Goal: Task Accomplishment & Management: Use online tool/utility

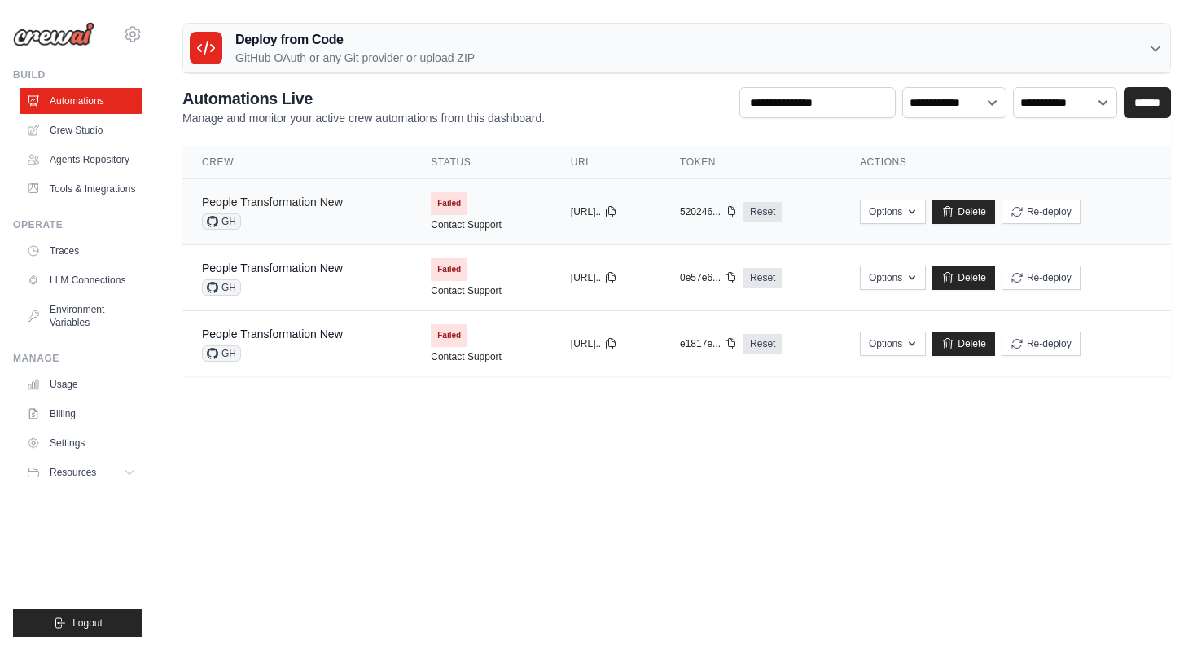
click at [309, 203] on link "People Transformation New" at bounding box center [272, 201] width 141 height 13
click at [138, 36] on icon at bounding box center [132, 34] width 15 height 14
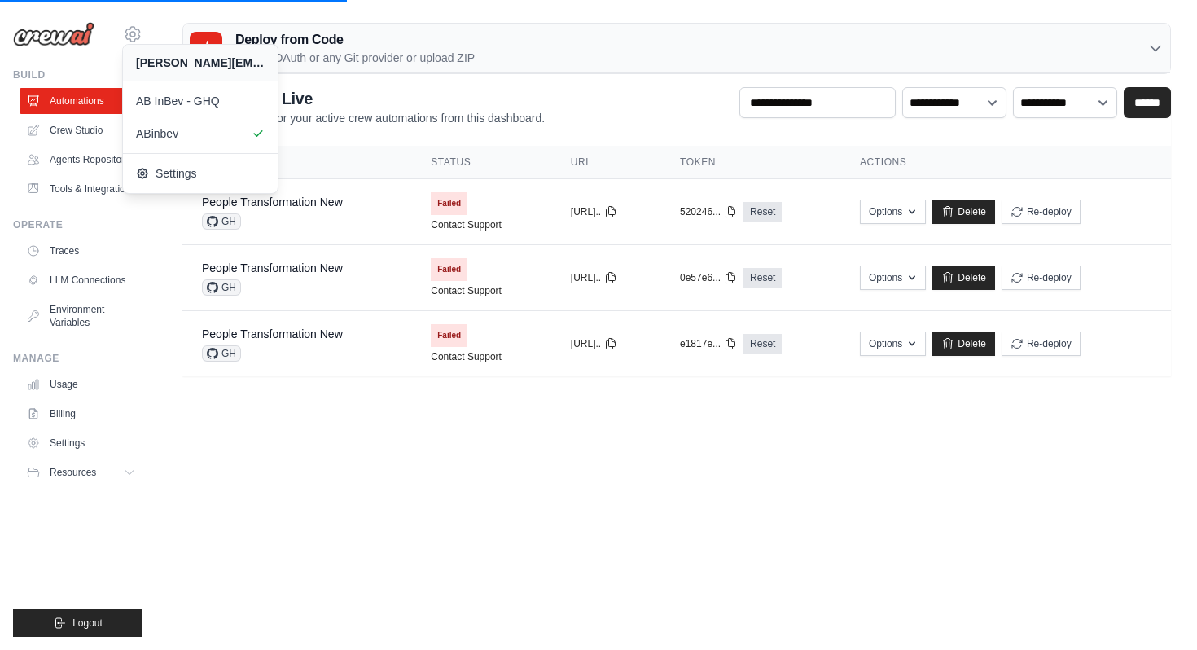
click at [382, 450] on body "priyadarshini.bhatnagar-ext@ab-inbev.com AB InBev - GHQ ABinbev" at bounding box center [598, 325] width 1197 height 650
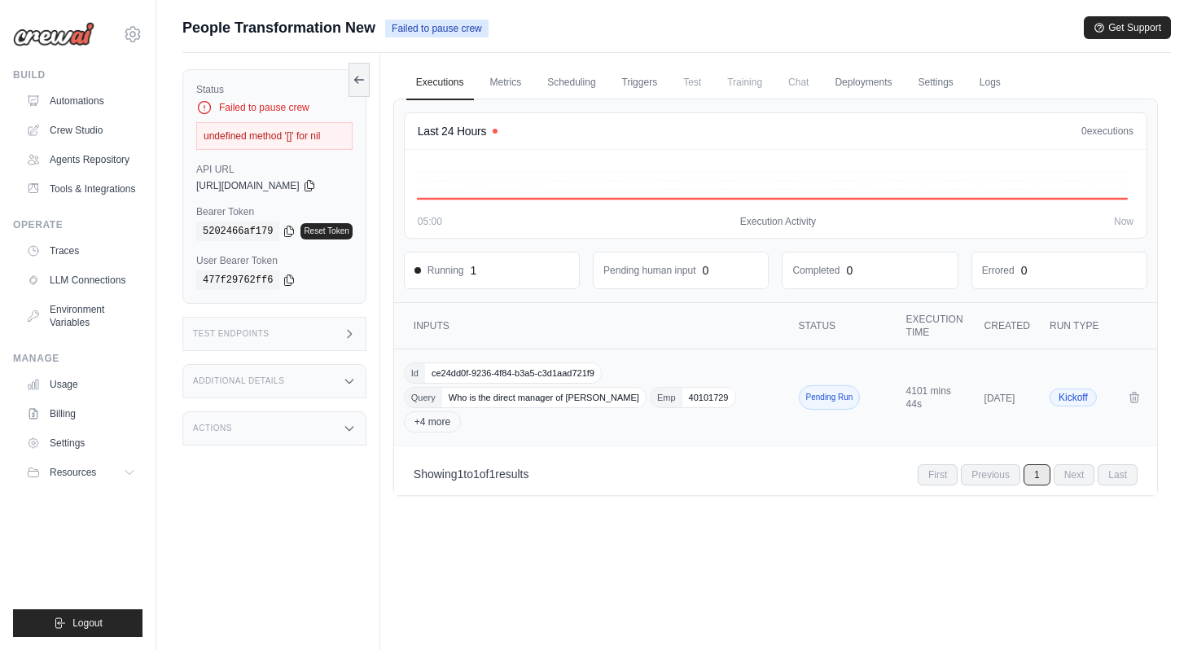
click at [535, 418] on div "Id ce24dd0f-9236-4f84-b3a5-c3d1aad721f9 Query Who is the direct manager of Gaur…" at bounding box center [593, 397] width 378 height 70
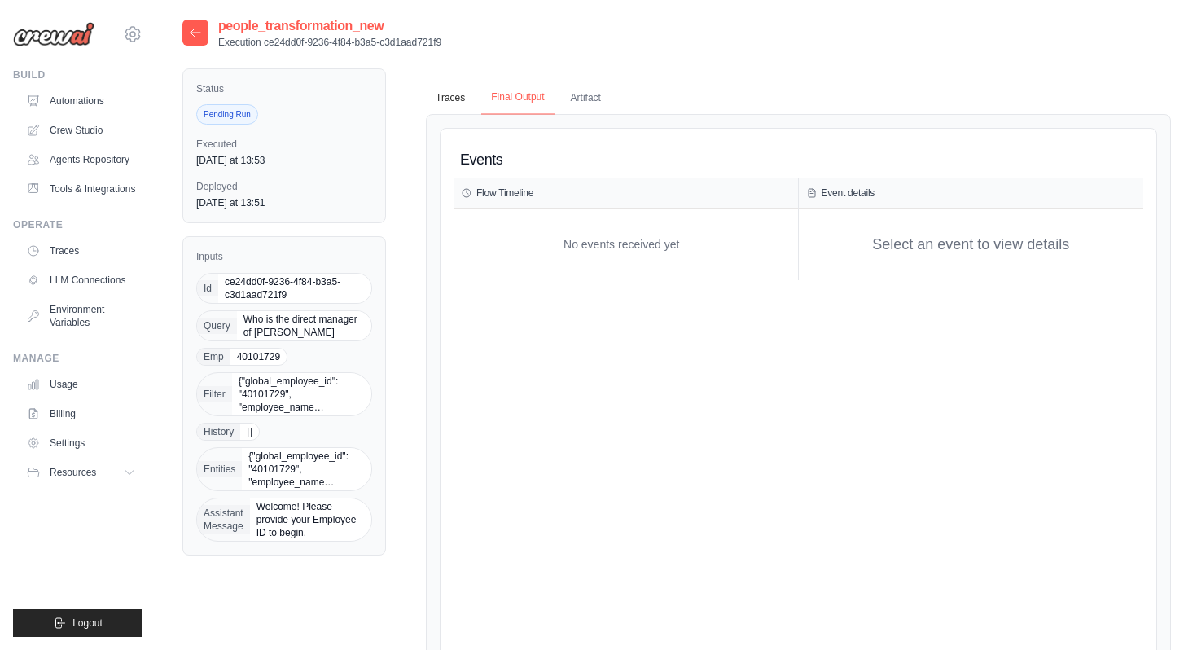
click at [525, 96] on button "Final Output" at bounding box center [517, 98] width 72 height 34
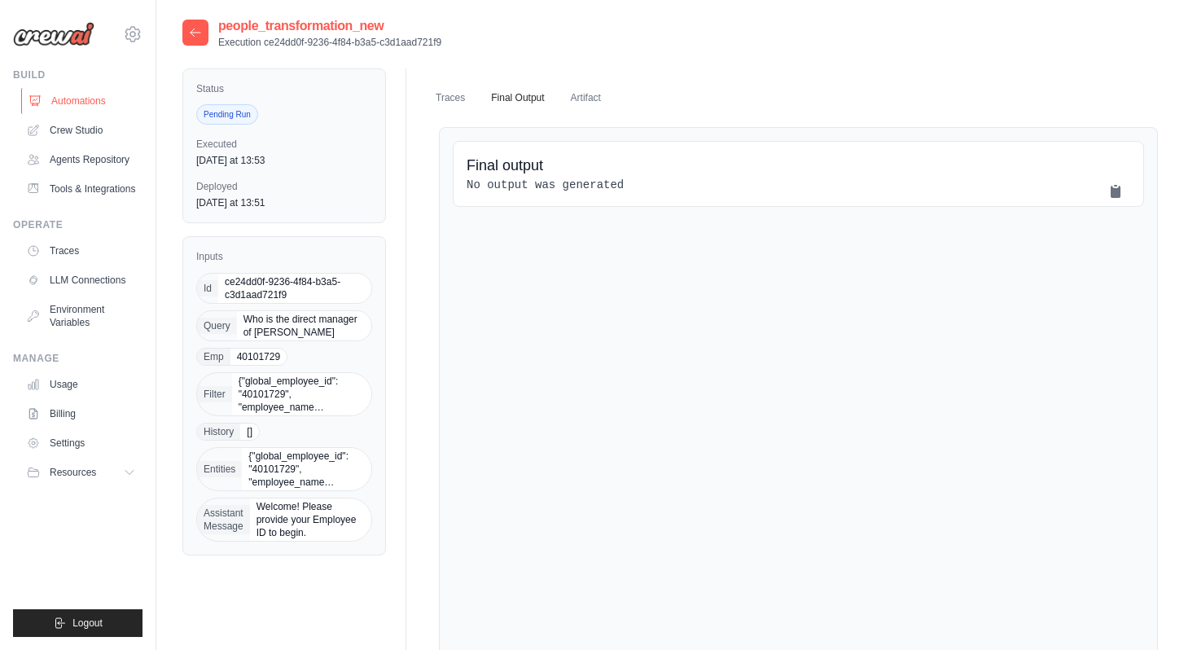
click at [122, 100] on link "Automations" at bounding box center [82, 101] width 123 height 26
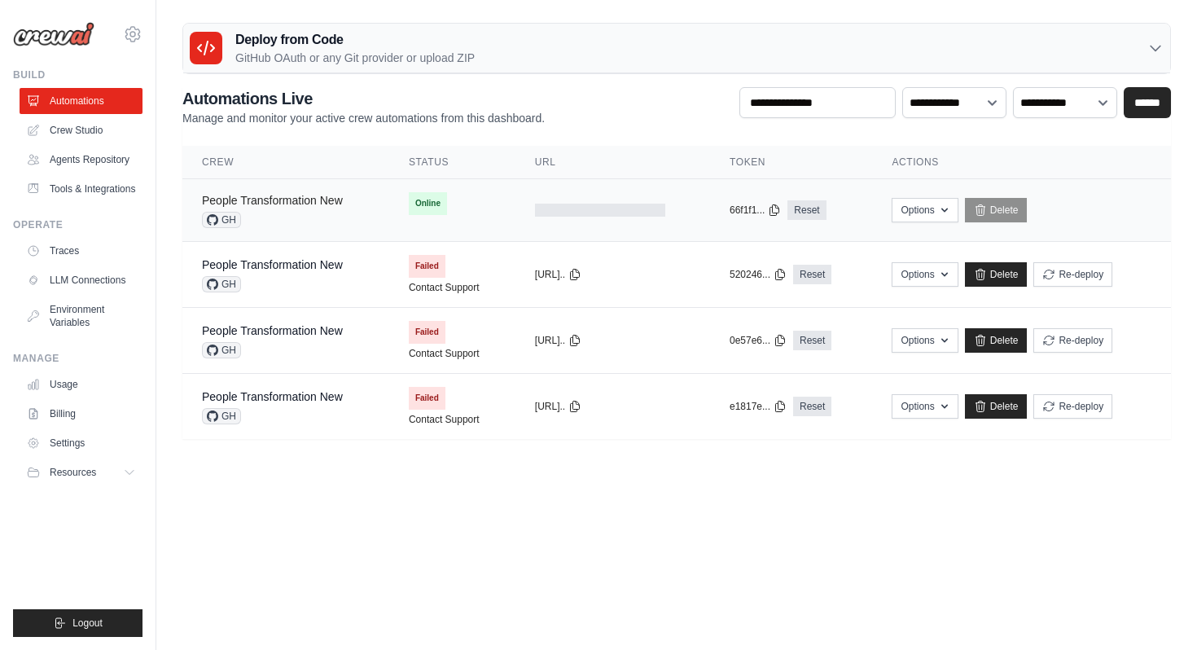
click at [330, 204] on link "People Transformation New" at bounding box center [272, 200] width 141 height 13
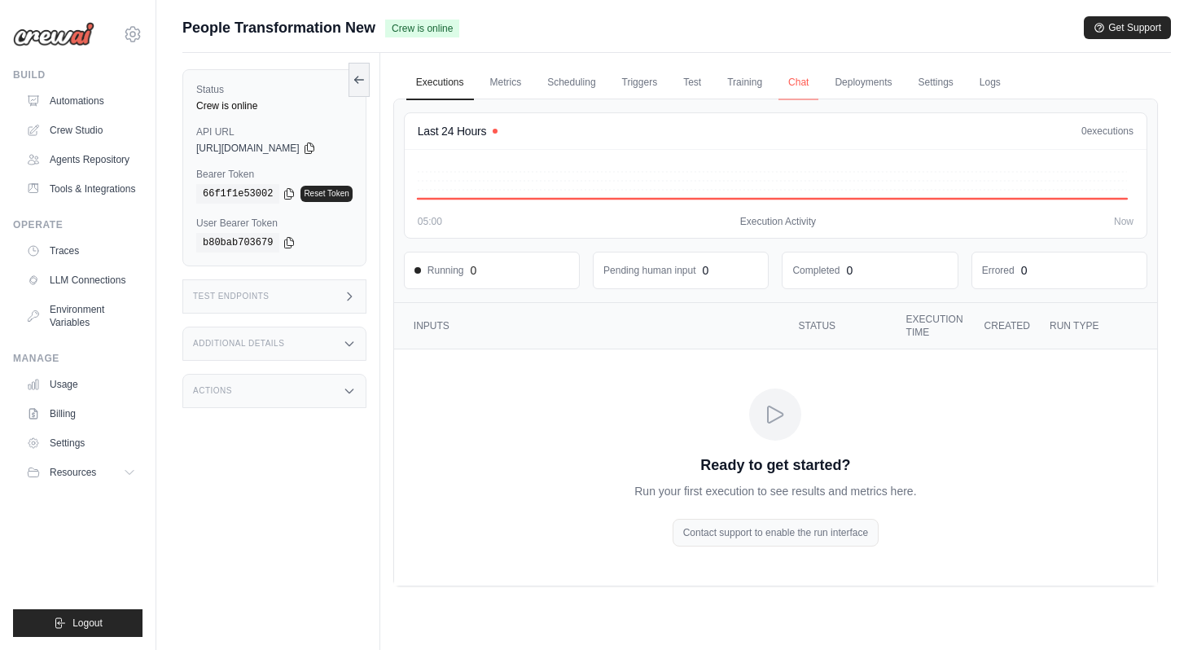
click at [807, 77] on link "Chat" at bounding box center [798, 83] width 40 height 34
click at [56, 104] on link "Automations" at bounding box center [82, 101] width 123 height 26
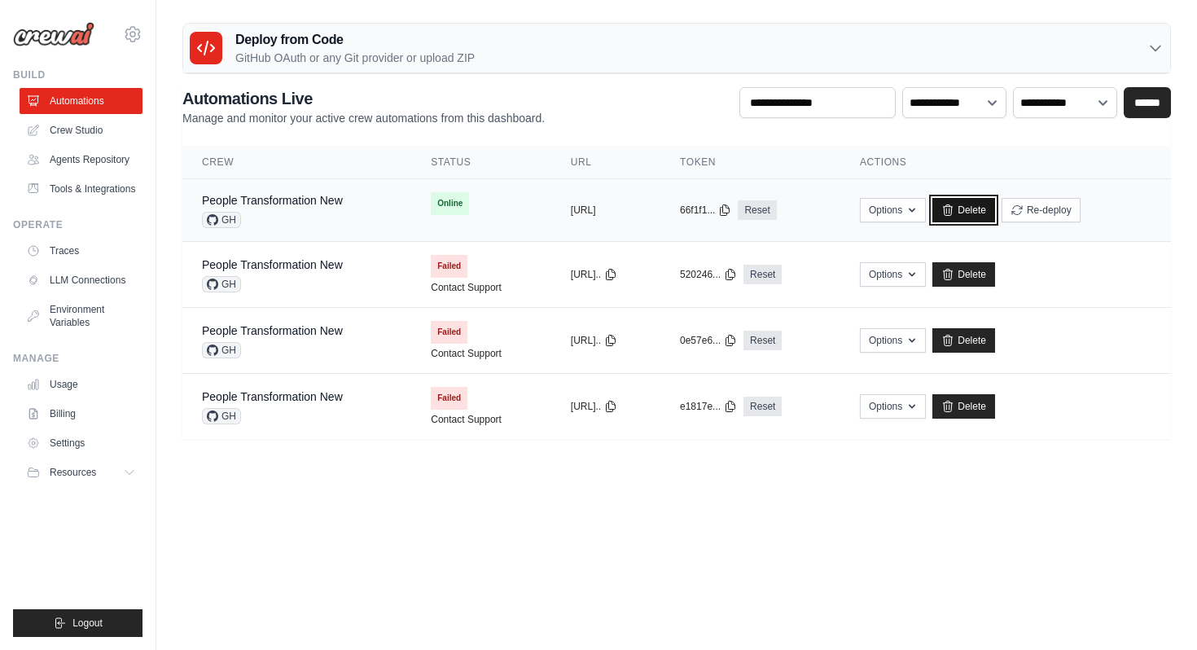
click at [954, 205] on icon at bounding box center [947, 209] width 13 height 13
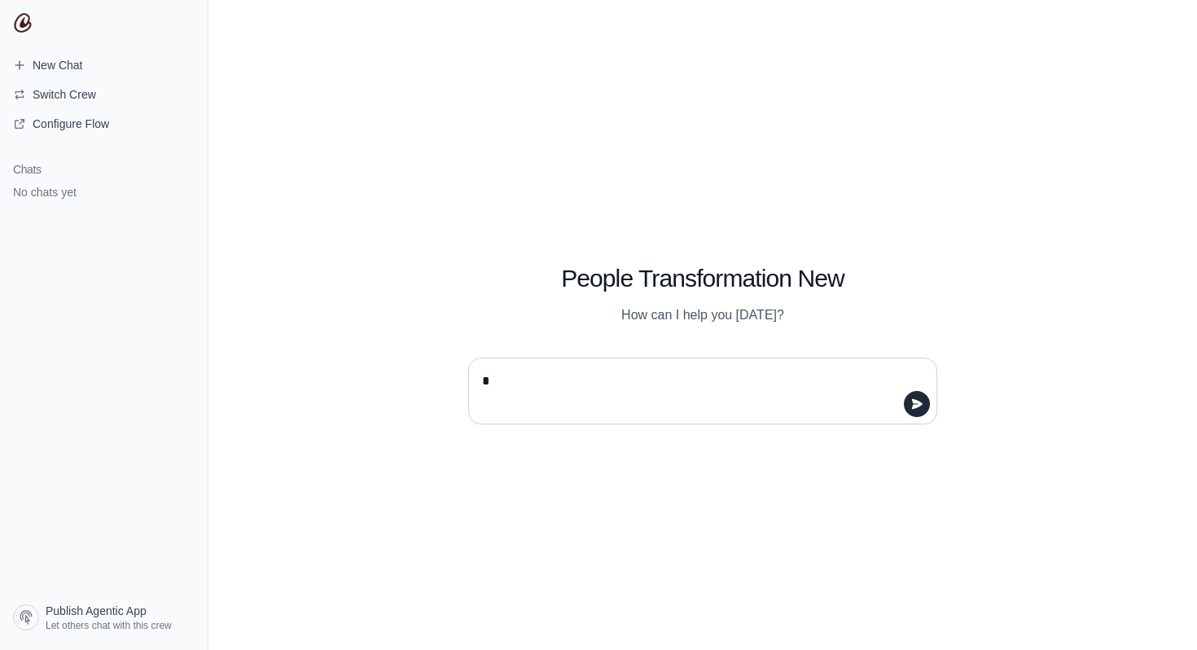
type textarea "**"
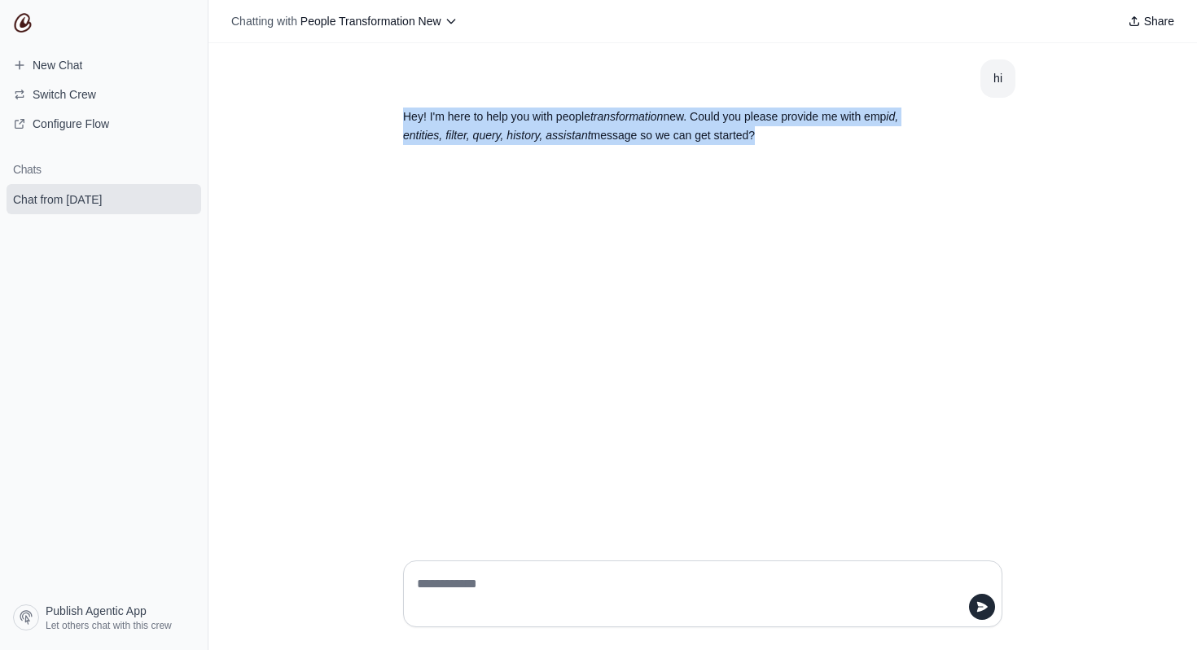
drag, startPoint x: 400, startPoint y: 112, endPoint x: 784, endPoint y: 151, distance: 385.3
click at [784, 151] on section "Hey! I'm here to help you with people transformation new. Could you please prov…" at bounding box center [663, 126] width 547 height 57
copy p "Hey! I'm here to help you with people transformation new. Could you please prov…"
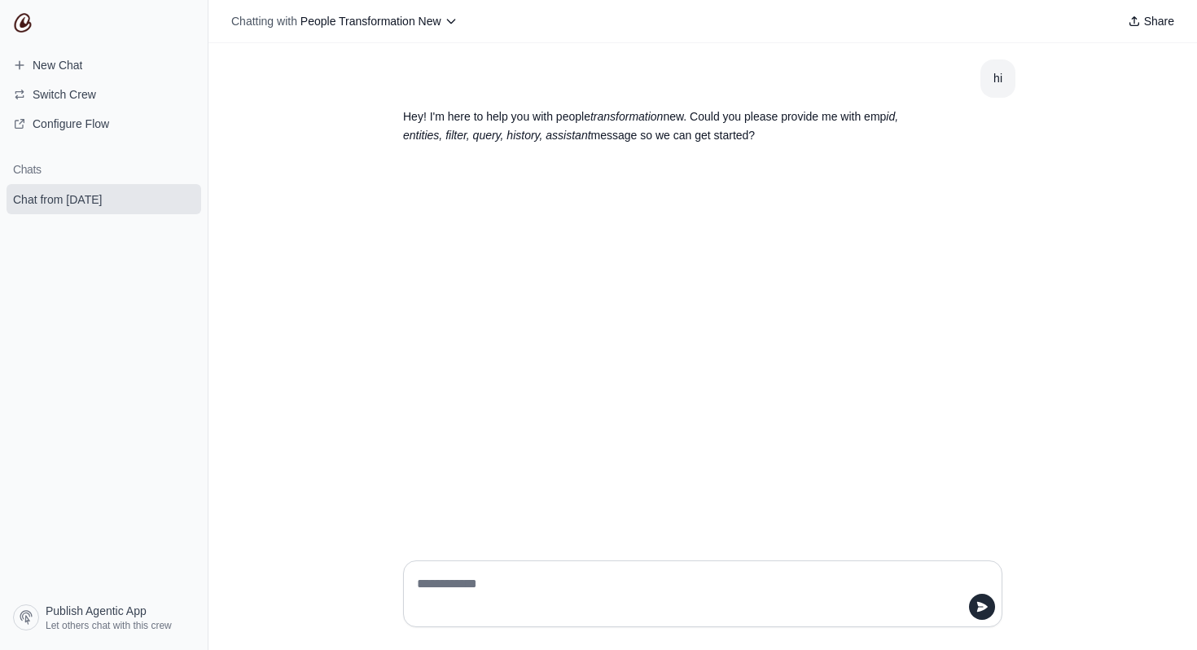
click at [466, 249] on div "hi Hey! I'm here to help you with people transformation new. Could you please p…" at bounding box center [702, 295] width 988 height 504
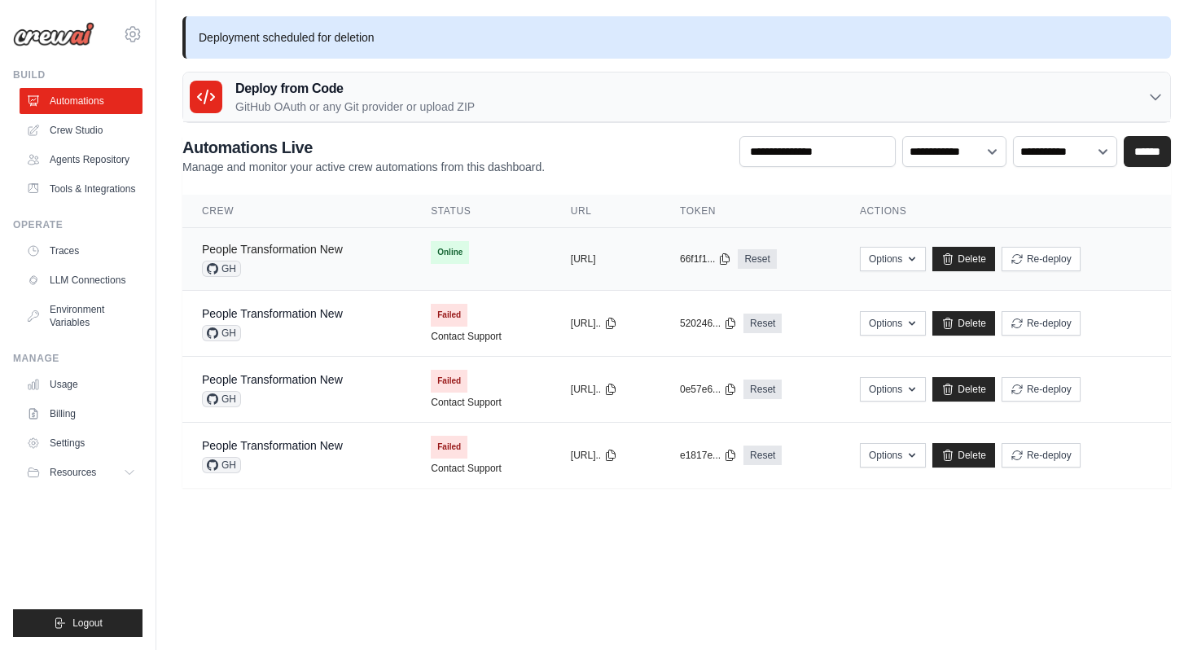
click at [310, 255] on link "People Transformation New" at bounding box center [272, 249] width 141 height 13
click at [286, 257] on div "People Transformation New GH" at bounding box center [272, 259] width 141 height 36
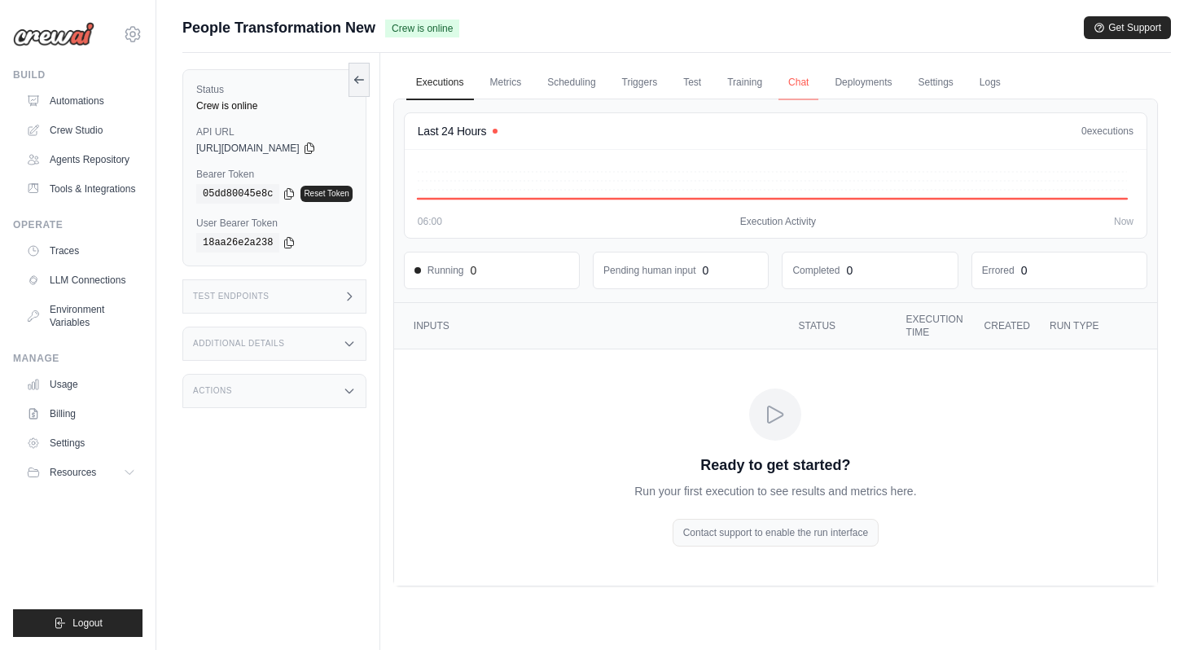
click at [803, 91] on link "Chat" at bounding box center [798, 83] width 40 height 34
click at [36, 105] on icon at bounding box center [35, 101] width 11 height 10
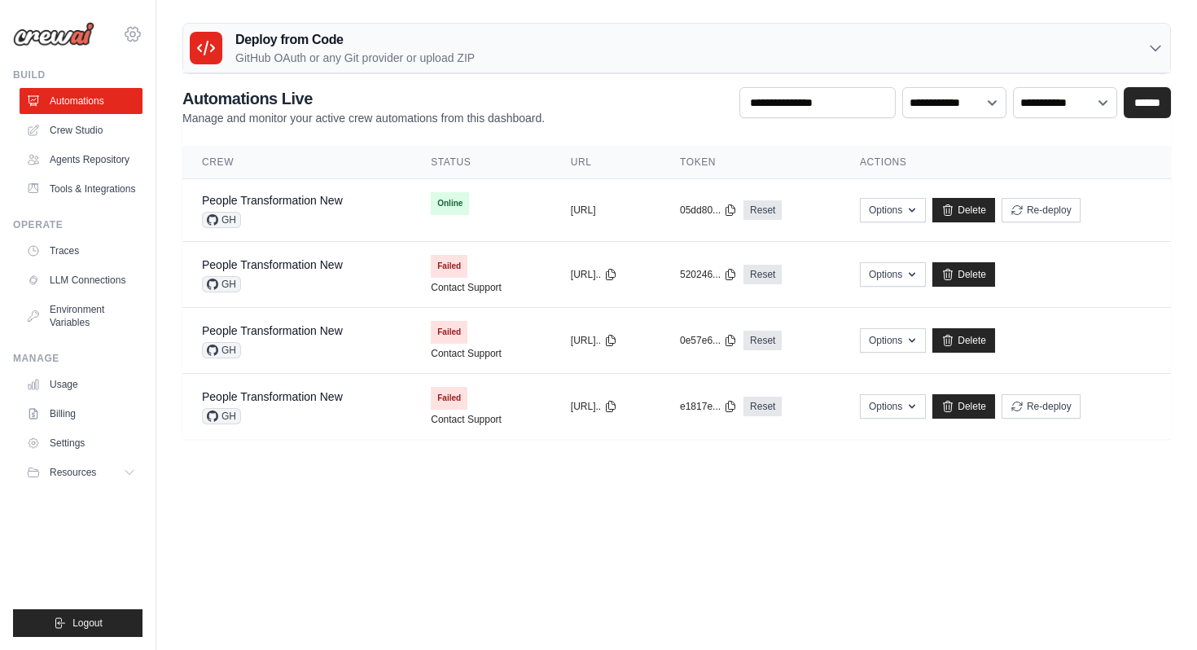
click at [131, 41] on icon at bounding box center [132, 34] width 15 height 14
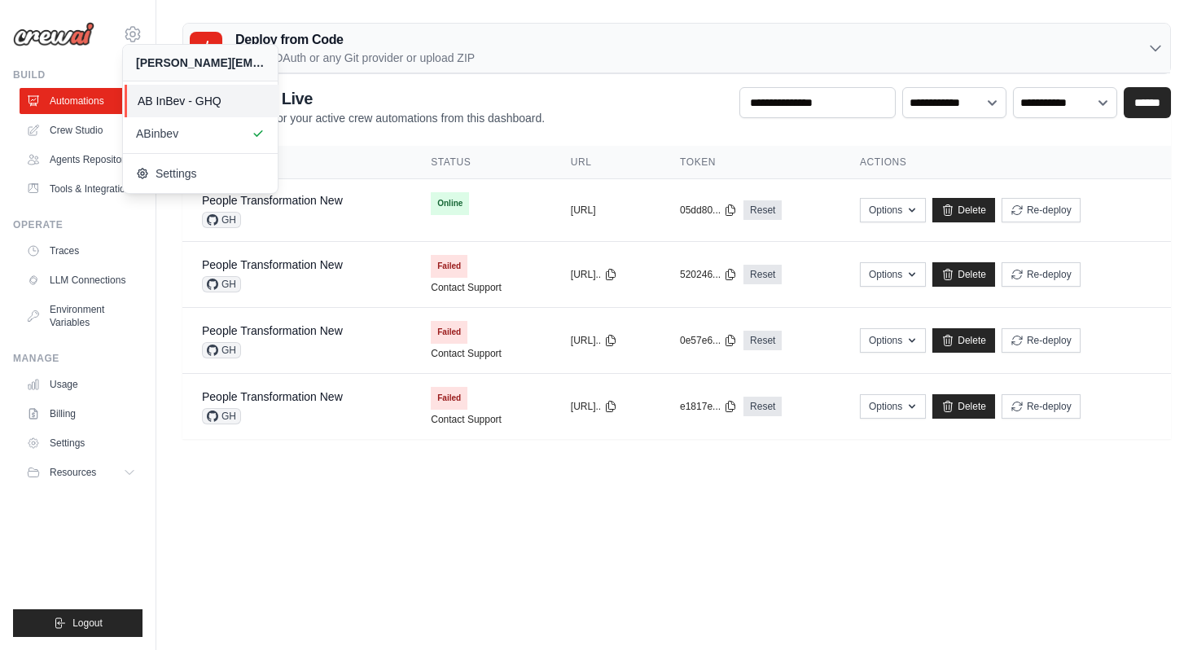
click at [177, 99] on span "AB InBev - GHQ" at bounding box center [202, 101] width 129 height 16
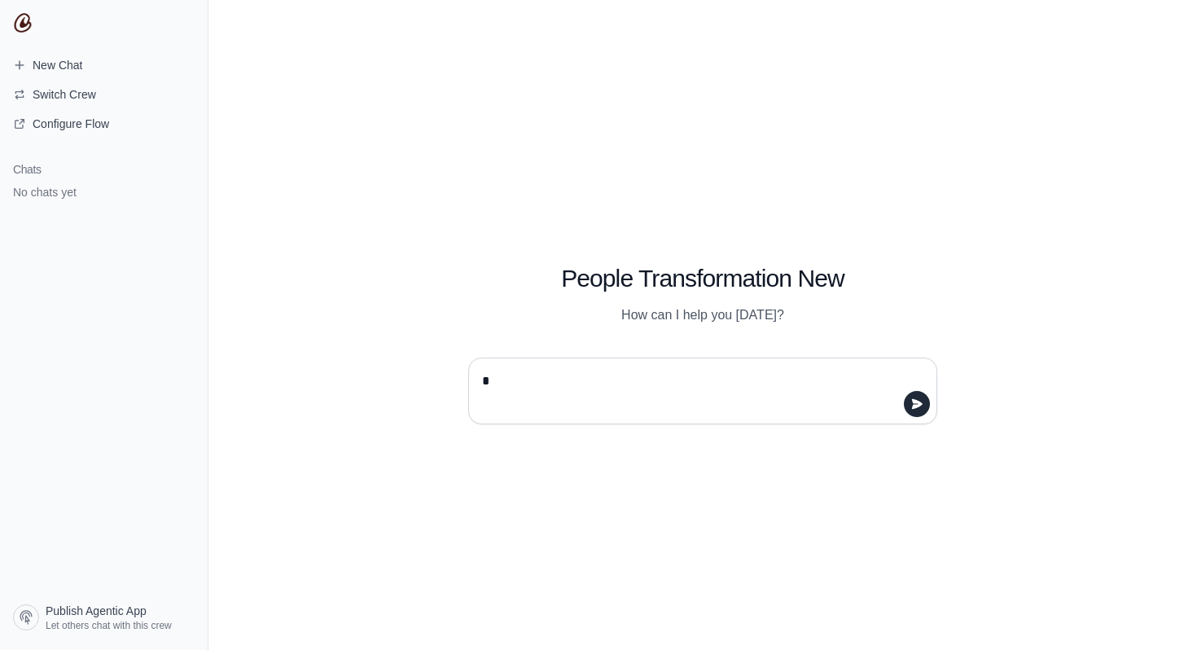
type textarea "**"
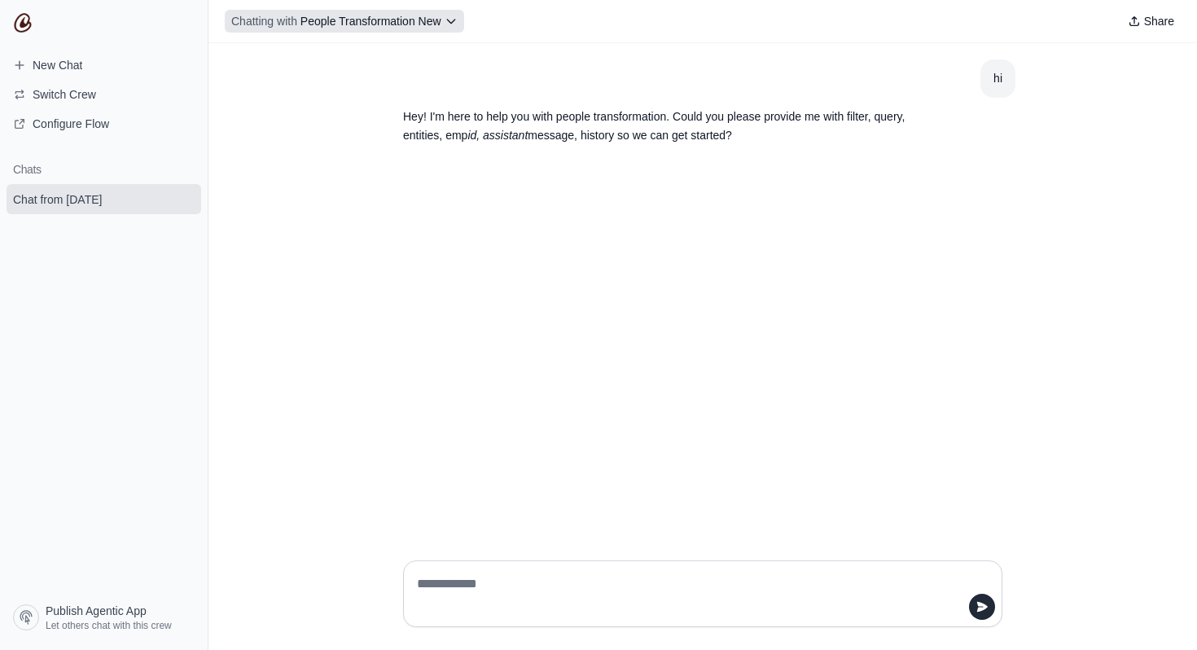
click at [443, 22] on button "Chatting with People Transformation New" at bounding box center [344, 21] width 239 height 23
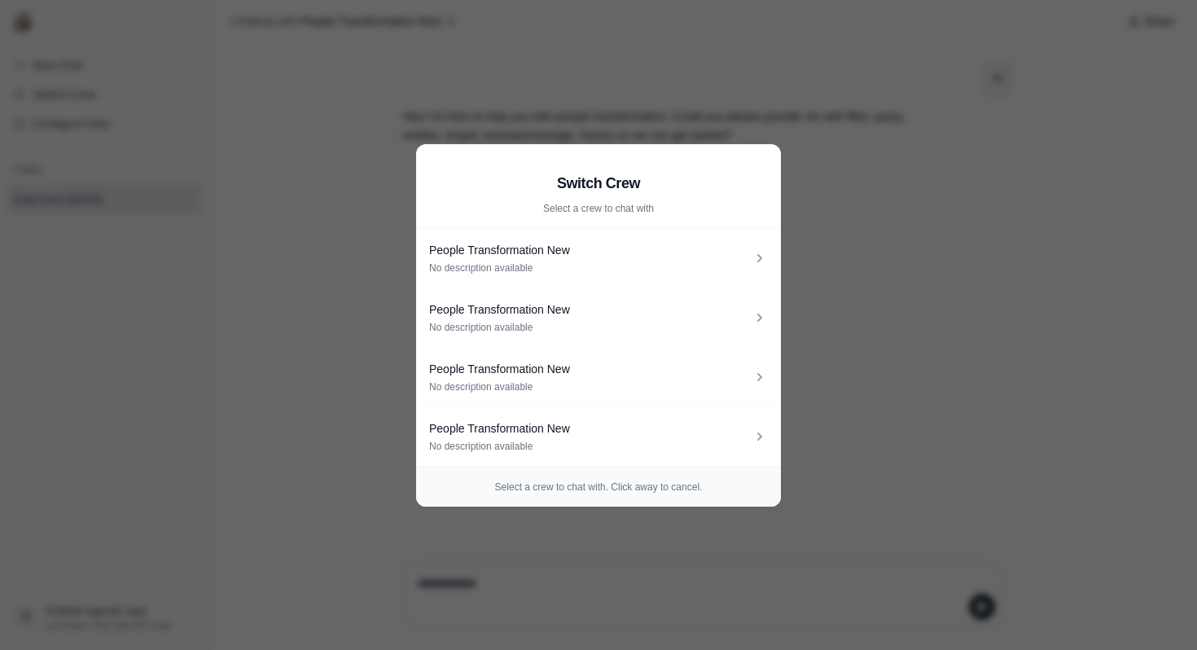
click at [868, 384] on aside "Switch Crew Select a crew to chat with People Transformation New No description…" at bounding box center [598, 325] width 1197 height 650
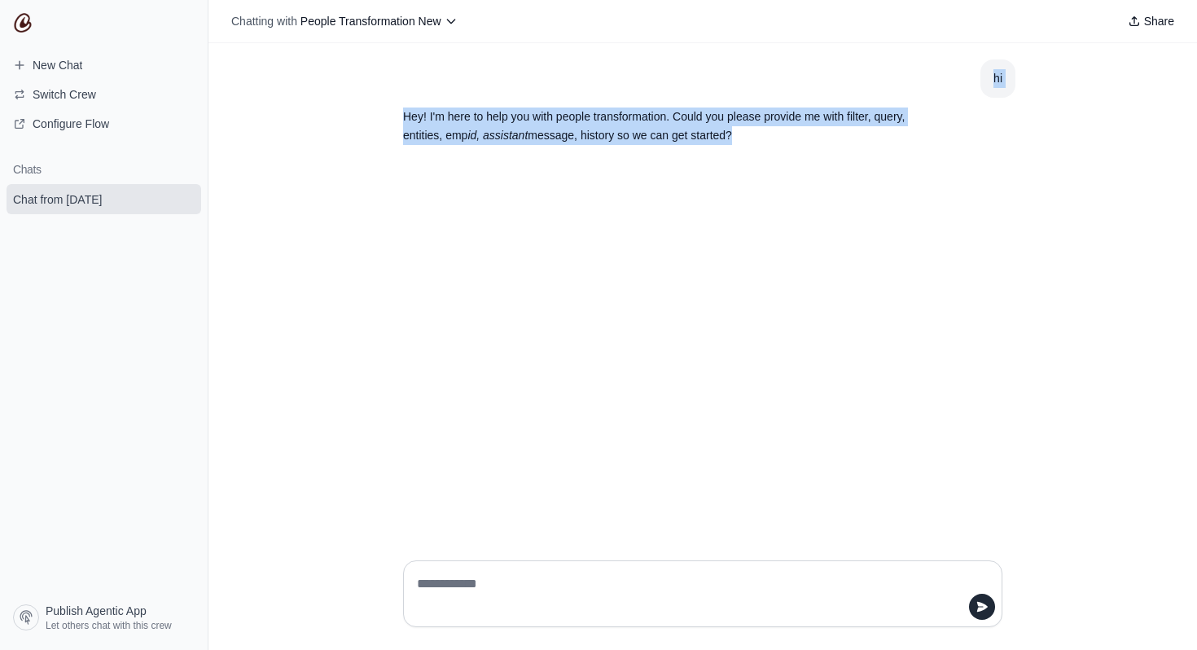
drag, startPoint x: 991, startPoint y: 75, endPoint x: 1043, endPoint y: 129, distance: 75.4
click at [1044, 130] on div "hi Hey! I'm here to help you with people transformation. Could you please provi…" at bounding box center [702, 295] width 988 height 504
copy div "hi Hey! I'm here to help you with people transformation. Could you please provi…"
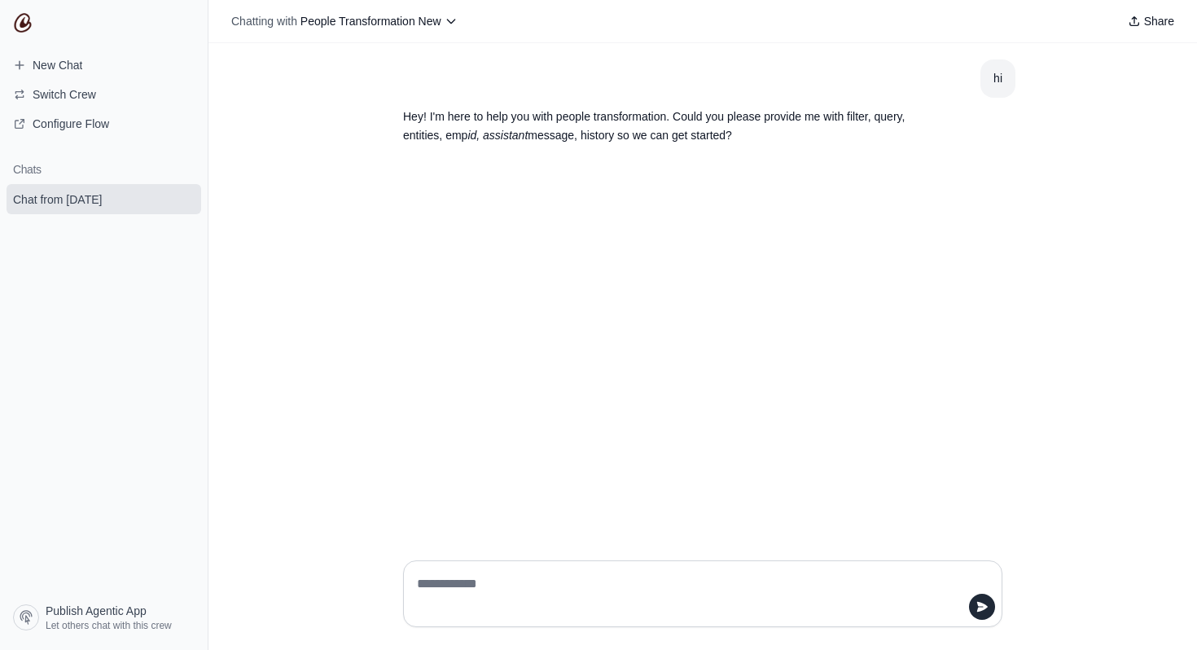
click at [421, 199] on div "hi Hey! I'm here to help you with people transformation. Could you please provi…" at bounding box center [702, 295] width 988 height 504
click at [551, 571] on textarea at bounding box center [697, 594] width 568 height 46
paste textarea "**********"
type textarea "**********"
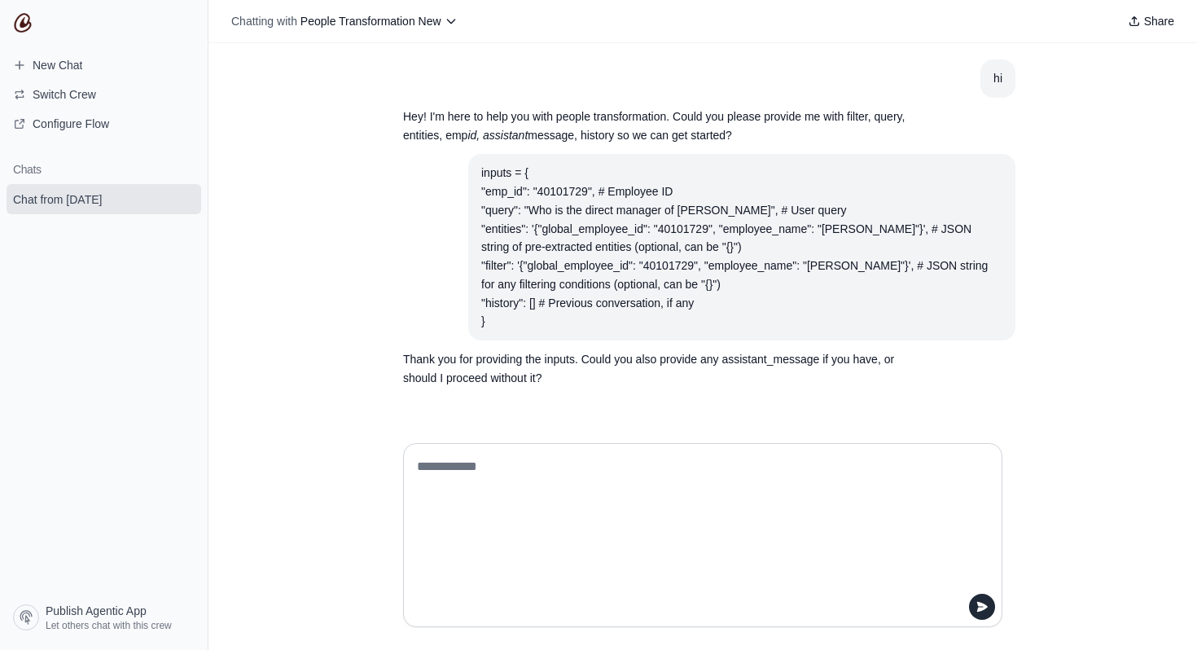
click at [503, 498] on textarea at bounding box center [697, 534] width 568 height 163
click at [873, 538] on textarea at bounding box center [697, 534] width 568 height 163
paste textarea "**********"
type textarea "**********"
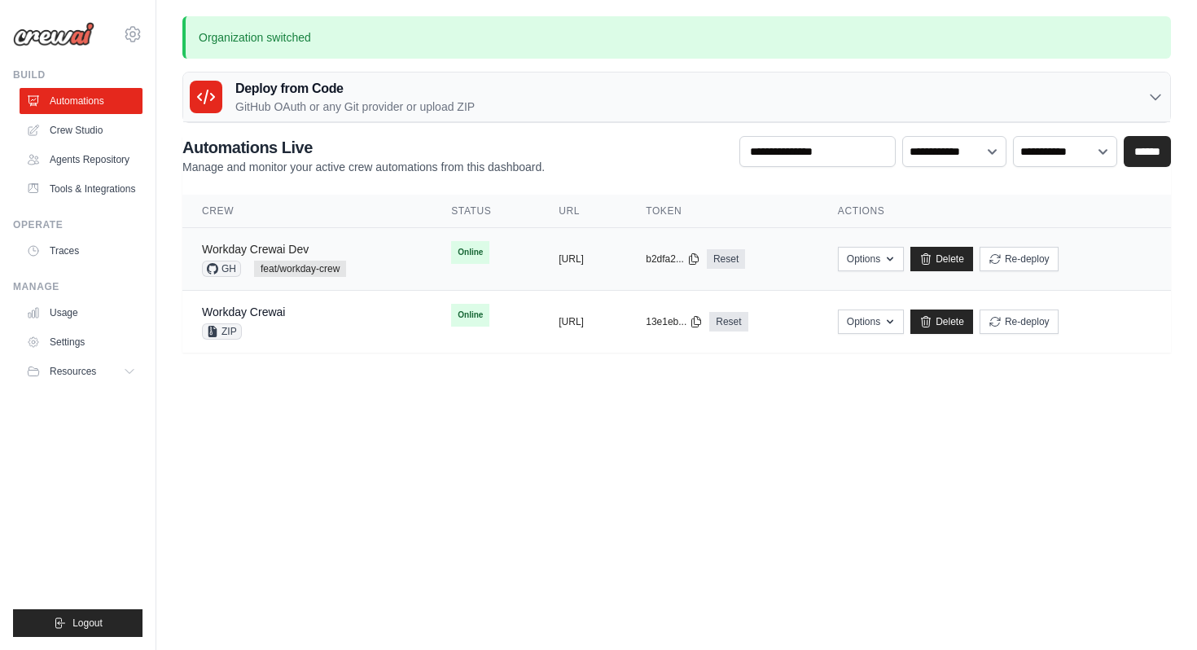
click at [256, 244] on link "Workday Crewai Dev" at bounding box center [255, 249] width 107 height 13
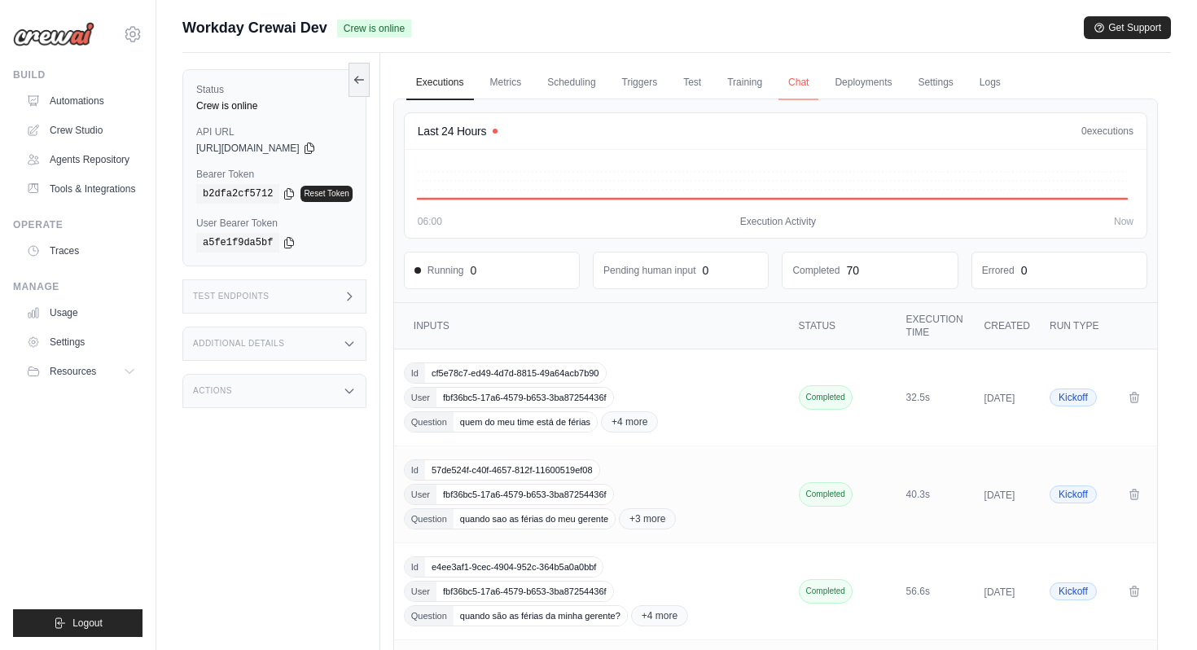
click at [812, 77] on link "Chat" at bounding box center [798, 83] width 40 height 34
click at [680, 392] on div "Id cf5e78c7-ed49-4d7d-8815-49a64acb7b90 User fbf36bc5-17a6-4579-b653-3ba8725443…" at bounding box center [593, 397] width 378 height 70
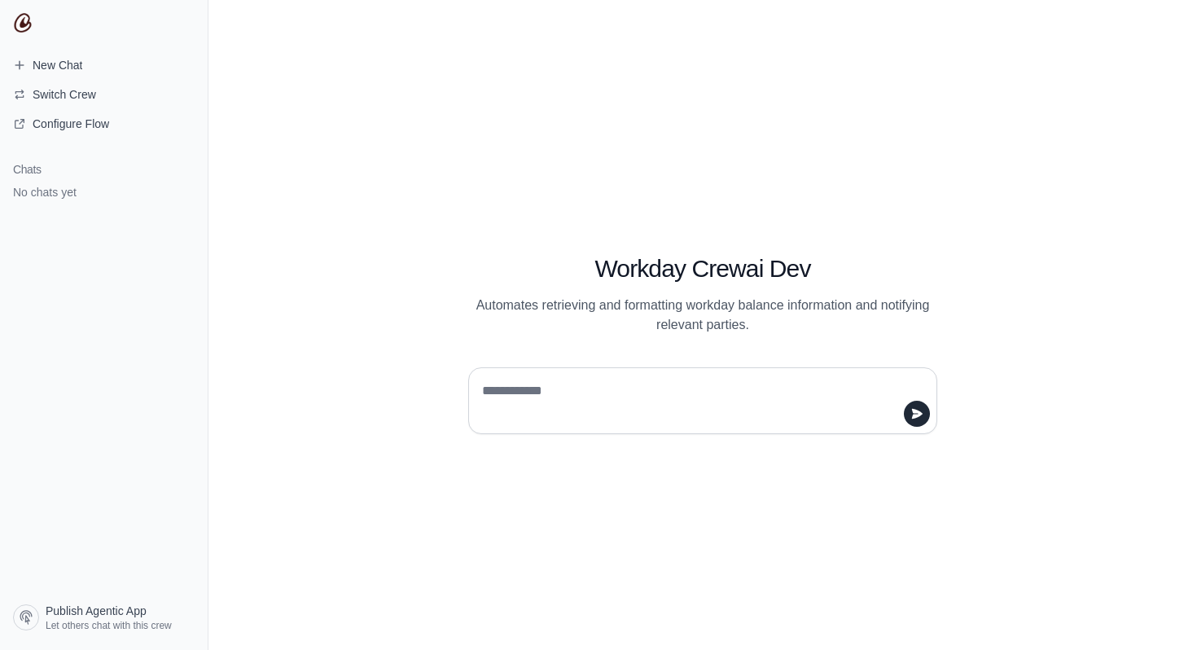
click at [549, 405] on textarea at bounding box center [698, 401] width 438 height 46
type textarea "**"
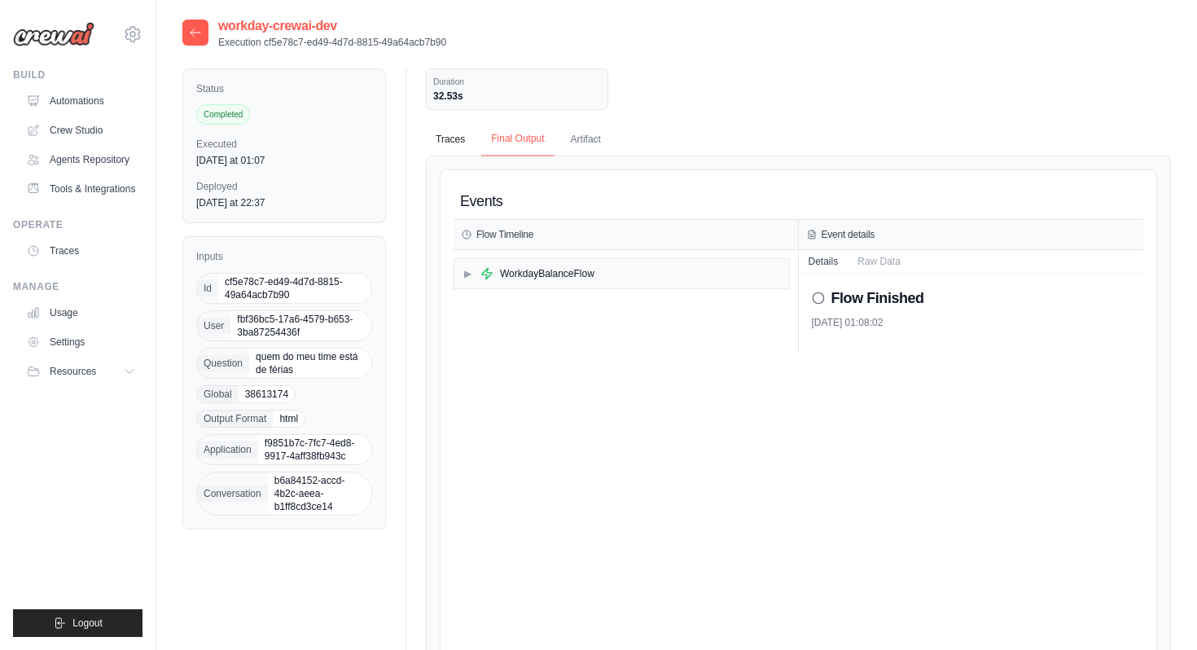
click at [501, 133] on button "Final Output" at bounding box center [517, 139] width 72 height 34
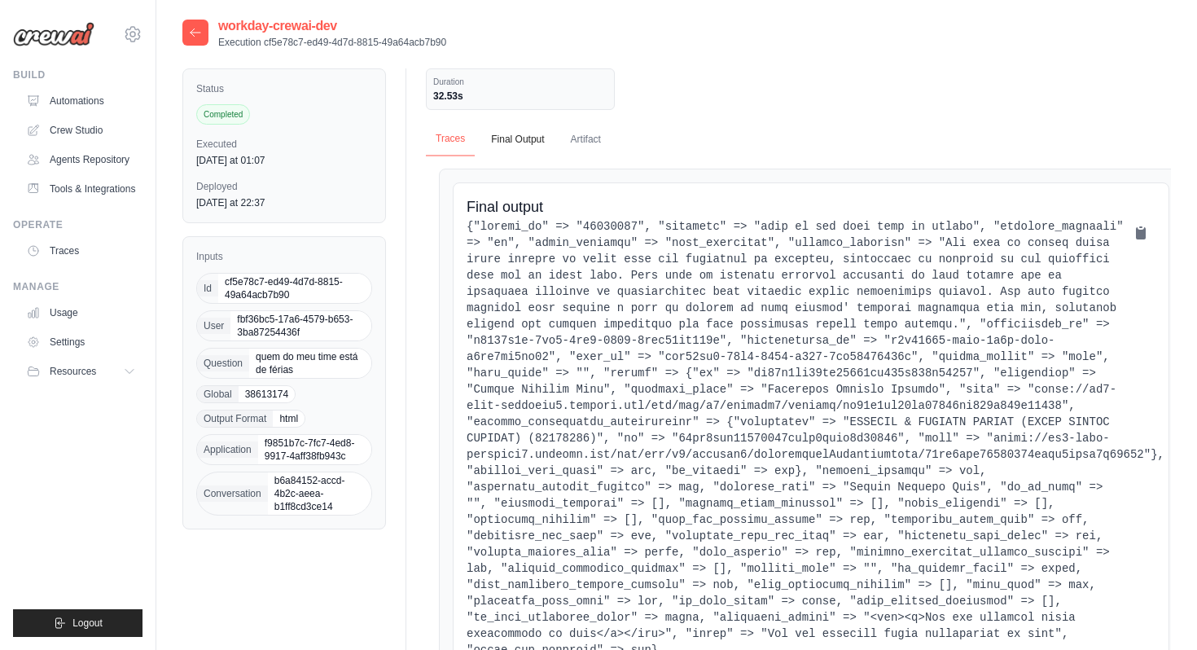
click at [446, 140] on button "Traces" at bounding box center [450, 139] width 49 height 34
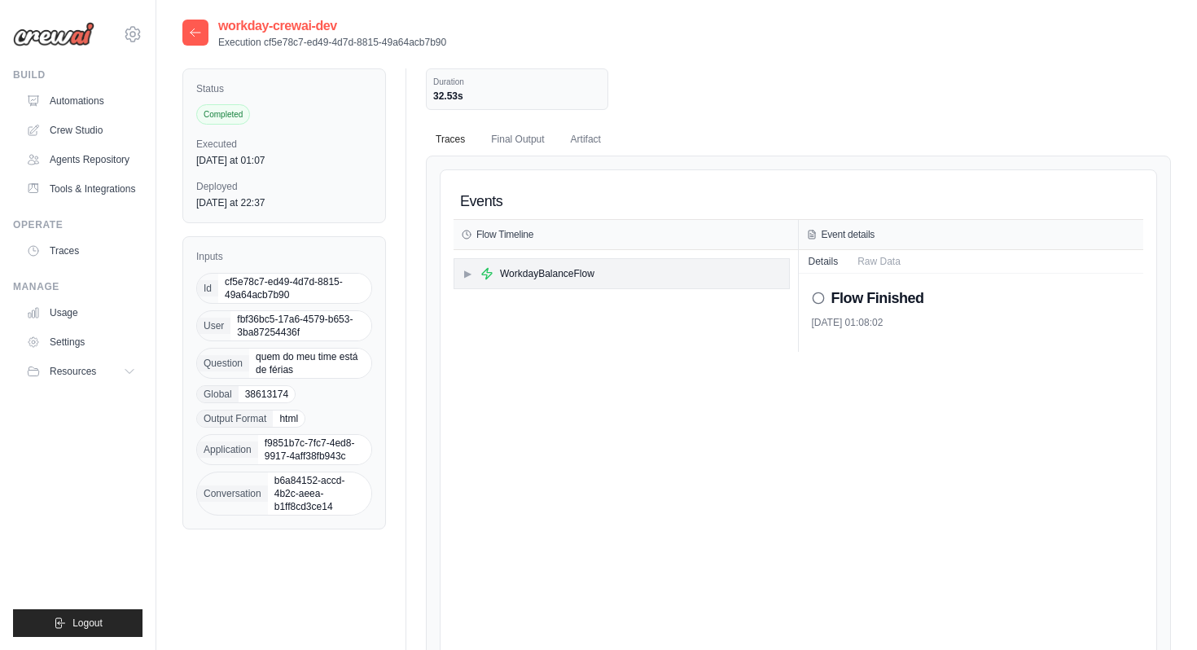
click at [567, 272] on div "WorkdayBalanceFlow" at bounding box center [547, 273] width 94 height 13
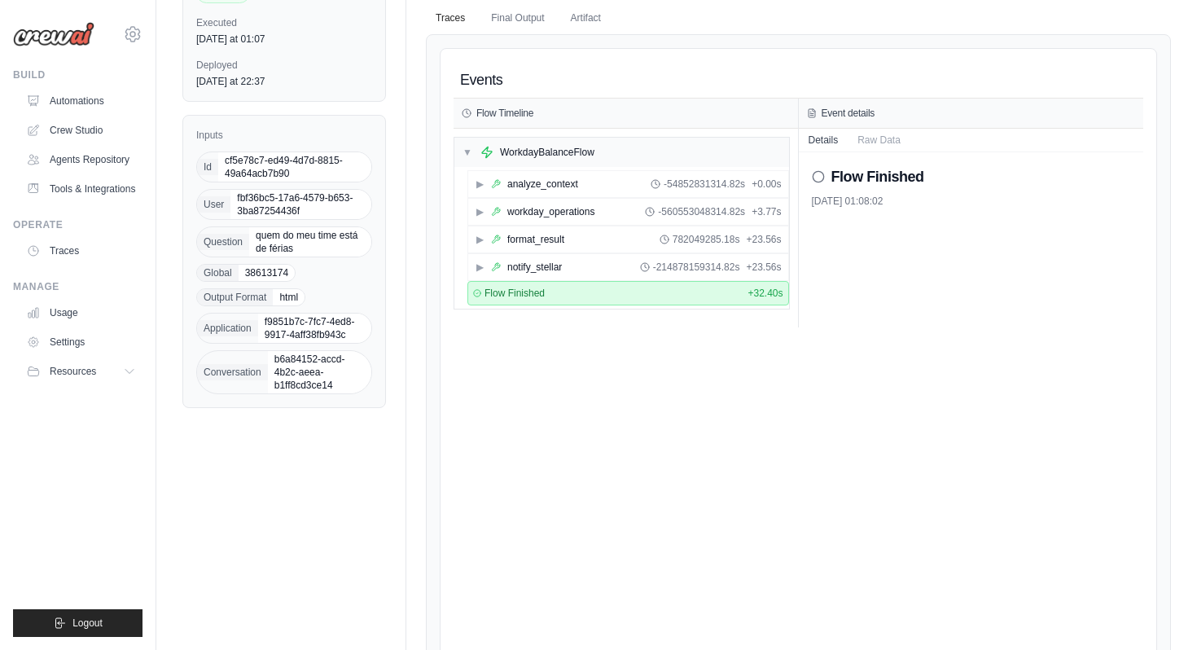
scroll to position [129, 0]
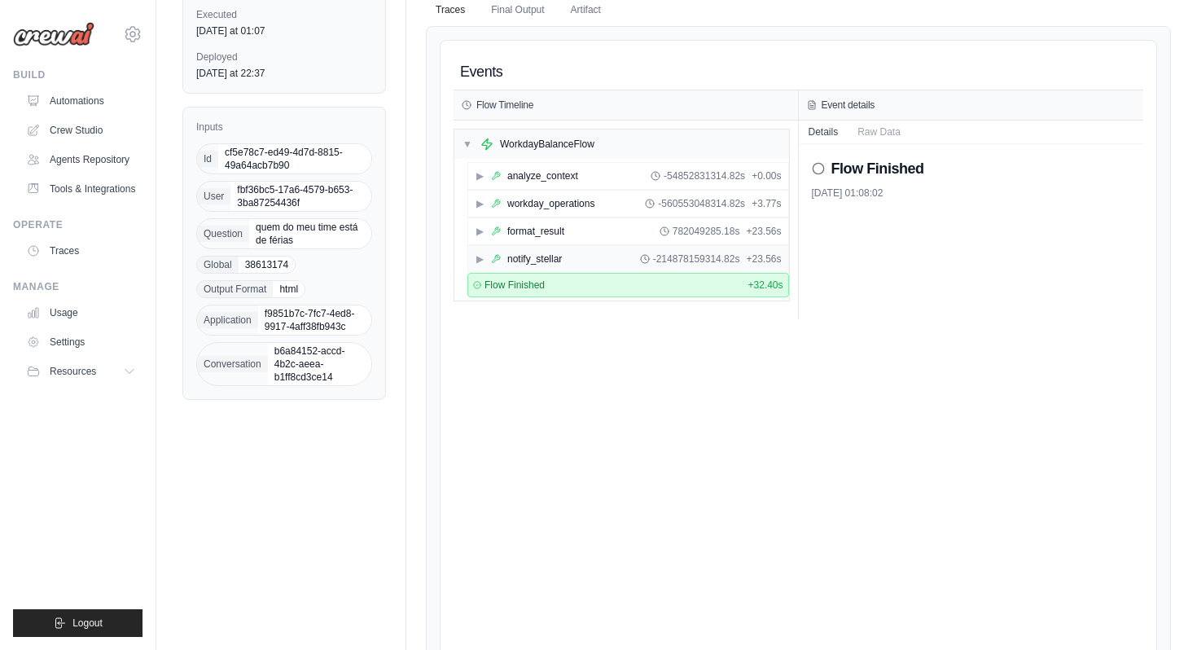
click at [560, 260] on div "notify_stellar" at bounding box center [534, 258] width 55 height 13
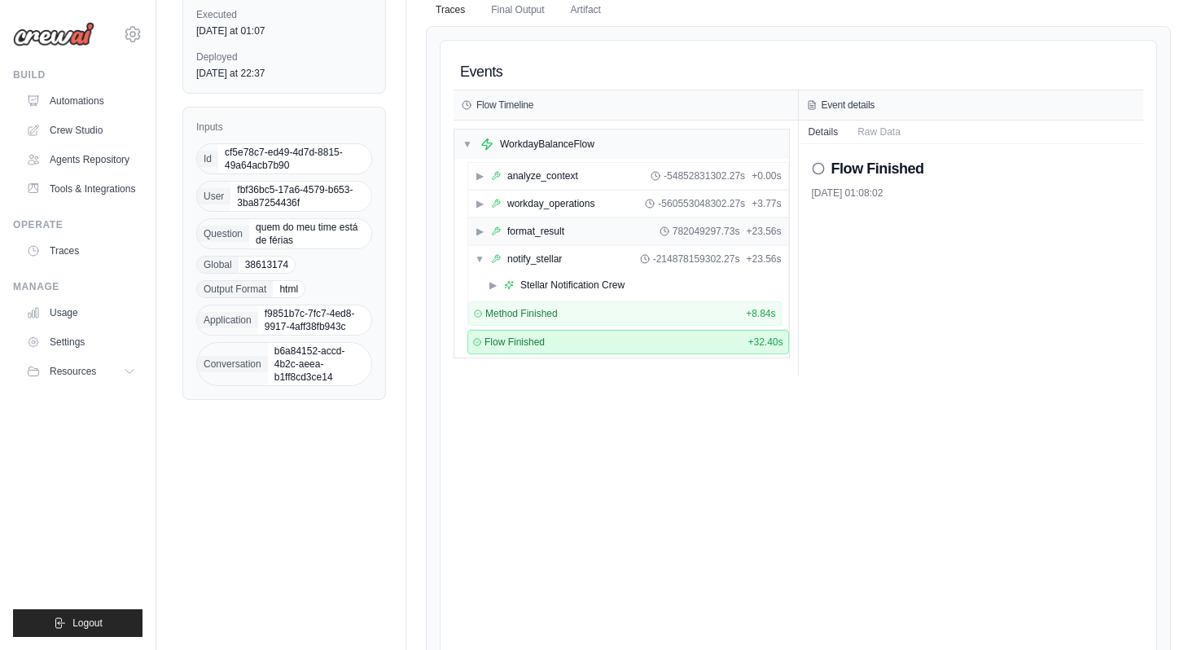
click at [581, 235] on div "▶ format_result 782049297.73s + 23.56s" at bounding box center [628, 231] width 320 height 26
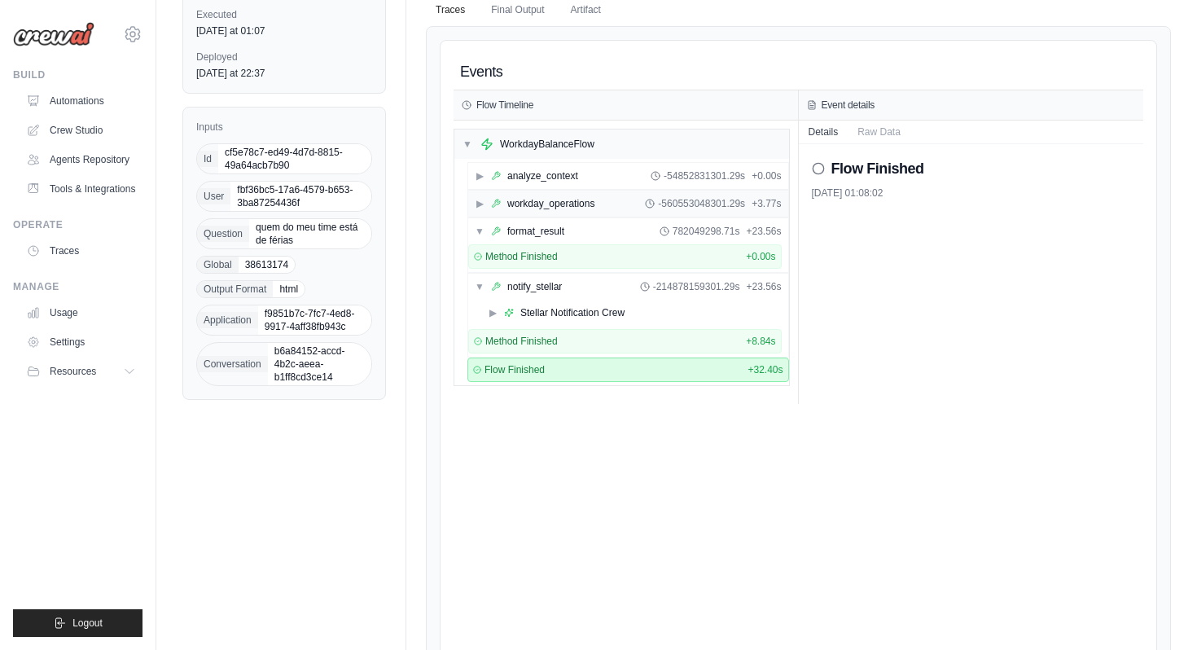
click at [576, 207] on div "workday_operations" at bounding box center [550, 203] width 87 height 13
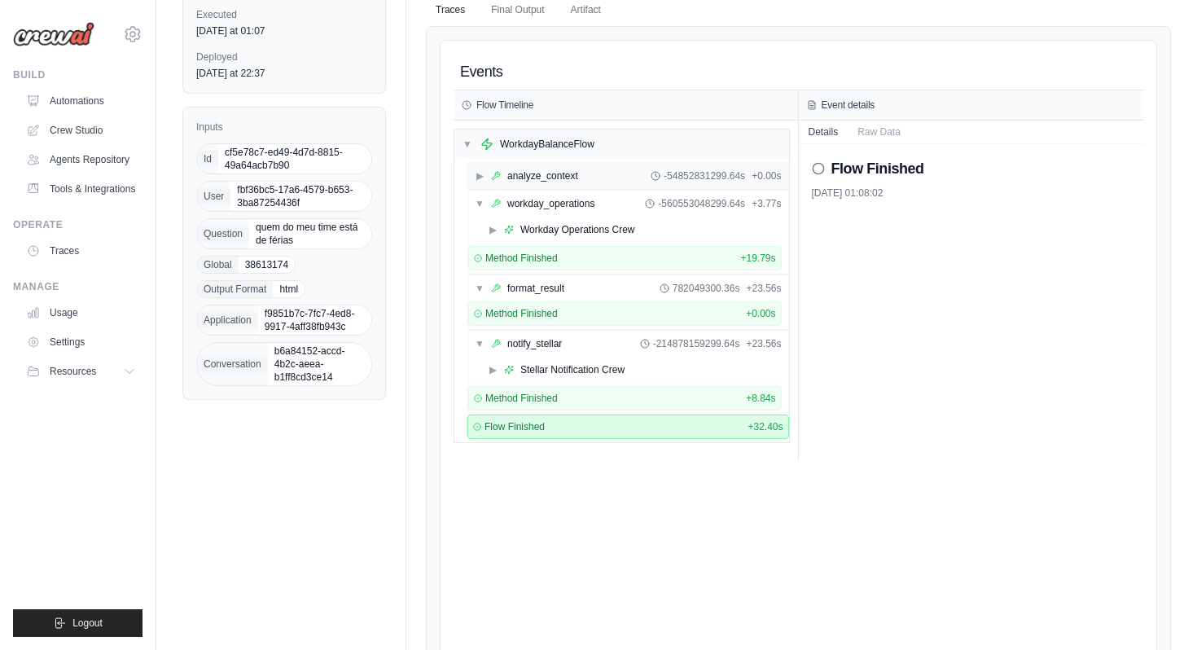
click at [574, 173] on div "analyze_context" at bounding box center [542, 175] width 71 height 13
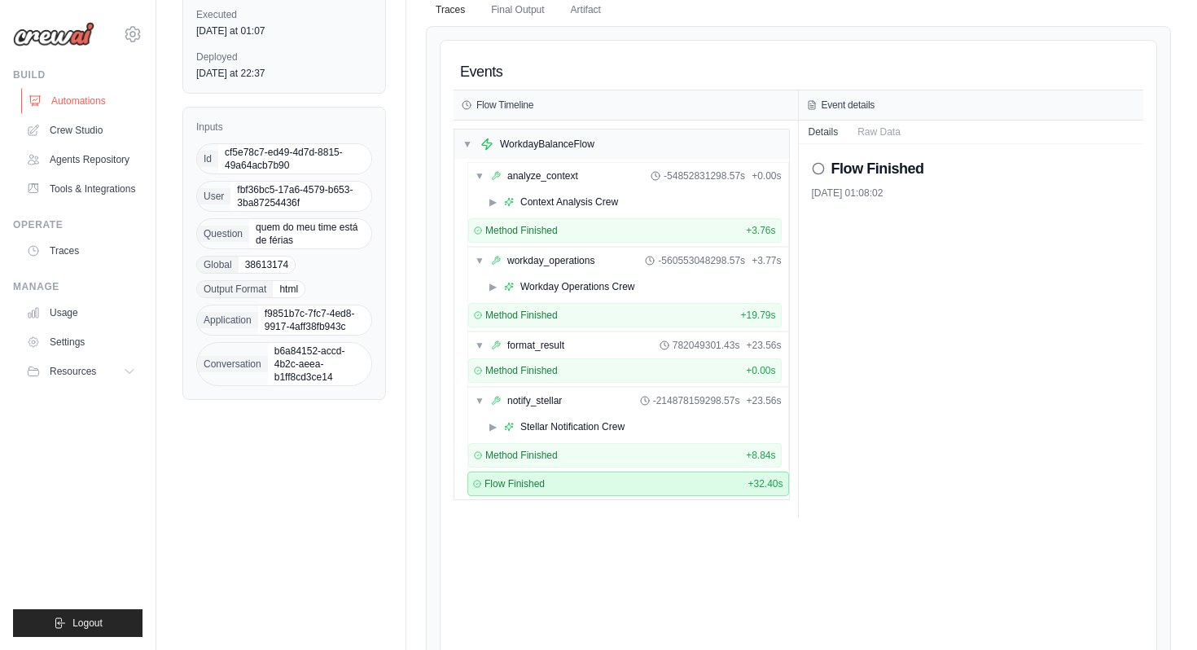
click at [86, 102] on link "Automations" at bounding box center [82, 101] width 123 height 26
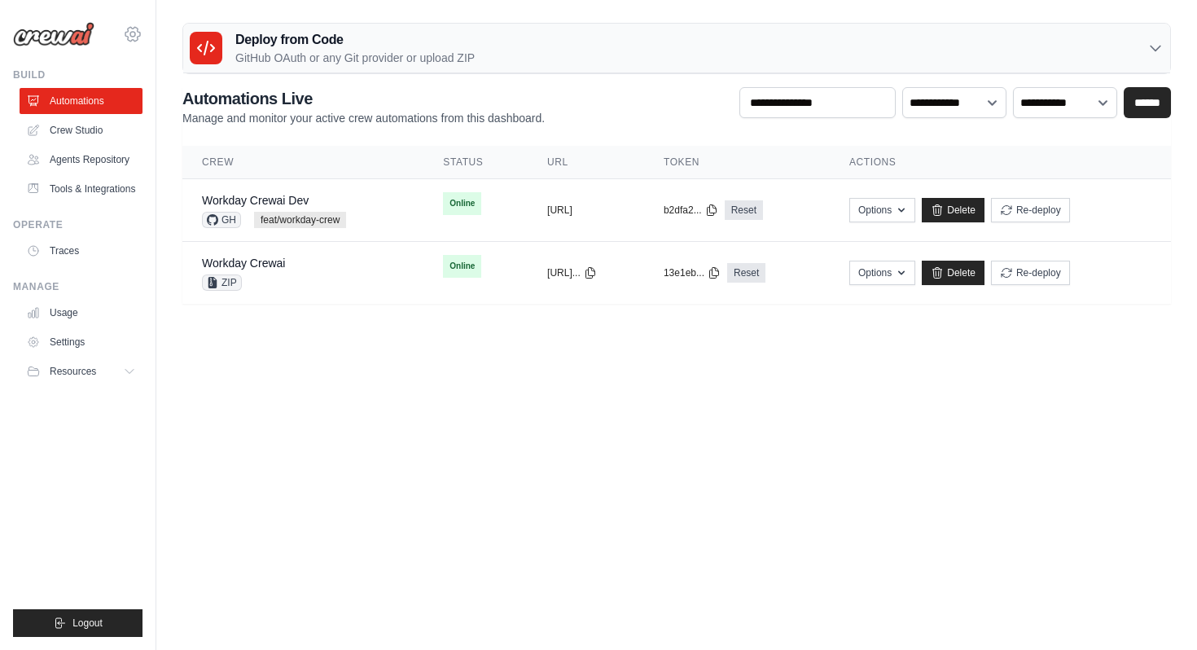
click at [134, 40] on icon at bounding box center [132, 34] width 15 height 14
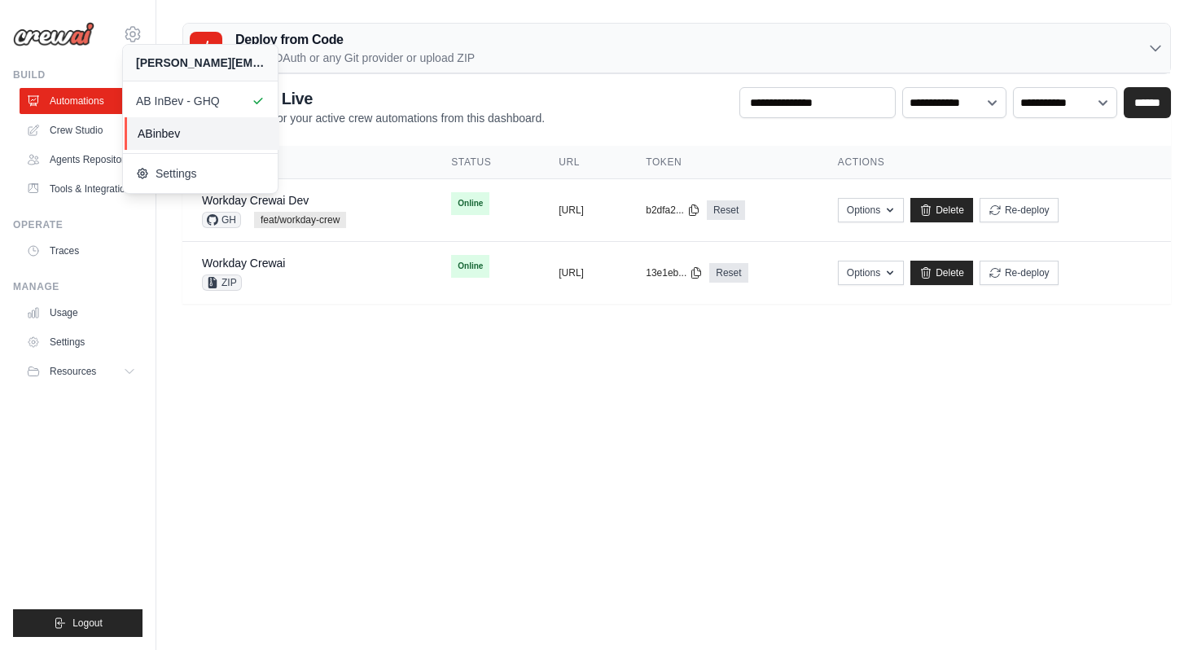
click at [203, 129] on span "ABinbev" at bounding box center [202, 133] width 129 height 16
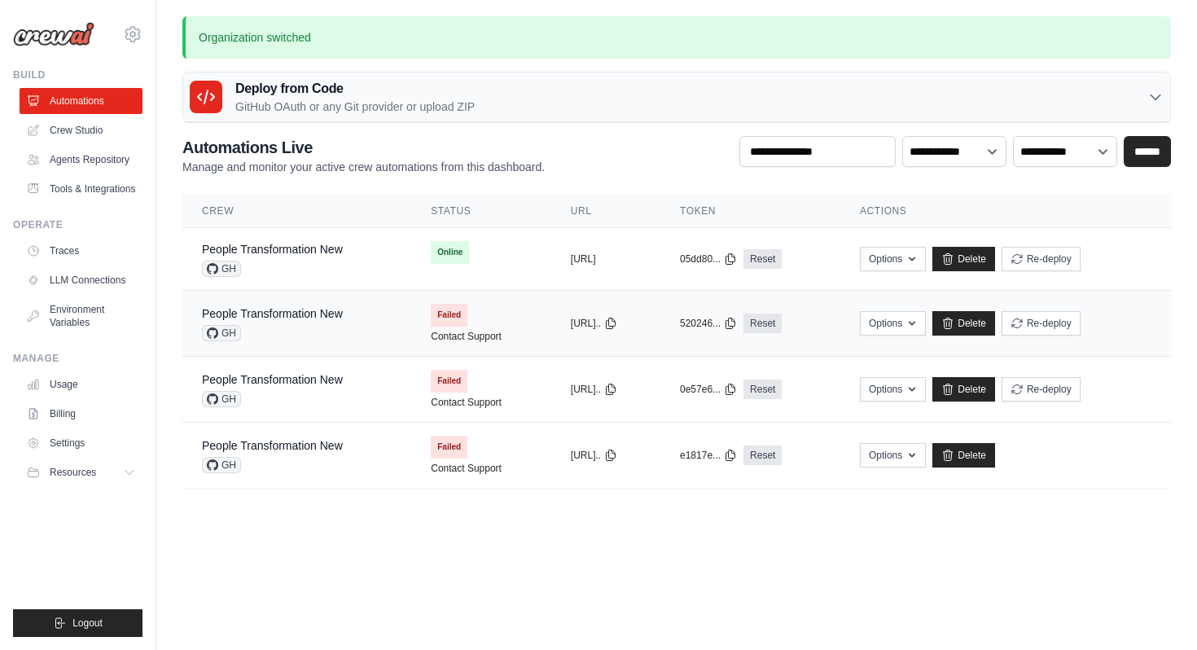
click at [338, 329] on div "GH" at bounding box center [272, 333] width 141 height 16
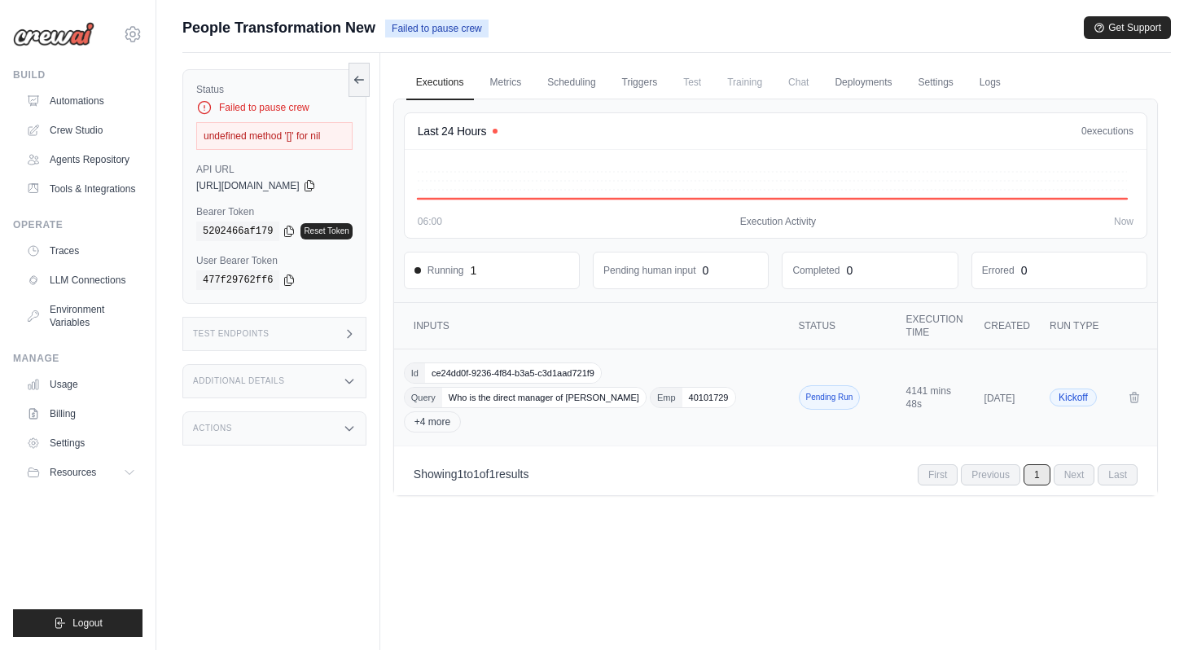
click at [581, 414] on div "Id ce24dd0f-9236-4f84-b3a5-c3d1aad721f9 Query Who is the direct manager of Gaur…" at bounding box center [593, 397] width 378 height 70
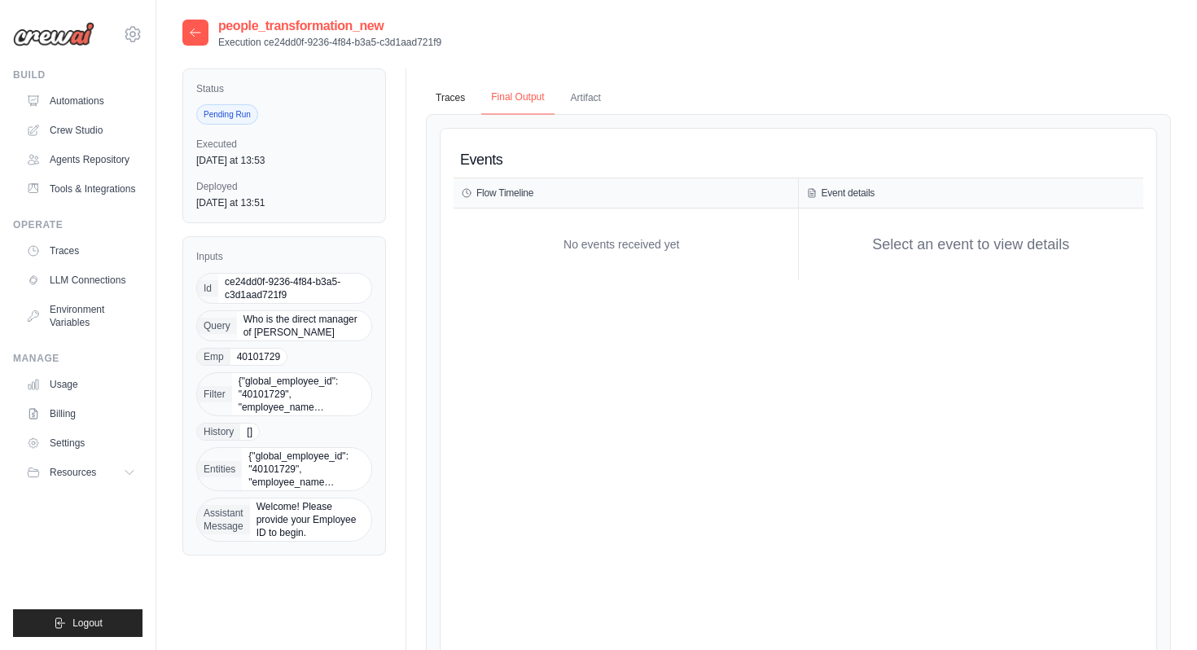
click at [526, 102] on button "Final Output" at bounding box center [517, 98] width 72 height 34
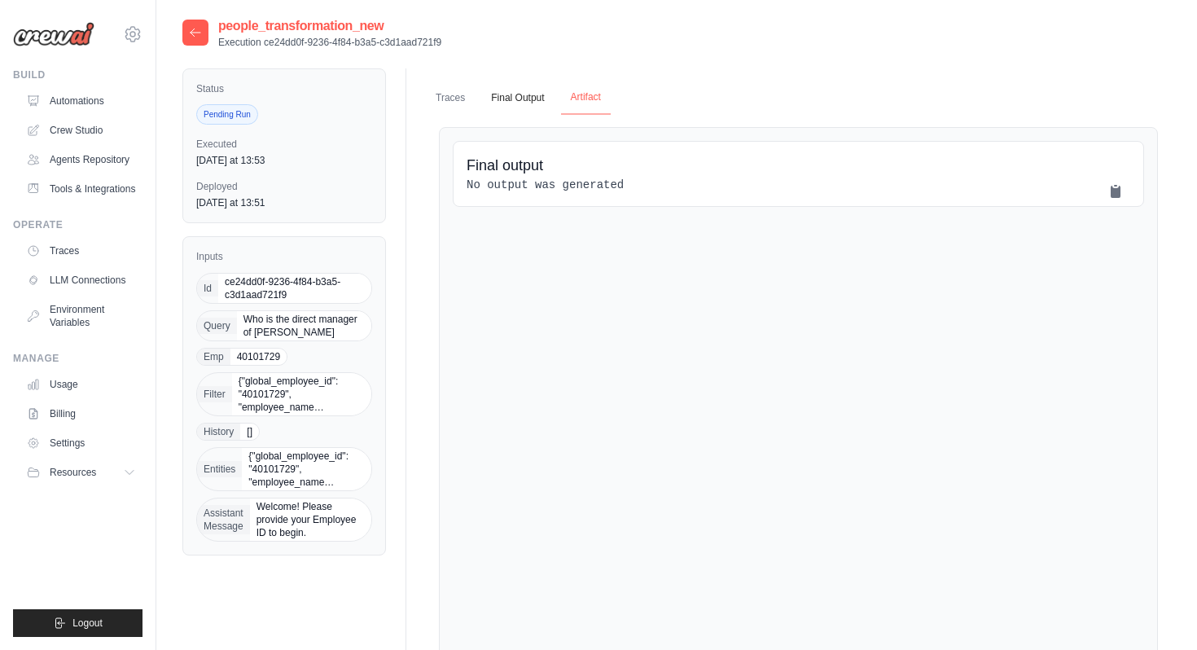
click at [593, 98] on button "Artifact" at bounding box center [586, 98] width 50 height 34
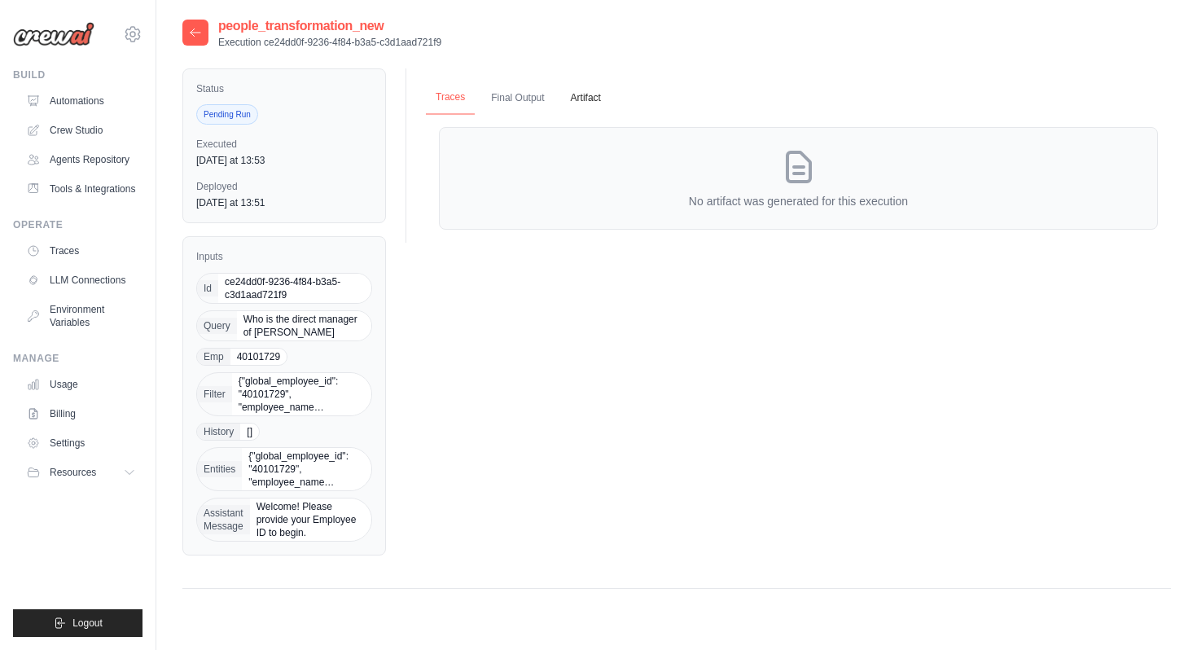
click at [461, 97] on button "Traces" at bounding box center [450, 98] width 49 height 34
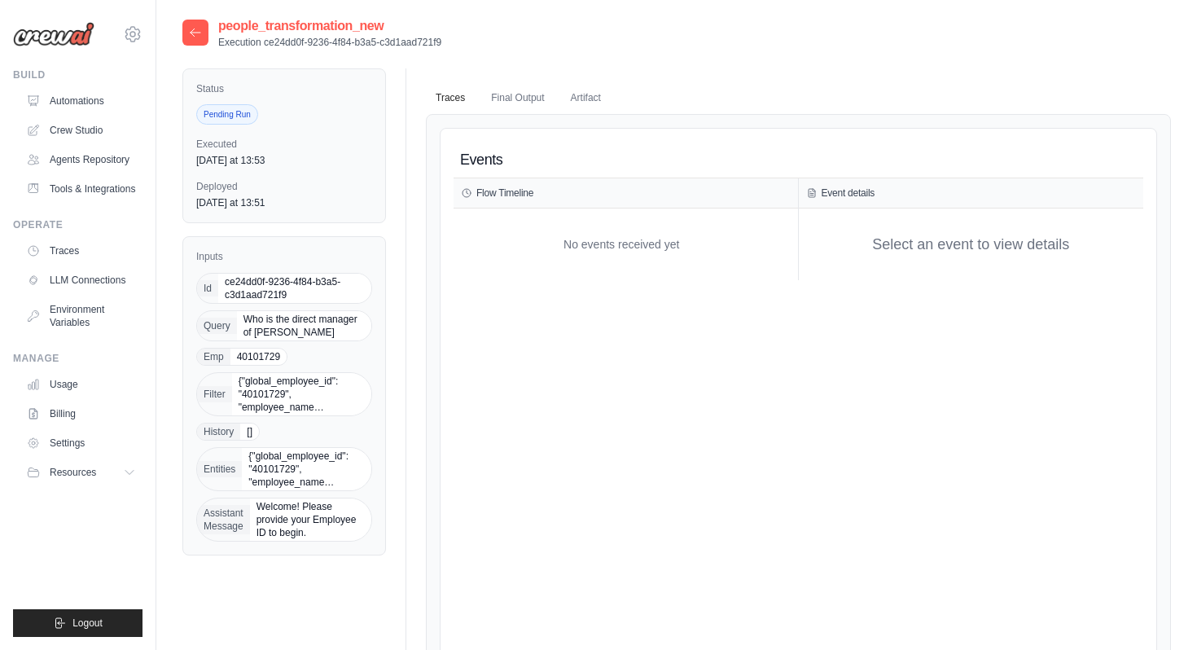
click at [496, 196] on h3 "Flow Timeline" at bounding box center [504, 192] width 57 height 13
click at [194, 33] on icon at bounding box center [195, 32] width 13 height 13
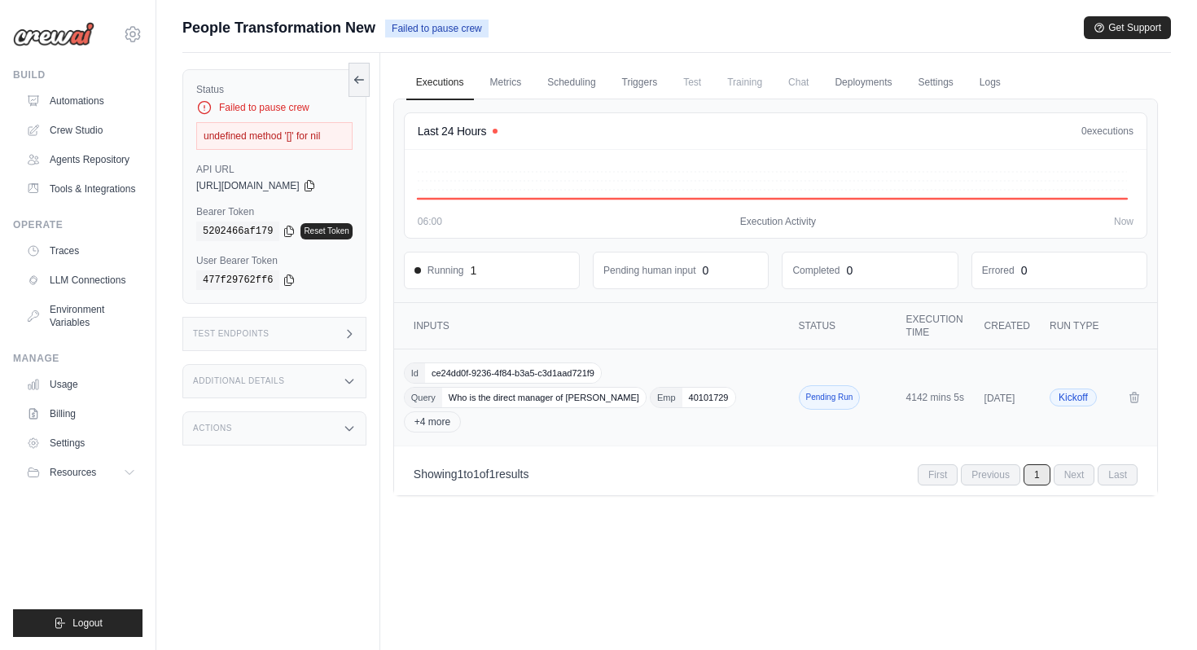
click at [1073, 400] on span "Kickoff" at bounding box center [1072, 397] width 47 height 18
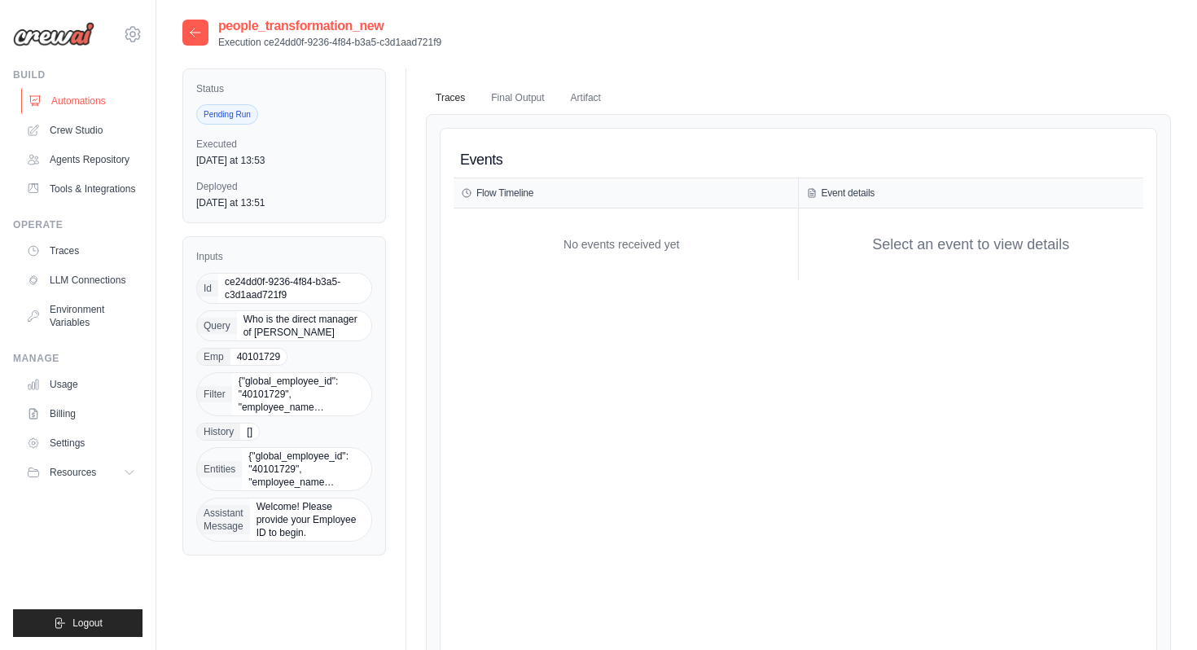
click at [66, 98] on link "Automations" at bounding box center [82, 101] width 123 height 26
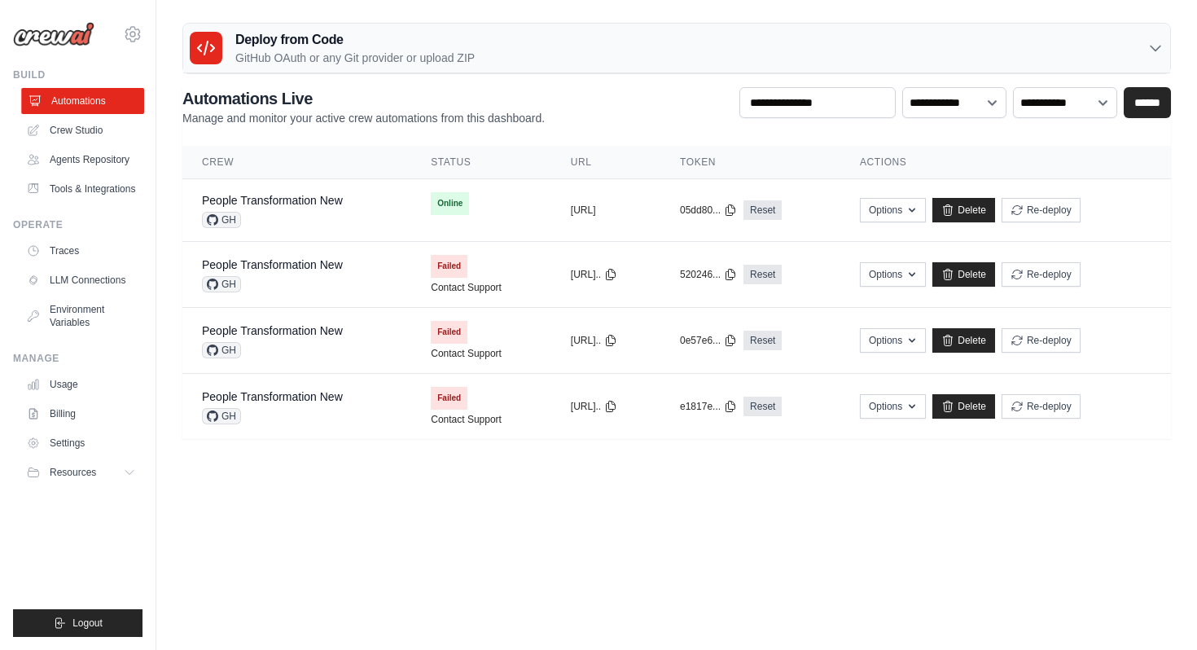
click at [98, 106] on link "Automations" at bounding box center [82, 101] width 123 height 26
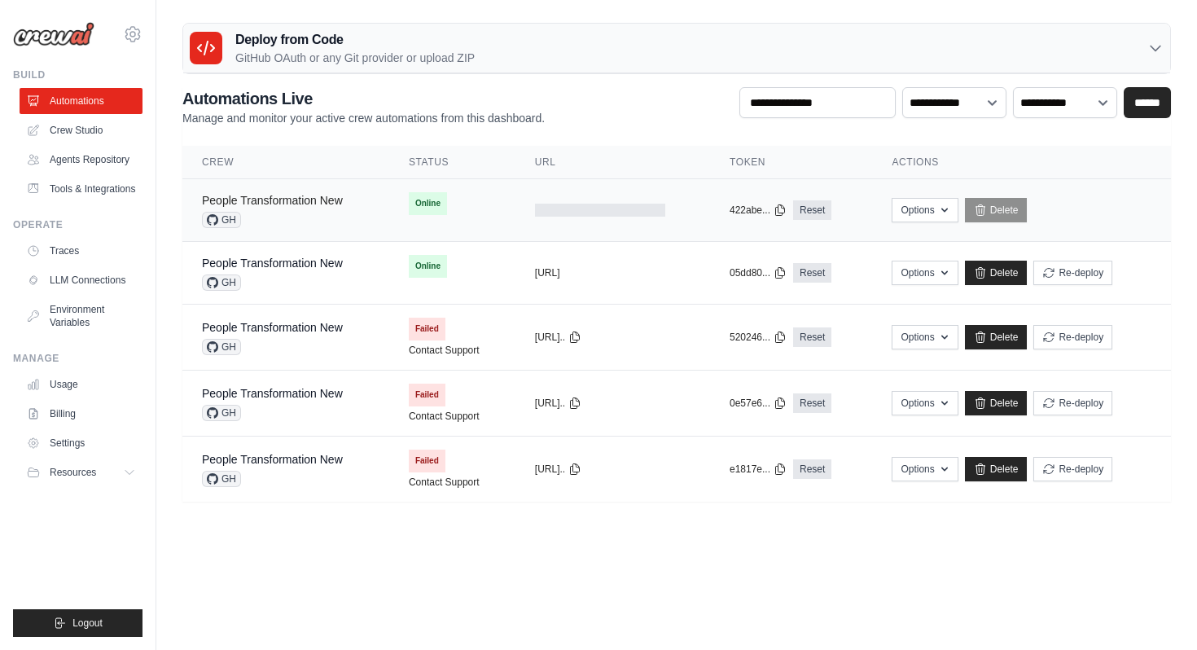
click at [332, 200] on link "People Transformation New" at bounding box center [272, 200] width 141 height 13
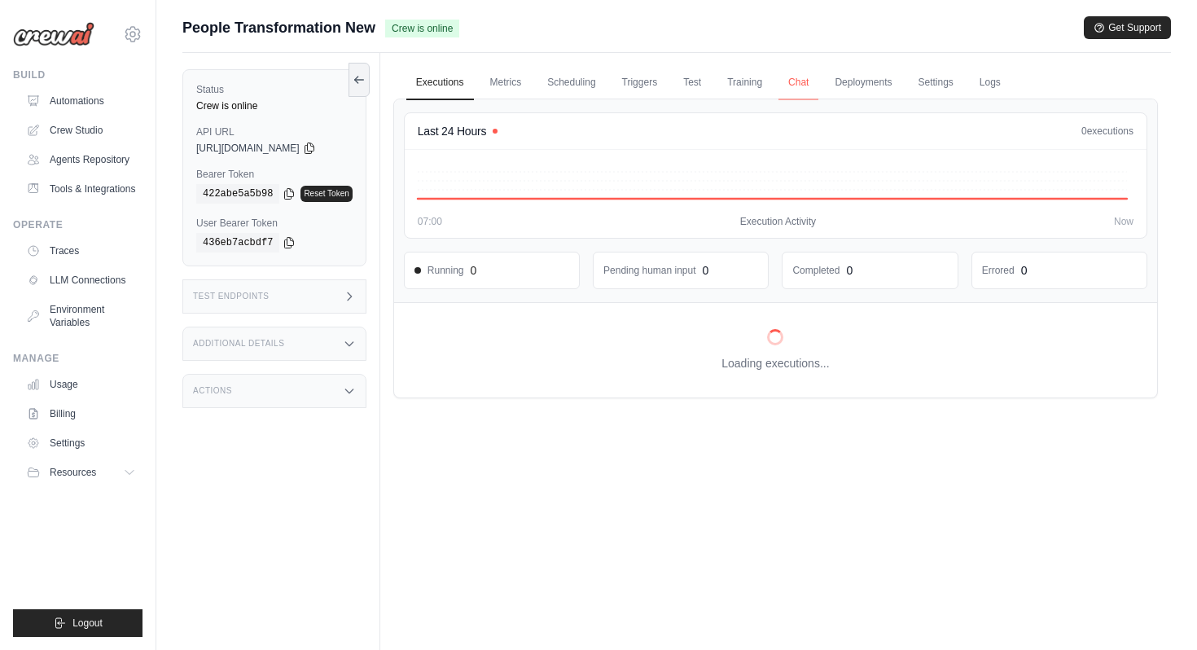
click at [807, 81] on link "Chat" at bounding box center [798, 83] width 40 height 34
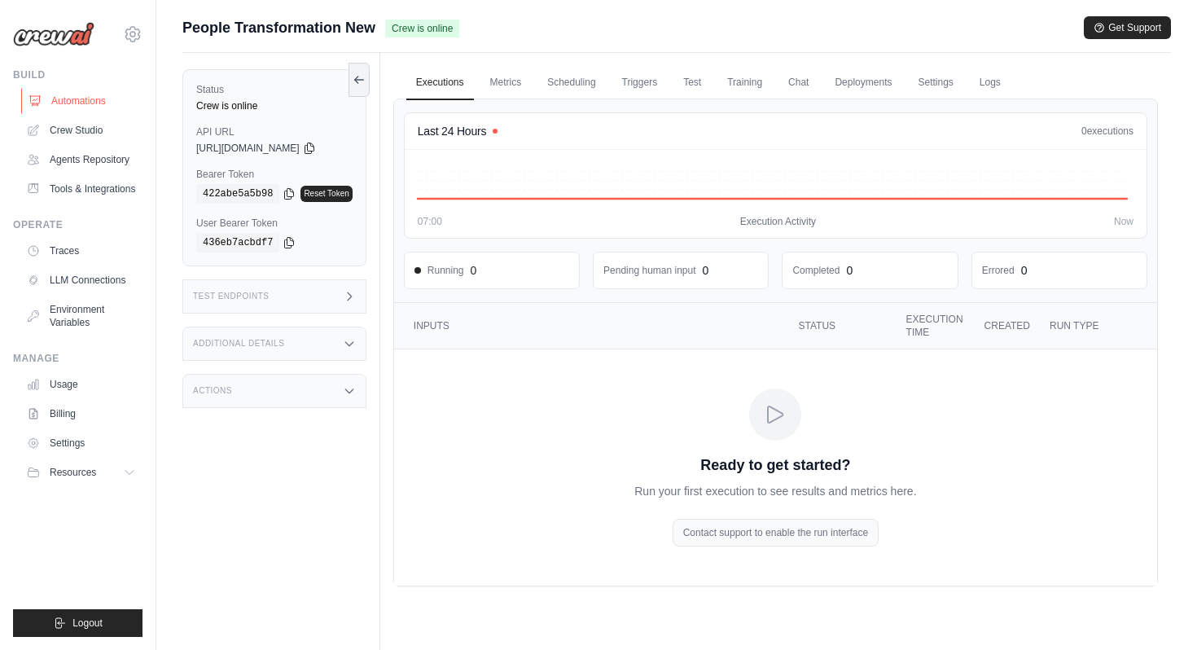
click at [133, 105] on link "Automations" at bounding box center [82, 101] width 123 height 26
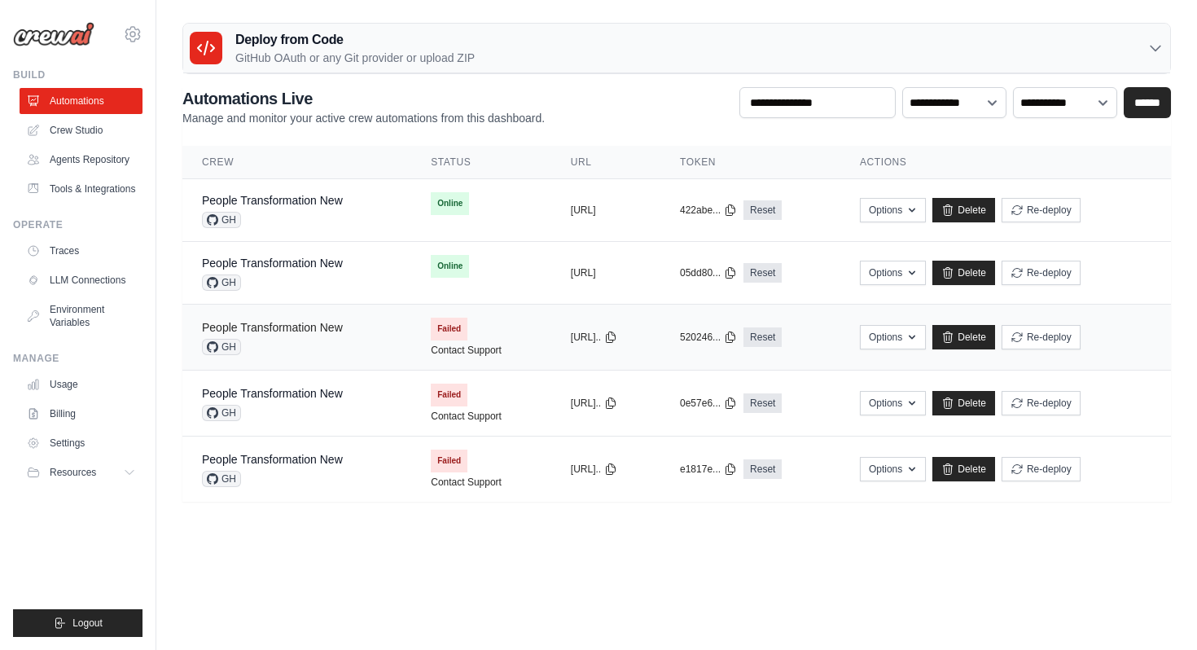
click at [287, 331] on link "People Transformation New" at bounding box center [272, 327] width 141 height 13
click at [323, 403] on div "People Transformation New GH" at bounding box center [272, 403] width 141 height 36
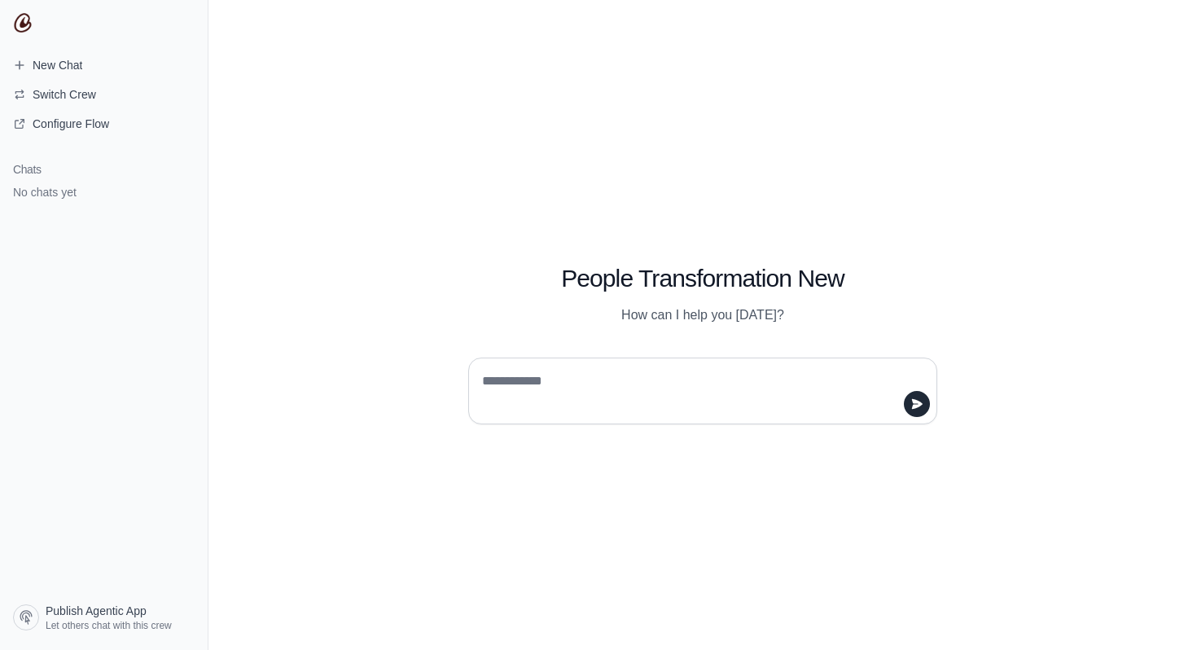
click at [571, 392] on textarea at bounding box center [698, 391] width 438 height 46
type textarea "**"
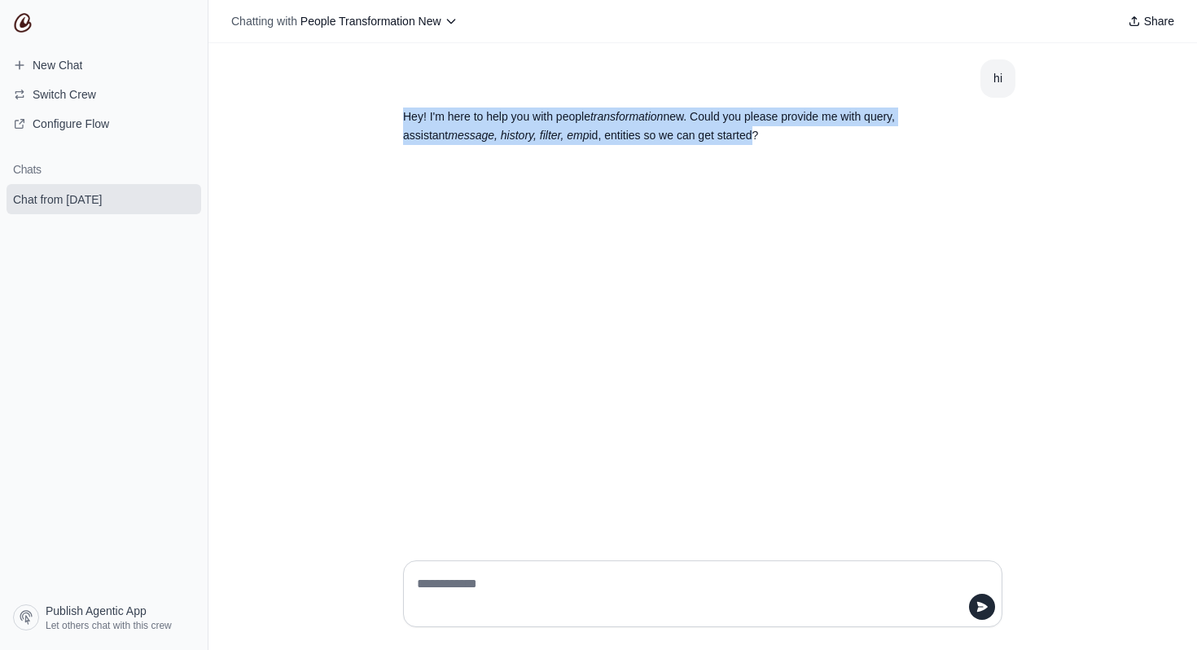
drag, startPoint x: 403, startPoint y: 113, endPoint x: 752, endPoint y: 135, distance: 349.9
click at [752, 135] on p "Hey! I'm here to help you with people transformation new. Could you please prov…" at bounding box center [663, 125] width 521 height 37
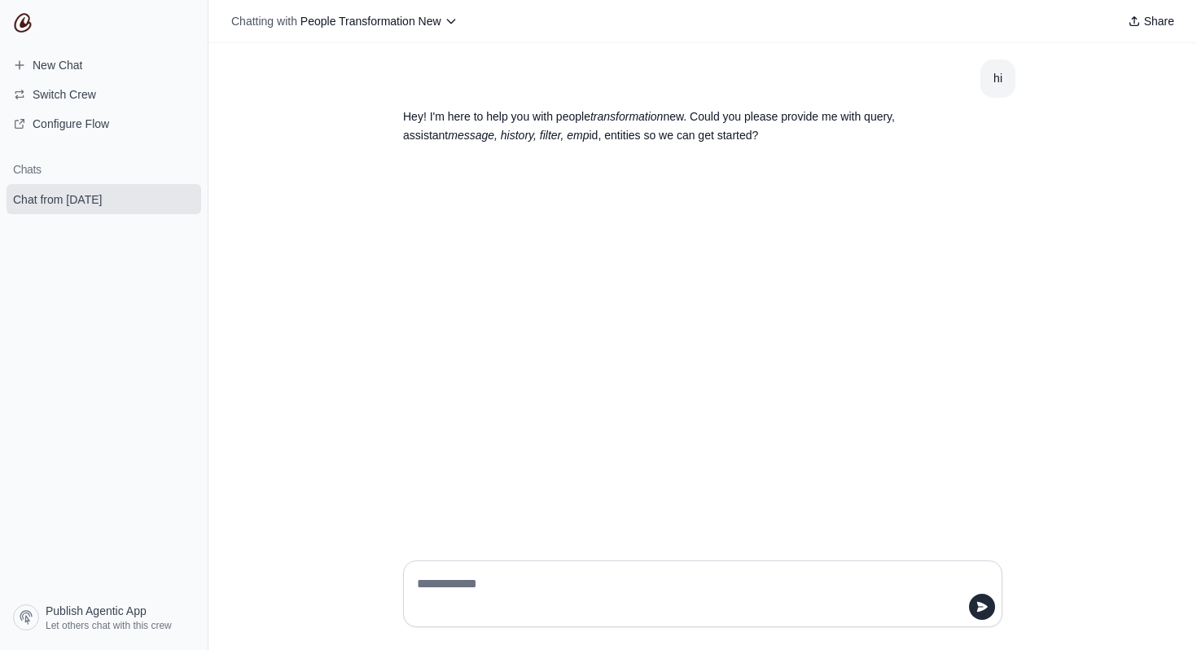
click at [752, 139] on p "Hey! I'm here to help you with people transformation new. Could you please prov…" at bounding box center [663, 125] width 521 height 37
click at [610, 579] on textarea at bounding box center [697, 594] width 568 height 46
paste textarea "**********"
type textarea "**********"
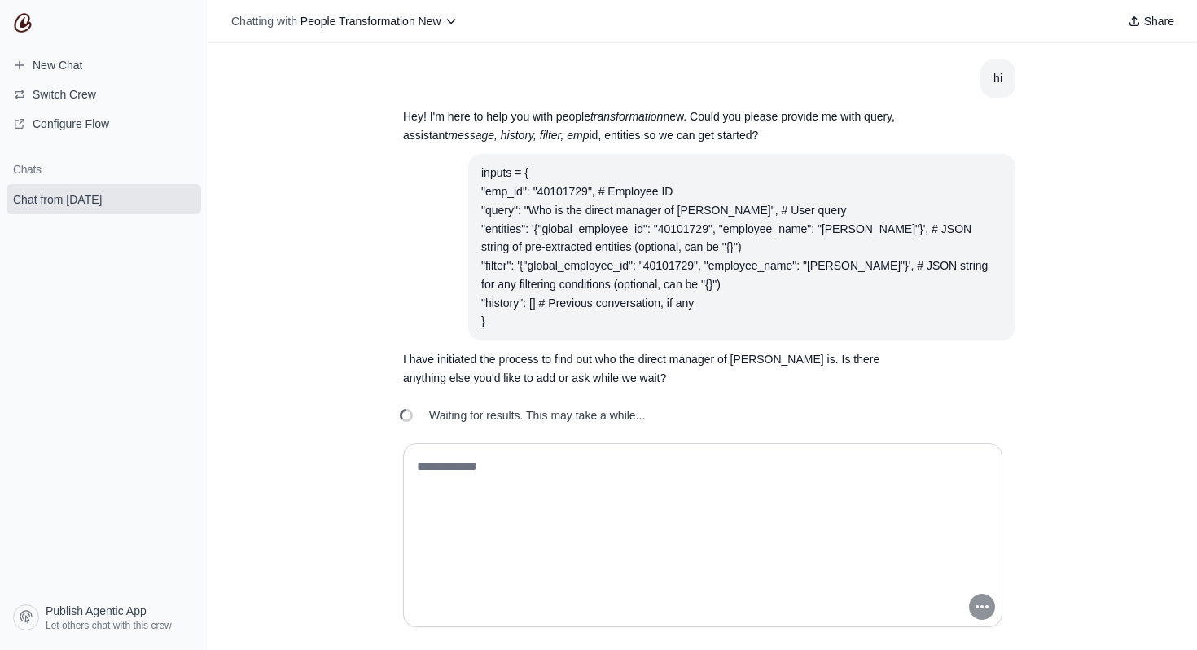
scroll to position [19, 0]
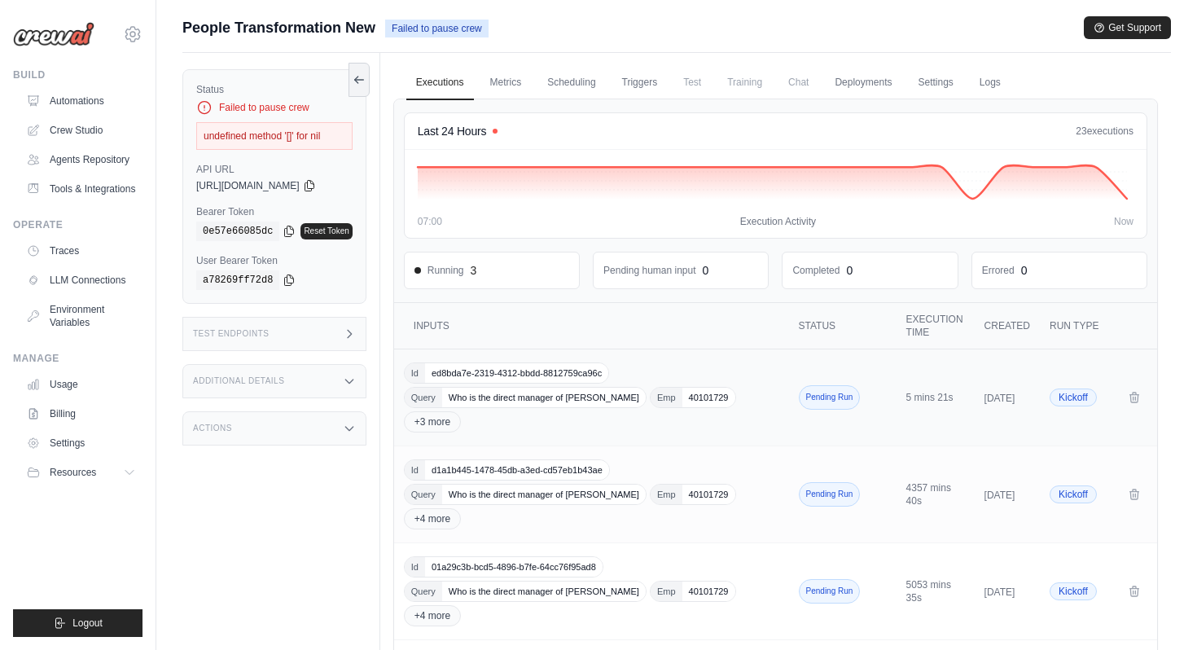
click at [652, 434] on td "Id ed8bda7e-2319-4312-bbdd-8812759ca96c Query Who is the direct manager of Gaur…" at bounding box center [593, 397] width 398 height 97
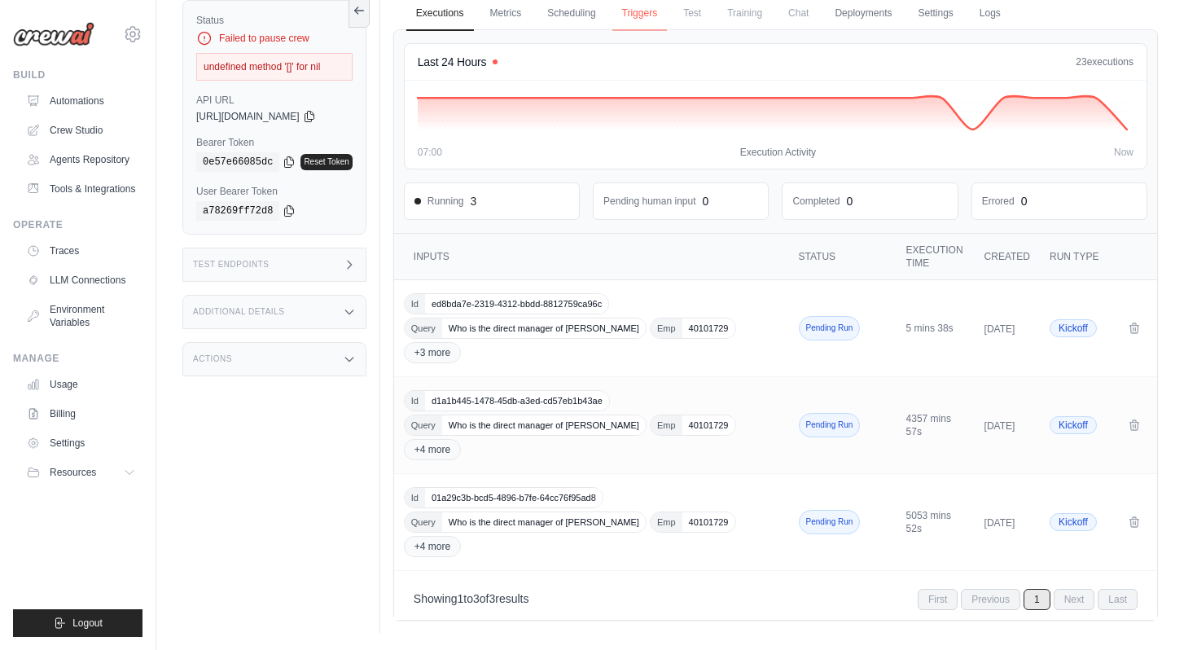
click at [651, 15] on link "Triggers" at bounding box center [639, 14] width 55 height 34
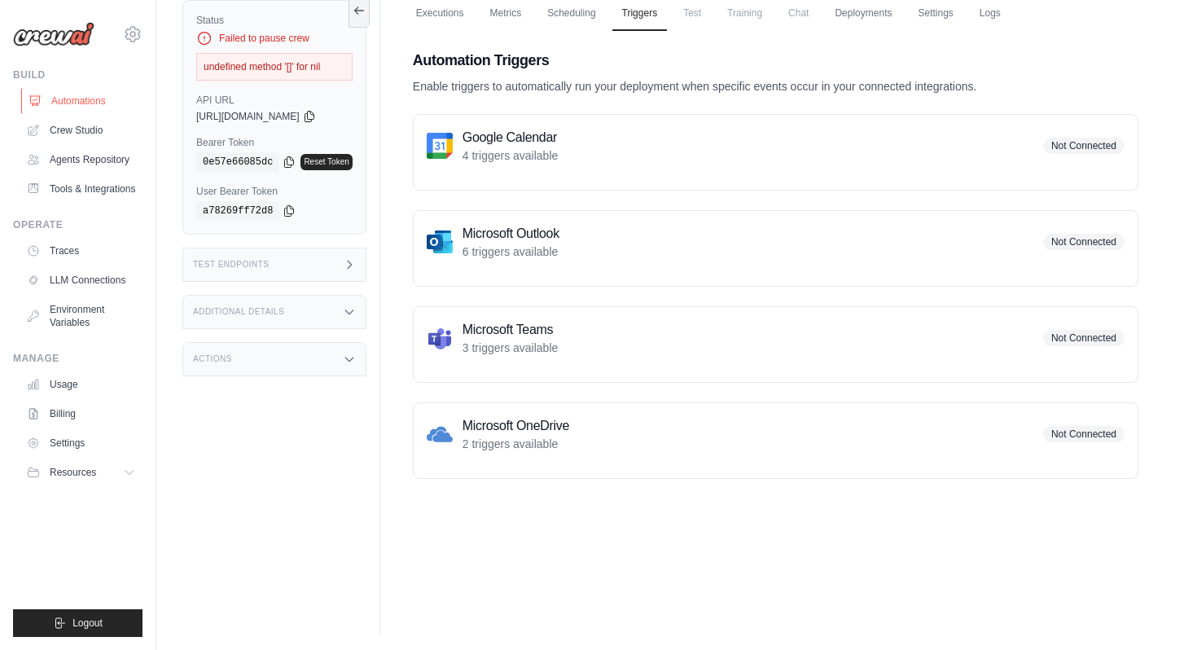
click at [101, 102] on link "Automations" at bounding box center [82, 101] width 123 height 26
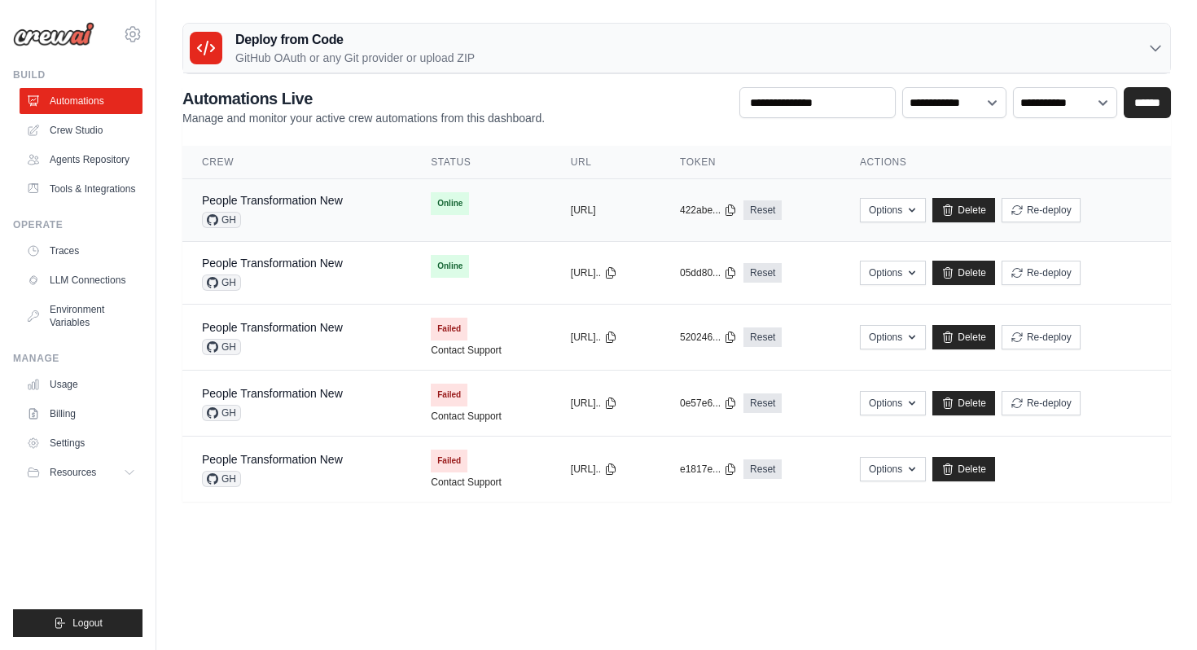
click at [296, 208] on div "People Transformation New" at bounding box center [272, 200] width 141 height 16
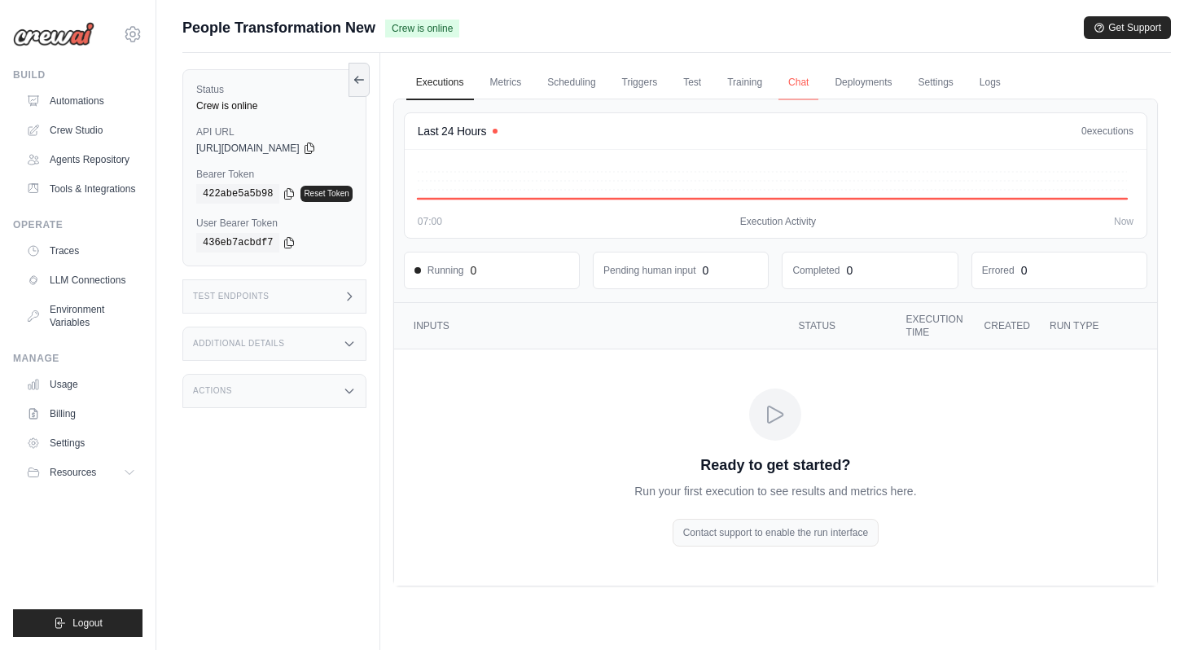
click at [799, 82] on link "Chat" at bounding box center [798, 83] width 40 height 34
click at [46, 84] on div "Build Automations Crew Studio Agents Repository Tools & Integrations" at bounding box center [77, 134] width 129 height 133
click at [48, 102] on link "Automations" at bounding box center [82, 101] width 123 height 26
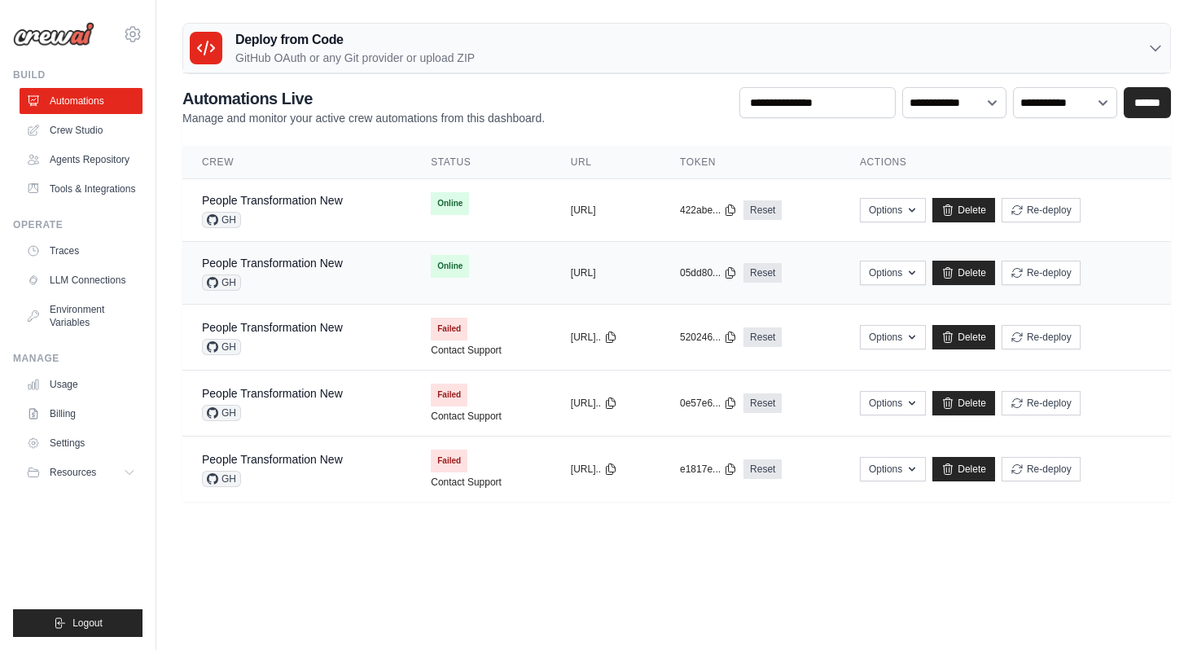
click at [294, 273] on div "People Transformation New GH" at bounding box center [272, 273] width 141 height 36
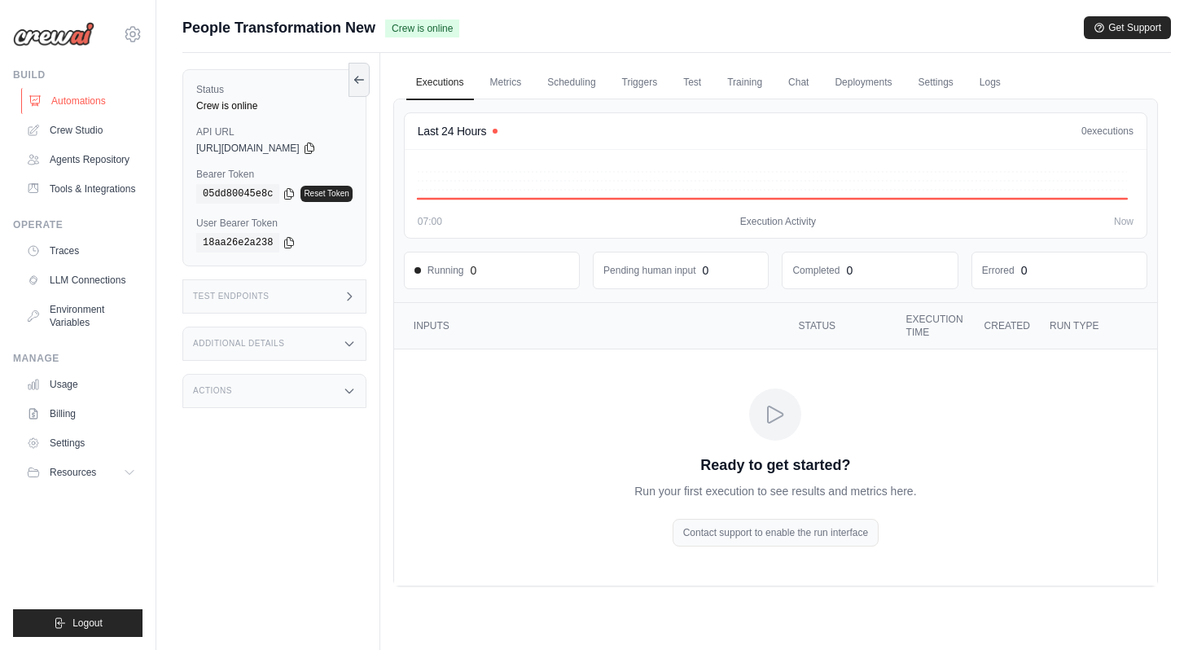
click at [56, 102] on link "Automations" at bounding box center [82, 101] width 123 height 26
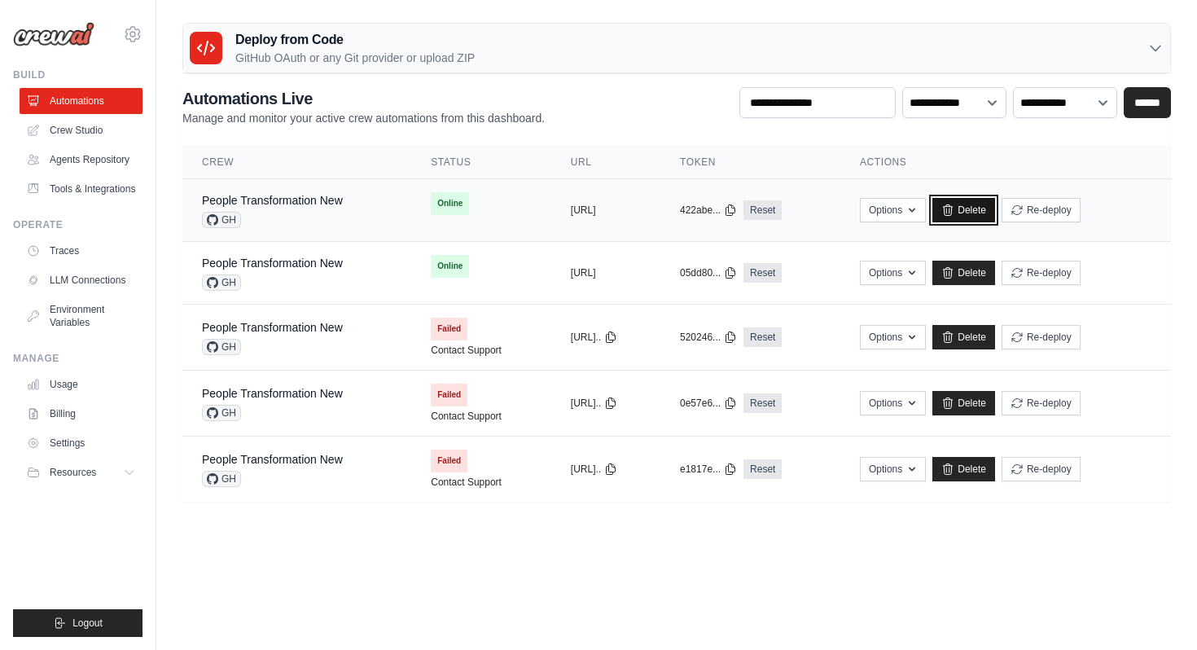
click at [995, 217] on link "Delete" at bounding box center [963, 210] width 63 height 24
click at [995, 273] on link "Delete" at bounding box center [963, 272] width 63 height 24
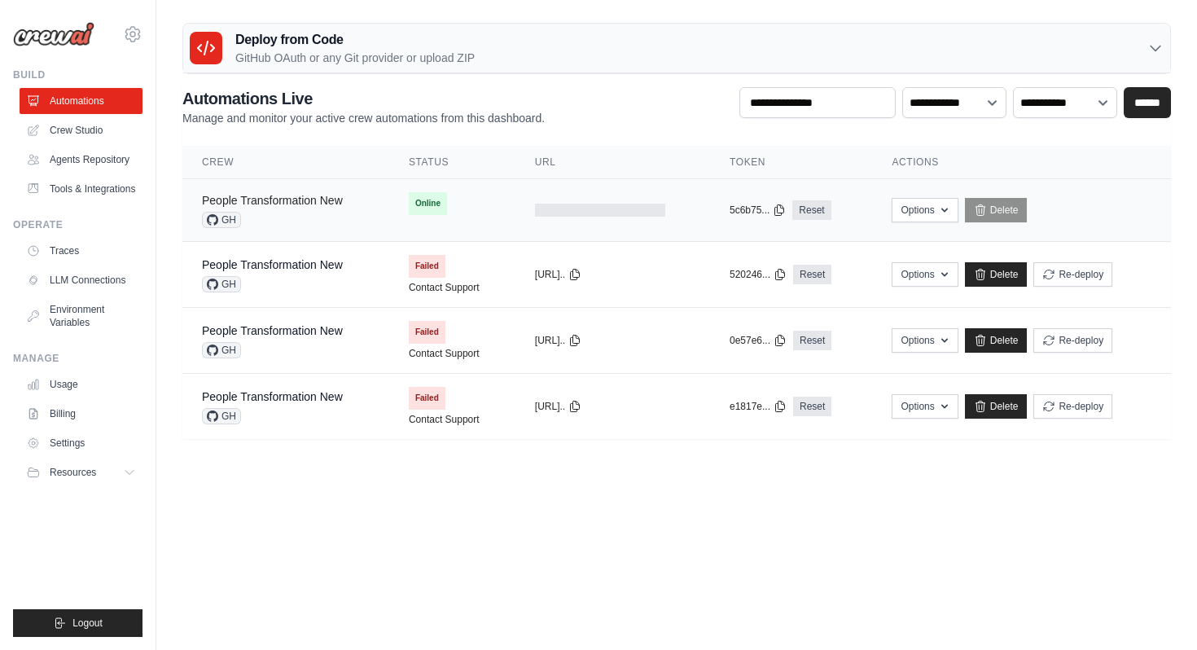
click at [302, 201] on link "People Transformation New" at bounding box center [272, 200] width 141 height 13
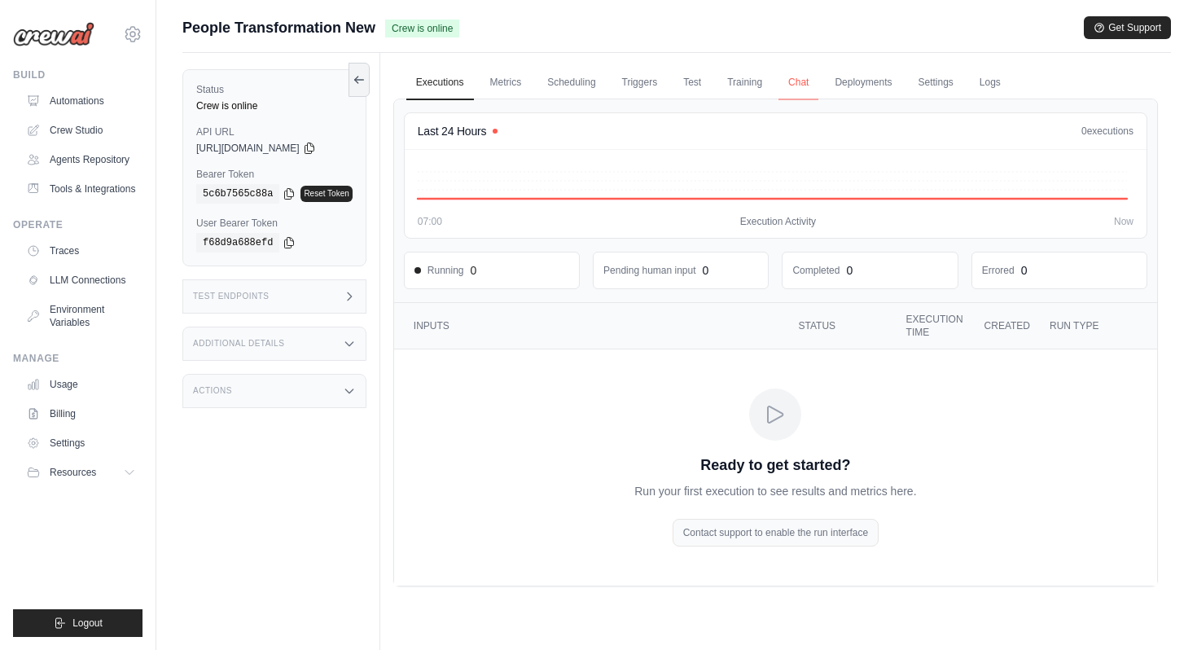
click at [808, 84] on link "Chat" at bounding box center [798, 83] width 40 height 34
click at [510, 81] on link "Metrics" at bounding box center [505, 83] width 51 height 34
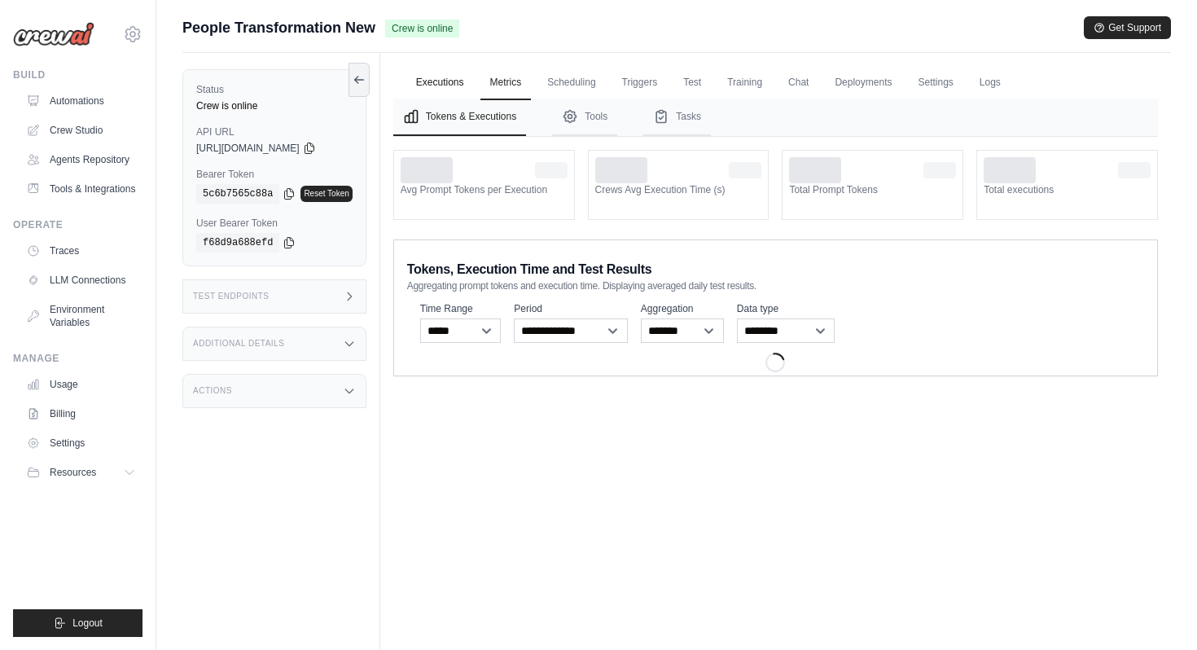
click at [456, 81] on link "Executions" at bounding box center [440, 83] width 68 height 34
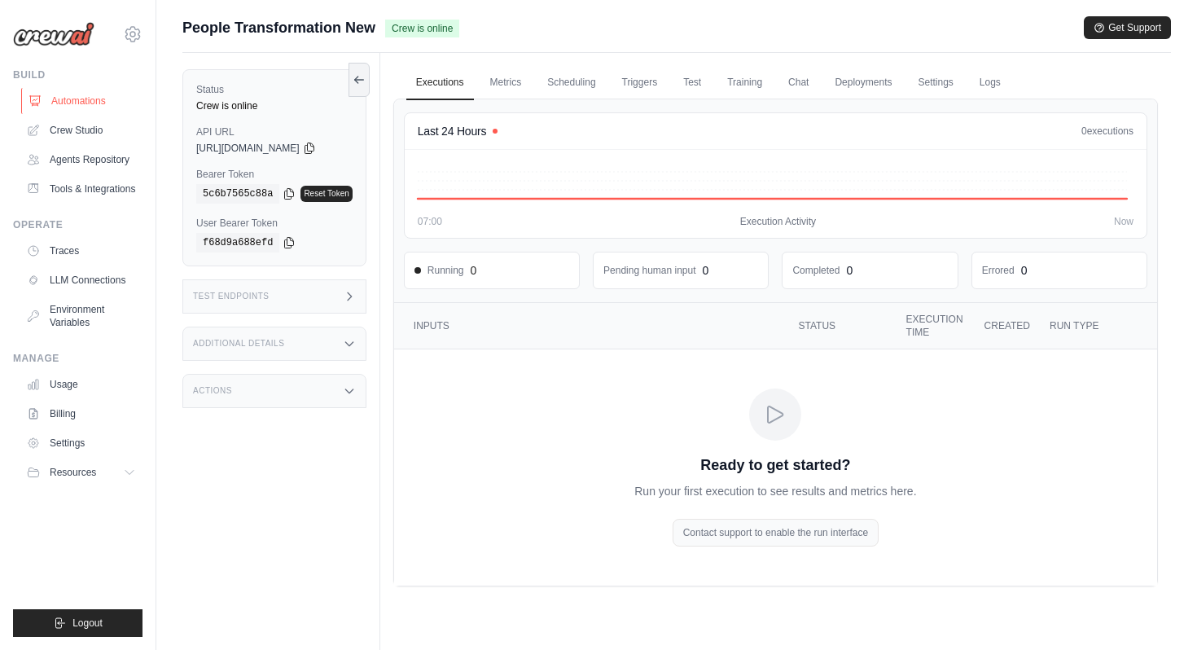
click at [100, 105] on link "Automations" at bounding box center [82, 101] width 123 height 26
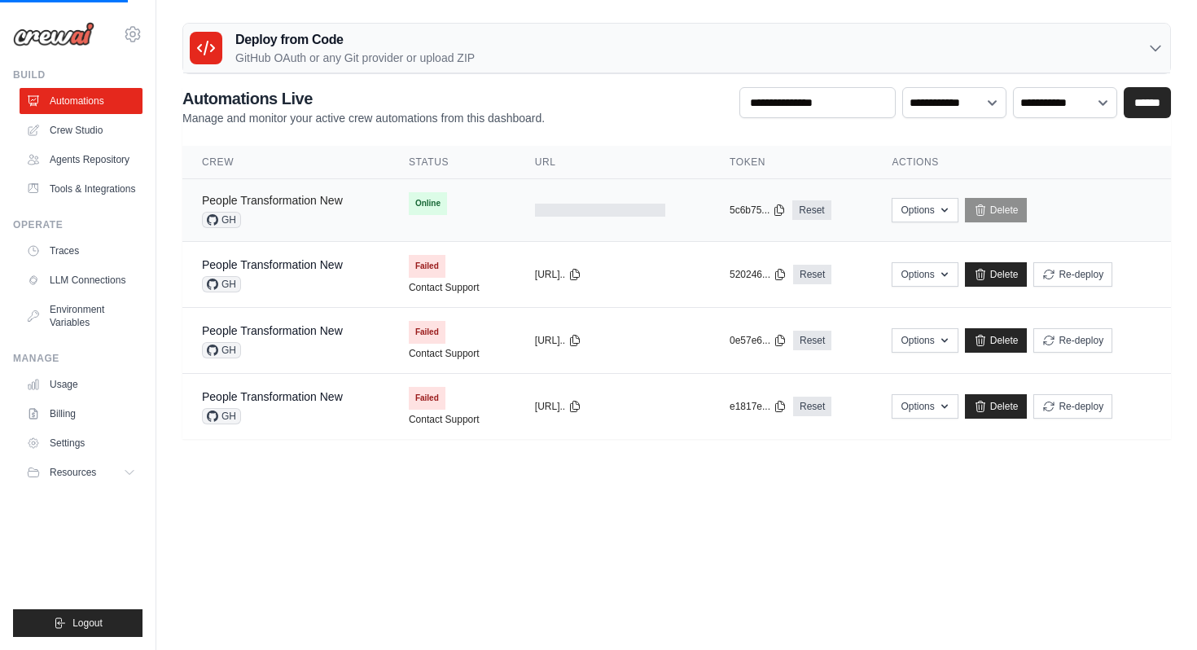
click at [326, 203] on link "People Transformation New" at bounding box center [272, 200] width 141 height 13
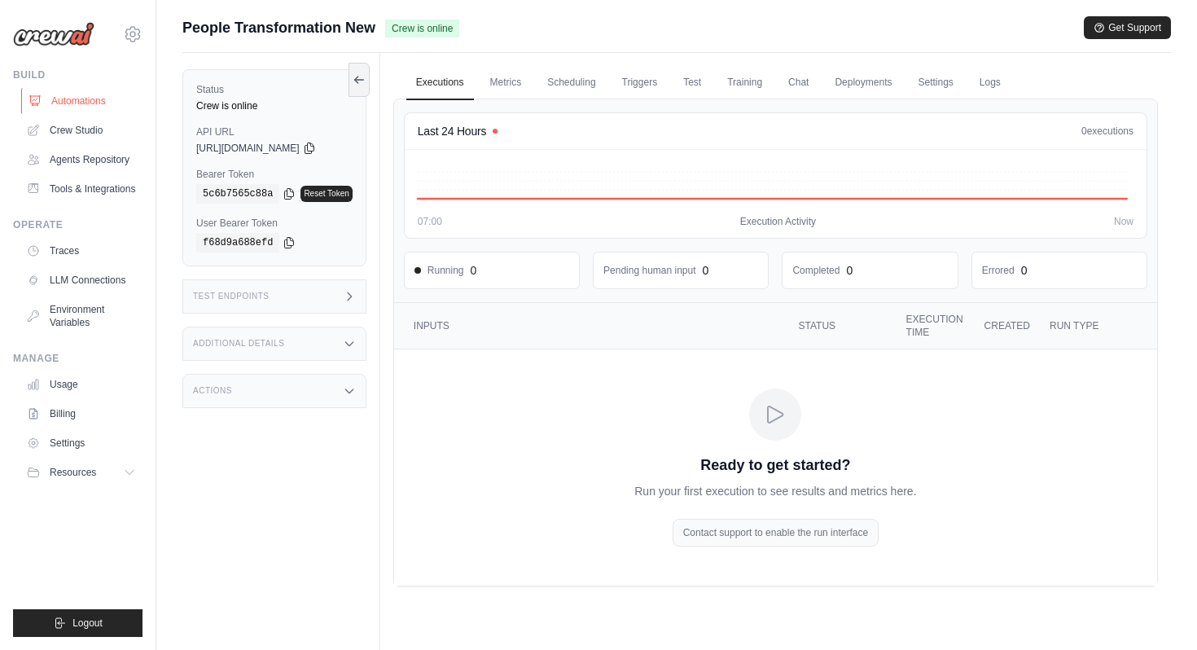
click at [110, 99] on link "Automations" at bounding box center [82, 101] width 123 height 26
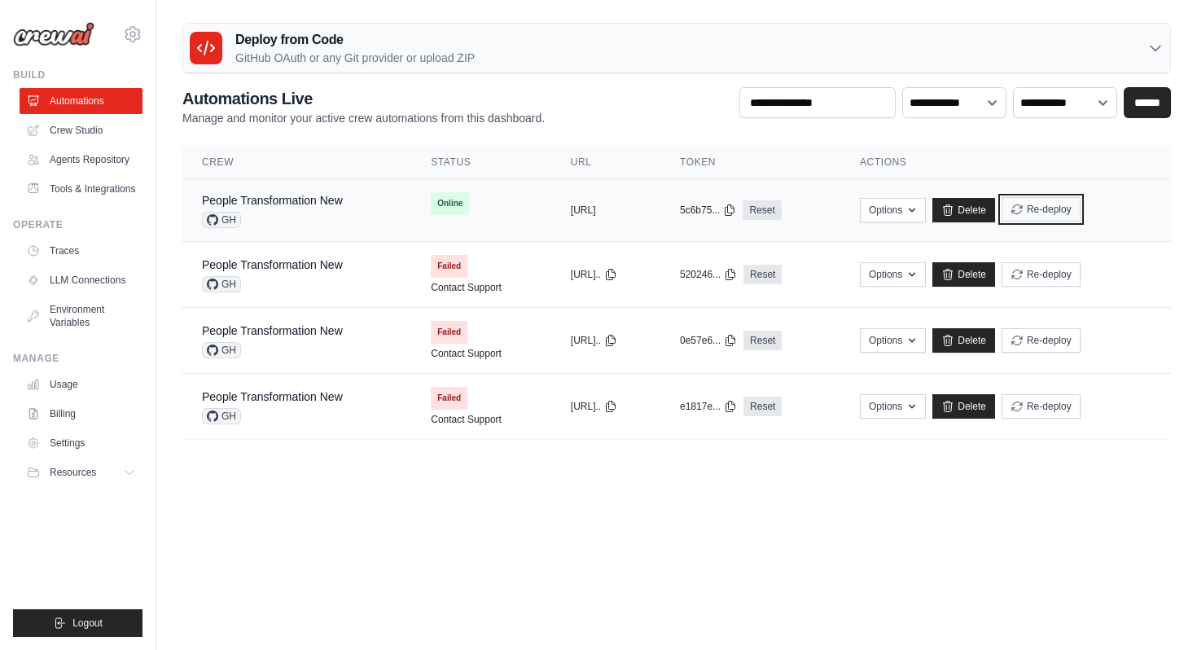
click at [1069, 216] on button "Re-deploy" at bounding box center [1040, 209] width 79 height 24
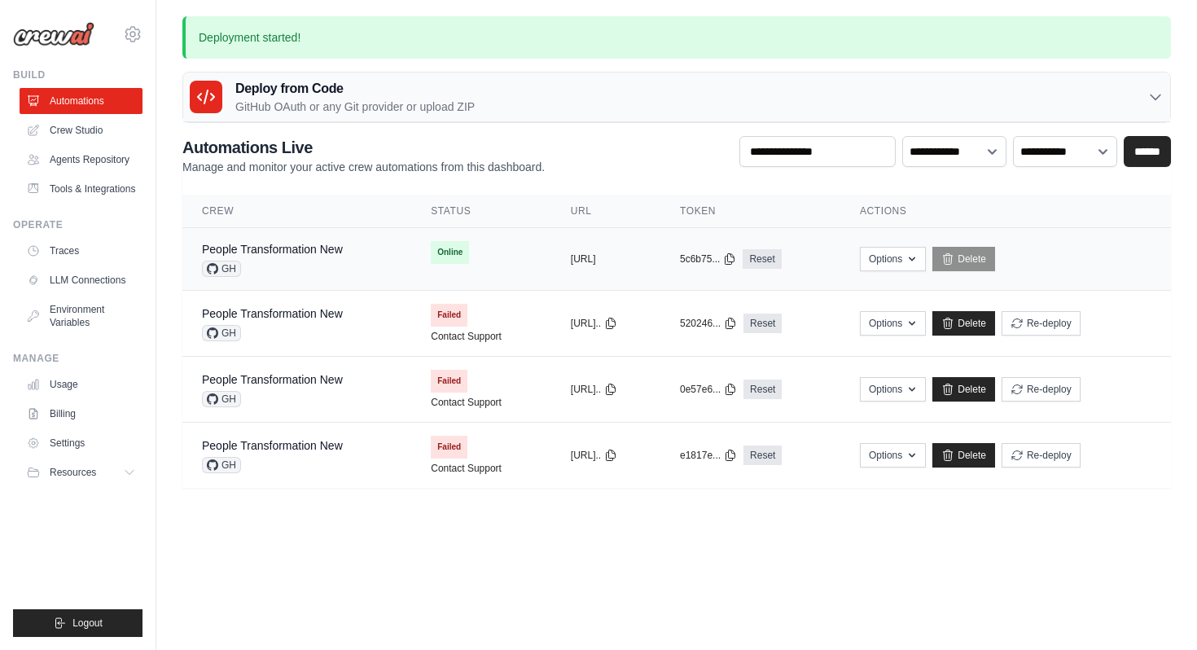
click at [295, 265] on div "GH" at bounding box center [272, 268] width 141 height 16
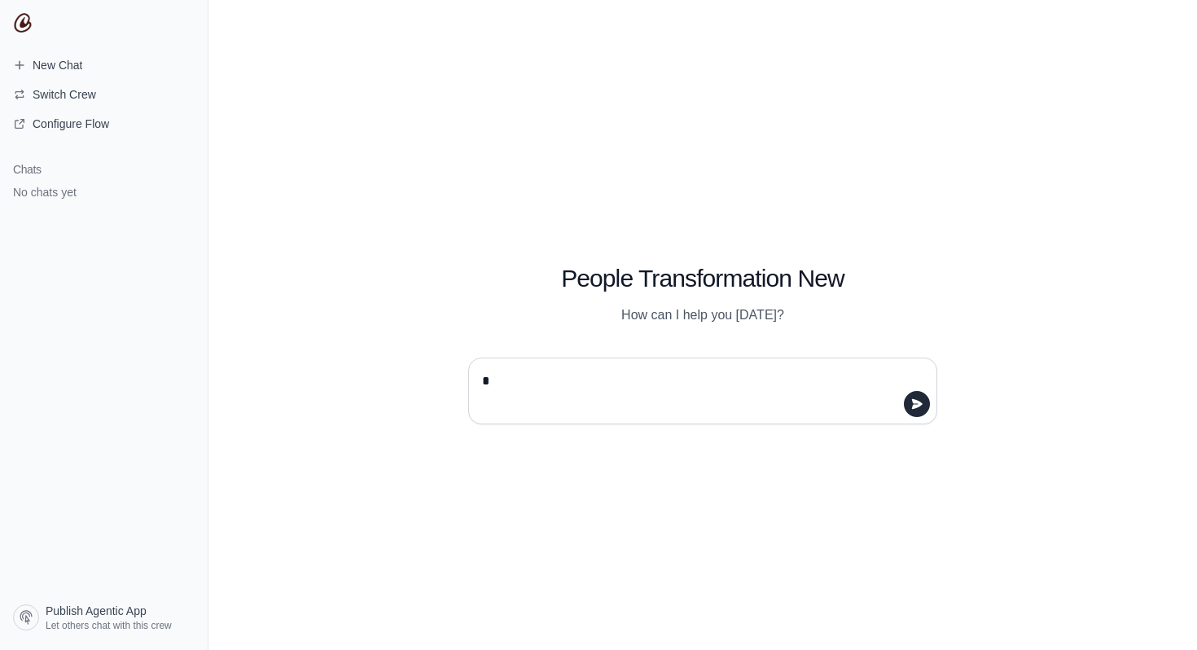
type textarea "**"
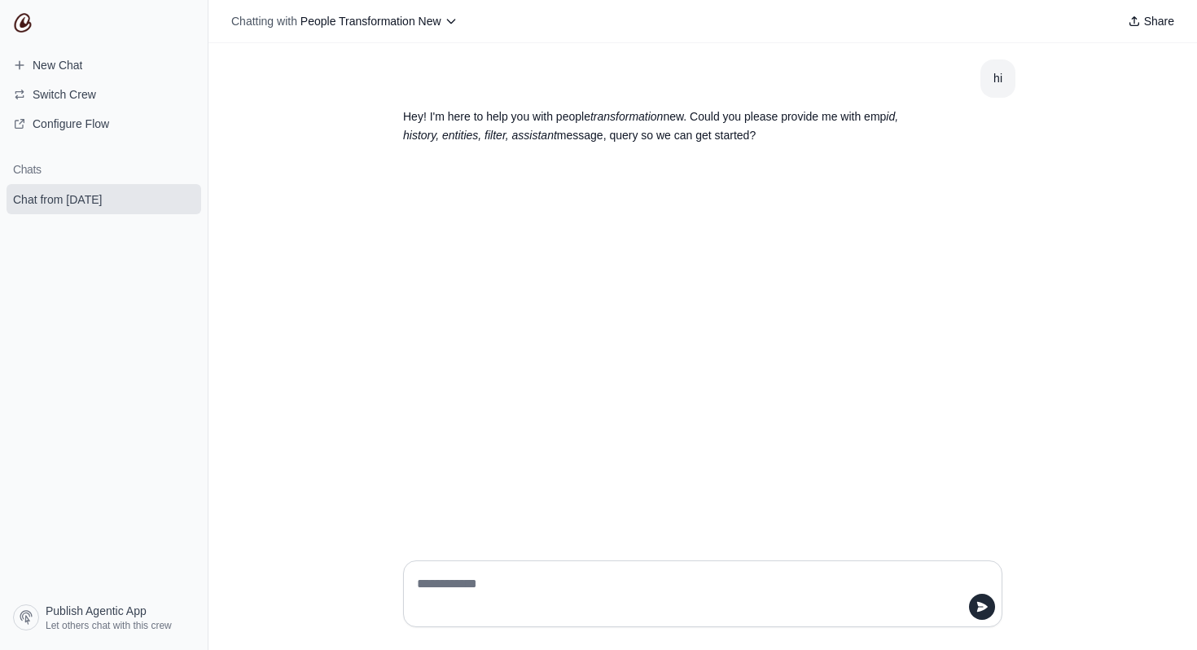
paste textarea "**********"
type textarea "**********"
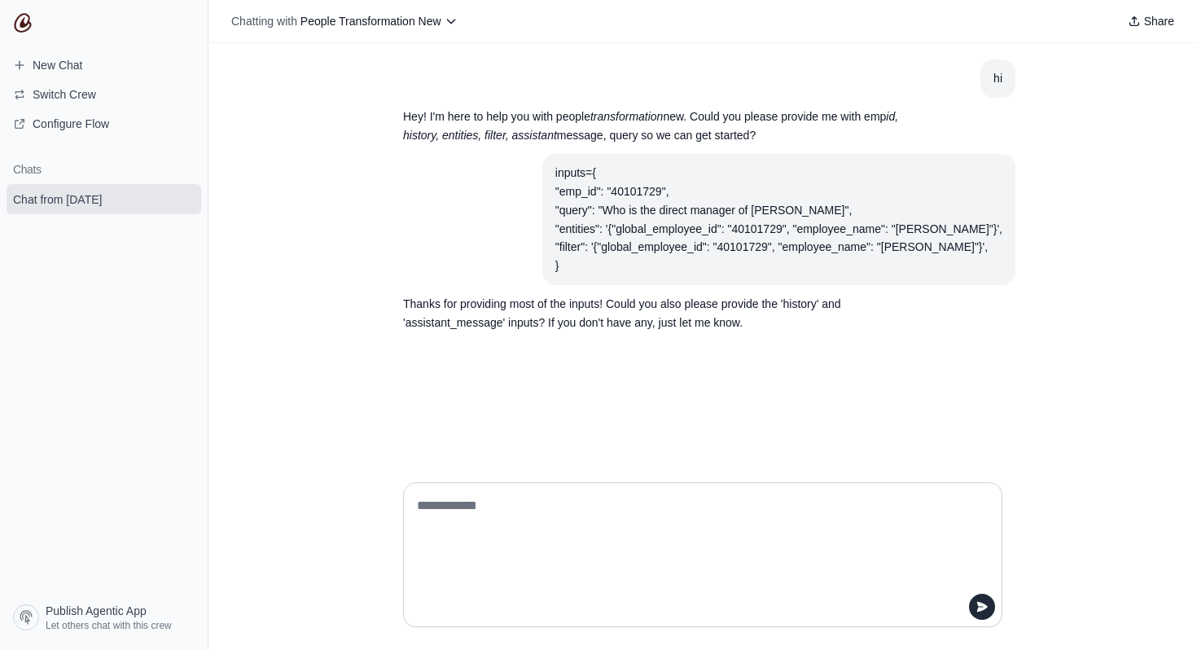
paste textarea "**********"
type textarea "**********"
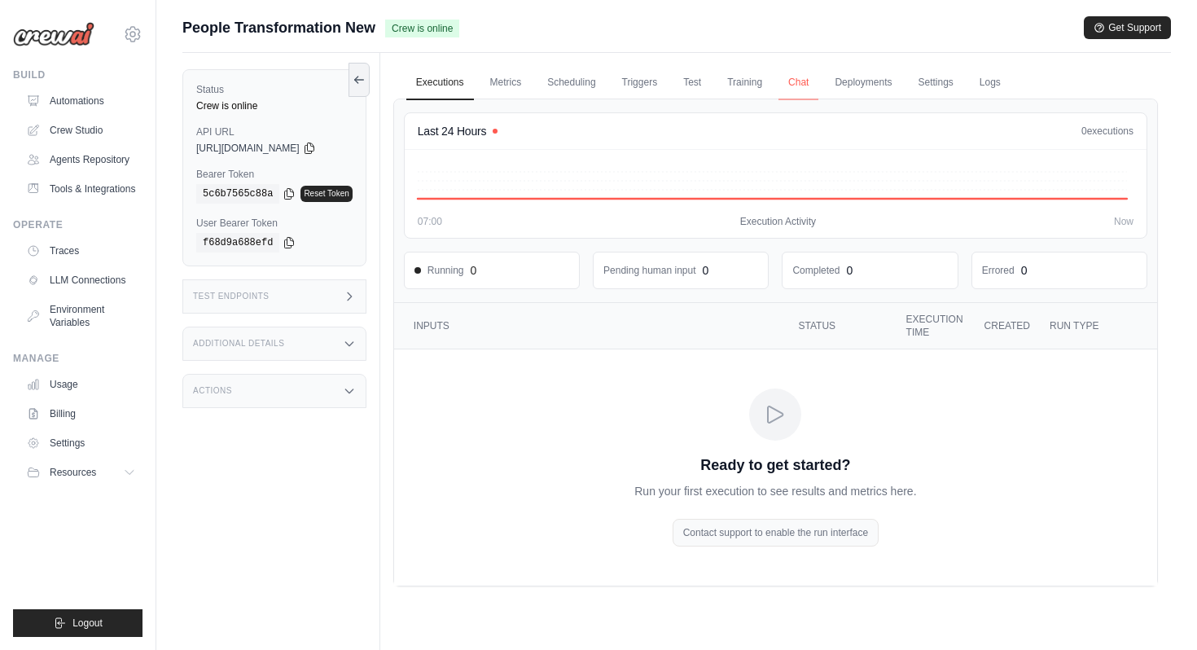
click at [806, 84] on link "Chat" at bounding box center [798, 83] width 40 height 34
click at [511, 90] on link "Metrics" at bounding box center [505, 83] width 51 height 34
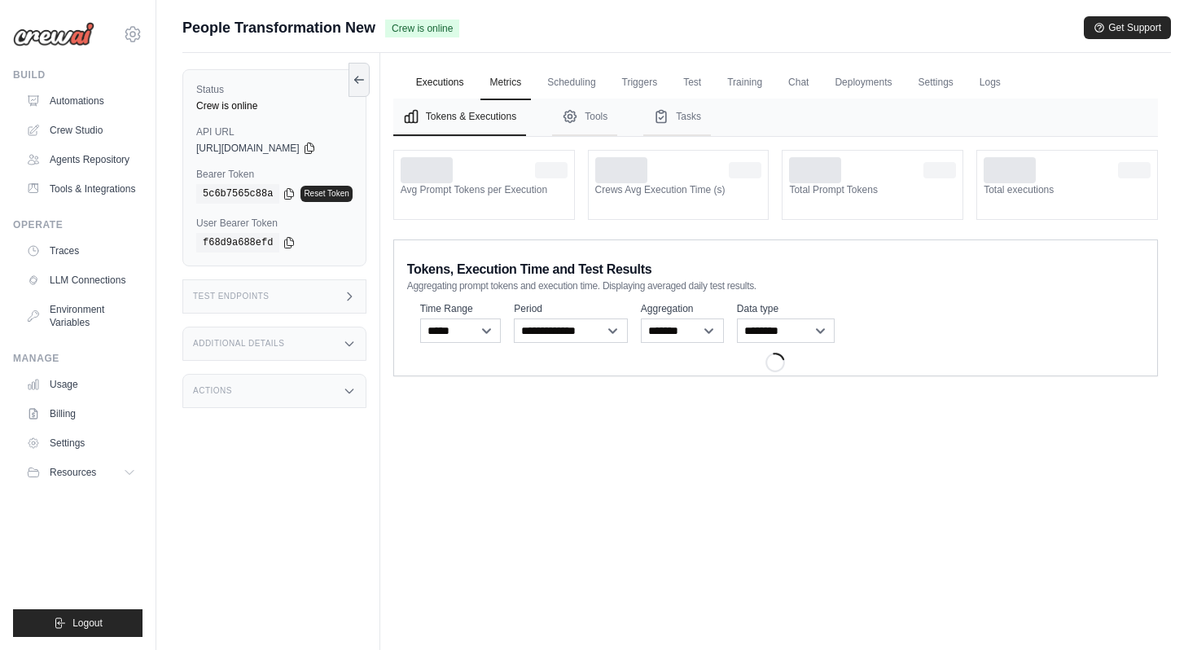
click at [441, 81] on link "Executions" at bounding box center [440, 83] width 68 height 34
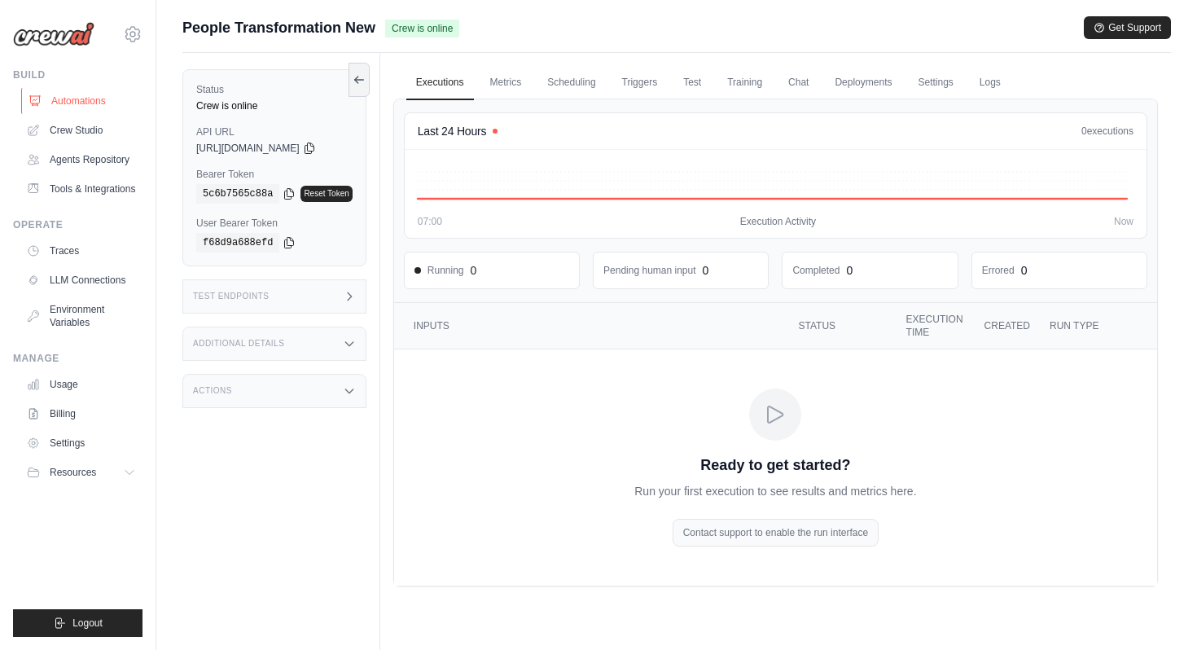
click at [91, 105] on link "Automations" at bounding box center [82, 101] width 123 height 26
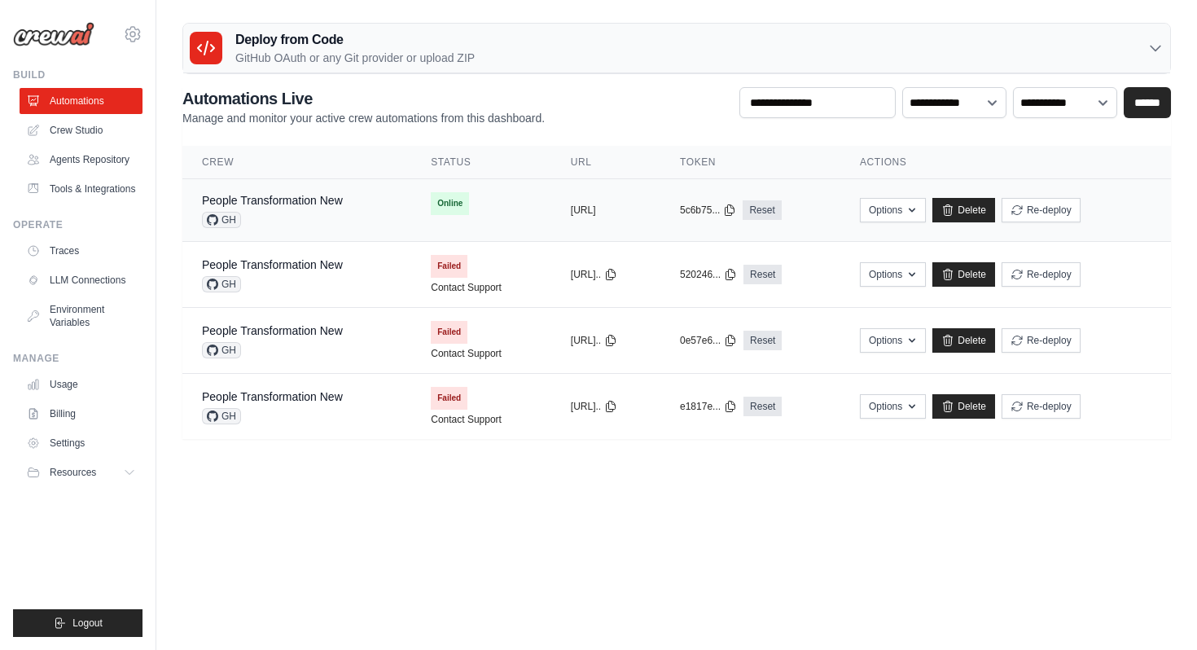
click at [320, 208] on div "People Transformation New GH" at bounding box center [272, 210] width 141 height 36
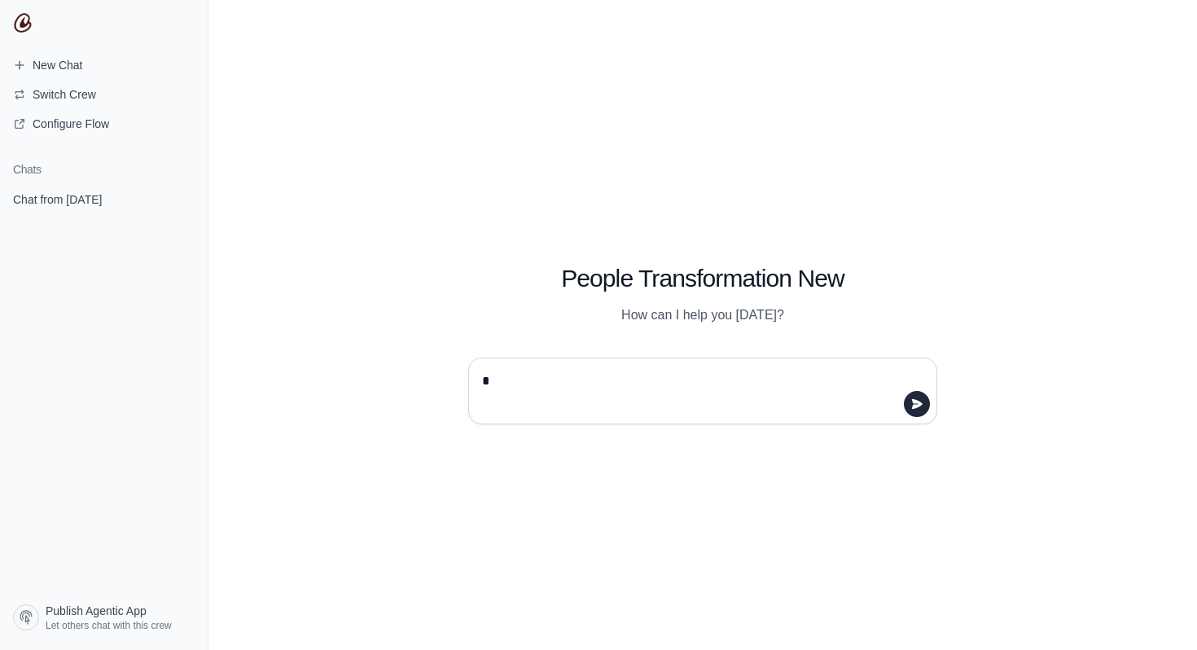
type textarea "**"
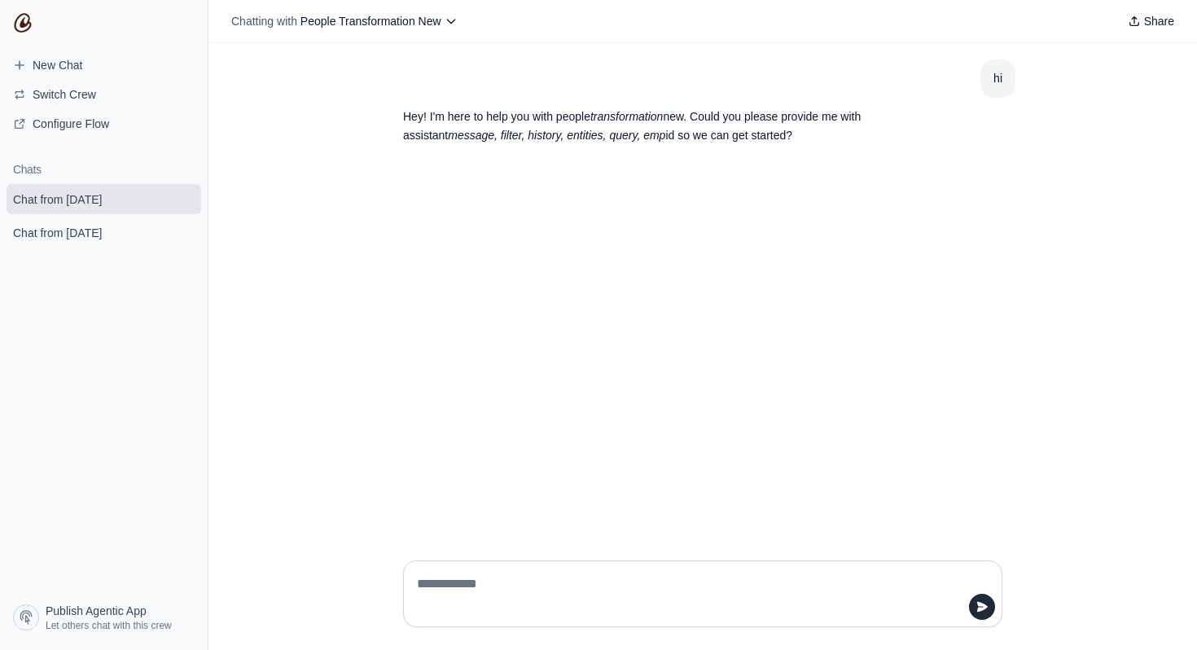
click at [831, 577] on textarea at bounding box center [697, 594] width 568 height 46
paste textarea "**********"
type textarea "**********"
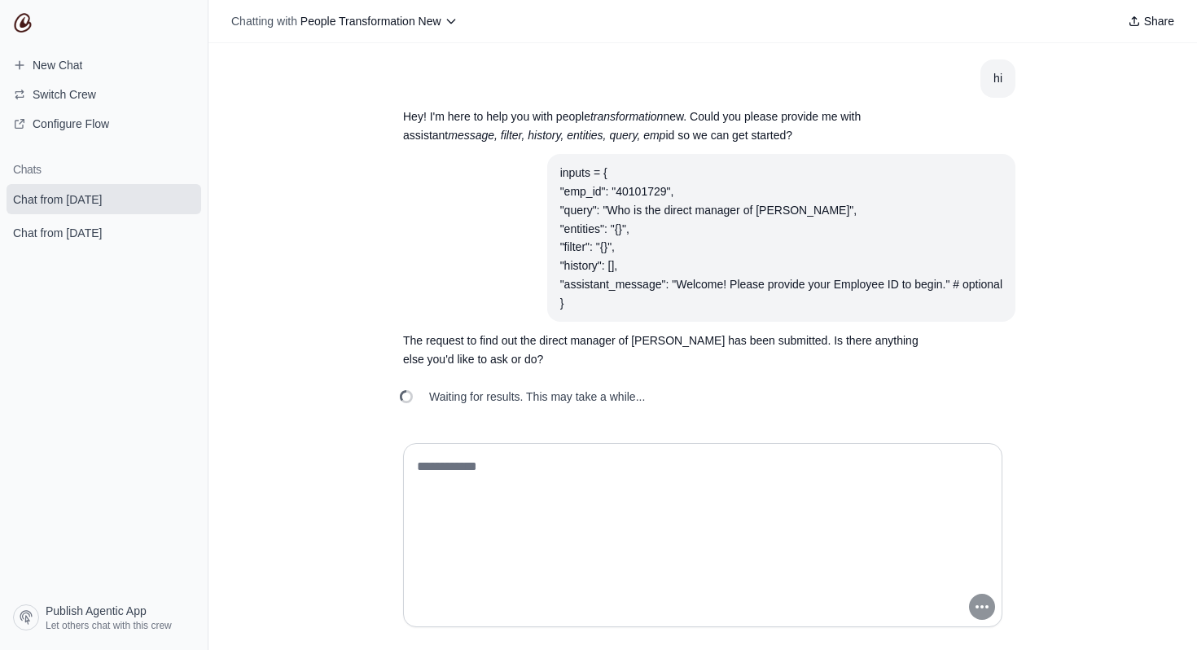
scroll to position [1, 0]
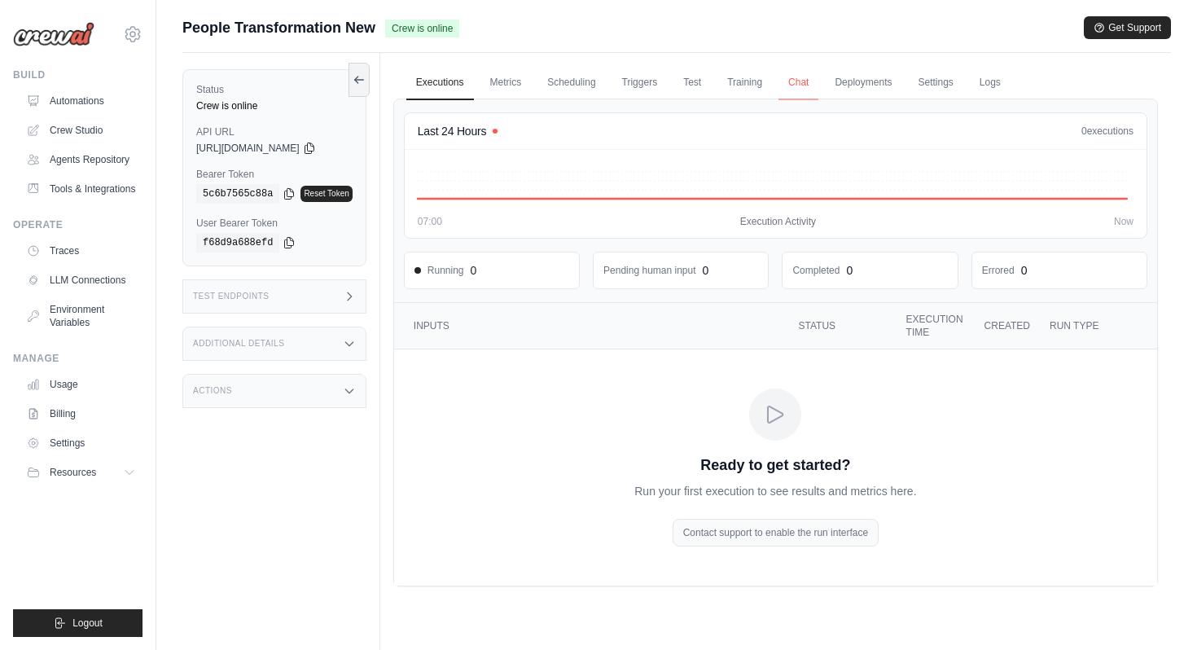
click at [790, 77] on link "Chat" at bounding box center [798, 83] width 40 height 34
click at [123, 98] on link "Automations" at bounding box center [82, 101] width 123 height 26
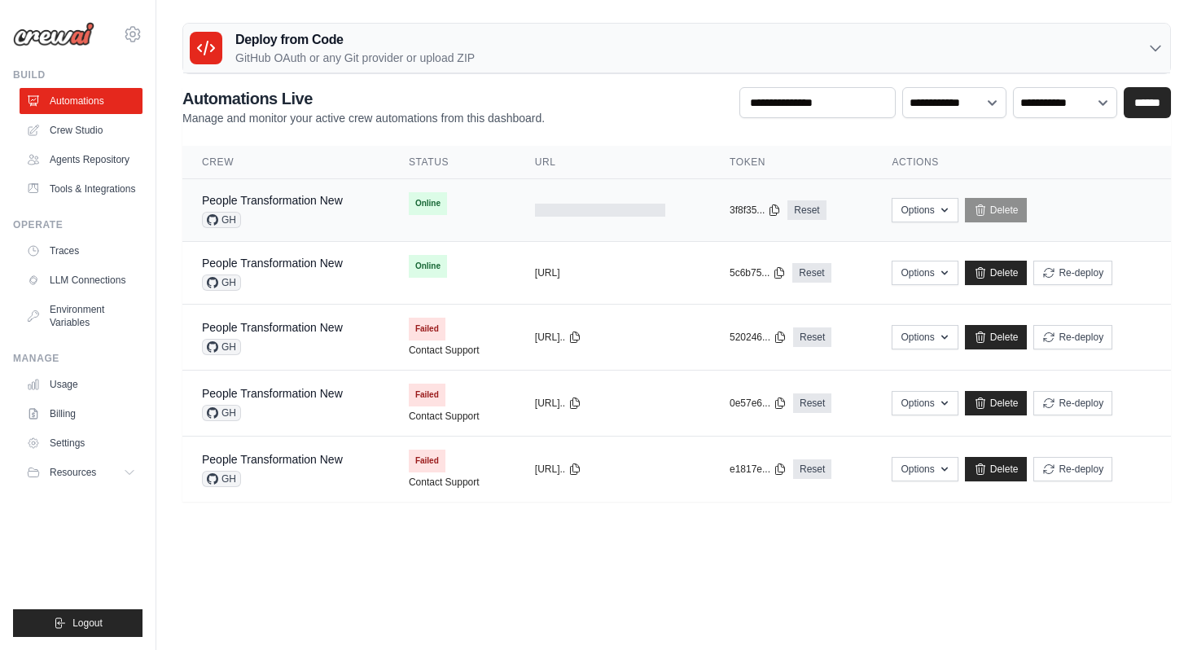
click at [343, 203] on div "People Transformation New GH" at bounding box center [286, 210] width 168 height 36
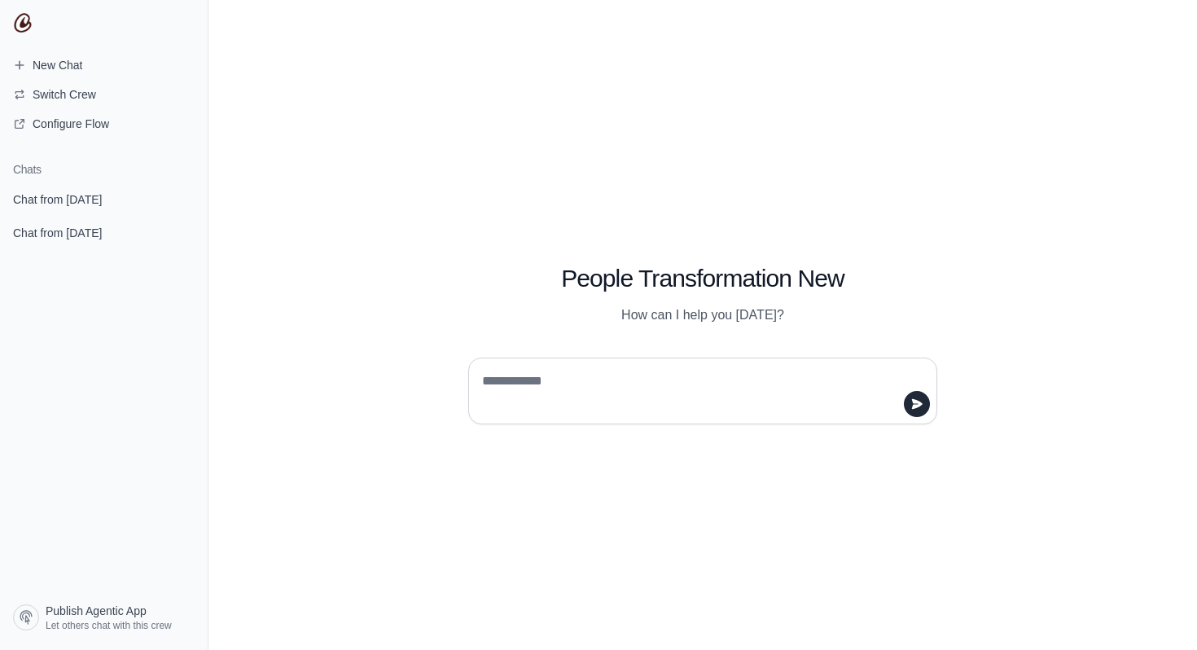
click at [606, 399] on textarea at bounding box center [698, 391] width 438 height 46
type textarea "**"
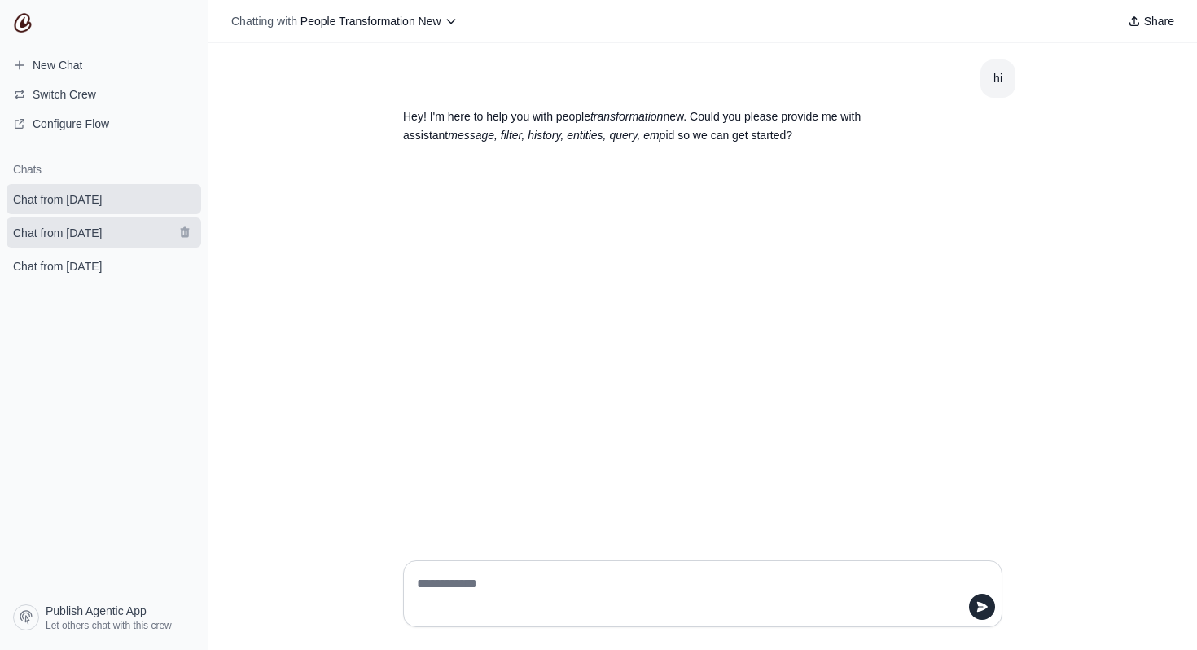
click at [102, 233] on span "Chat from October 13" at bounding box center [57, 233] width 89 height 16
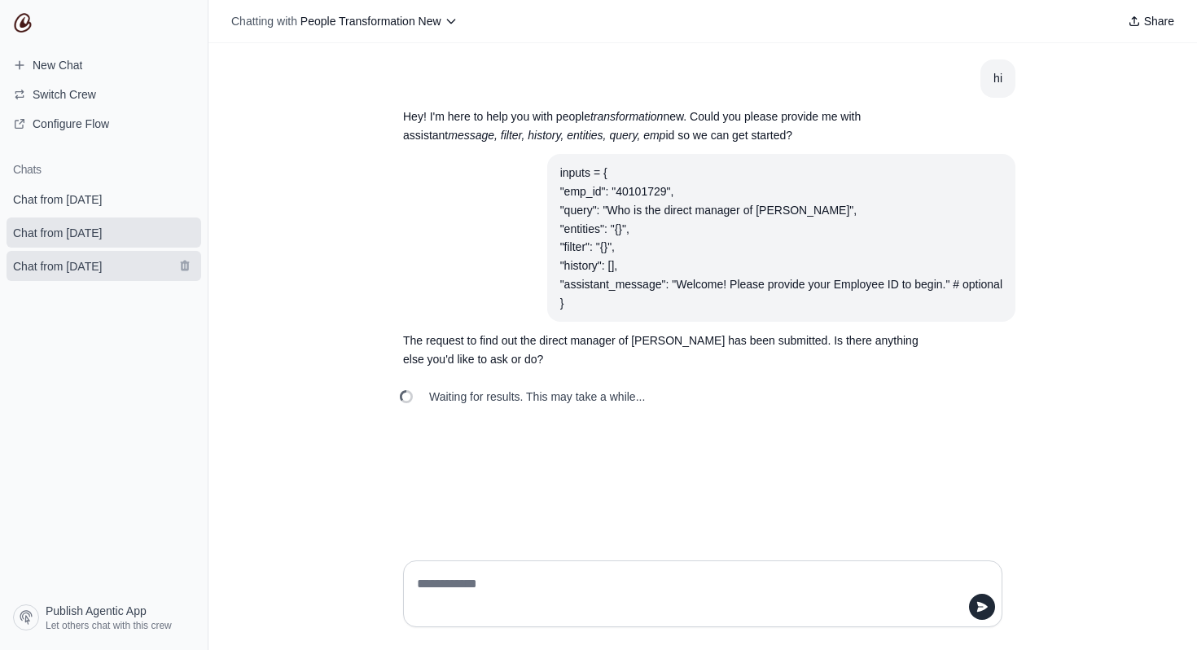
click at [115, 270] on span "Chat from October 13" at bounding box center [57, 266] width 115 height 16
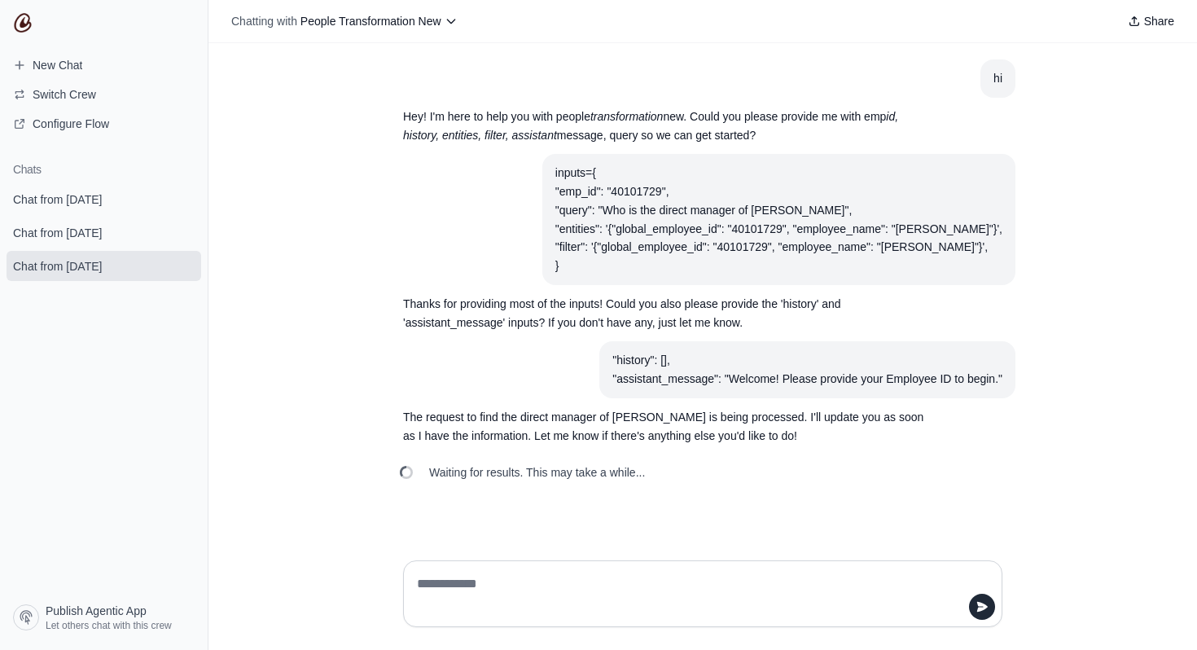
drag, startPoint x: 568, startPoint y: 169, endPoint x: 657, endPoint y: 269, distance: 133.8
click at [657, 269] on section "inputs={ "emp_id": "40101729", "query": "Who is the direct manager of Gaurav Ba…" at bounding box center [778, 219] width 473 height 131
copy div "inputs={ "emp_id": "40101729", "query": "Who is the direct manager of Gaurav Ba…"
click at [706, 252] on div "inputs={ "emp_id": "40101729", "query": "Who is the direct manager of Gaurav Ba…" at bounding box center [778, 220] width 447 height 112
drag, startPoint x: 569, startPoint y: 169, endPoint x: 651, endPoint y: 281, distance: 138.5
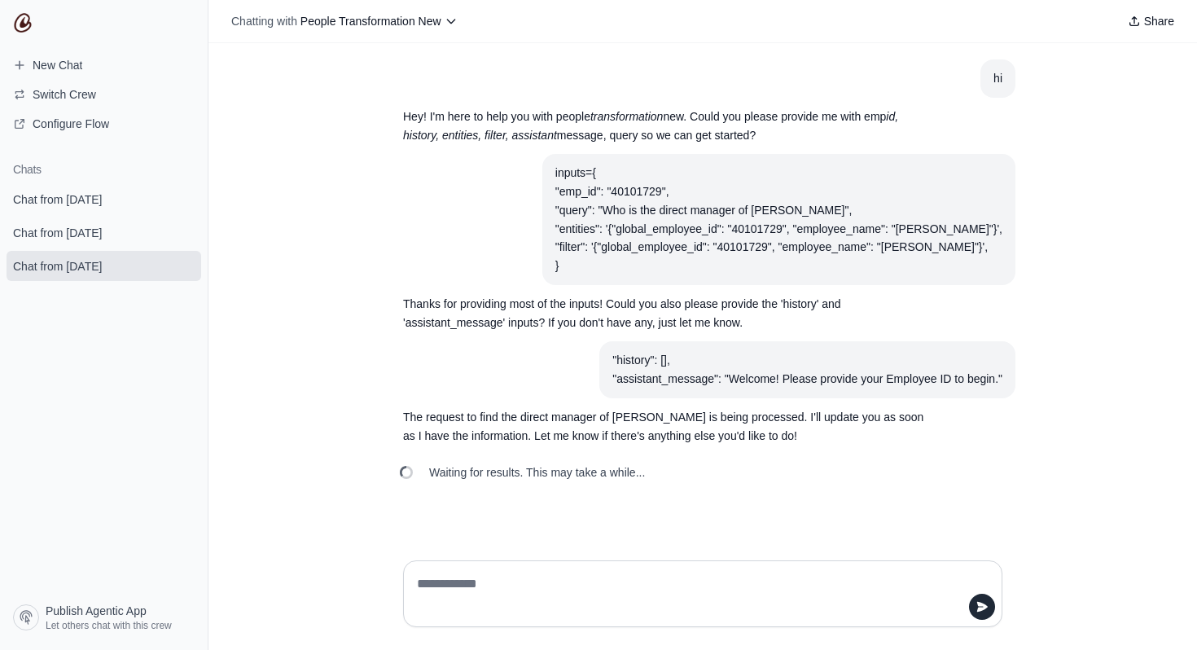
click at [651, 280] on section "inputs={ "emp_id": "40101729", "query": "Who is the direct manager of Gaurav Ba…" at bounding box center [778, 219] width 473 height 131
copy div "inputs={ "emp_id": "40101729", "query": "Who is the direct manager of Gaurav Ba…"
drag, startPoint x: 612, startPoint y: 357, endPoint x: 1003, endPoint y: 381, distance: 391.5
click at [1004, 382] on section ""history": [], "assistant_message": "Welcome! Please provide your Employee ID t…" at bounding box center [807, 369] width 416 height 57
copy div ""history": [], "assistant_message": "Welcome! Please provide your Employee ID t…"
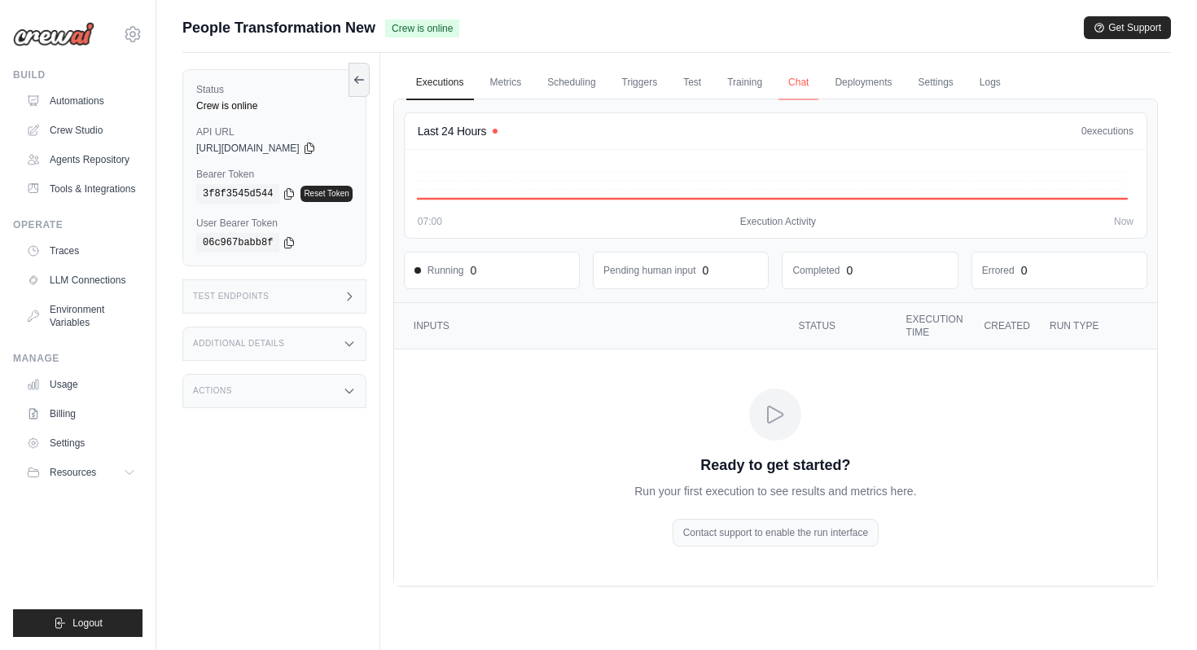
click at [806, 77] on link "Chat" at bounding box center [798, 83] width 40 height 34
click at [516, 81] on link "Metrics" at bounding box center [505, 83] width 51 height 34
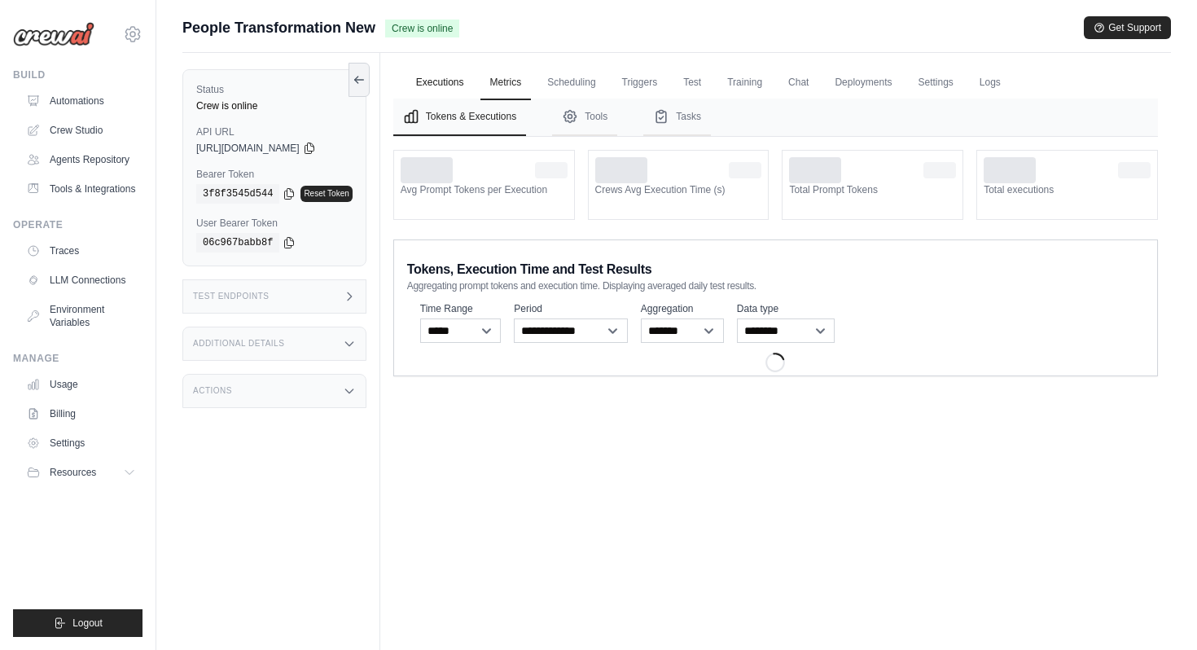
click at [456, 83] on link "Executions" at bounding box center [440, 83] width 68 height 34
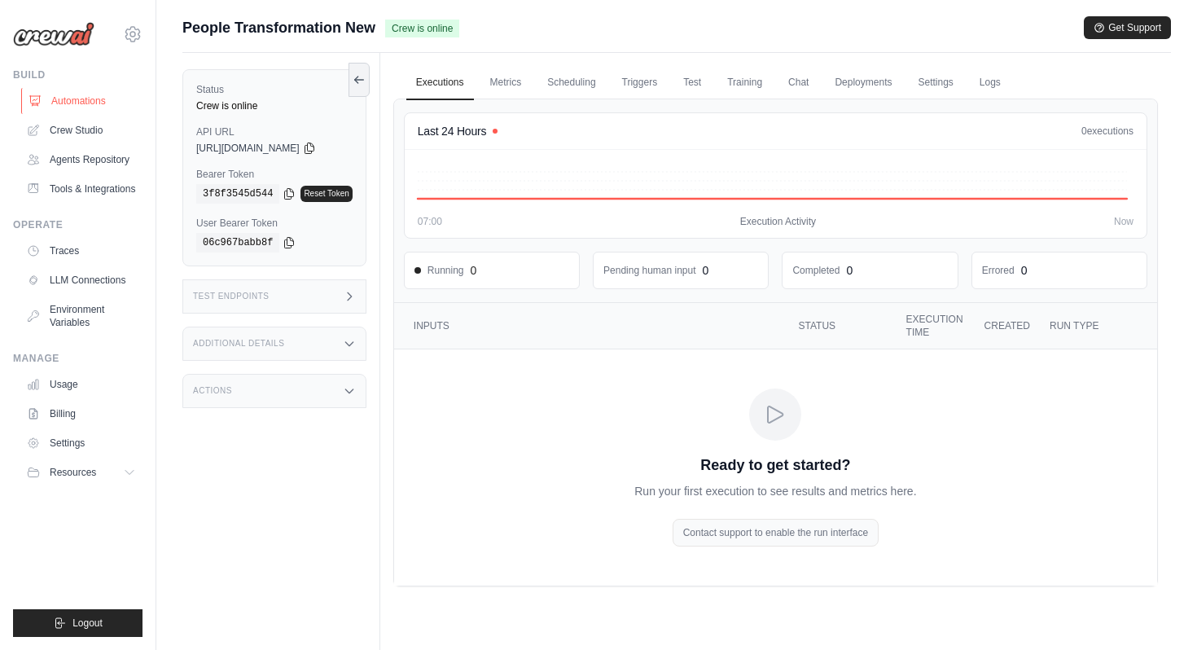
click at [91, 99] on link "Automations" at bounding box center [82, 101] width 123 height 26
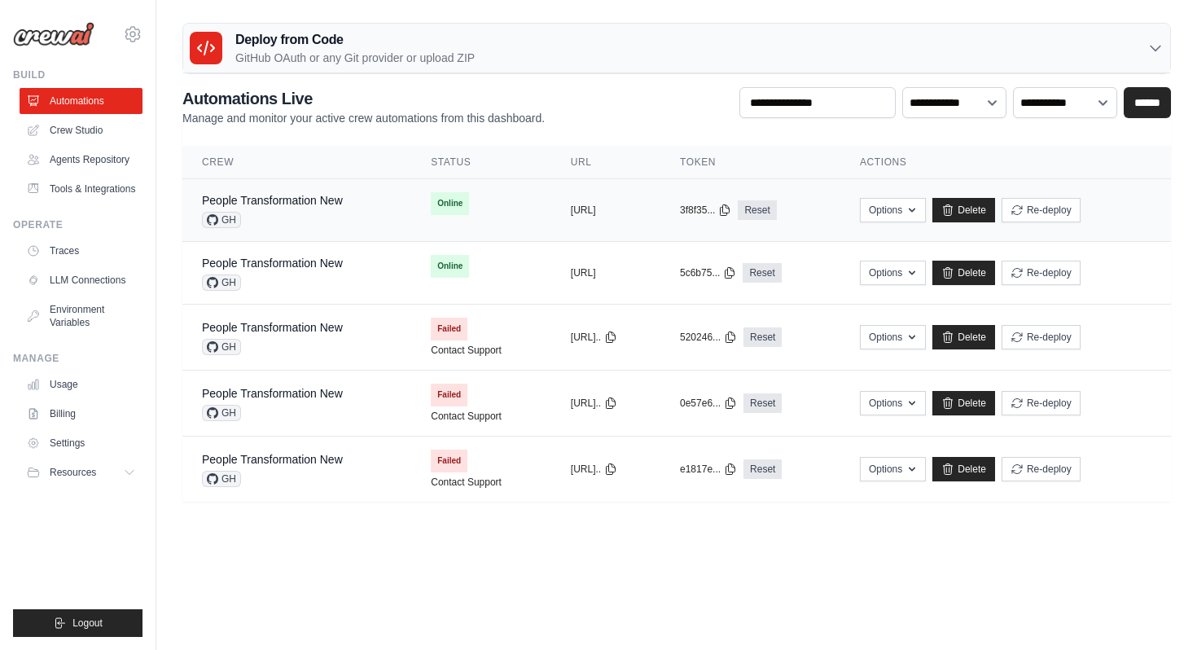
click at [304, 217] on div "GH" at bounding box center [272, 220] width 141 height 16
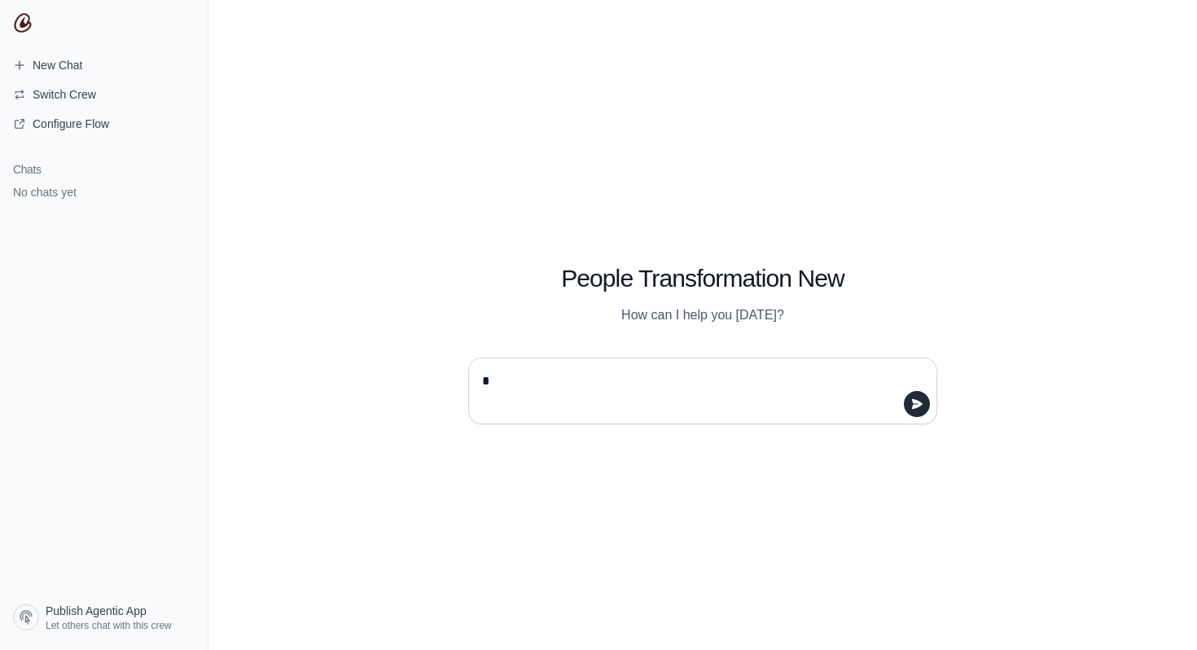
type textarea "**"
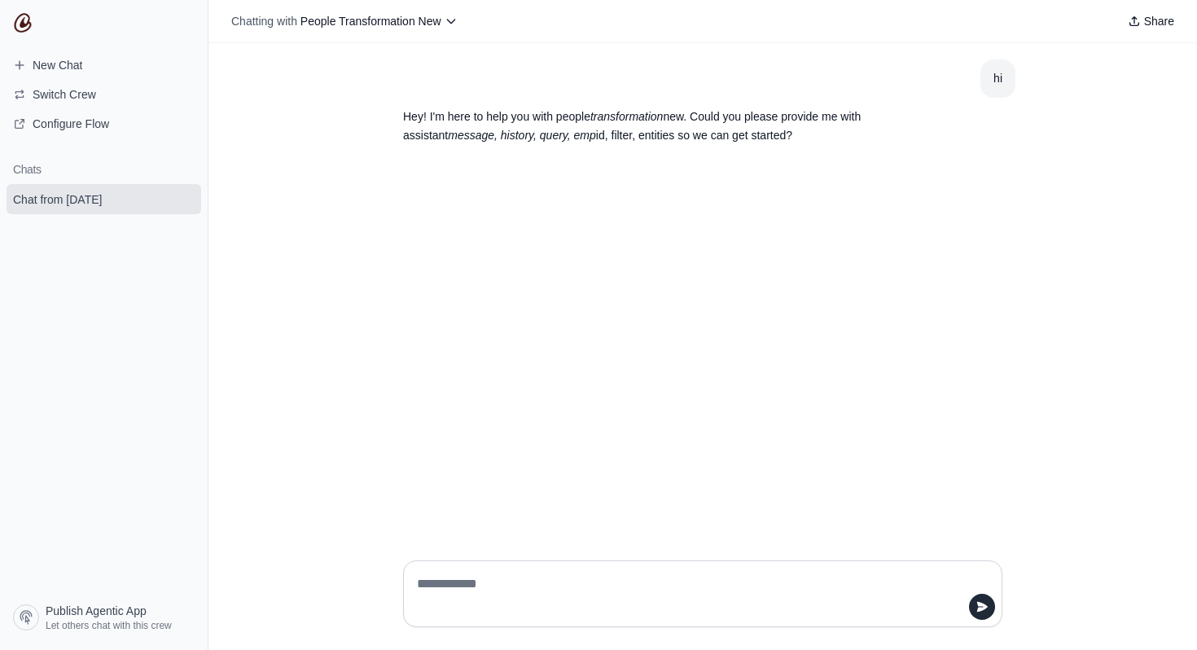
click at [509, 586] on textarea at bounding box center [697, 594] width 568 height 46
paste textarea "**********"
type textarea "**********"
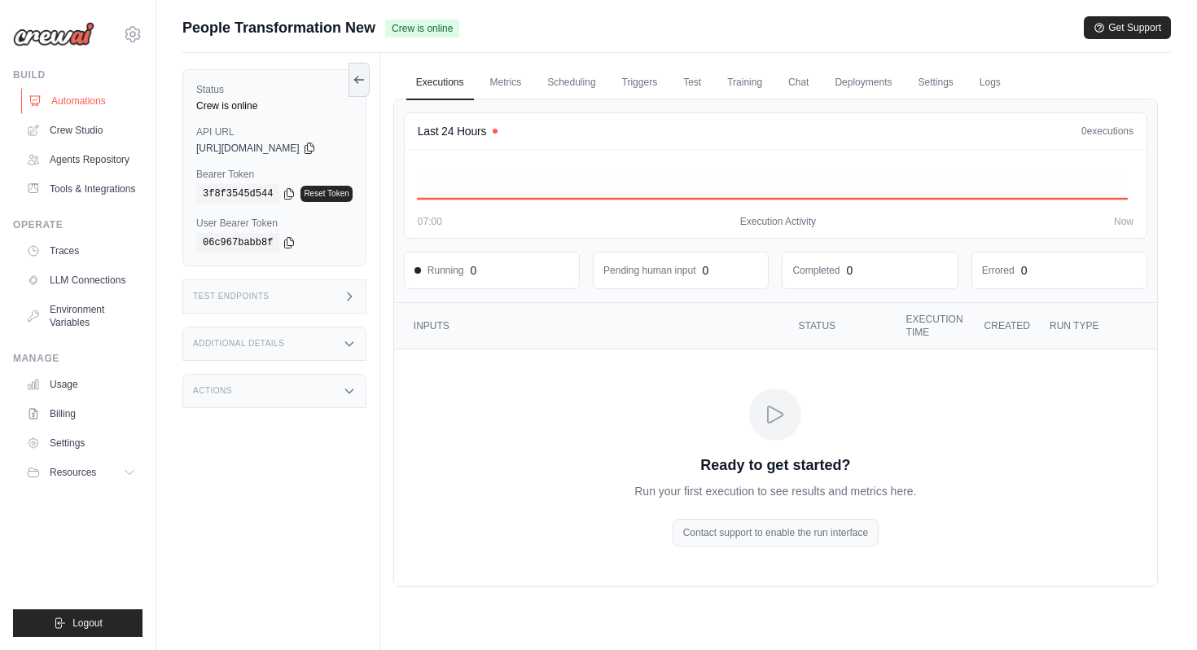
click at [50, 104] on link "Automations" at bounding box center [82, 101] width 123 height 26
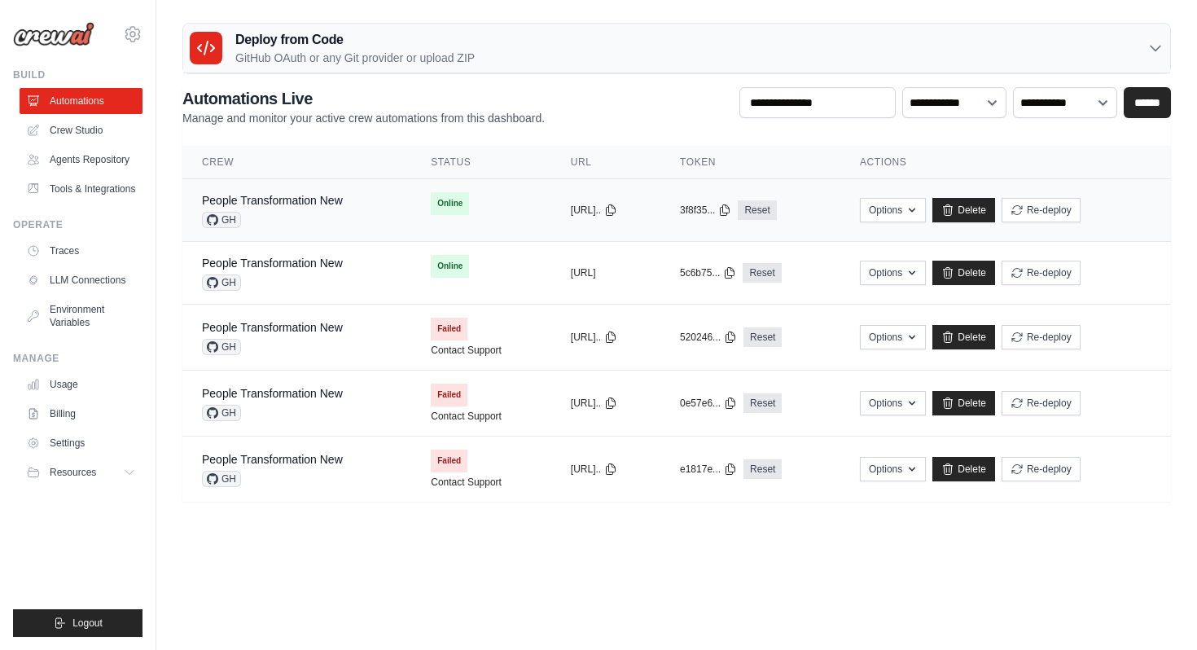
click at [287, 213] on div "GH" at bounding box center [272, 220] width 141 height 16
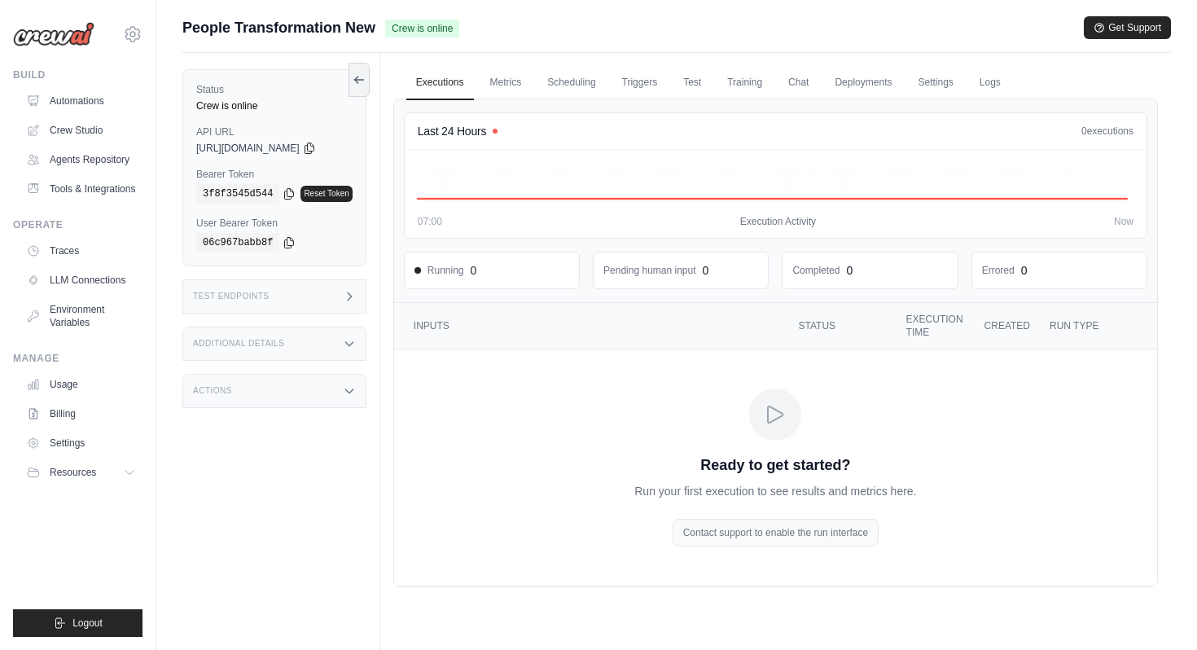
click at [777, 532] on div "Contact support to enable the run interface" at bounding box center [775, 532] width 206 height 28
click at [777, 418] on icon "Crew executions table" at bounding box center [775, 414] width 26 height 26
click at [69, 111] on link "Automations" at bounding box center [82, 101] width 123 height 26
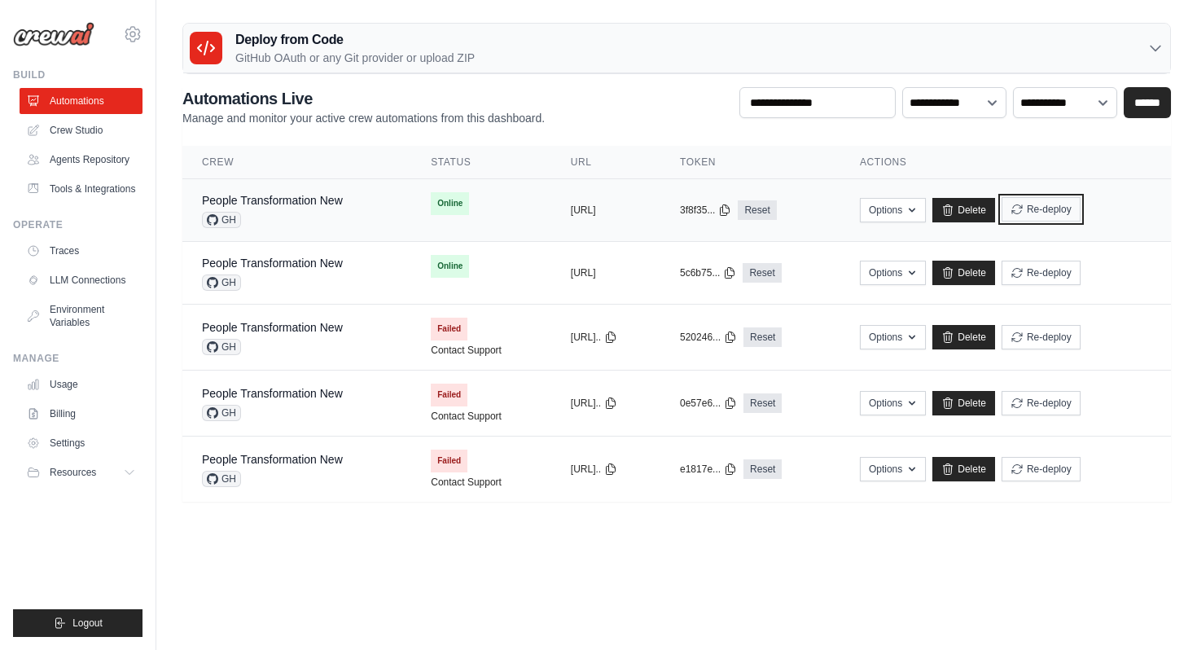
click at [1071, 206] on button "Re-deploy" at bounding box center [1040, 209] width 79 height 24
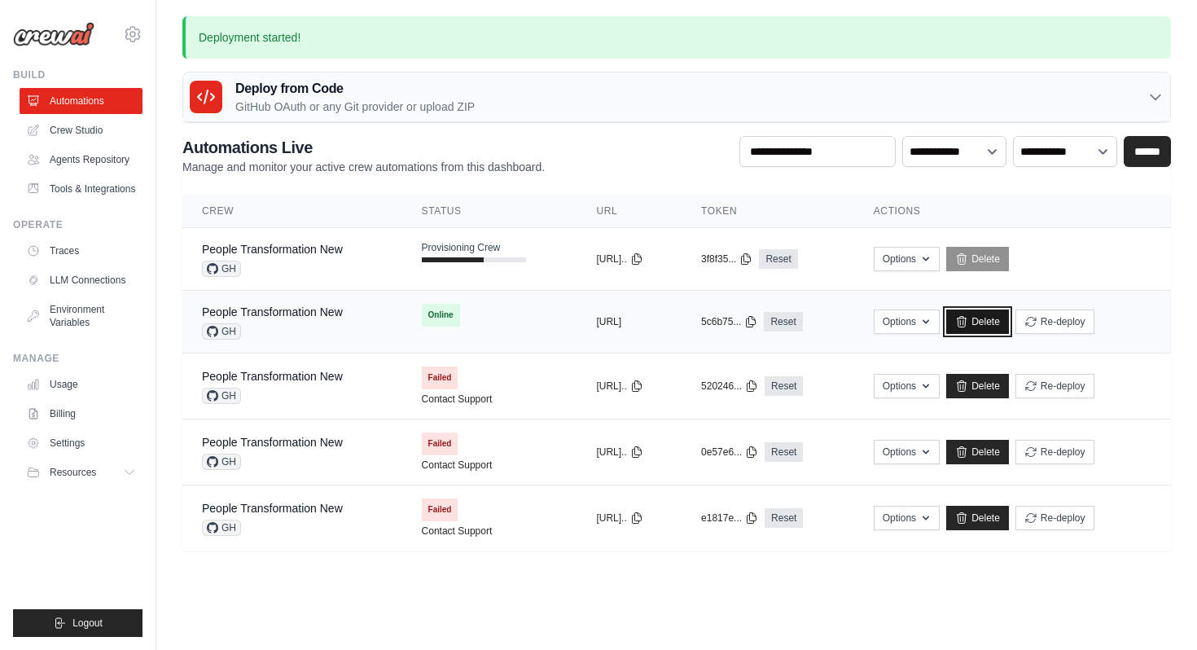
click at [1008, 325] on link "Delete" at bounding box center [977, 321] width 63 height 24
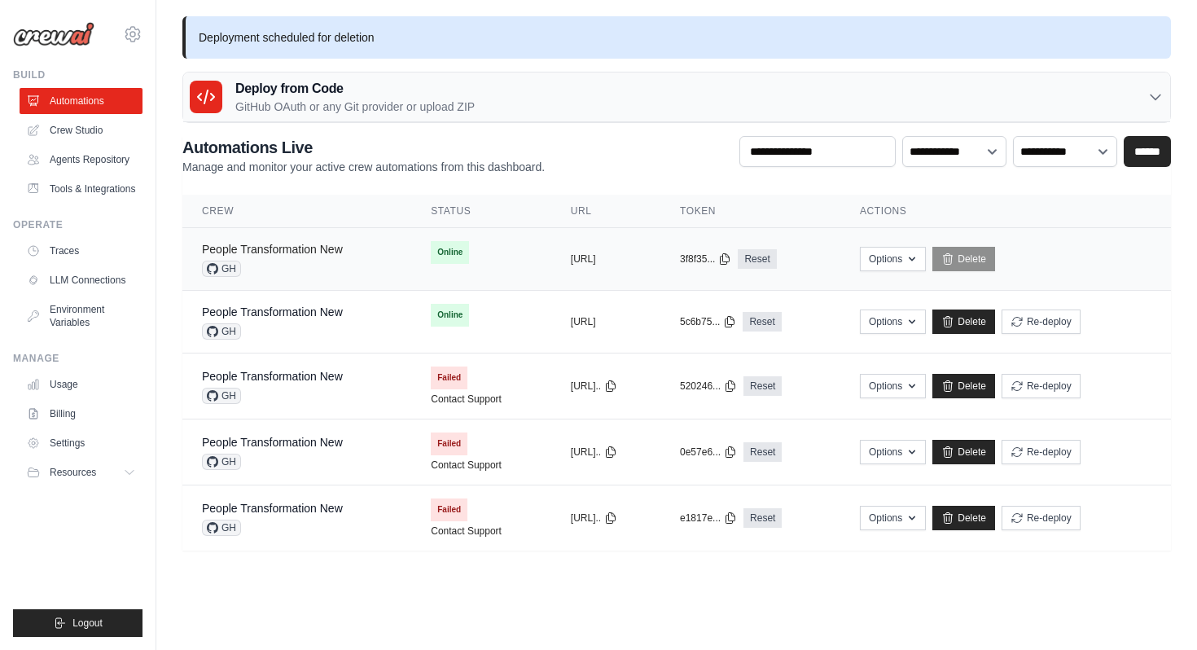
click at [338, 253] on link "People Transformation New" at bounding box center [272, 249] width 141 height 13
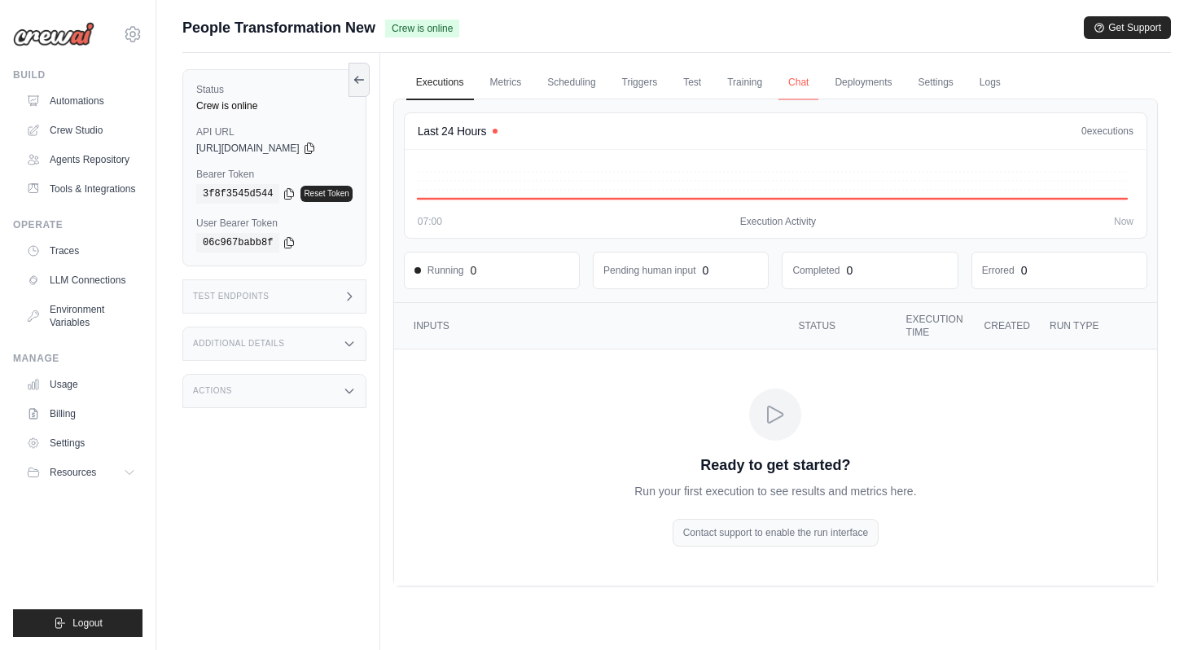
click at [810, 87] on link "Chat" at bounding box center [798, 83] width 40 height 34
click at [512, 90] on link "Metrics" at bounding box center [505, 83] width 51 height 34
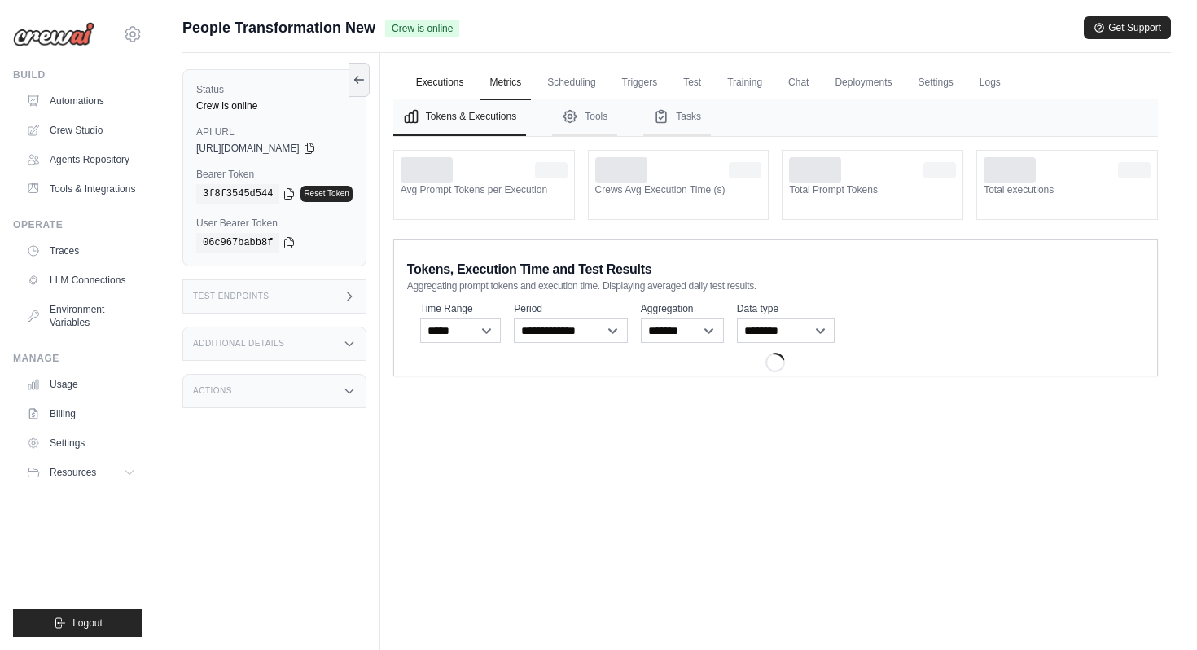
click at [444, 85] on link "Executions" at bounding box center [440, 83] width 68 height 34
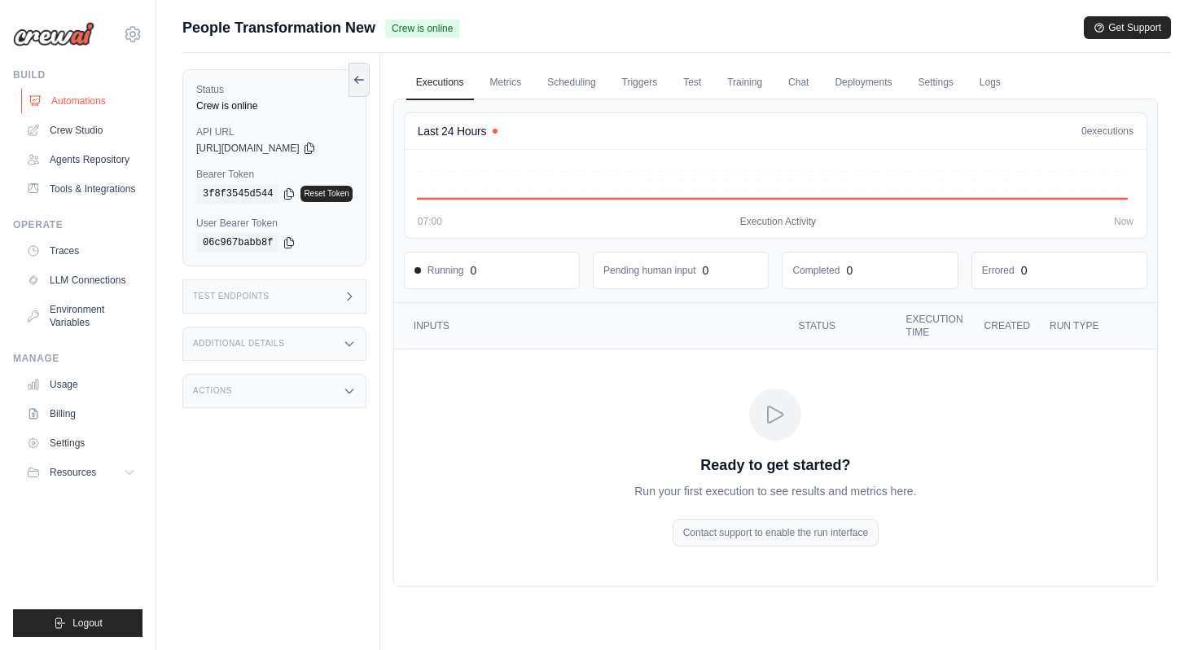
click at [104, 101] on link "Automations" at bounding box center [82, 101] width 123 height 26
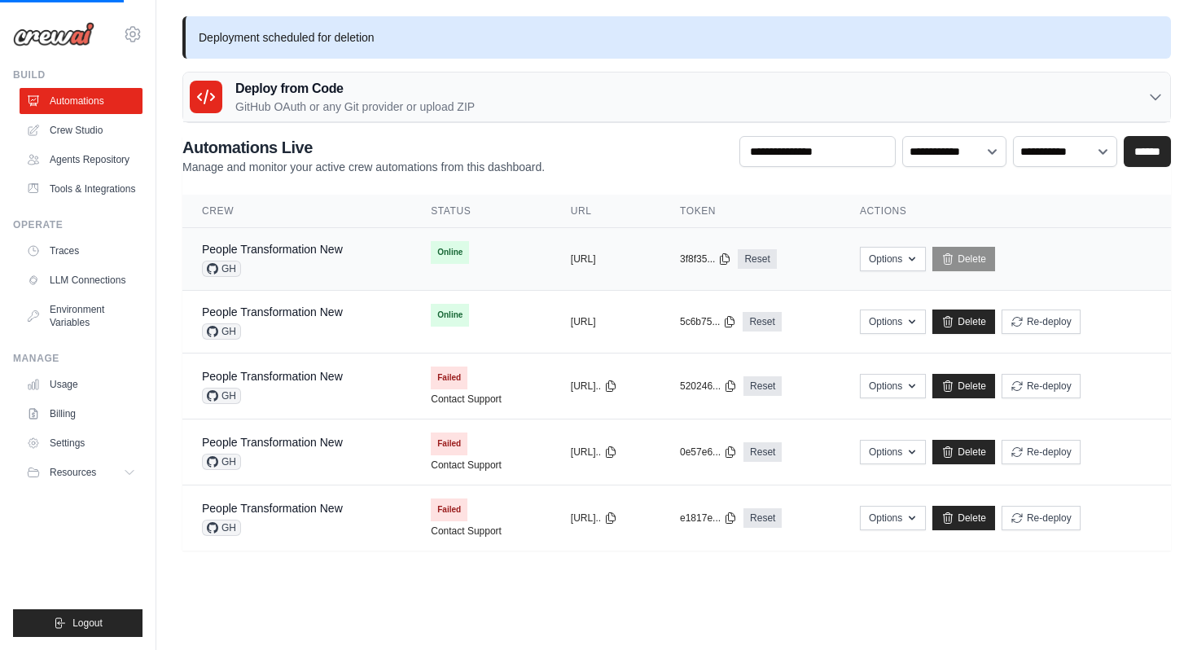
click at [304, 262] on div "GH" at bounding box center [272, 268] width 141 height 16
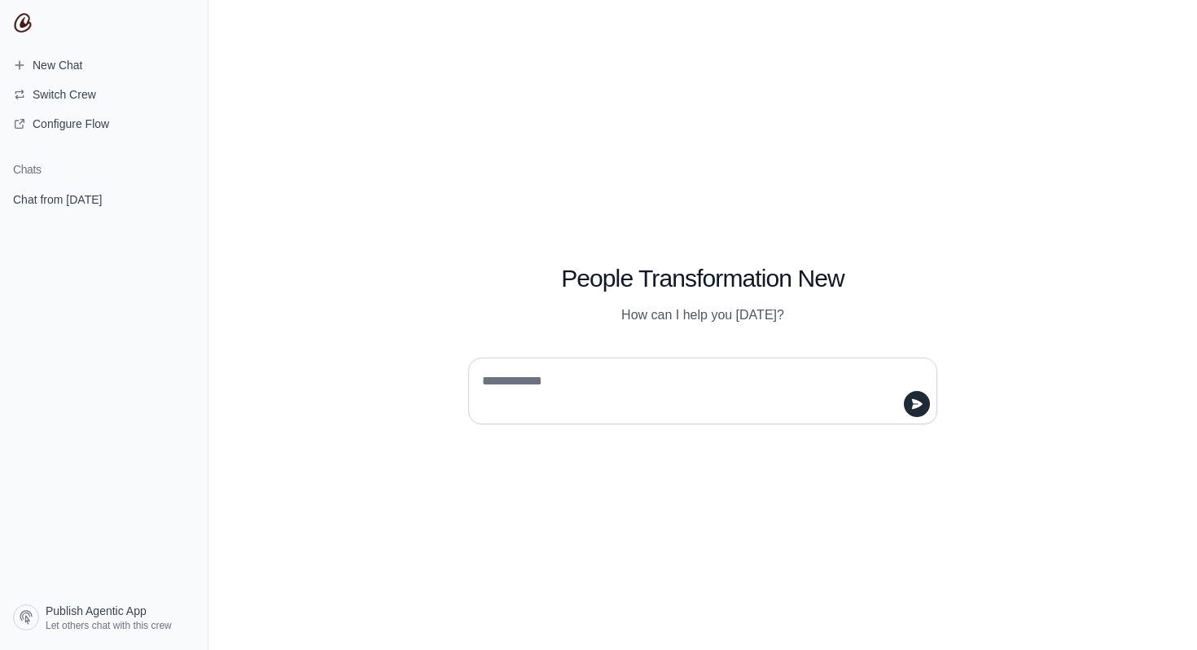
click at [621, 388] on textarea at bounding box center [698, 391] width 438 height 46
type textarea "**"
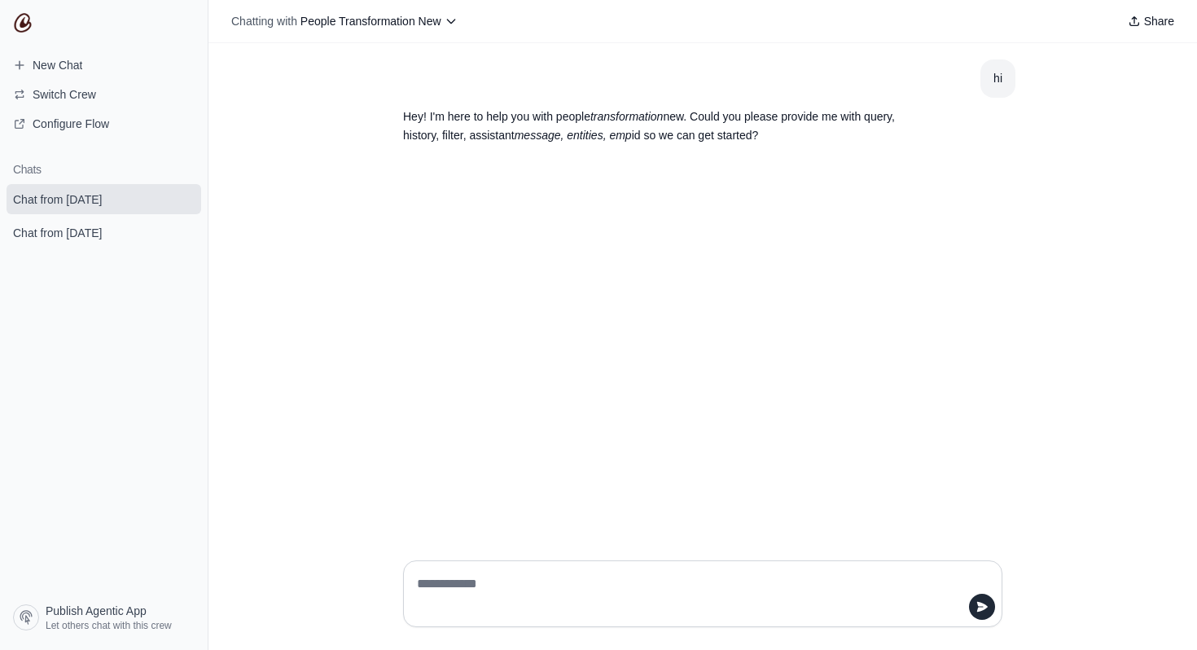
paste textarea "**********"
type textarea "**********"
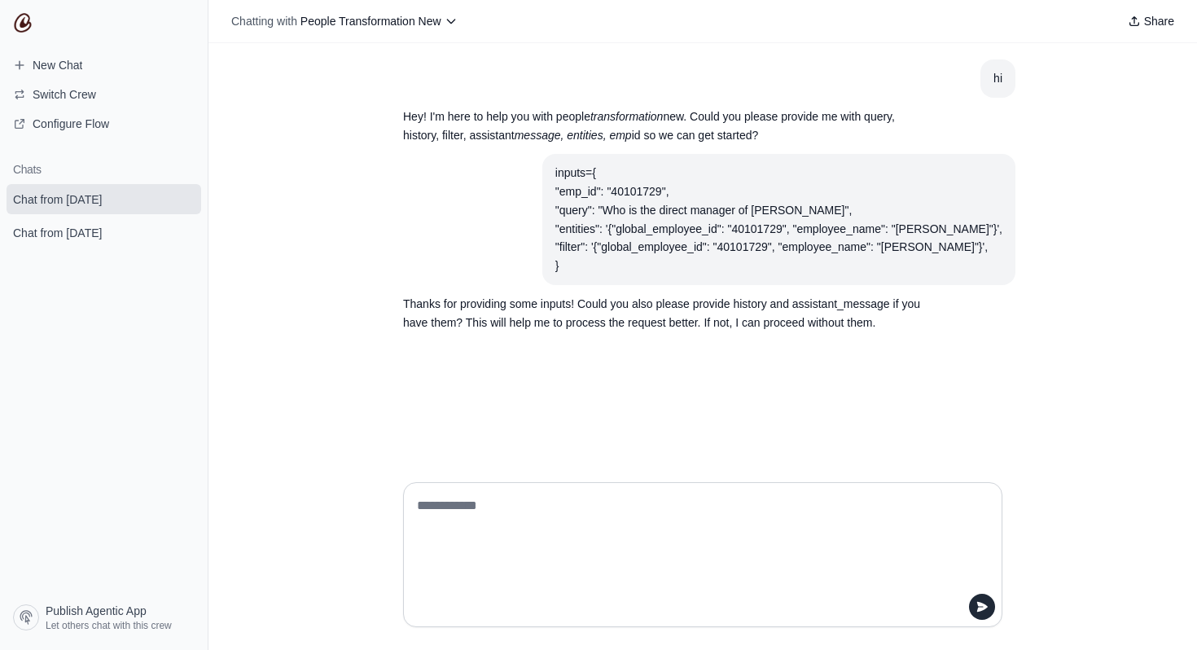
click at [507, 497] on textarea at bounding box center [697, 554] width 568 height 124
paste textarea "**********"
type textarea "**********"
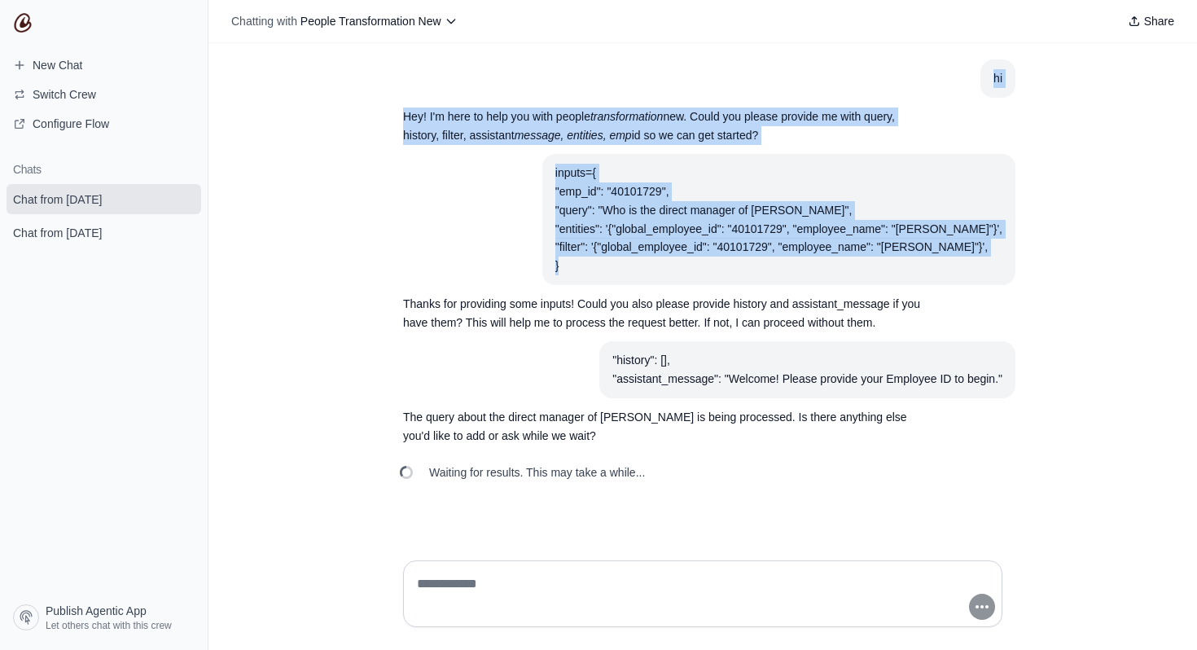
drag, startPoint x: 992, startPoint y: 75, endPoint x: 1000, endPoint y: 269, distance: 194.7
click at [1000, 271] on div "hi Hey! I'm here to help you with people transformation new. Could you please p…" at bounding box center [702, 274] width 625 height 431
copy div "hi Hey! I'm here to help you with people transformation new. Could you please p…"
click at [427, 213] on article "inputs={ "emp_id": "40101729", "query": "Who is the direct manager of Gaurav Ba…" at bounding box center [702, 219] width 625 height 131
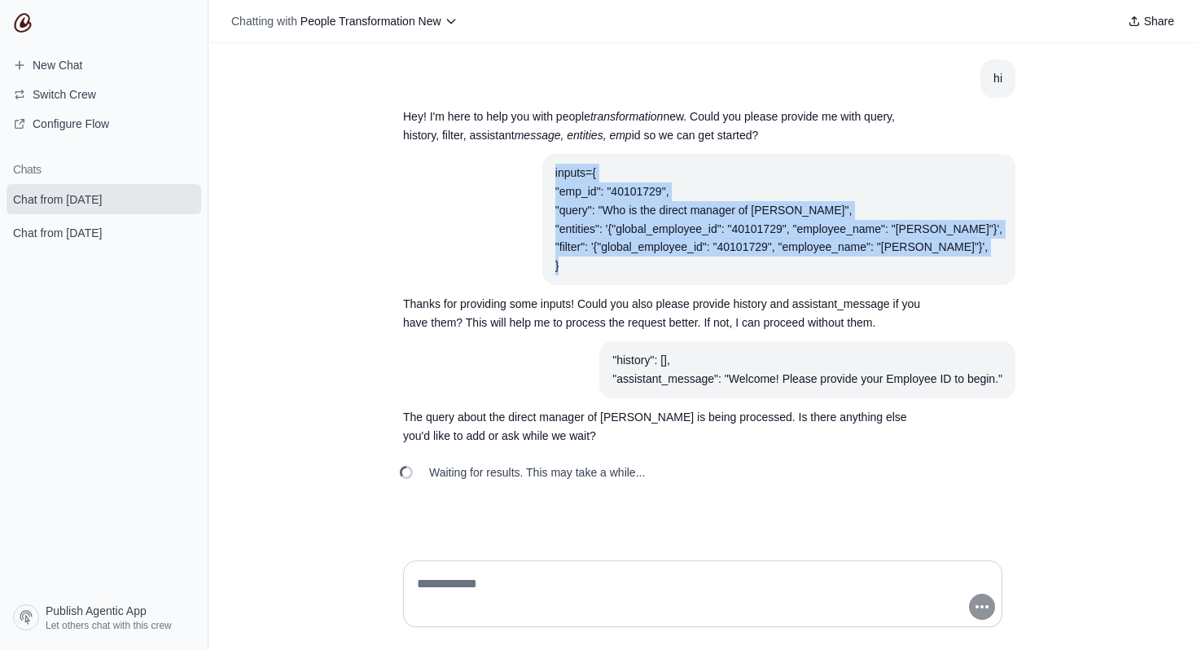
drag, startPoint x: 558, startPoint y: 171, endPoint x: 624, endPoint y: 269, distance: 118.5
click at [624, 269] on section "inputs={ "emp_id": "40101729", "query": "Who is the direct manager of Gaurav Ba…" at bounding box center [778, 219] width 473 height 131
click at [505, 261] on article "inputs={ "emp_id": "40101729", "query": "Who is the direct manager of Gaurav Ba…" at bounding box center [702, 219] width 625 height 131
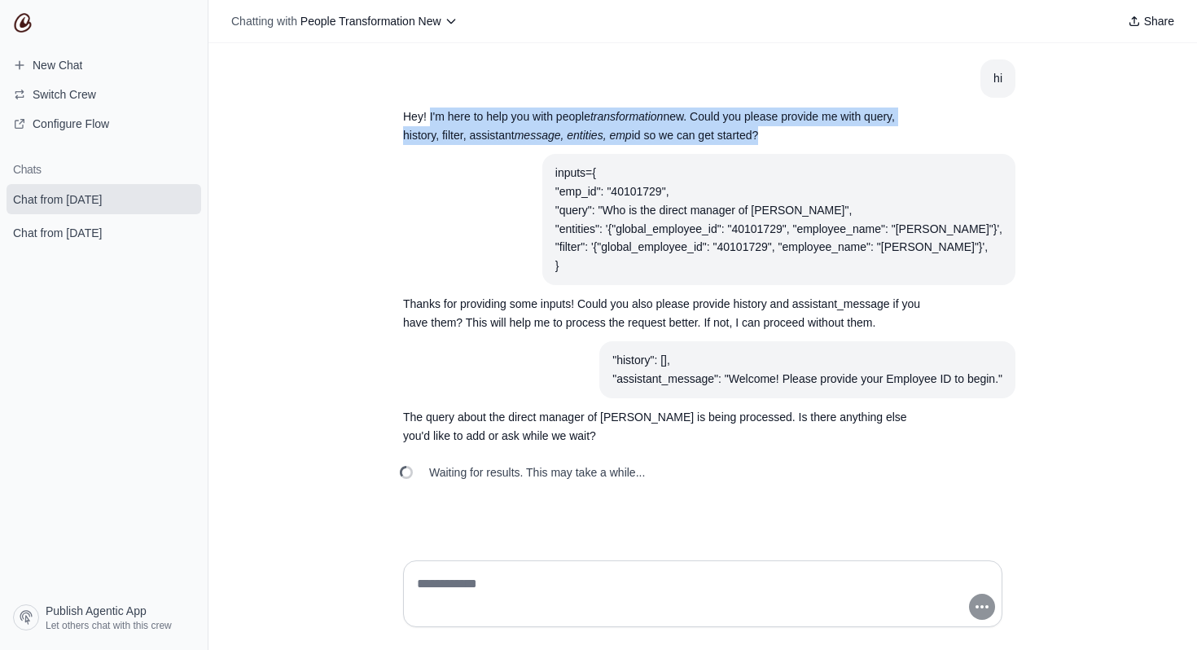
drag, startPoint x: 428, startPoint y: 111, endPoint x: 795, endPoint y: 142, distance: 368.4
click at [796, 143] on p "Hey! I'm here to help you with people transformation new. Could you please prov…" at bounding box center [663, 125] width 521 height 37
click at [795, 142] on p "Hey! I'm here to help you with people transformation new. Could you please prov…" at bounding box center [663, 125] width 521 height 37
drag, startPoint x: 794, startPoint y: 142, endPoint x: 394, endPoint y: 120, distance: 401.0
click at [394, 120] on section "Hey! I'm here to help you with people transformation new. Could you please prov…" at bounding box center [663, 126] width 547 height 57
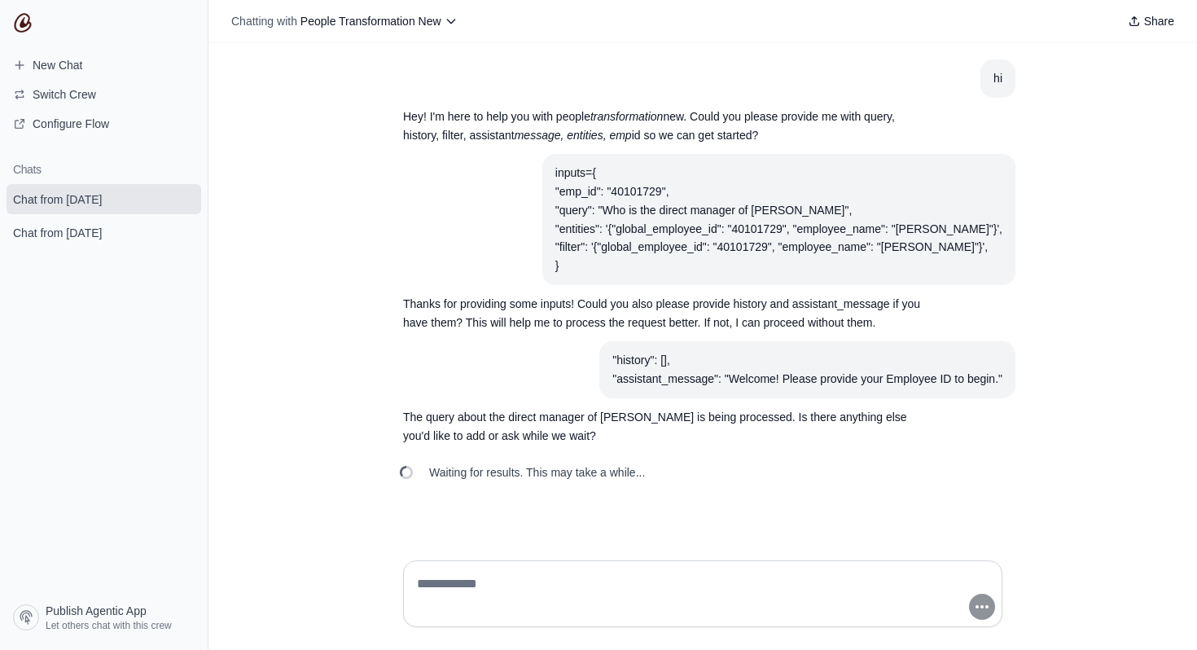
click at [548, 168] on article "inputs={ "emp_id": "40101729", "query": "Who is the direct manager of Gaurav Ba…" at bounding box center [702, 219] width 625 height 131
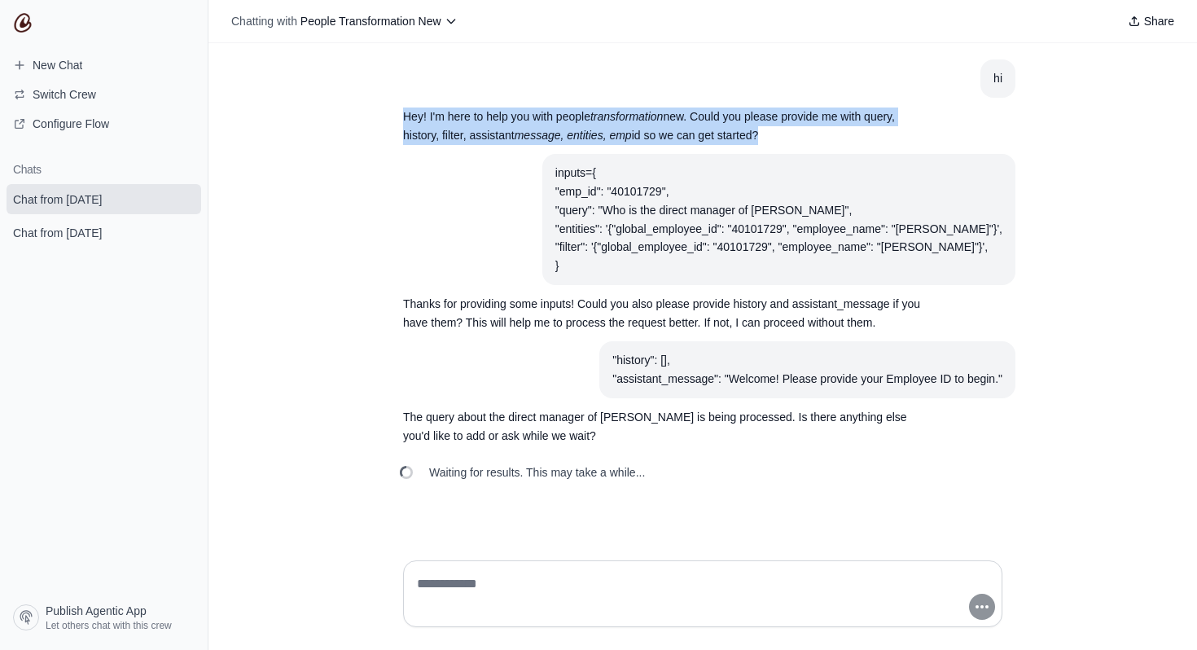
drag, startPoint x: 767, startPoint y: 138, endPoint x: 333, endPoint y: 107, distance: 434.9
click at [333, 107] on div "hi Hey! I'm here to help you with people transformation new. Could you please p…" at bounding box center [702, 295] width 988 height 504
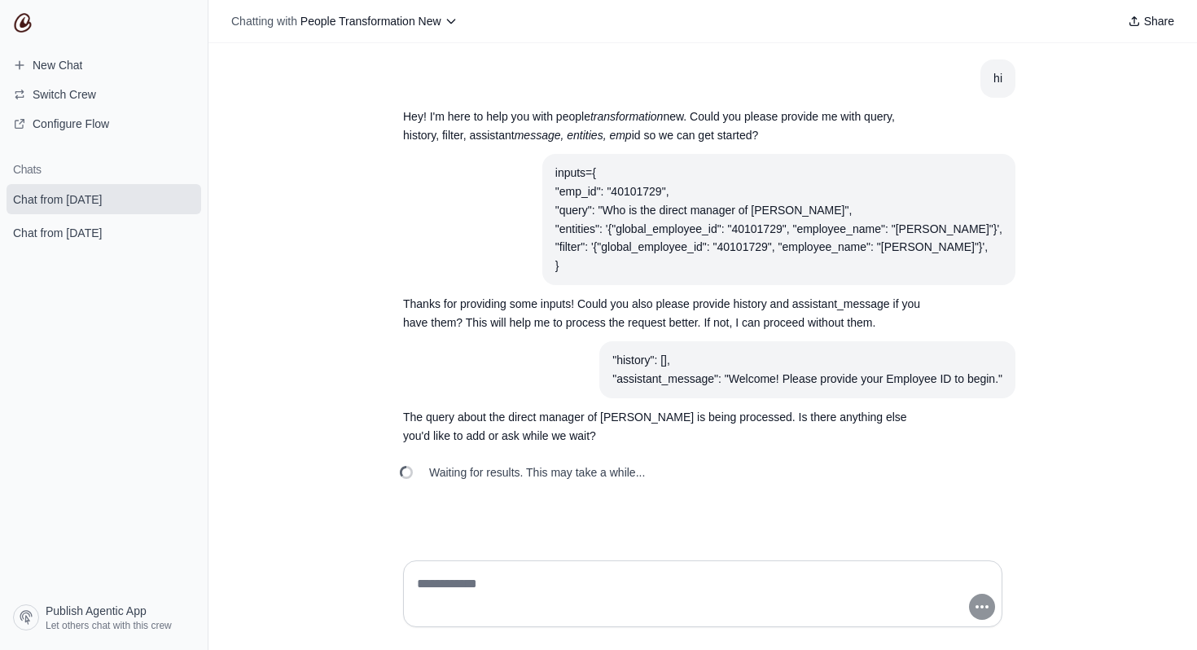
click at [488, 133] on p "Hey! I'm here to help you with people transformation new. Could you please prov…" at bounding box center [663, 125] width 521 height 37
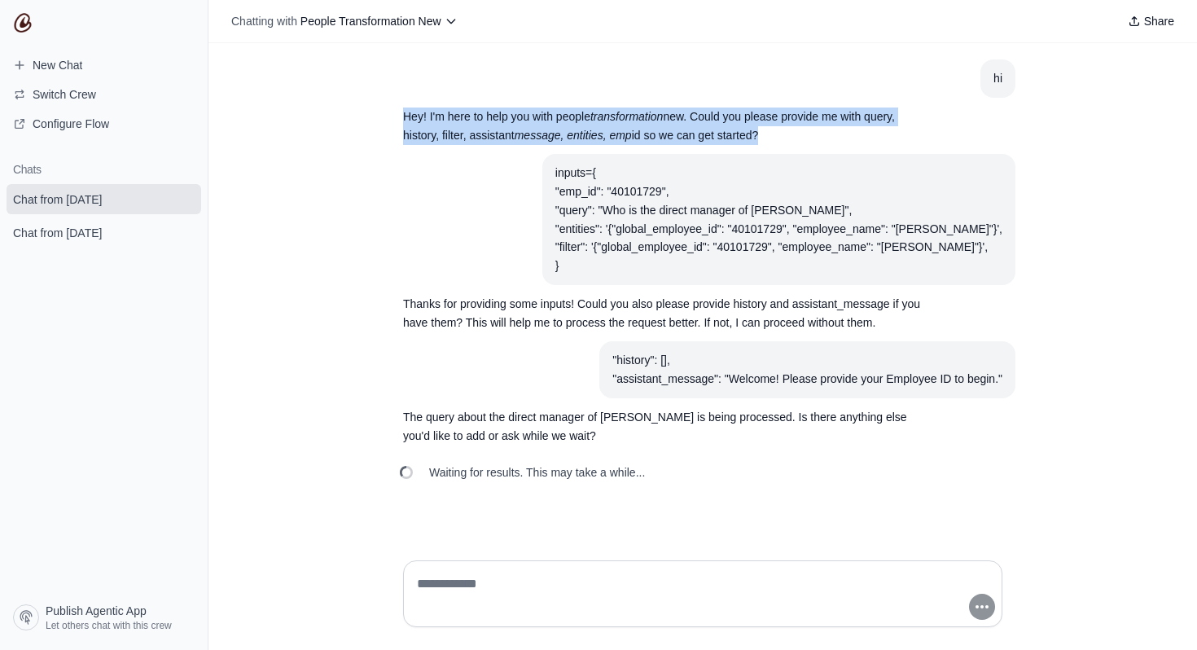
drag, startPoint x: 404, startPoint y: 115, endPoint x: 785, endPoint y: 134, distance: 381.4
click at [785, 134] on p "Hey! I'm here to help you with people transformation new. Could you please prov…" at bounding box center [663, 125] width 521 height 37
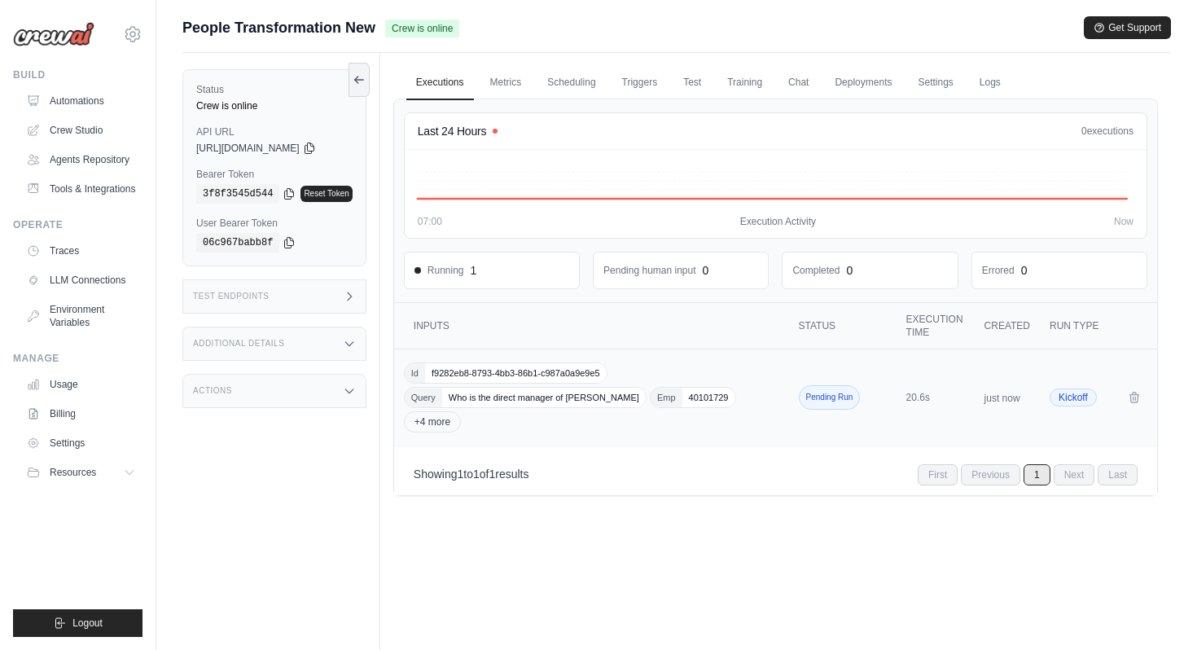
click at [593, 413] on div "Id f9282eb8-8793-4bb3-86b1-c987a0a9e9e5 Query Who is the direct manager of [PER…" at bounding box center [593, 397] width 378 height 70
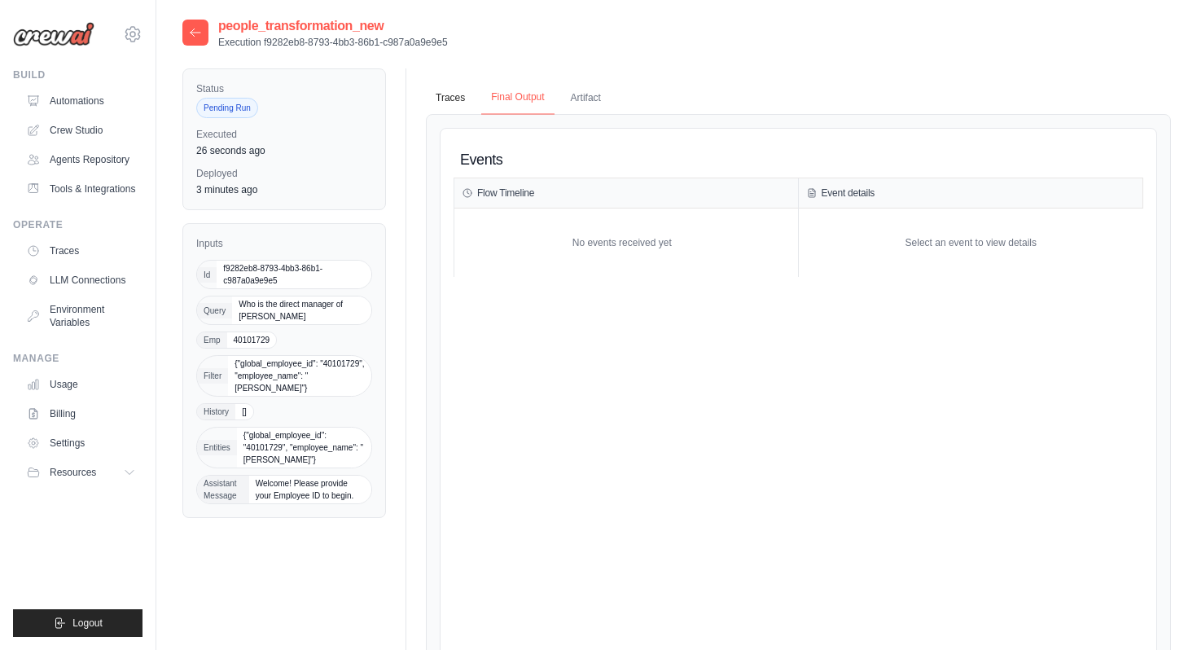
click at [530, 103] on button "Final Output" at bounding box center [517, 98] width 72 height 34
click at [580, 98] on button "Artifact" at bounding box center [586, 98] width 50 height 34
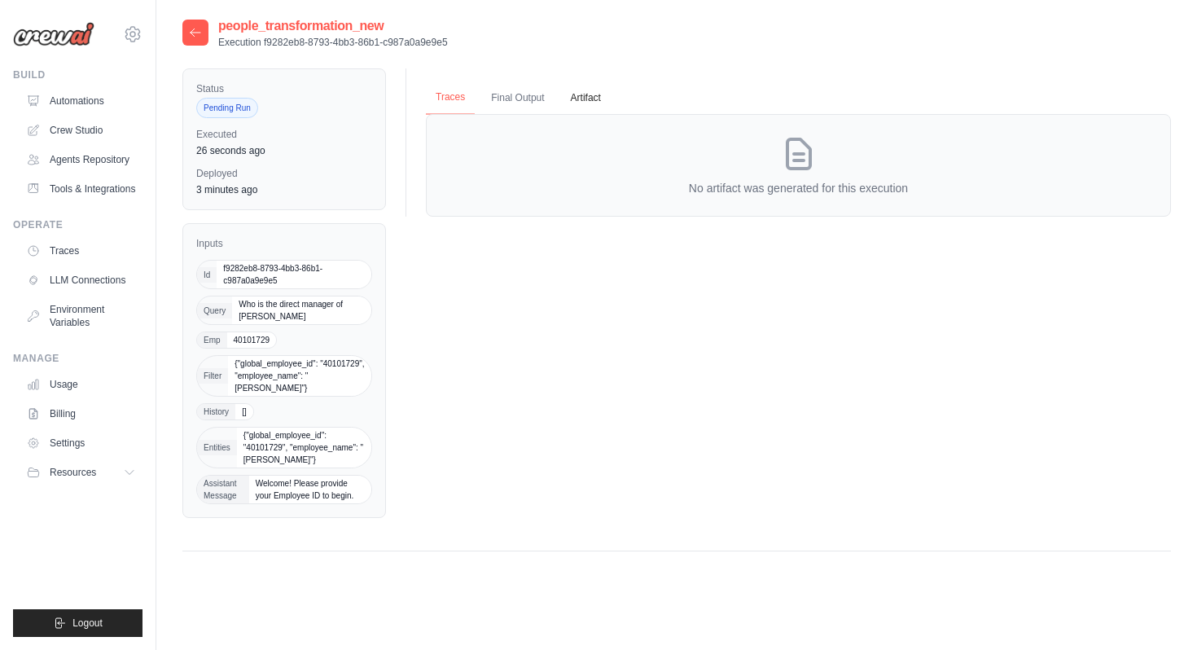
click at [461, 101] on button "Traces" at bounding box center [450, 98] width 49 height 34
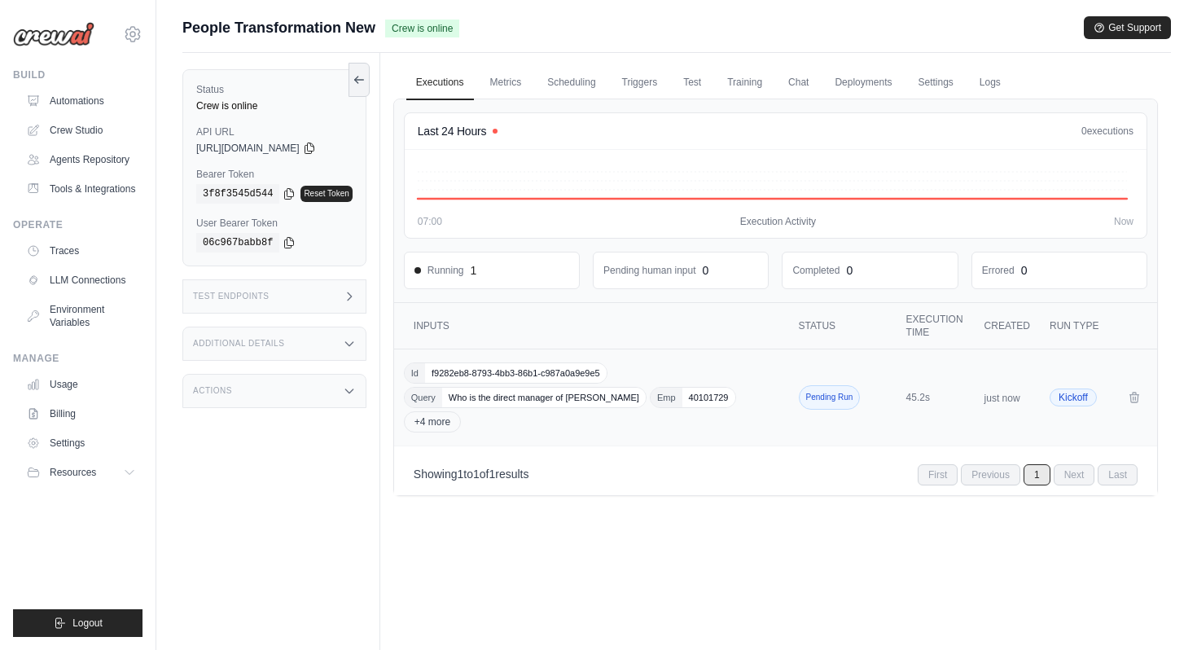
click at [505, 386] on div "Id f9282eb8-8793-4bb3-86b1-c987a0a9e9e5 Query Who is the direct manager of [PER…" at bounding box center [593, 397] width 378 height 70
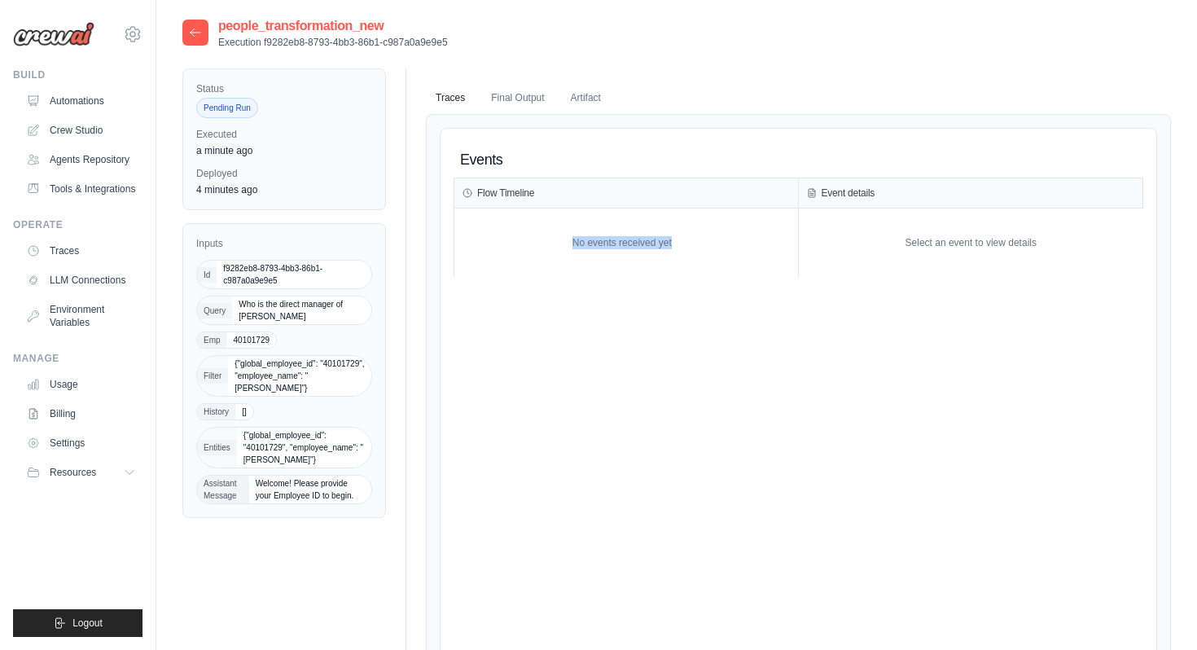
drag, startPoint x: 568, startPoint y: 242, endPoint x: 715, endPoint y: 254, distance: 147.0
click at [715, 254] on div "No events received yet" at bounding box center [621, 243] width 335 height 52
click at [199, 32] on icon at bounding box center [195, 31] width 10 height 7
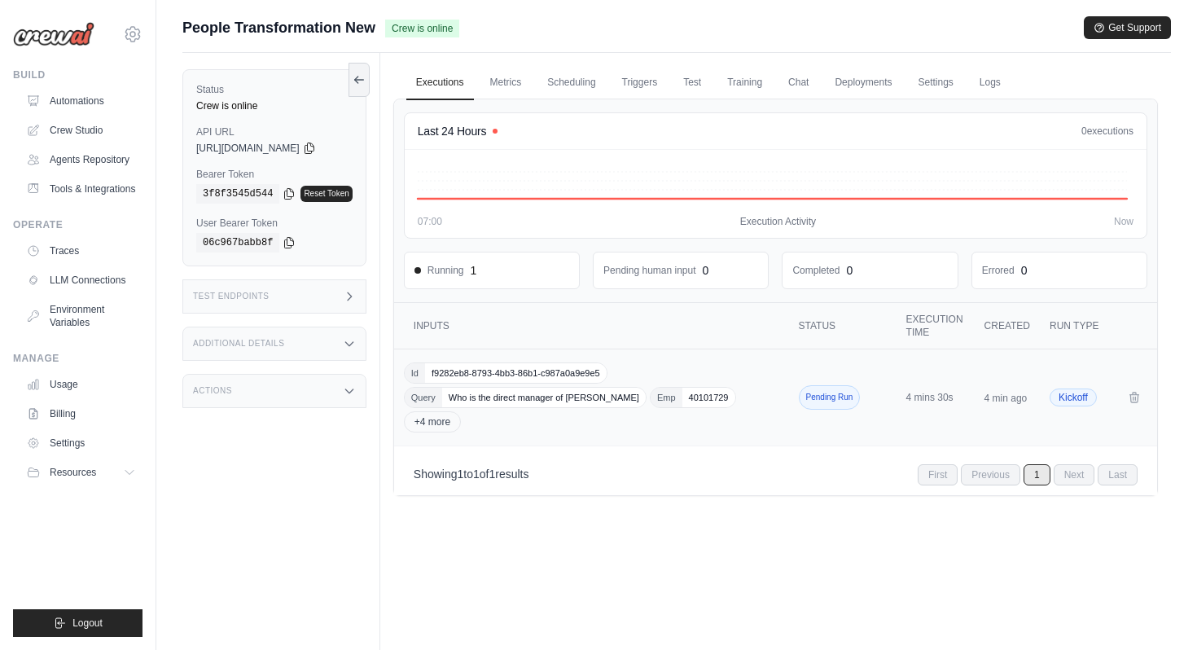
drag, startPoint x: 418, startPoint y: 325, endPoint x: 1144, endPoint y: 430, distance: 733.6
click at [1144, 430] on table "Crew executions with inputs, status, execution time, and run type Inputs Status…" at bounding box center [775, 374] width 763 height 143
click at [440, 425] on span "+4 more" at bounding box center [432, 421] width 57 height 21
drag, startPoint x: 419, startPoint y: 325, endPoint x: 1182, endPoint y: 380, distance: 764.7
click at [1182, 380] on div "Submit a support request Describe your issue or question * Please be specific a…" at bounding box center [676, 359] width 1040 height 686
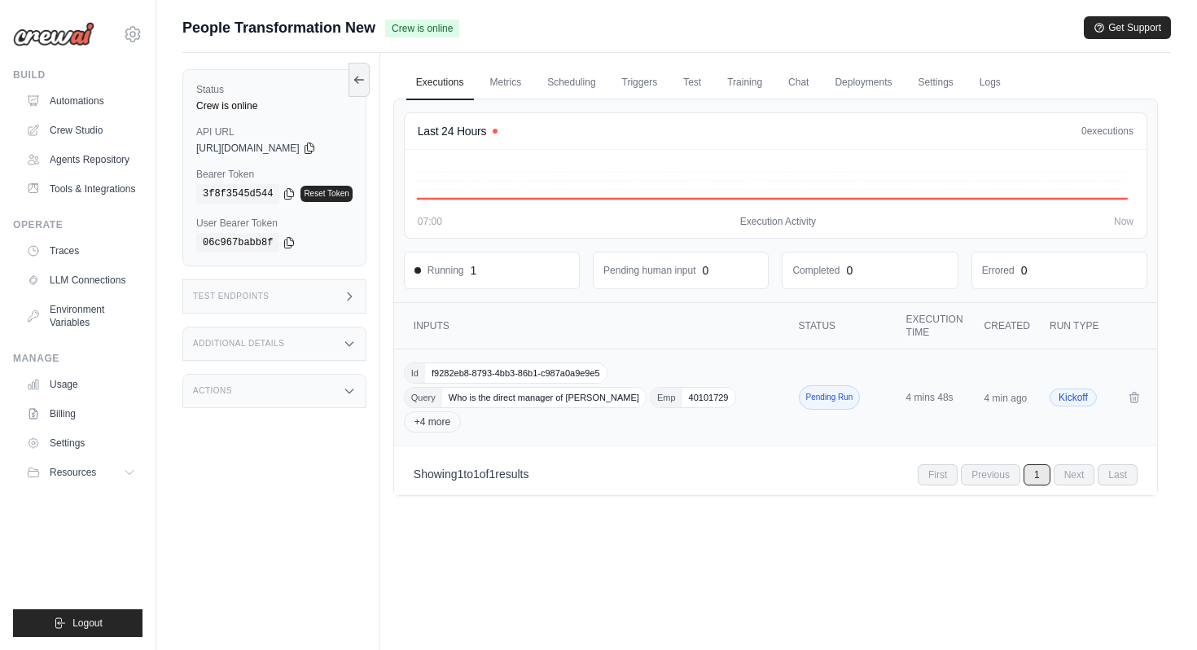
copy table "Crew executions with inputs, status, execution time, and run type"
click at [477, 392] on span "Who is the direct manager of [PERSON_NAME]" at bounding box center [543, 397] width 203 height 20
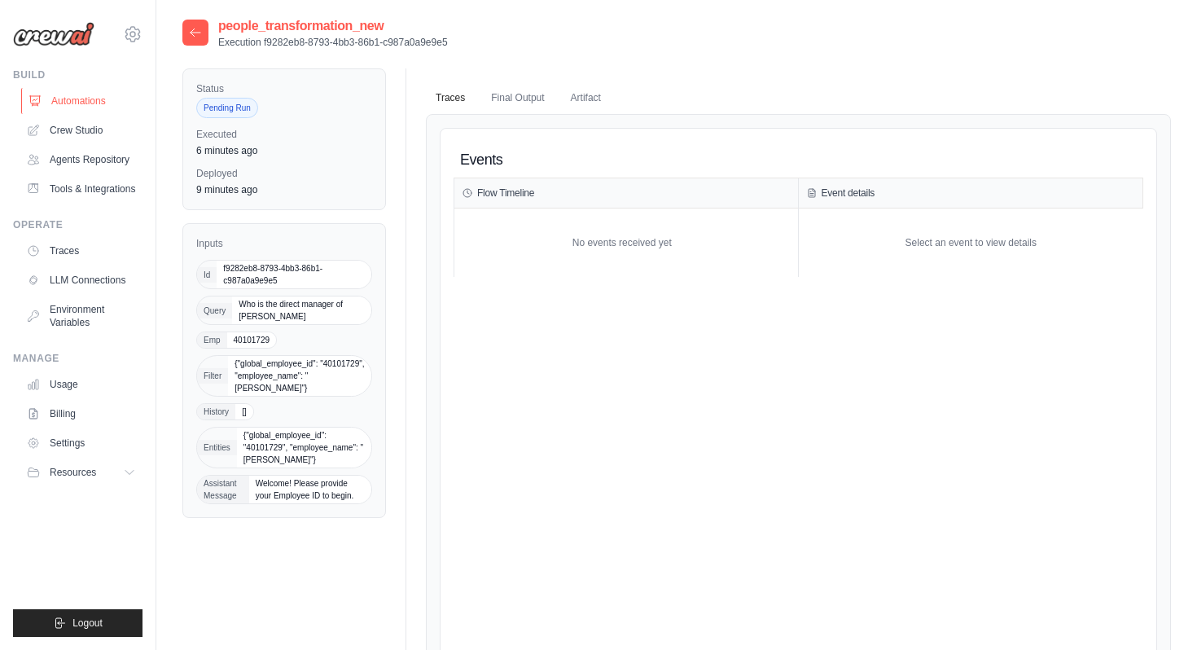
click at [59, 92] on link "Automations" at bounding box center [82, 101] width 123 height 26
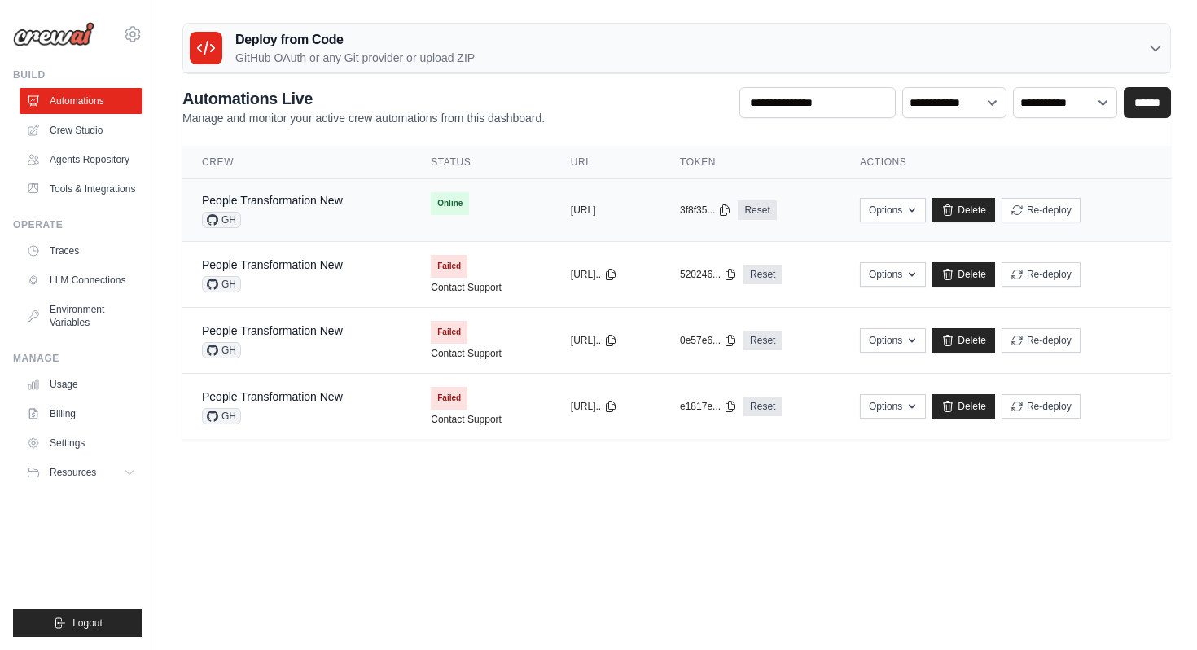
click at [295, 207] on div "People Transformation New" at bounding box center [272, 200] width 141 height 16
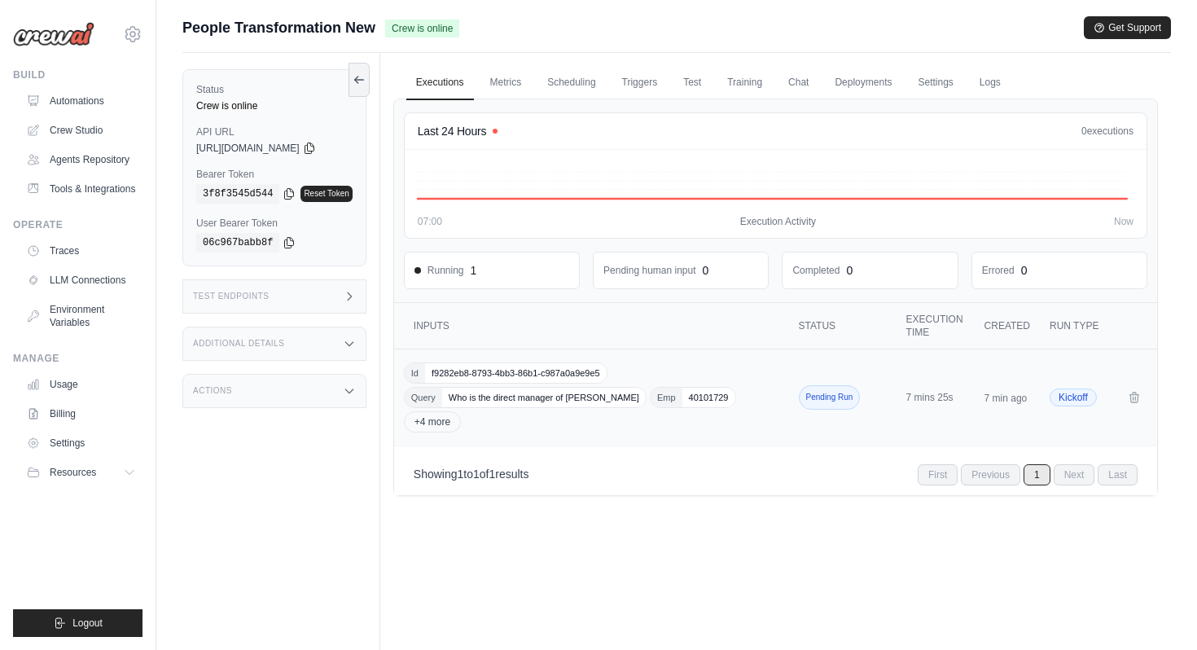
click at [527, 400] on span "Who is the direct manager of [PERSON_NAME]" at bounding box center [543, 397] width 203 height 20
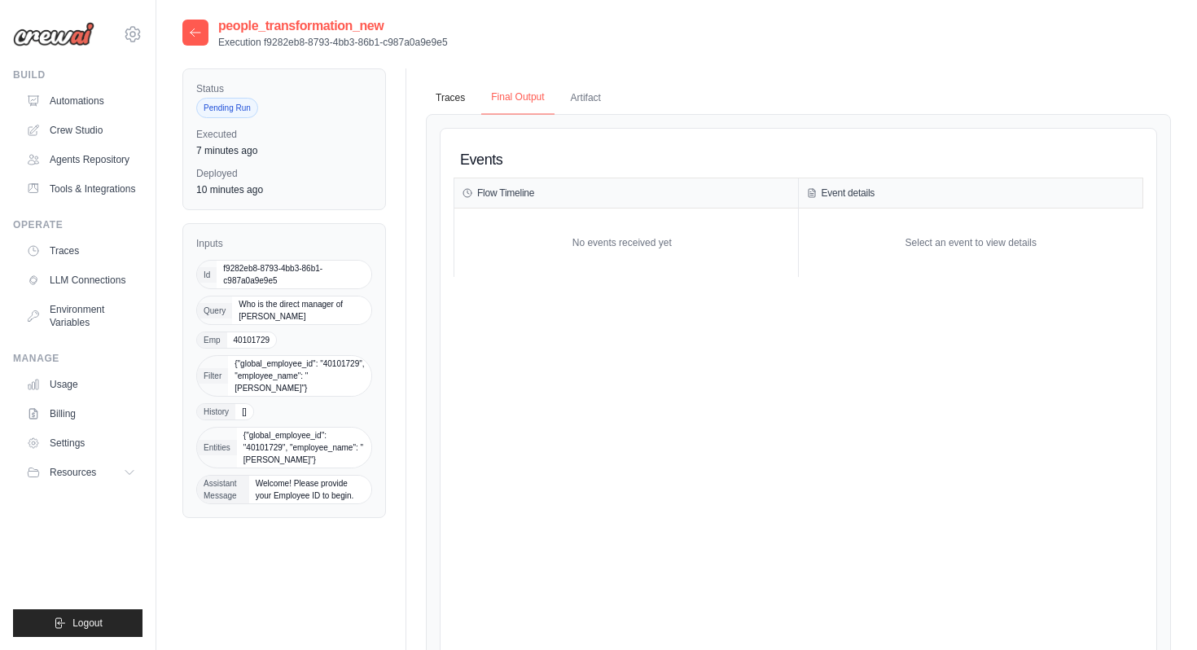
click at [541, 107] on button "Final Output" at bounding box center [517, 98] width 72 height 34
click at [596, 104] on button "Artifact" at bounding box center [586, 98] width 50 height 34
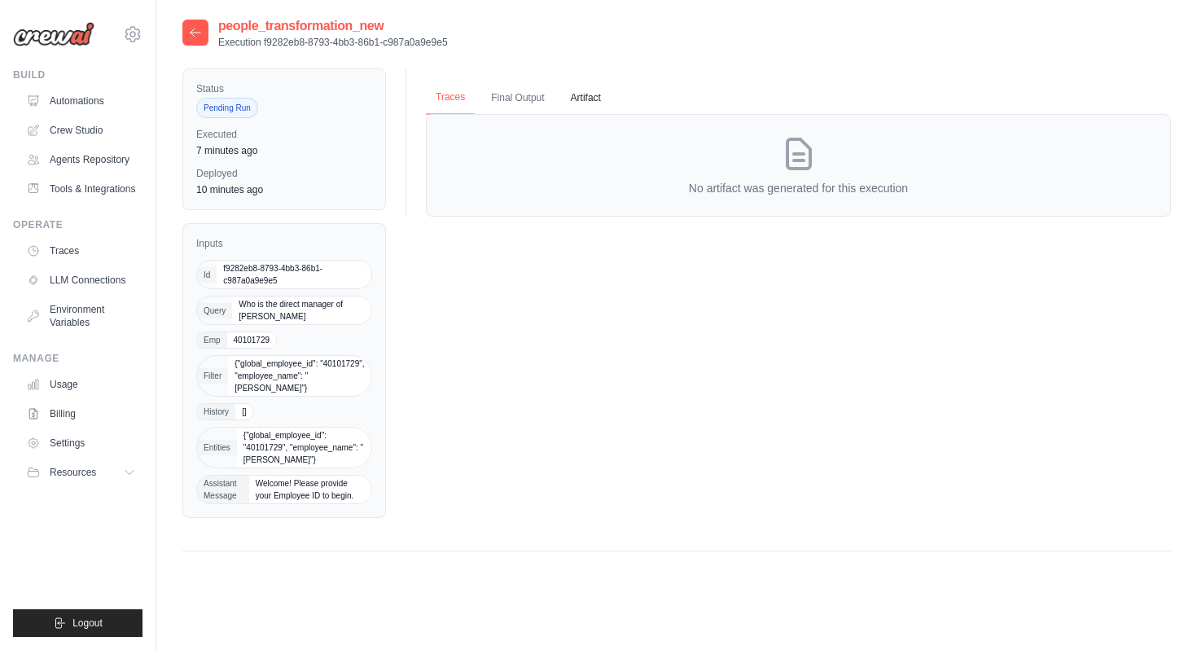
click at [468, 97] on button "Traces" at bounding box center [450, 98] width 49 height 34
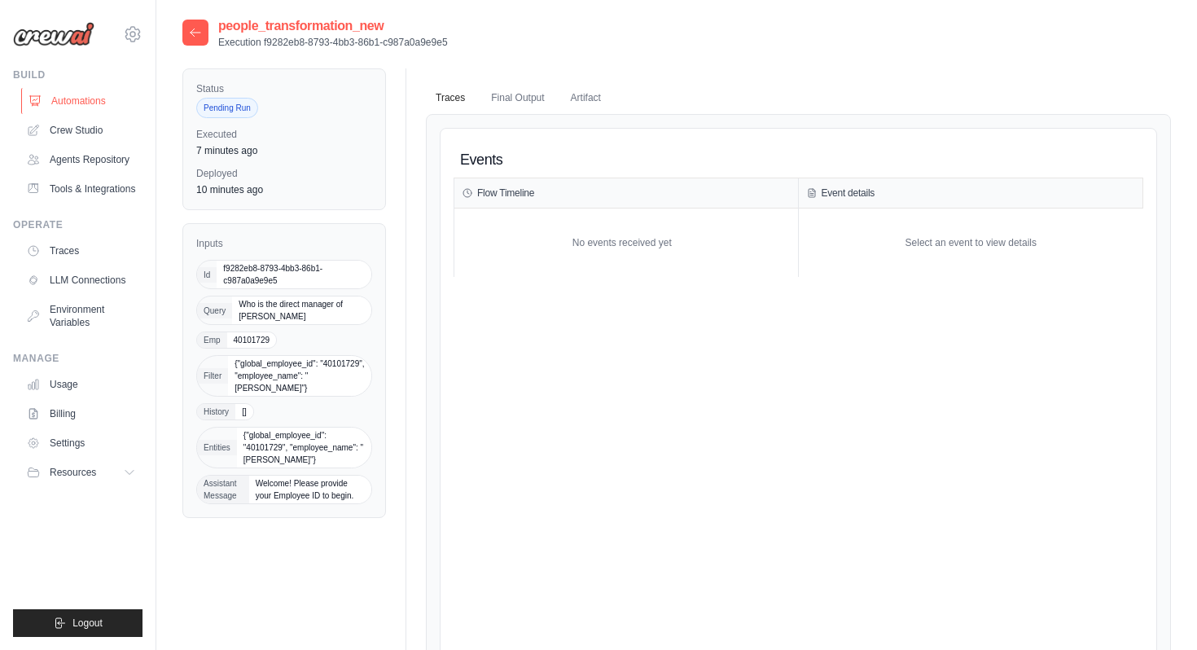
click at [41, 100] on icon at bounding box center [34, 100] width 13 height 13
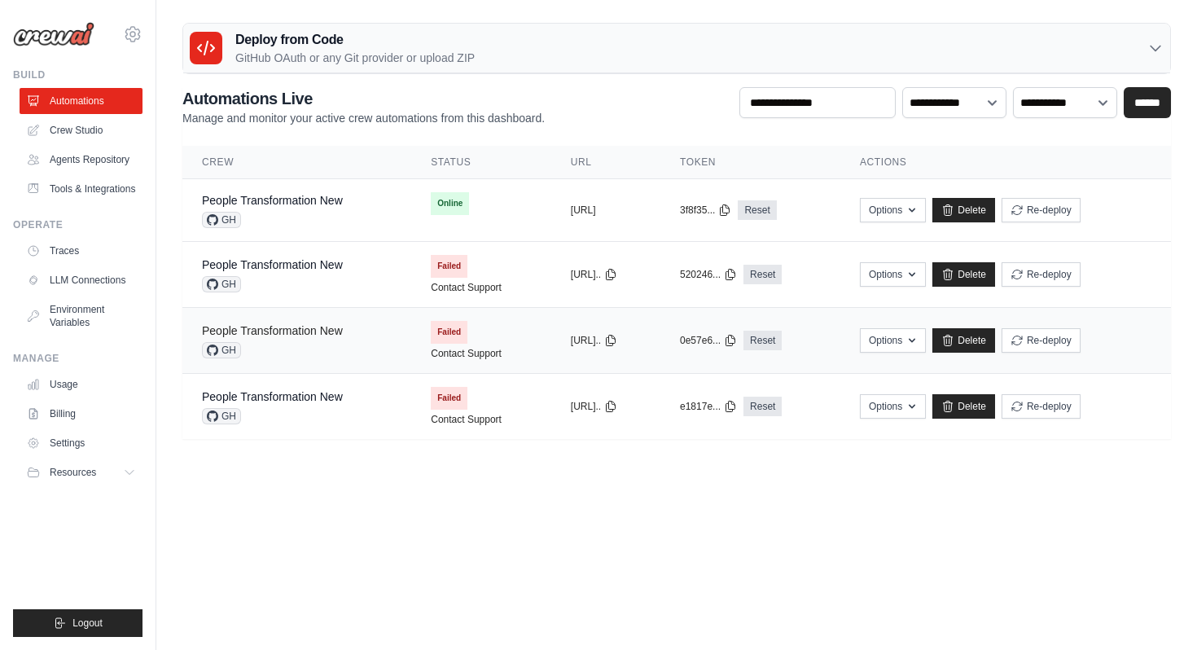
click at [339, 334] on link "People Transformation New" at bounding box center [272, 330] width 141 height 13
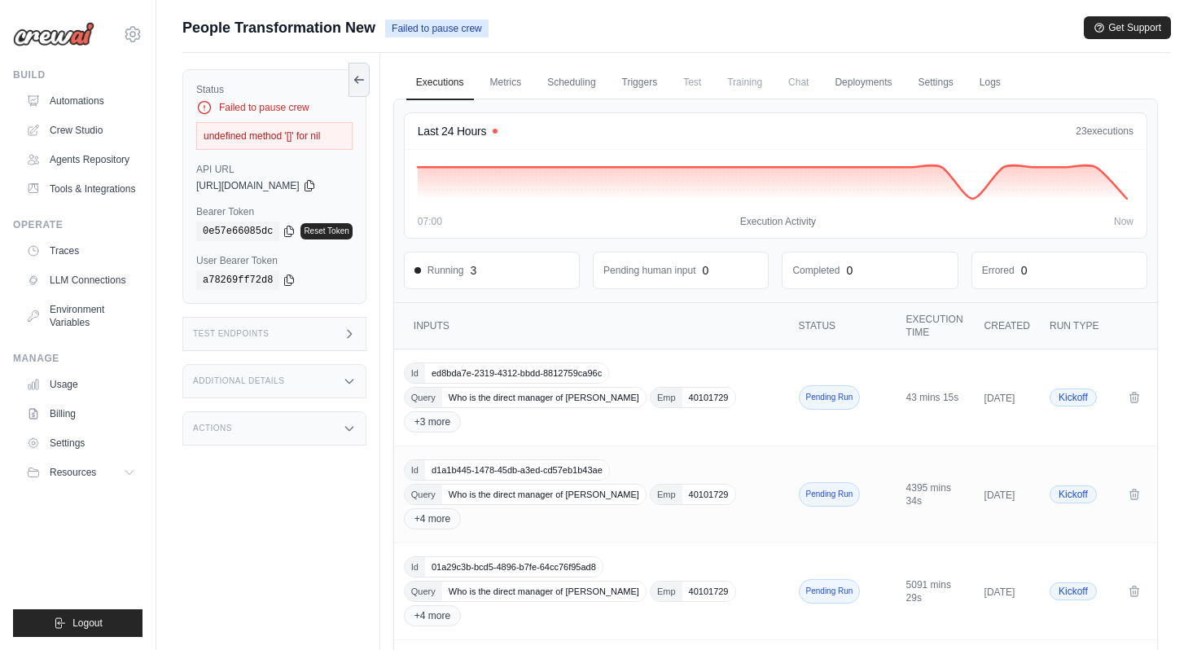
click at [557, 405] on span "Who is the direct manager of Gaurav Baldota" at bounding box center [543, 397] width 203 height 20
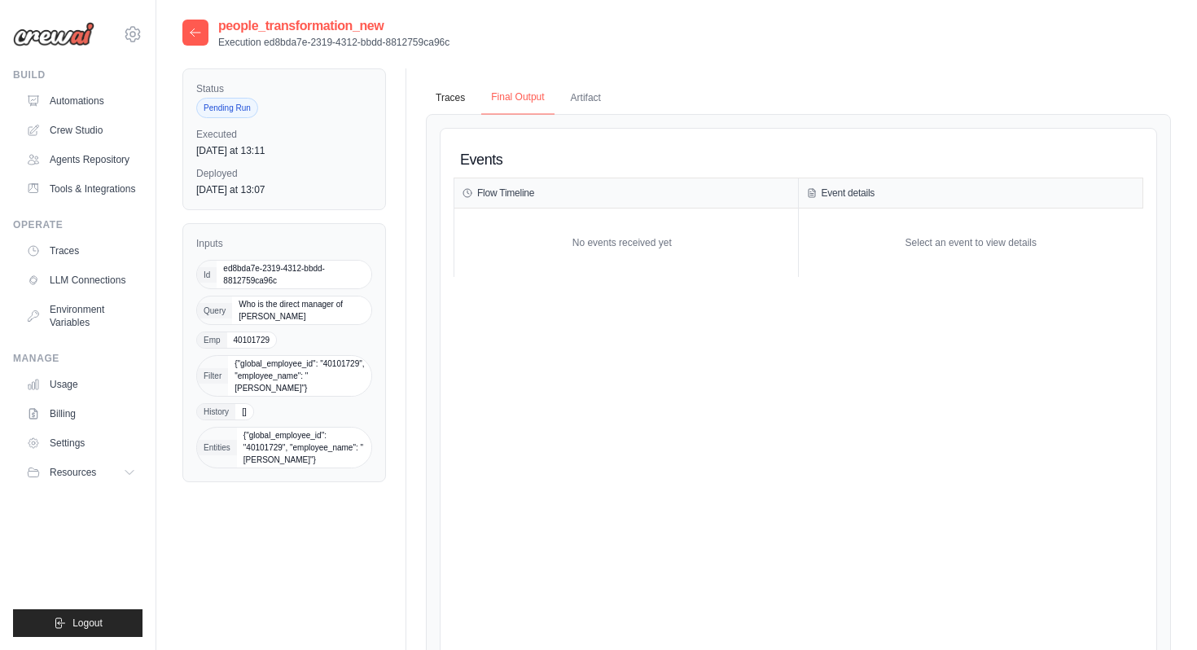
click at [519, 100] on button "Final Output" at bounding box center [517, 98] width 72 height 34
click at [590, 96] on button "Artifact" at bounding box center [586, 98] width 50 height 34
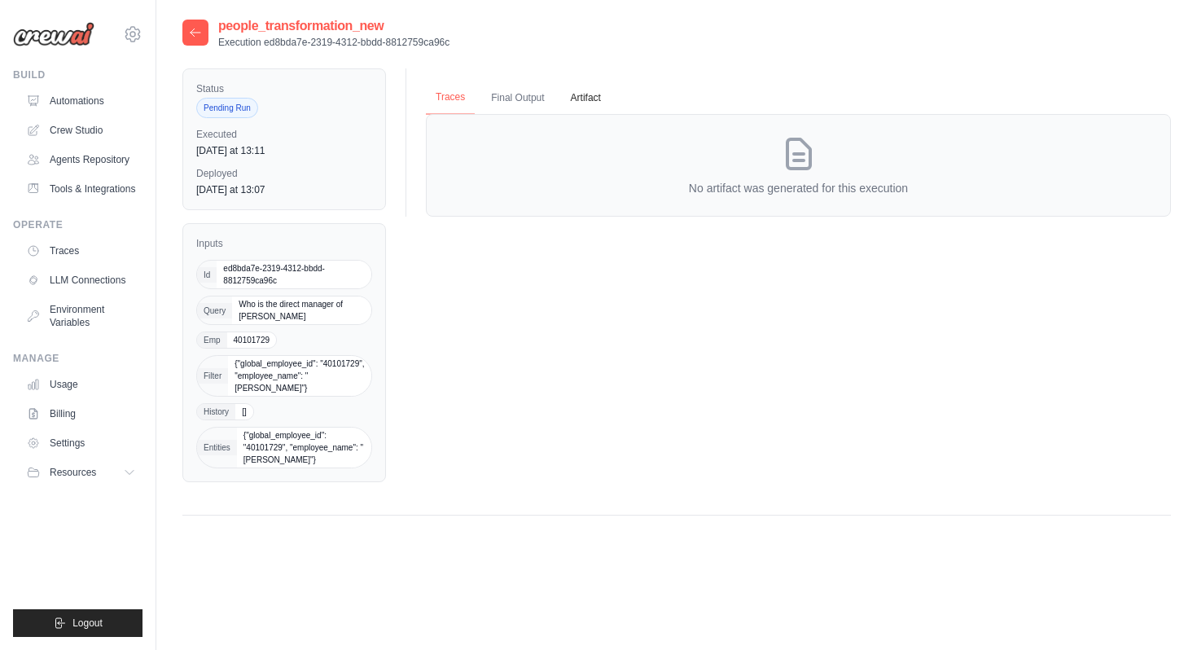
click at [457, 105] on button "Traces" at bounding box center [450, 98] width 49 height 34
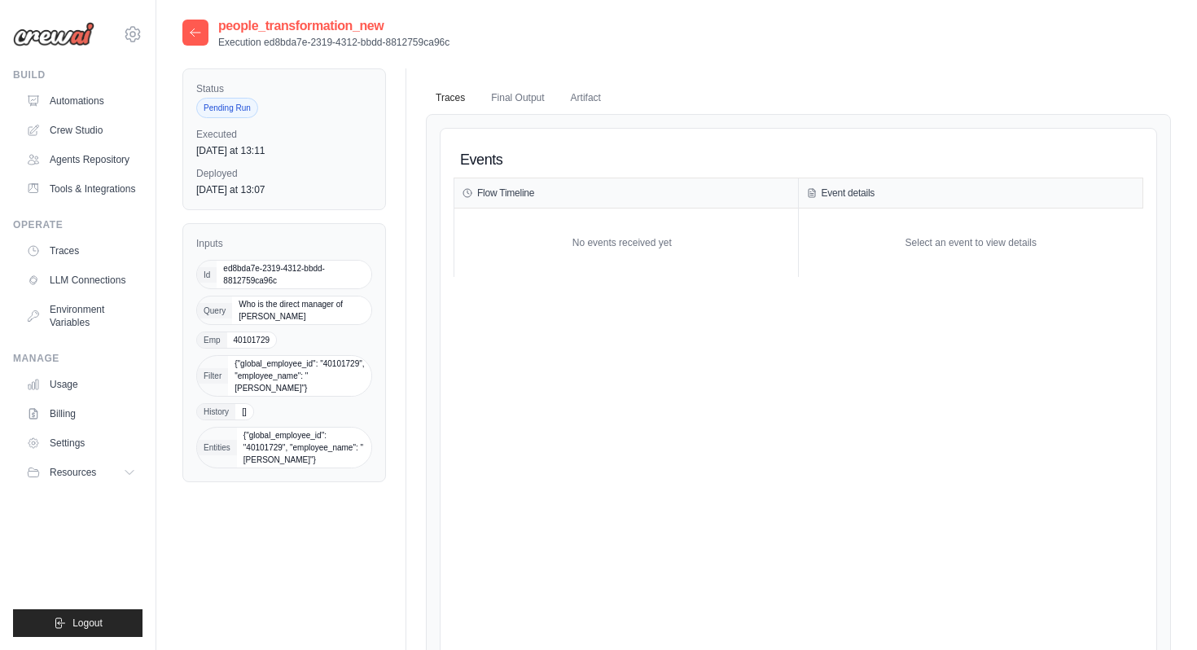
click at [194, 37] on icon at bounding box center [195, 32] width 13 height 13
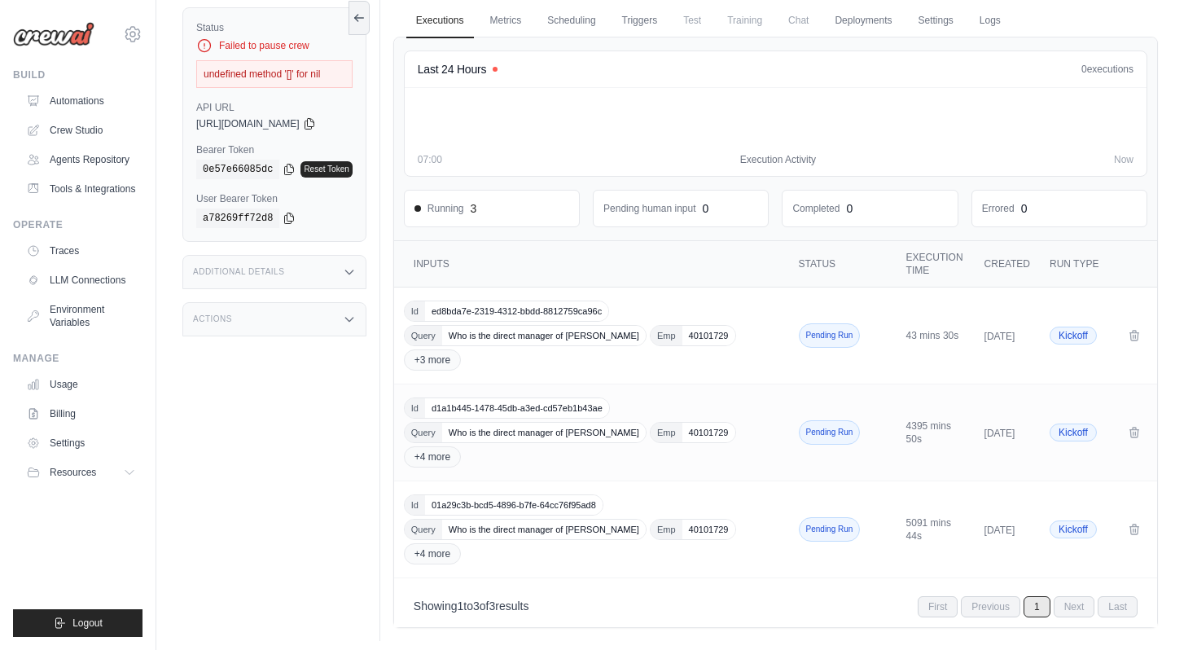
scroll to position [69, 0]
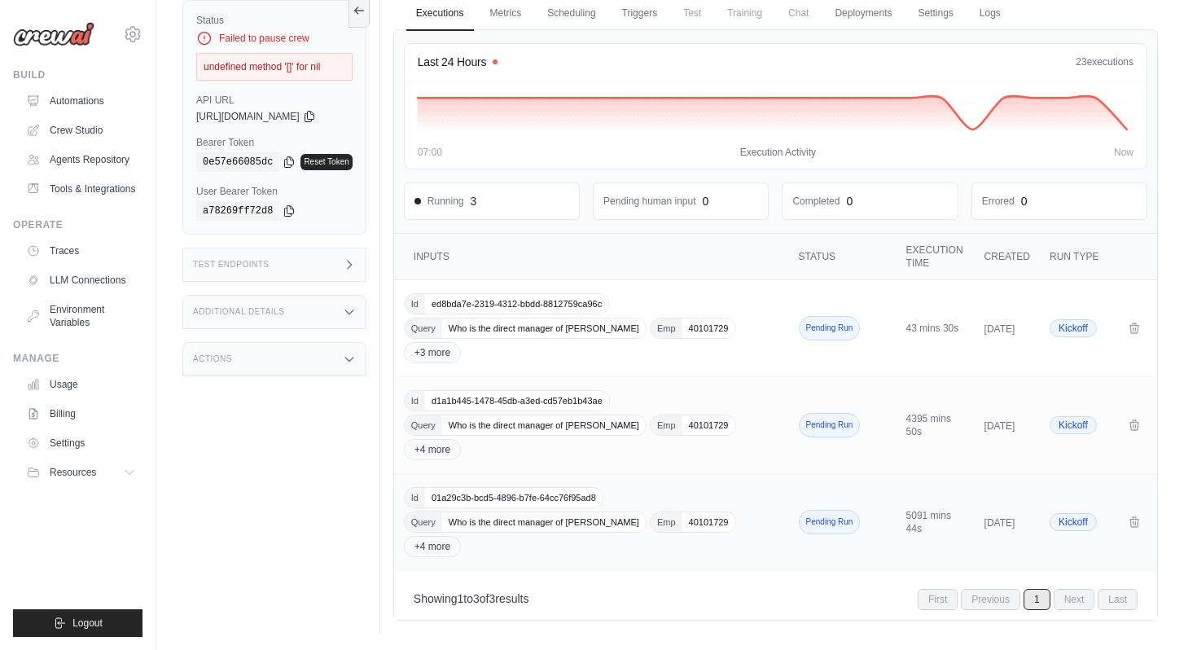
click at [546, 558] on td "Id 01a29c3b-bcd5-4896-b7fe-64cc76f95ad8 Query Who is the direct manager of Gaur…" at bounding box center [593, 522] width 398 height 97
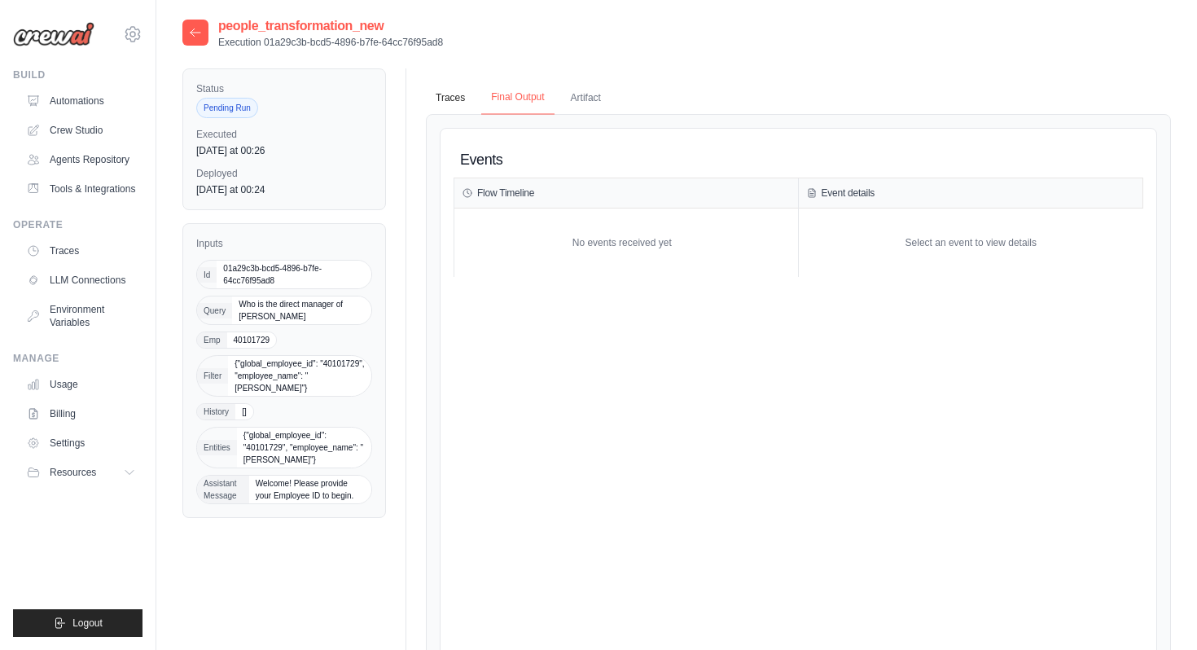
click at [514, 93] on button "Final Output" at bounding box center [517, 98] width 72 height 34
click at [440, 99] on button "Traces" at bounding box center [450, 98] width 49 height 34
click at [199, 29] on icon at bounding box center [195, 32] width 13 height 13
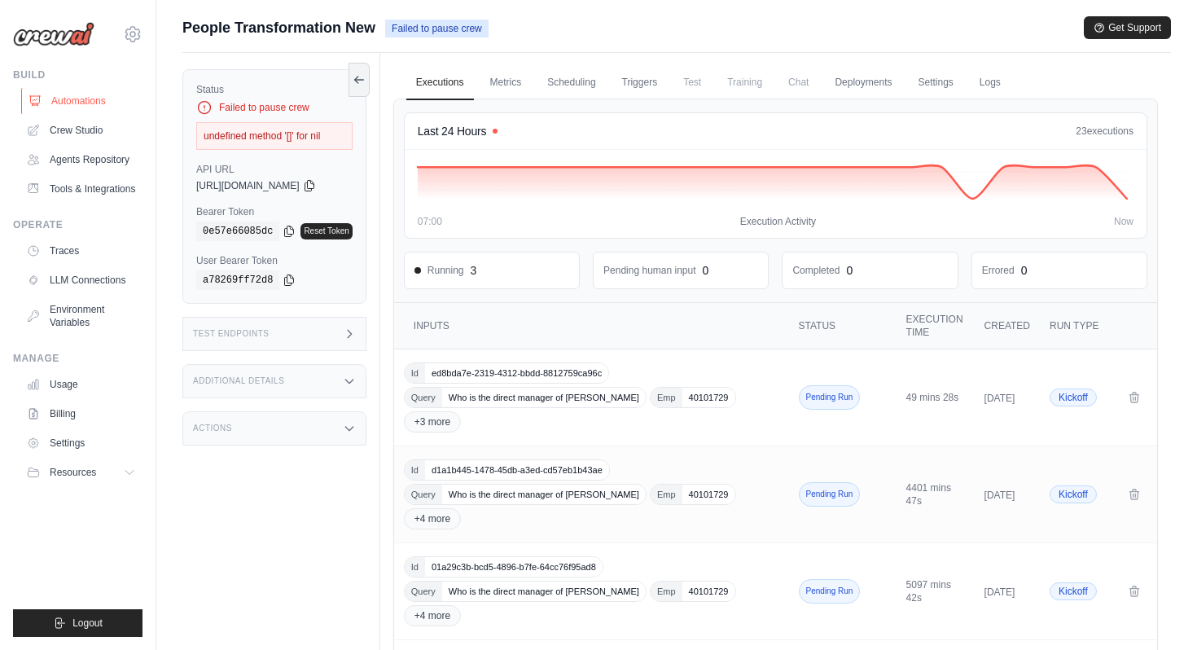
click at [106, 99] on link "Automations" at bounding box center [82, 101] width 123 height 26
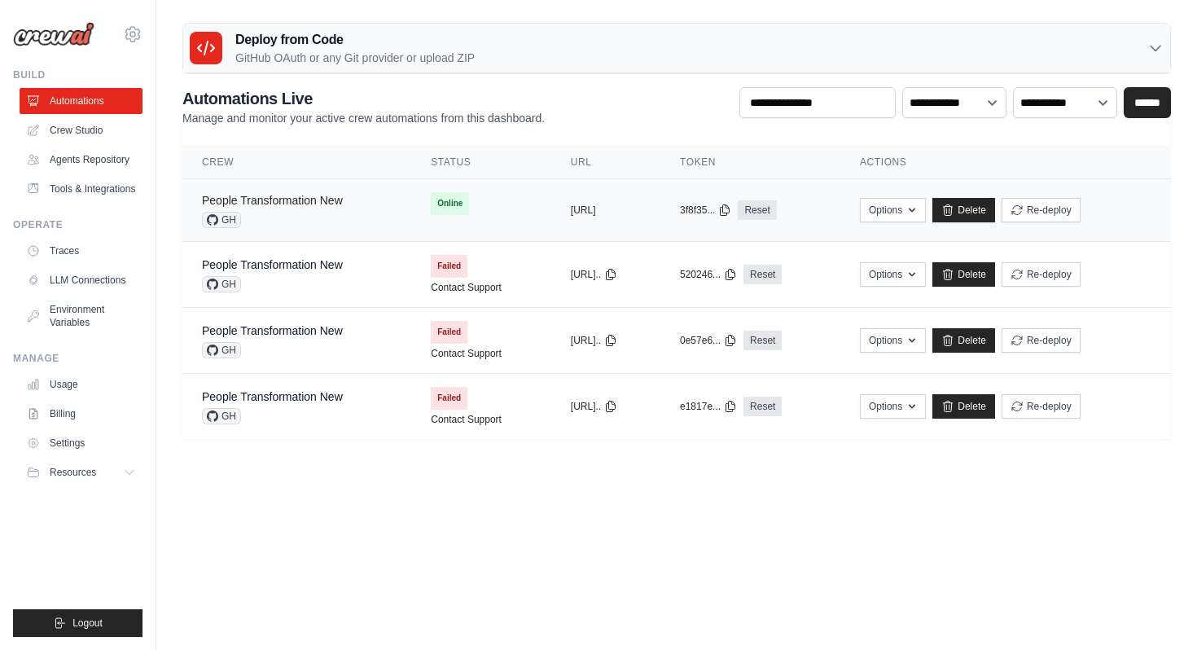
click at [288, 199] on link "People Transformation New" at bounding box center [272, 200] width 141 height 13
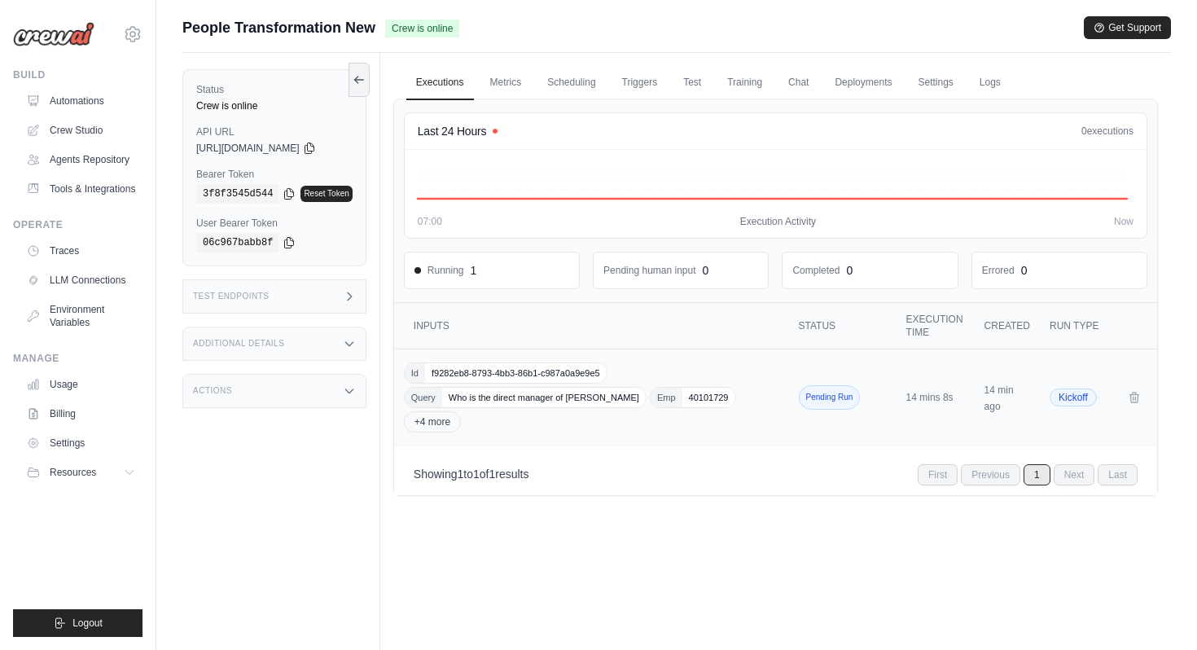
click at [500, 418] on div "Id f9282eb8-8793-4bb3-86b1-c987a0a9e9e5 Query Who is the direct manager of Gaur…" at bounding box center [593, 397] width 378 height 70
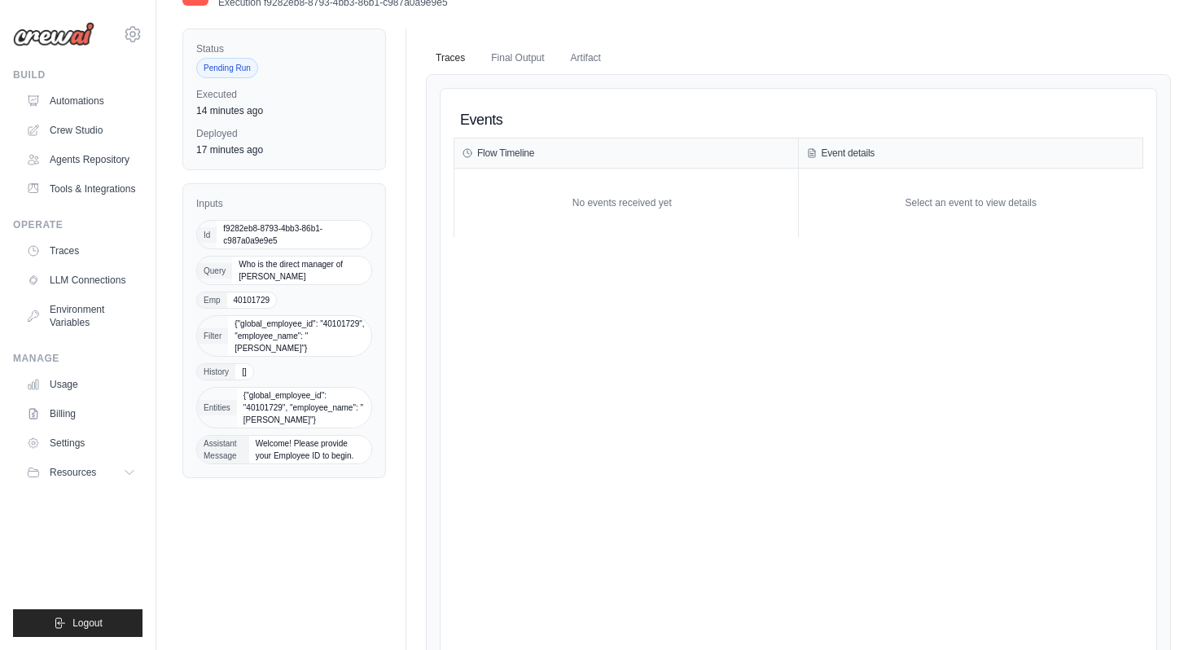
scroll to position [42, 0]
click at [601, 58] on button "Artifact" at bounding box center [586, 55] width 50 height 34
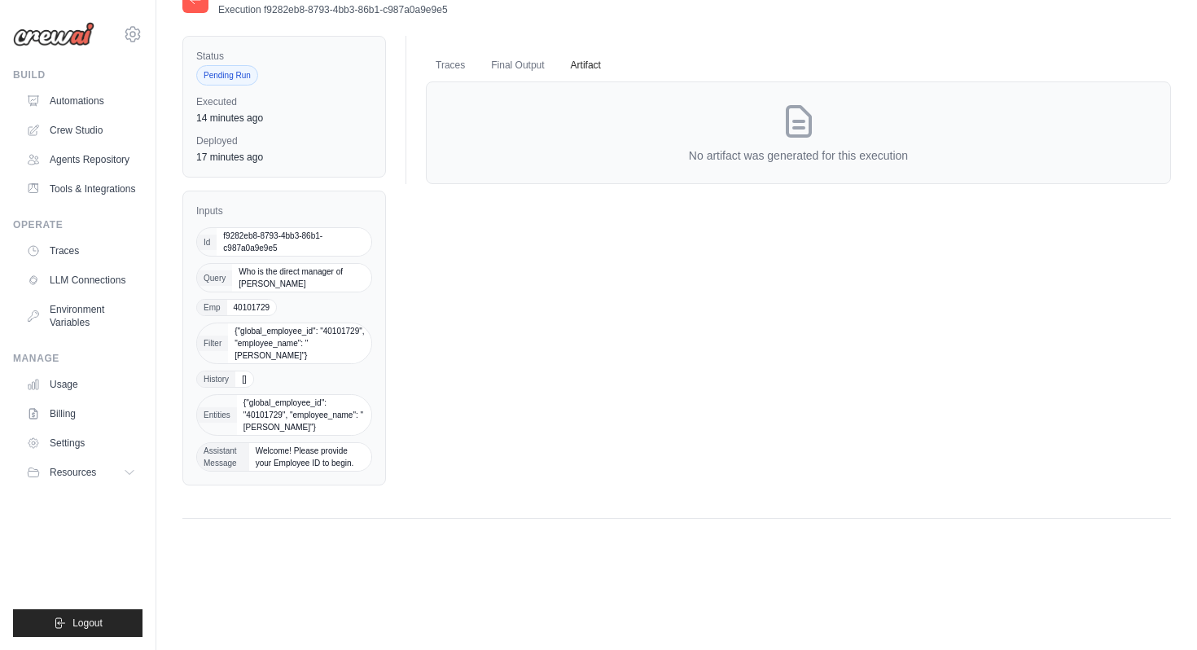
scroll to position [0, 0]
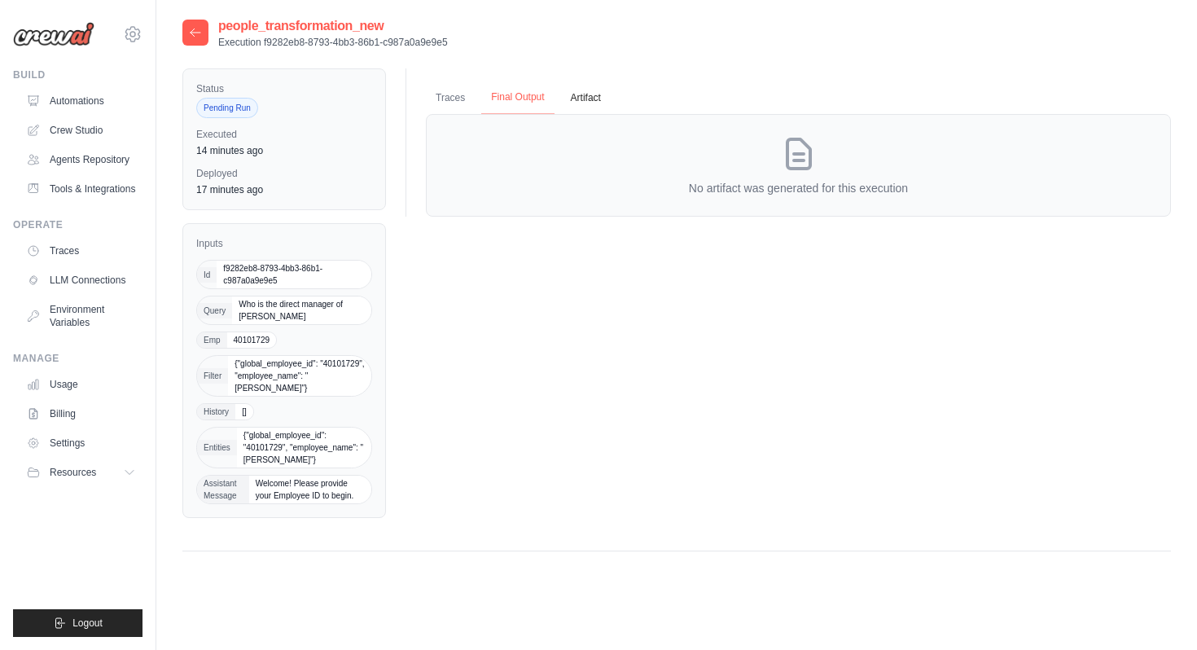
click at [526, 106] on button "Final Output" at bounding box center [517, 98] width 72 height 34
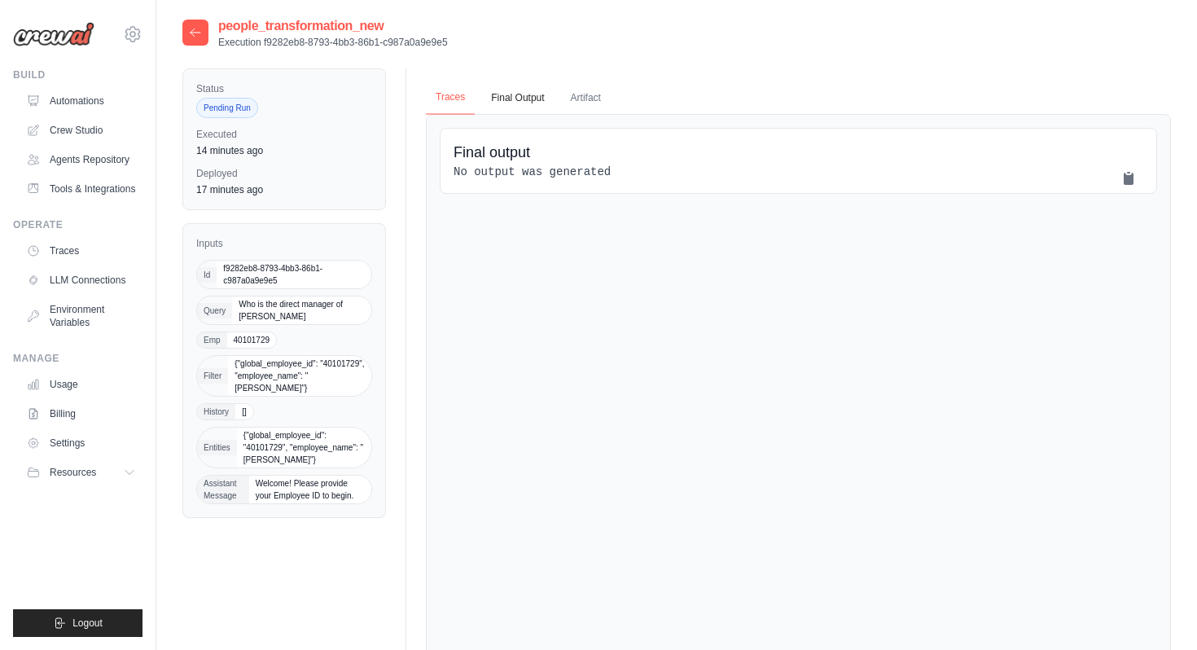
click at [445, 103] on button "Traces" at bounding box center [450, 98] width 49 height 34
click at [190, 35] on icon at bounding box center [195, 32] width 13 height 13
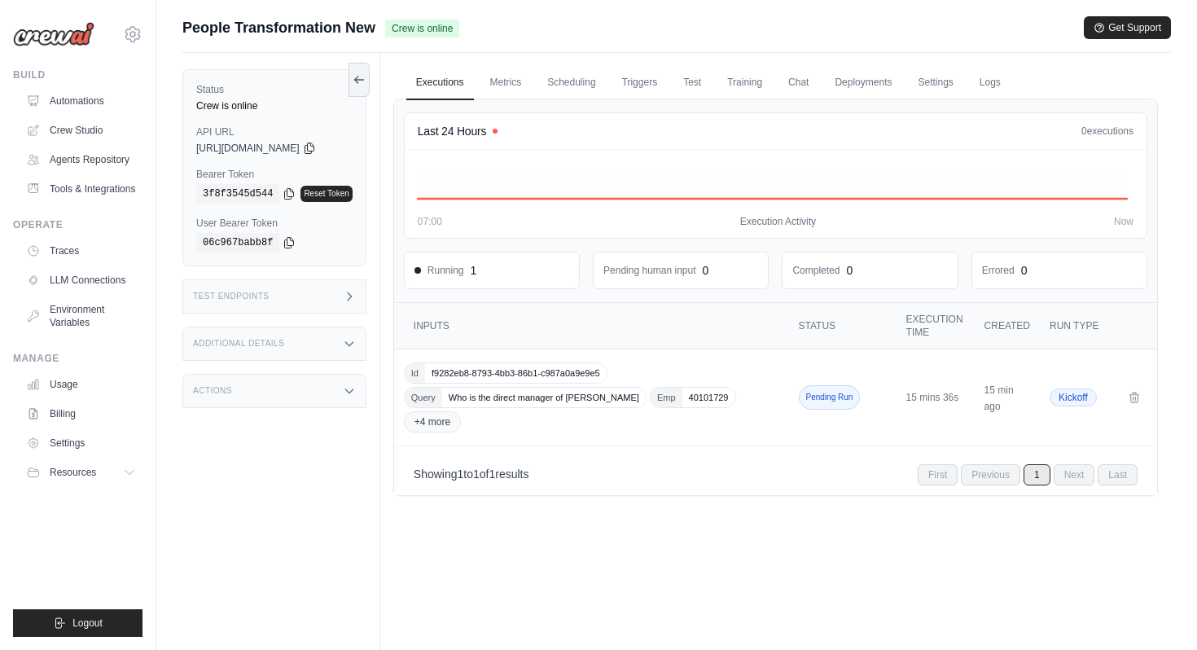
click at [346, 293] on div "Test Endpoints" at bounding box center [274, 296] width 184 height 34
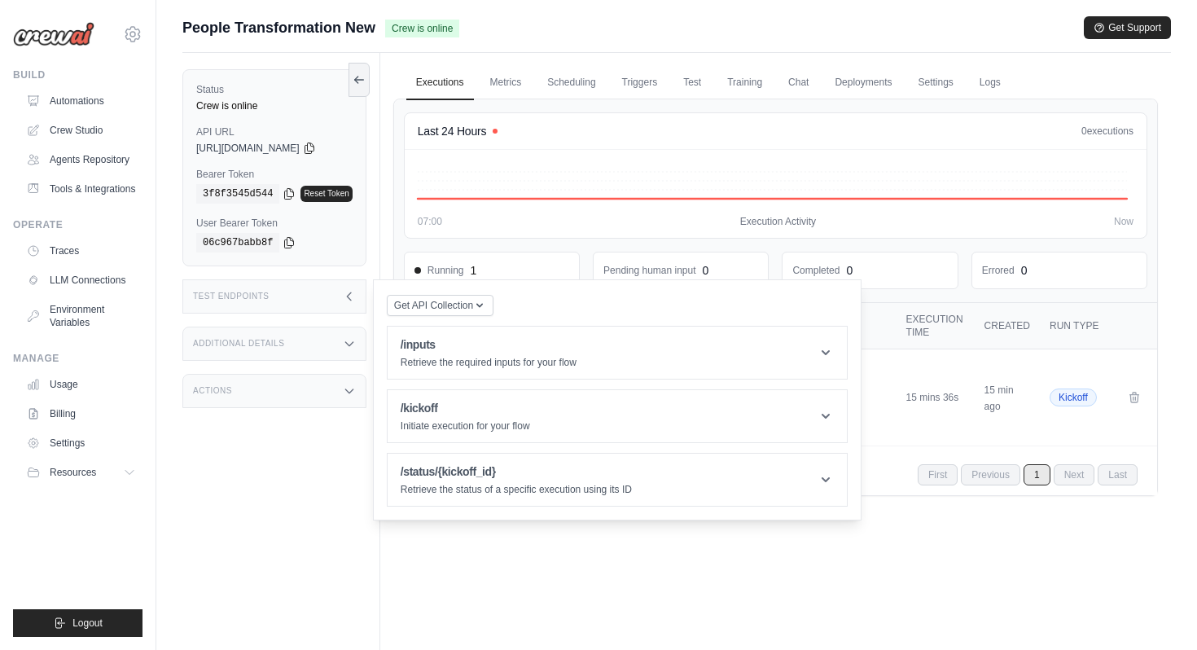
click at [1052, 568] on div "Executions Metrics Scheduling Triggers Test Training Chat Deployments Settings …" at bounding box center [775, 378] width 790 height 650
click at [602, 216] on div "07:00 Execution Activity Now" at bounding box center [775, 221] width 715 height 13
click at [279, 289] on div "Test Endpoints" at bounding box center [274, 296] width 184 height 34
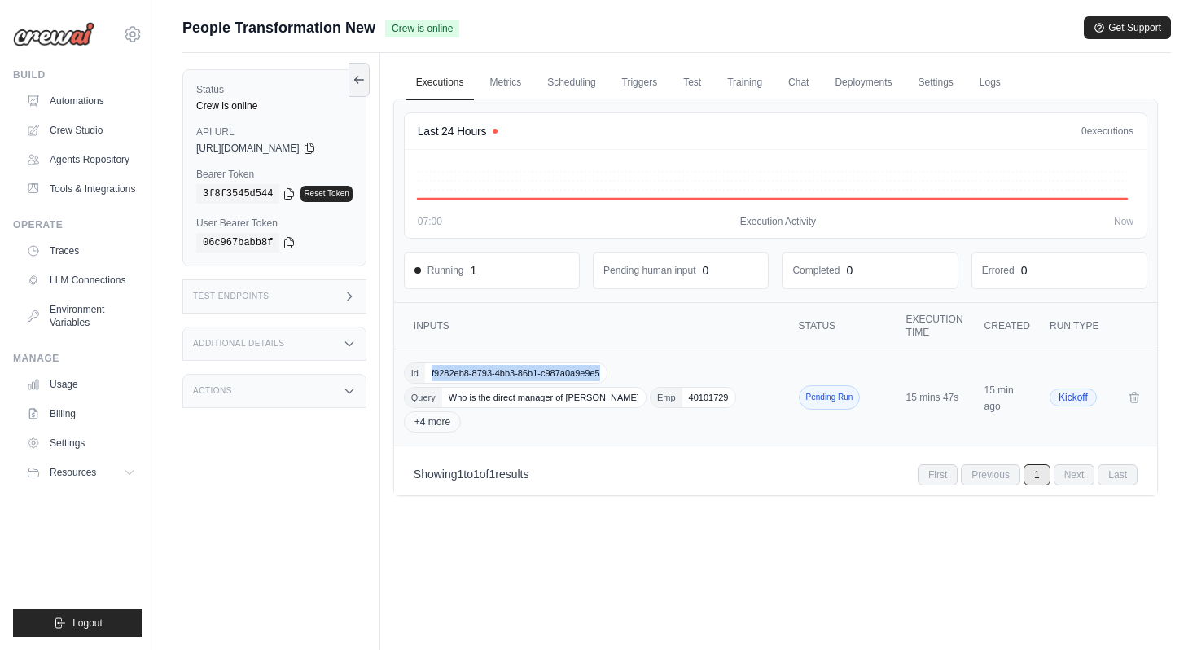
drag, startPoint x: 439, startPoint y: 371, endPoint x: 605, endPoint y: 375, distance: 166.1
click at [605, 375] on span "f9282eb8-8793-4bb3-86b1-c987a0a9e9e5" at bounding box center [516, 373] width 182 height 20
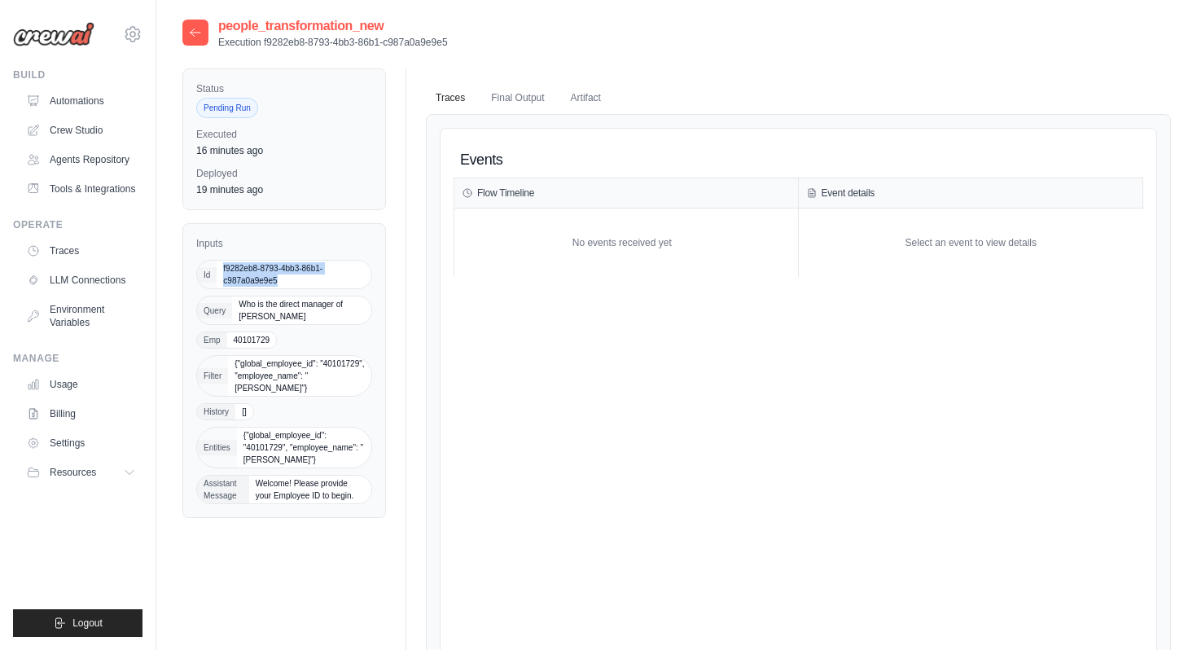
drag, startPoint x: 280, startPoint y: 282, endPoint x: 221, endPoint y: 265, distance: 60.8
click at [221, 265] on span "f9282eb8-8793-4bb3-86b1-c987a0a9e9e5" at bounding box center [294, 274] width 155 height 28
copy span "f9282eb8-8793-4bb3-86b1-c987a0a9e9e5"
click at [194, 28] on icon at bounding box center [195, 31] width 10 height 7
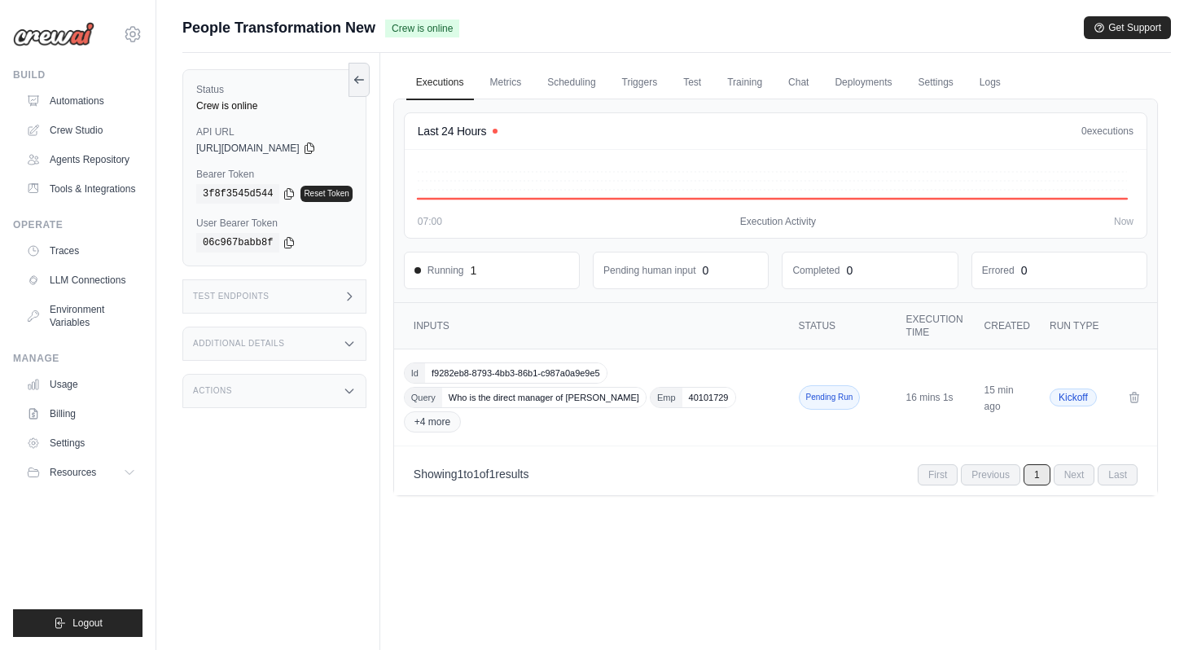
click at [347, 299] on div "Test Endpoints" at bounding box center [274, 296] width 184 height 34
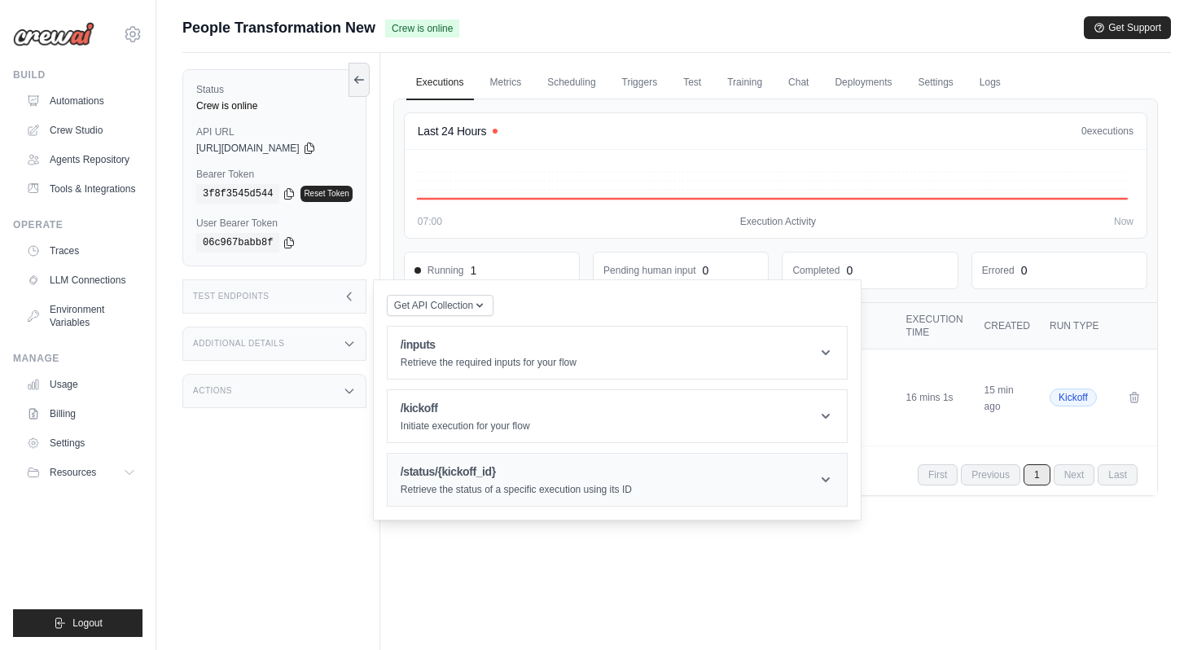
click at [756, 492] on header "/status/{kickoff_id} Retrieve the status of a specific execution using its ID" at bounding box center [616, 479] width 459 height 52
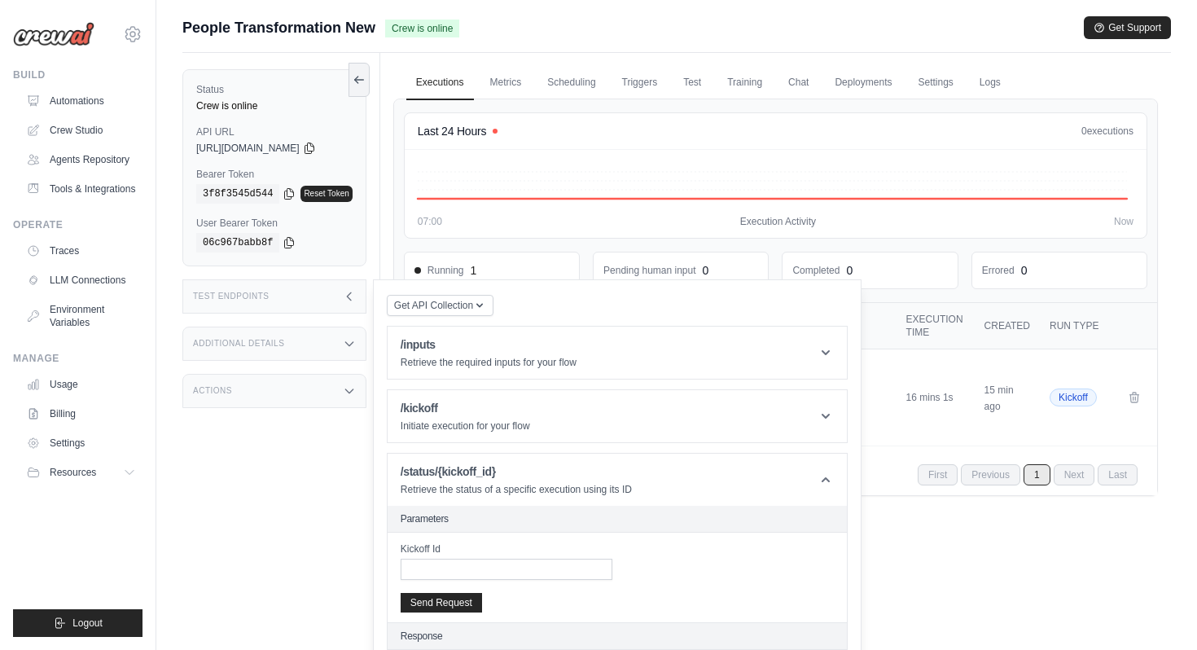
scroll to position [69, 0]
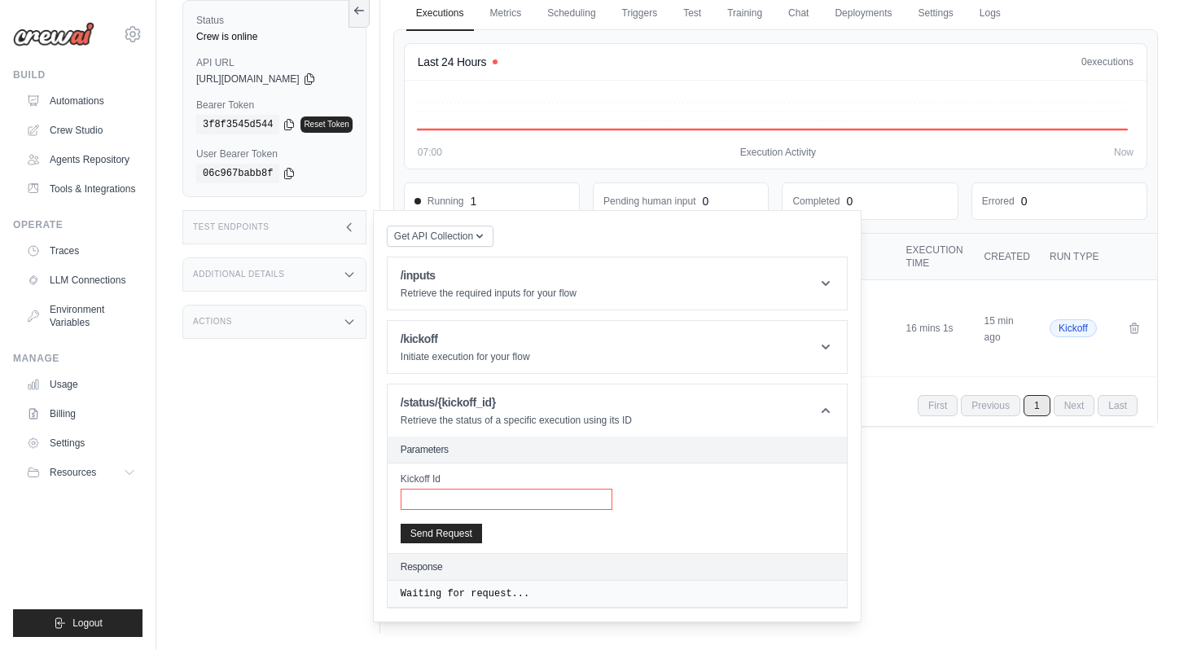
click at [553, 497] on input "Kickoff Id" at bounding box center [506, 498] width 212 height 21
paste input "**********"
type input "**********"
click at [471, 531] on button "Send Request" at bounding box center [440, 533] width 81 height 20
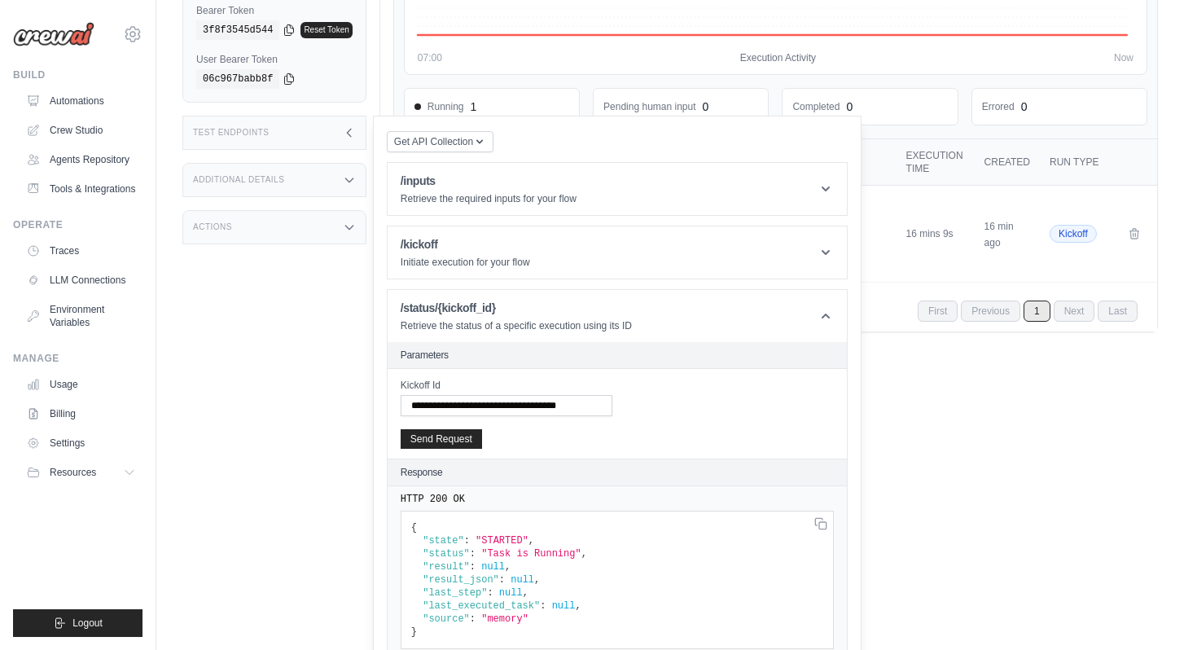
scroll to position [190, 0]
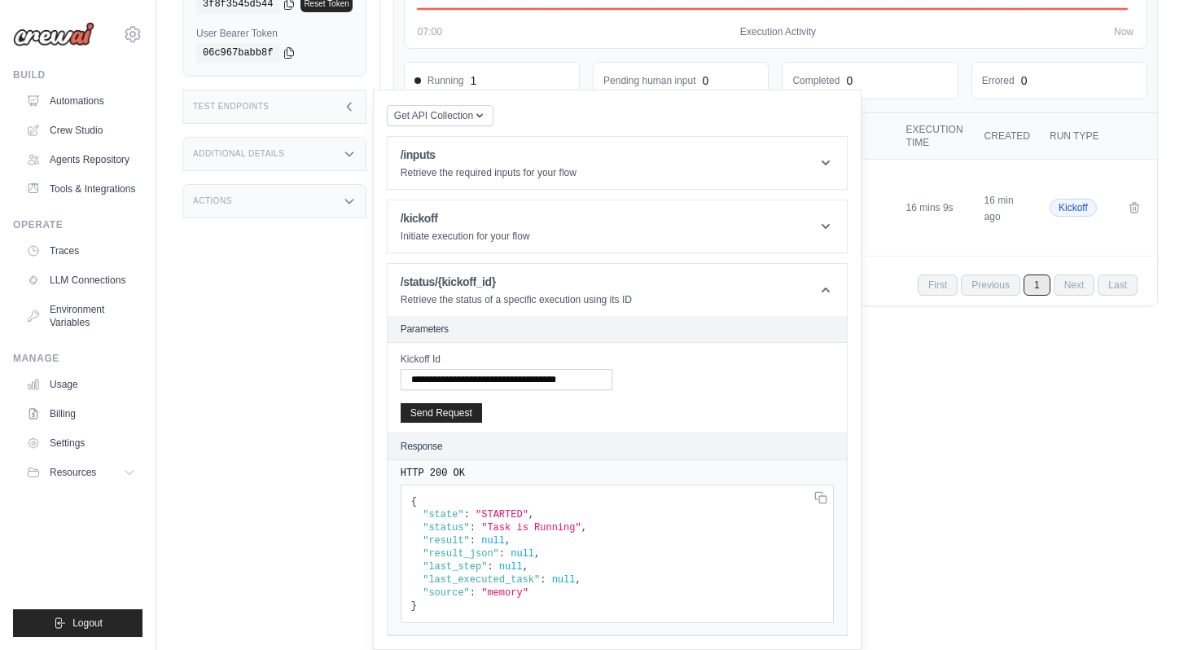
click at [988, 487] on div "Executions Metrics Scheduling Triggers Test Training Chat Deployments Settings …" at bounding box center [775, 188] width 790 height 650
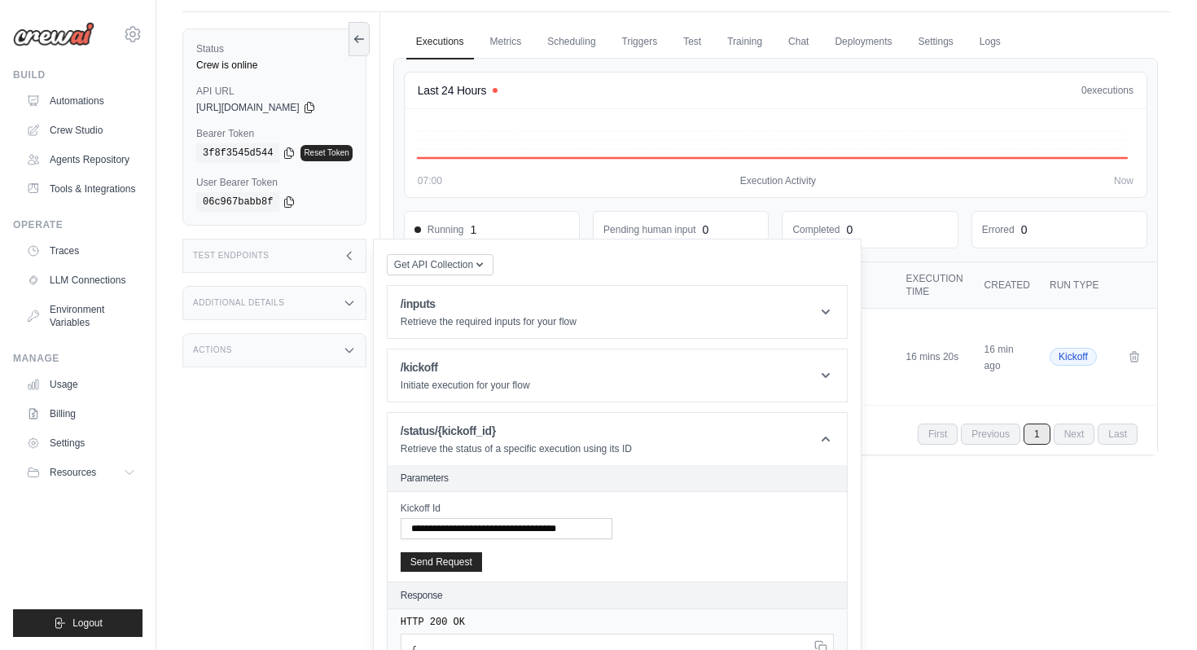
scroll to position [0, 0]
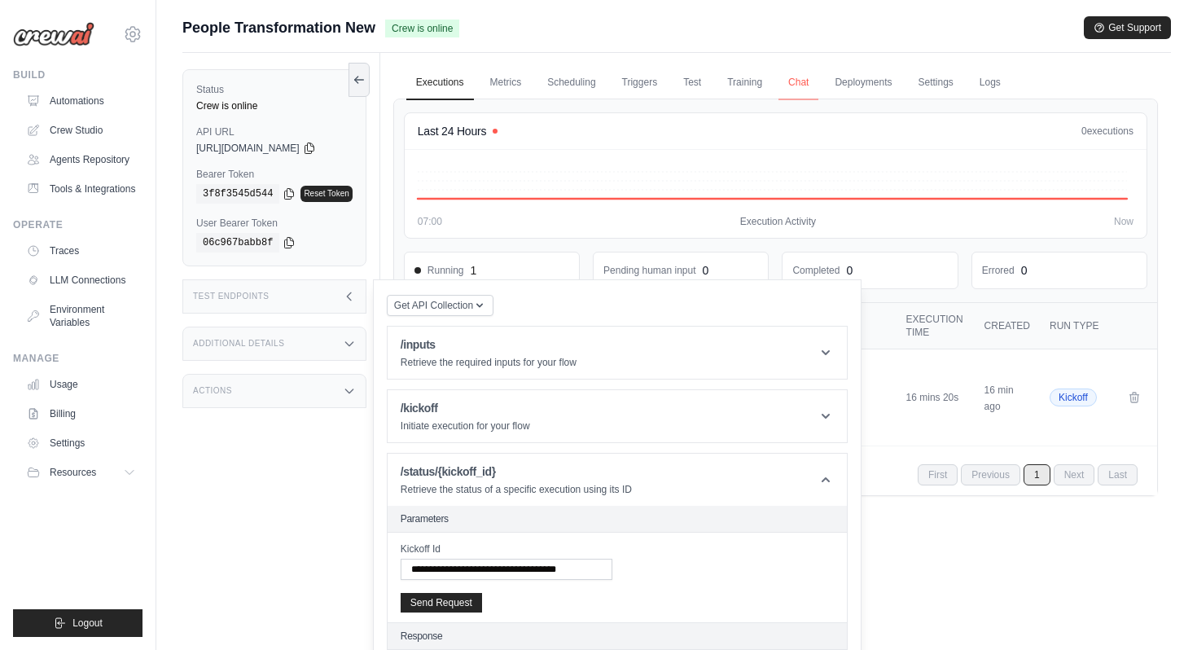
click at [812, 90] on link "Chat" at bounding box center [798, 83] width 40 height 34
click at [515, 85] on link "Metrics" at bounding box center [505, 83] width 51 height 34
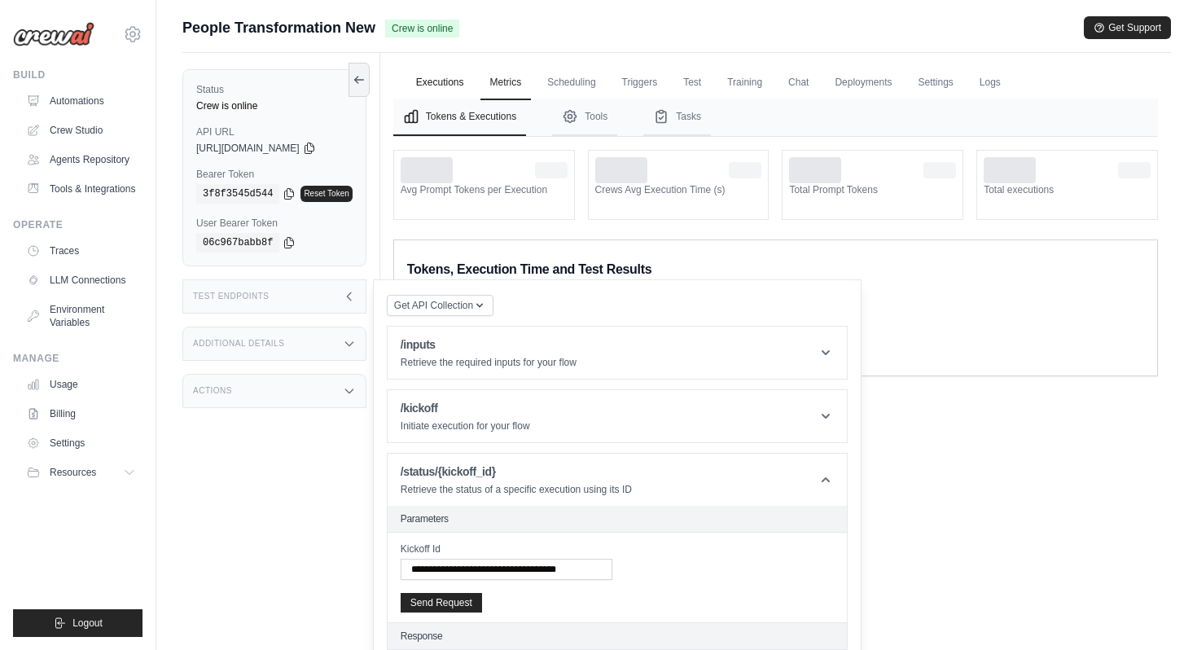
click at [448, 75] on link "Executions" at bounding box center [440, 83] width 68 height 34
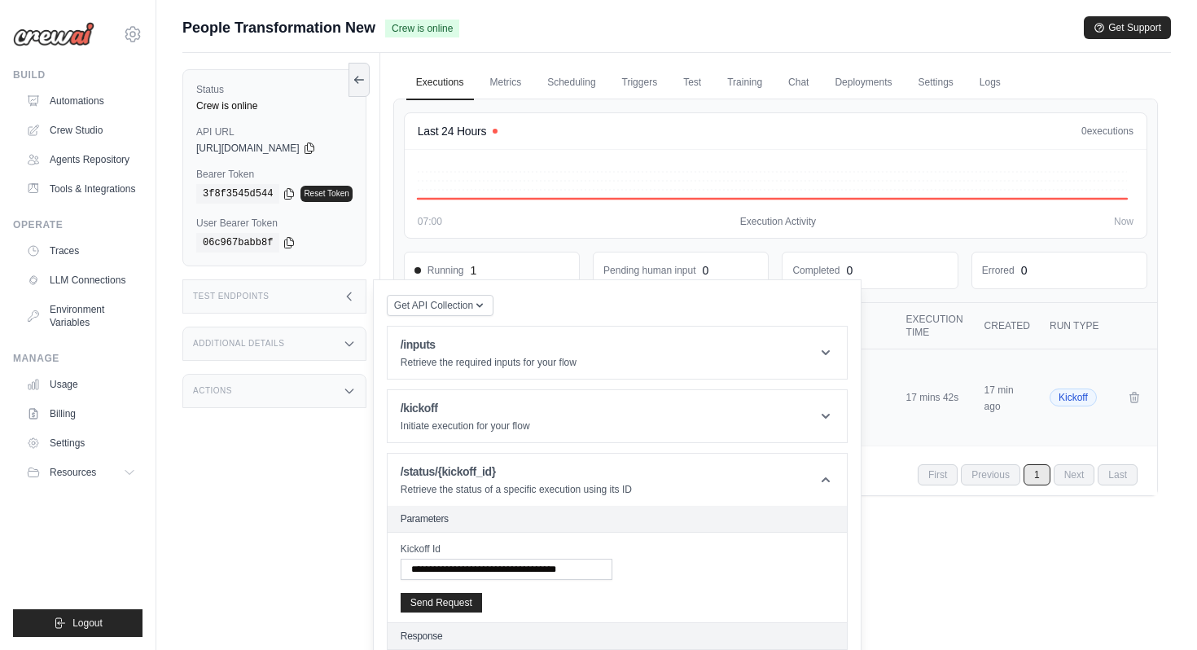
click at [895, 374] on td "Pending Run" at bounding box center [844, 397] width 104 height 97
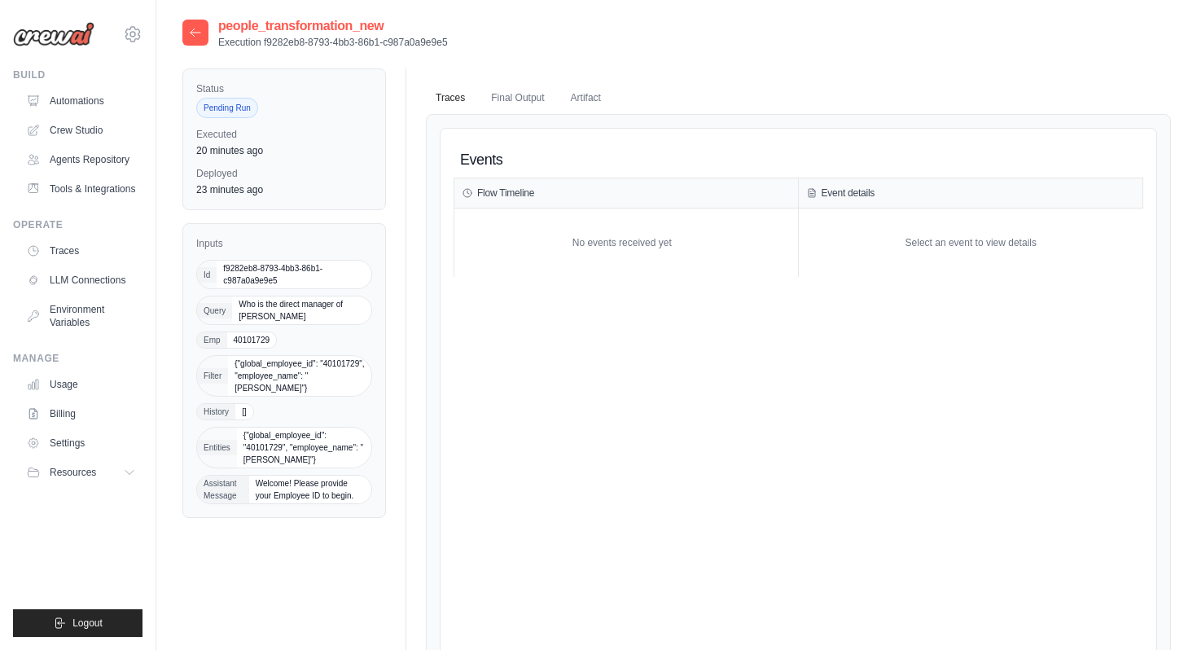
click at [567, 159] on div "Events" at bounding box center [797, 160] width 689 height 37
click at [132, 32] on icon at bounding box center [132, 34] width 5 height 5
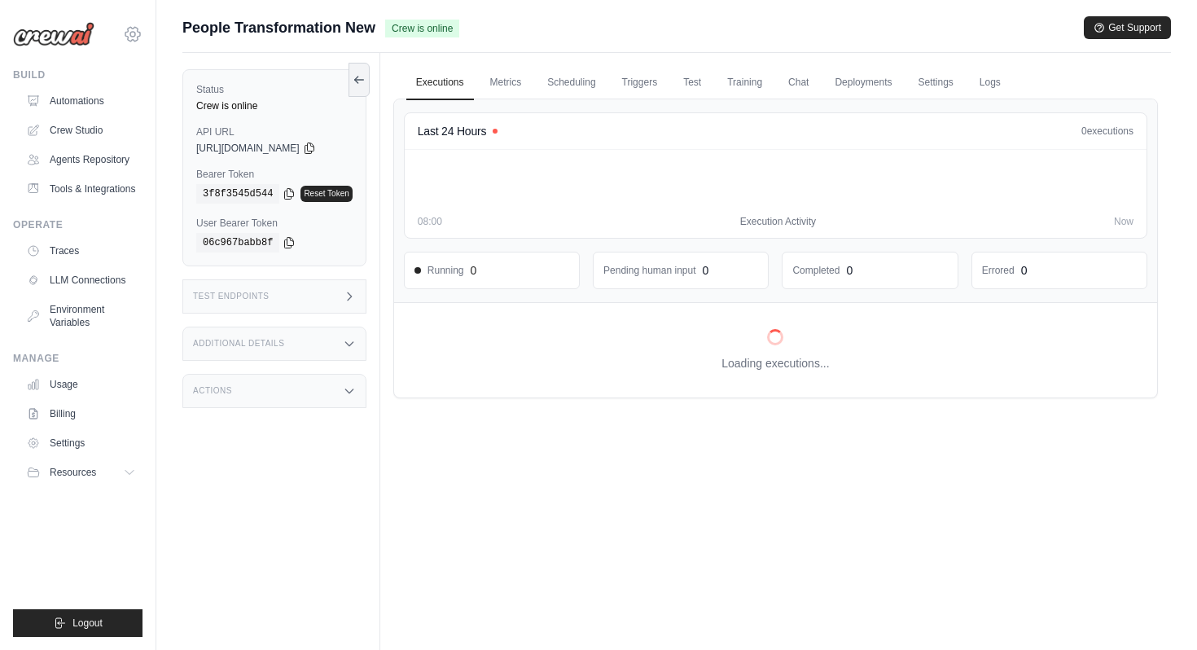
click at [134, 31] on icon at bounding box center [133, 34] width 20 height 20
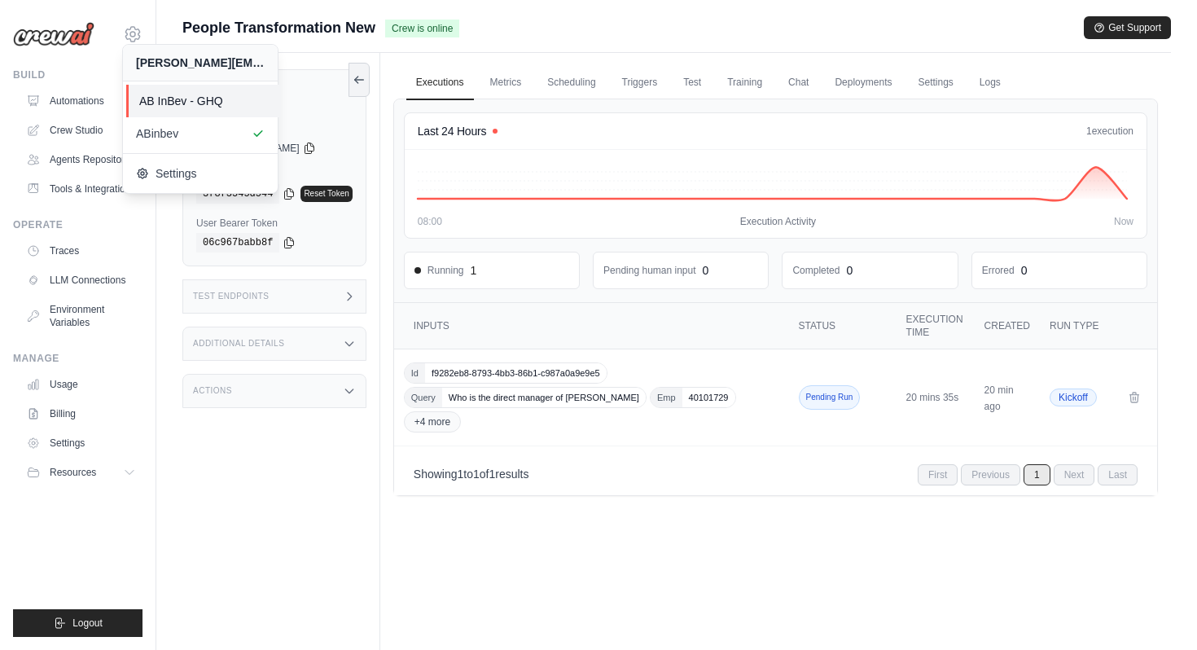
click at [195, 107] on span "AB InBev - GHQ" at bounding box center [203, 101] width 129 height 16
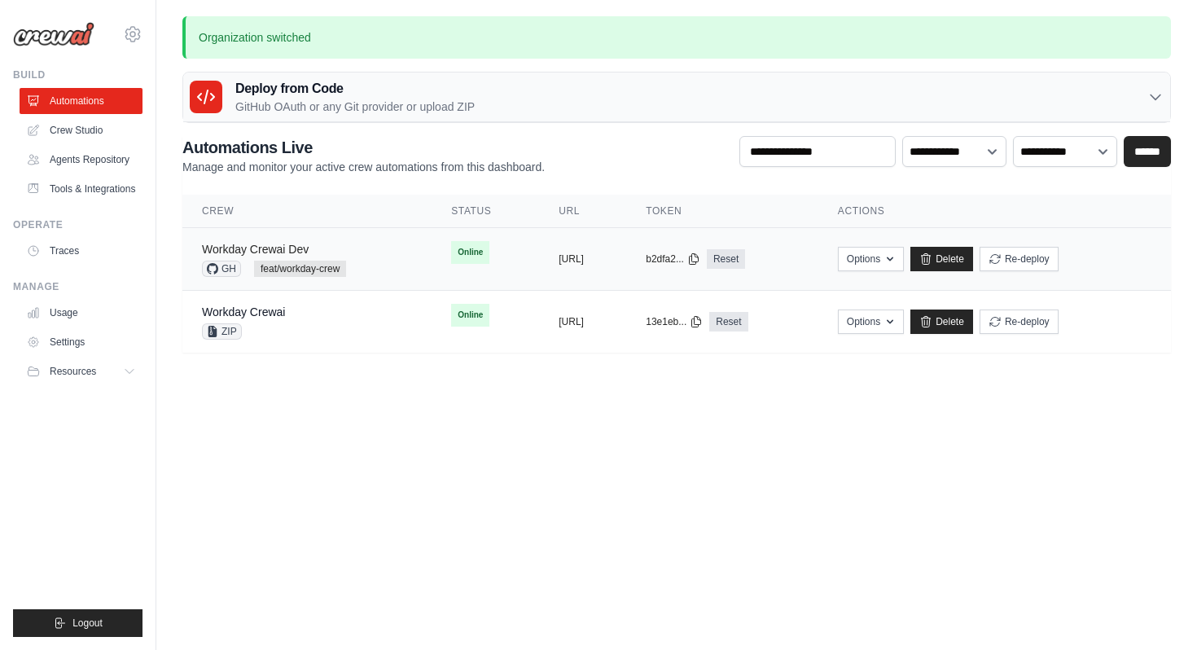
click at [268, 246] on link "Workday Crewai Dev" at bounding box center [255, 249] width 107 height 13
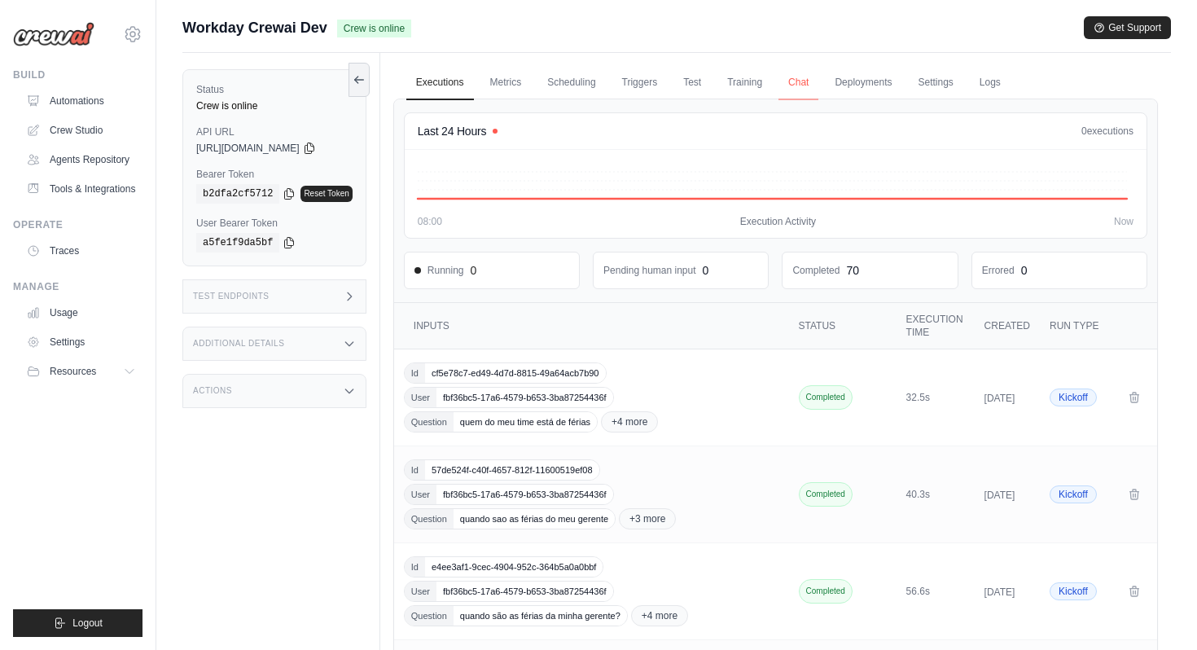
click at [802, 83] on link "Chat" at bounding box center [798, 83] width 40 height 34
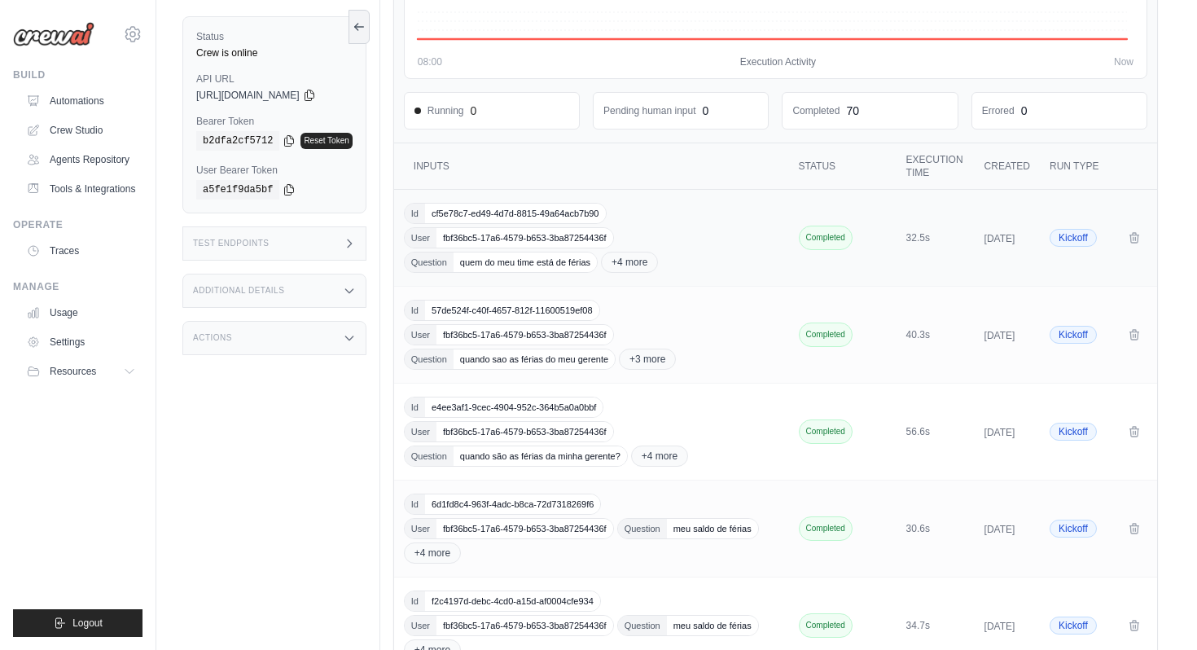
click at [537, 236] on span "fbf36bc5-17a6-4579-b653-3ba87254436f" at bounding box center [524, 238] width 177 height 20
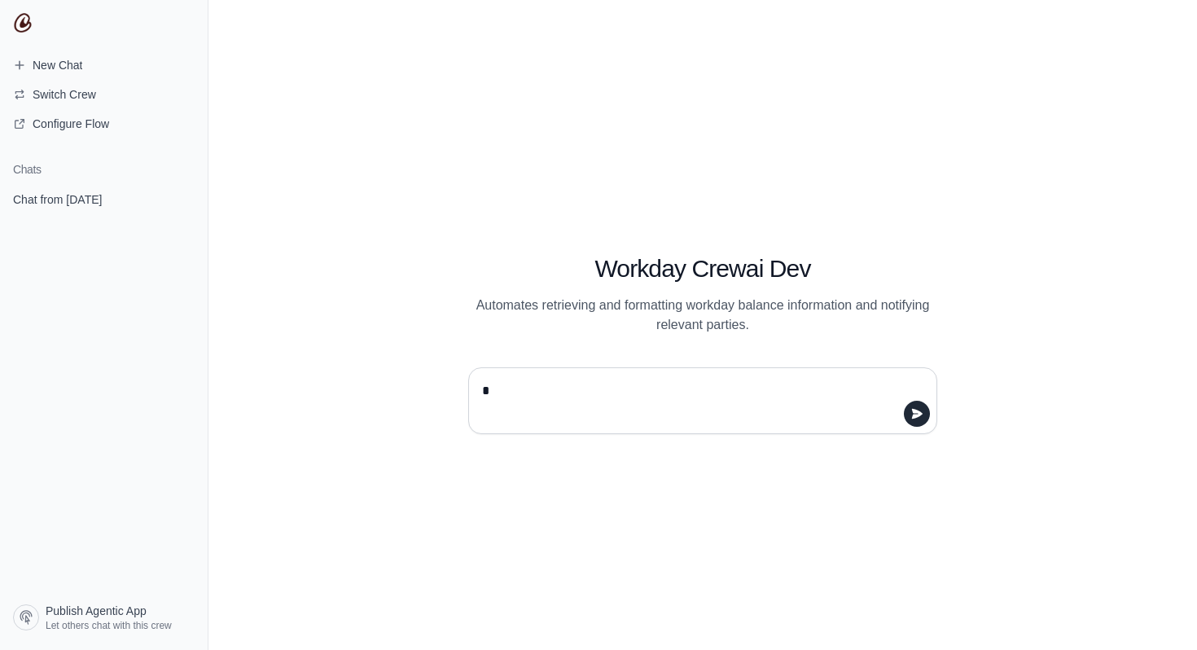
type textarea "**"
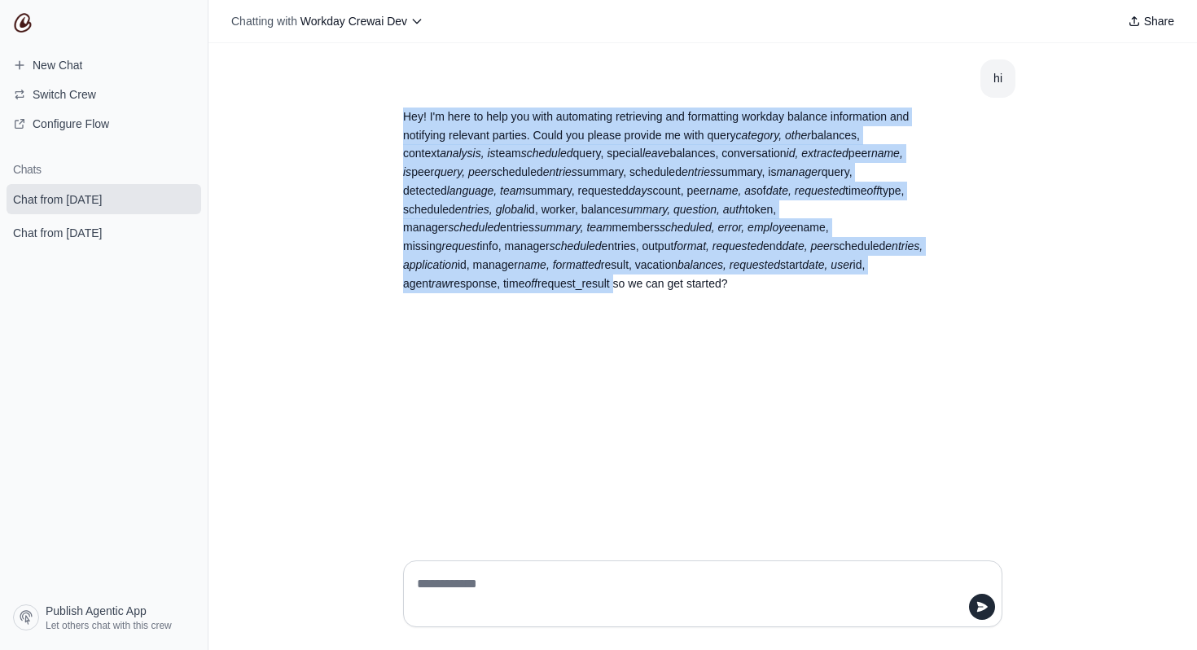
drag, startPoint x: 613, startPoint y: 287, endPoint x: 340, endPoint y: 121, distance: 318.8
click at [340, 121] on div "hi Hey! I'm here to help you with automating retrieving and formatting workday …" at bounding box center [702, 295] width 988 height 504
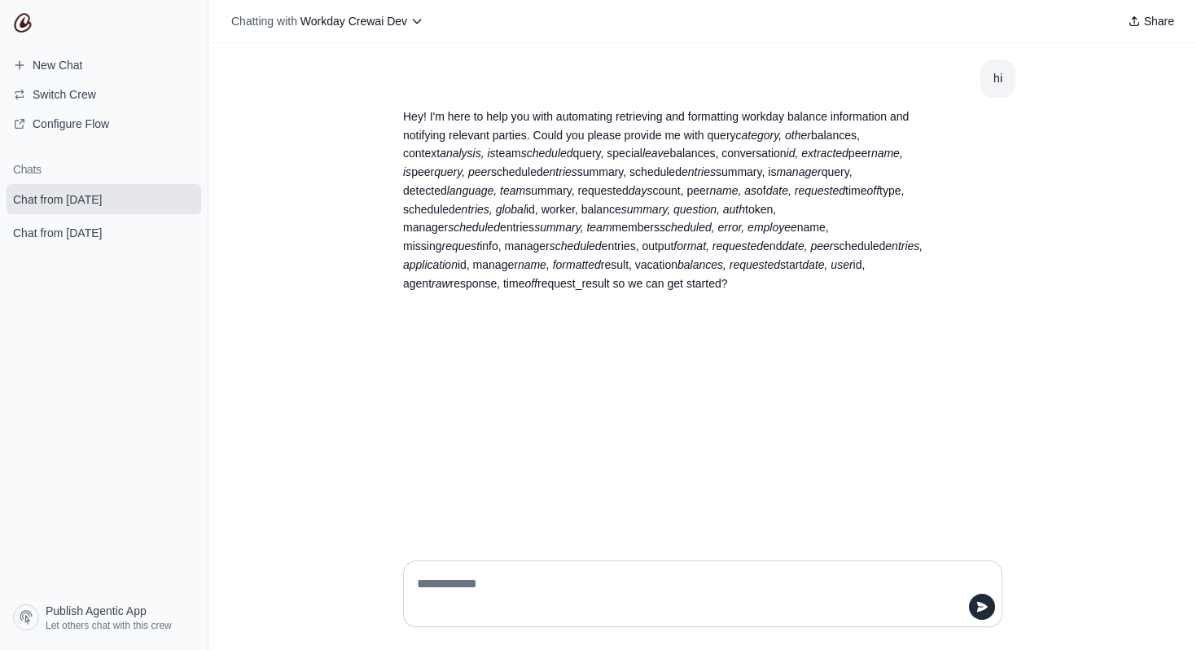
click at [510, 176] on p "Hey! I'm here to help you with automating retrieving and formatting workday bal…" at bounding box center [663, 200] width 521 height 186
drag, startPoint x: 487, startPoint y: 153, endPoint x: 573, endPoint y: 156, distance: 86.3
click at [573, 157] on p "Hey! I'm here to help you with automating retrieving and formatting workday bal…" at bounding box center [663, 200] width 521 height 186
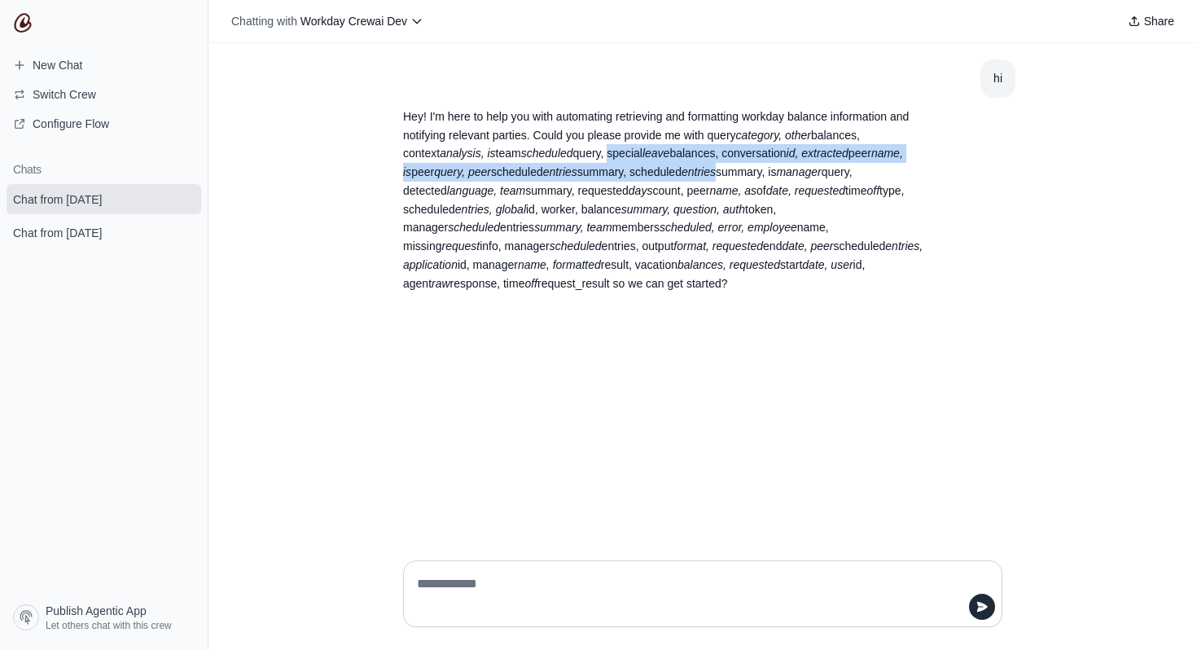
drag, startPoint x: 605, startPoint y: 155, endPoint x: 712, endPoint y: 164, distance: 107.8
click at [713, 164] on p "Hey! I'm here to help you with automating retrieving and formatting workday bal…" at bounding box center [663, 200] width 521 height 186
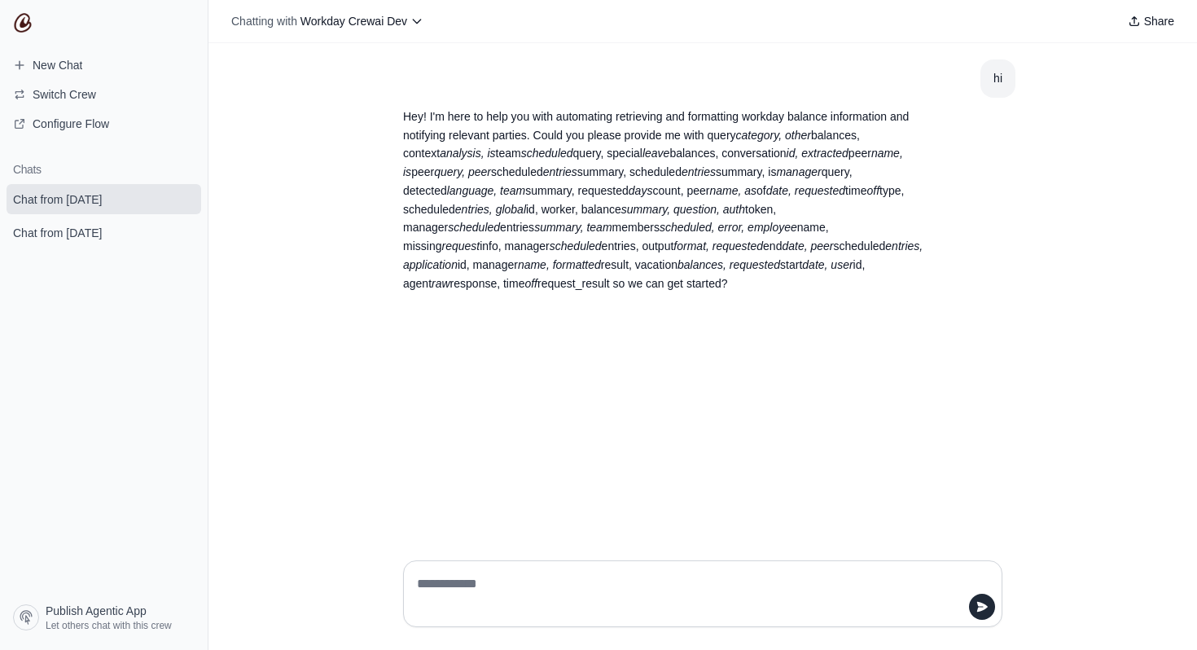
click at [766, 217] on p "Hey! I'm here to help you with automating retrieving and formatting workday bal…" at bounding box center [663, 200] width 521 height 186
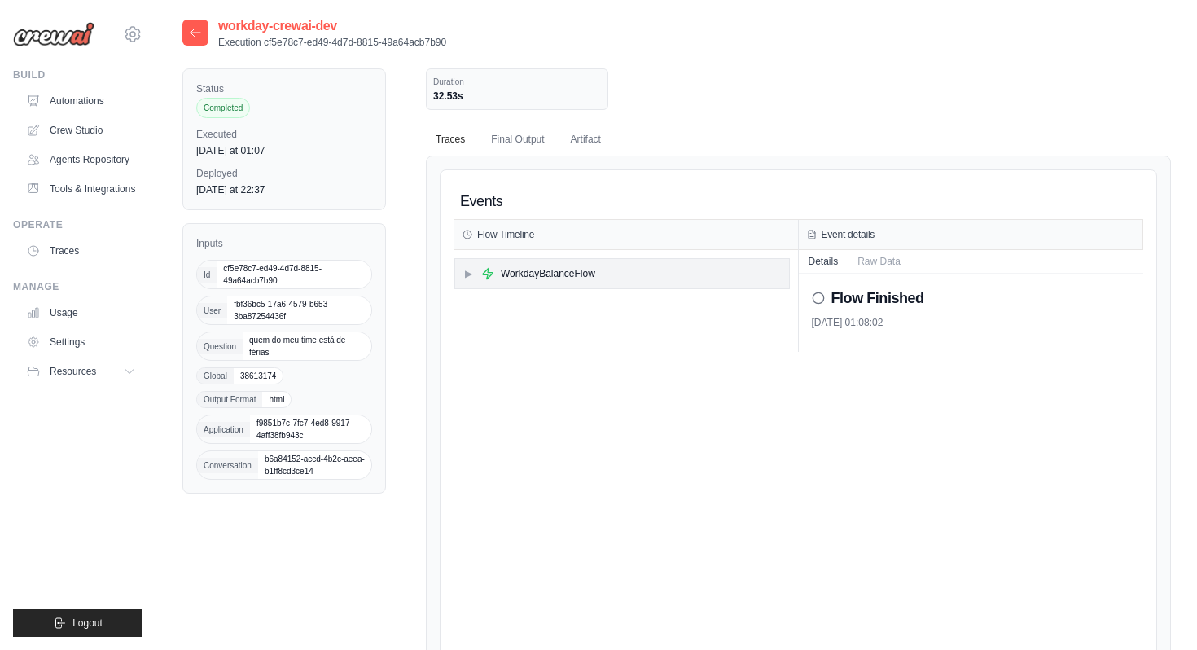
click at [562, 279] on div "WorkdayBalanceFlow" at bounding box center [548, 273] width 94 height 13
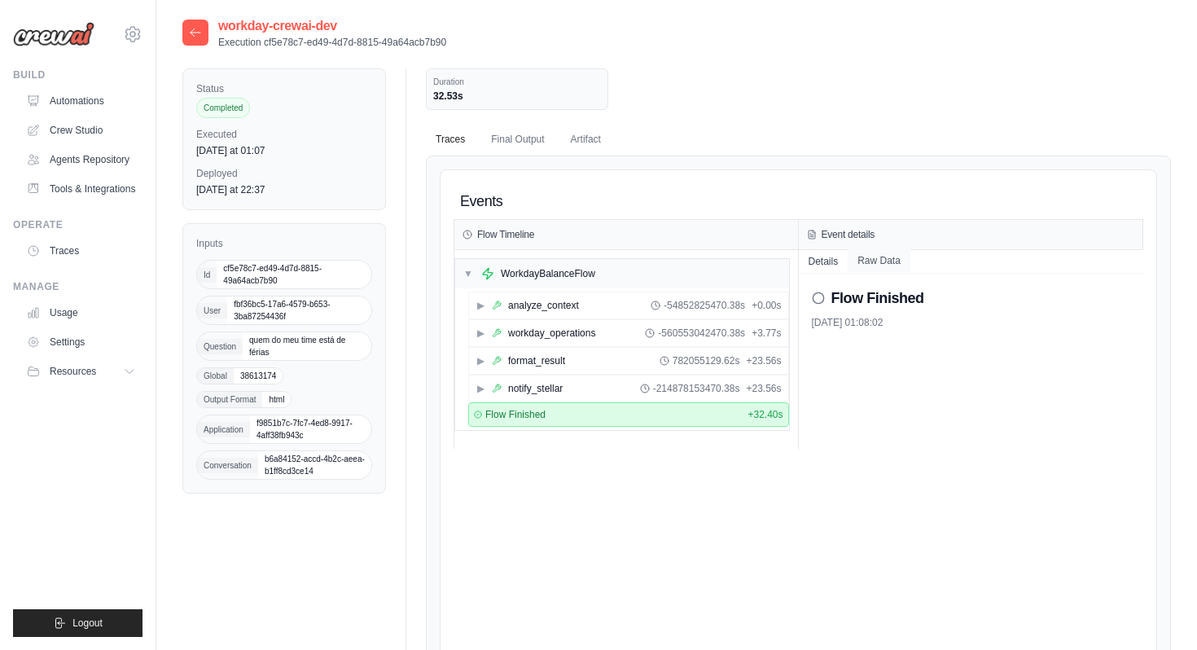
click at [903, 258] on button "Raw Data" at bounding box center [878, 260] width 63 height 23
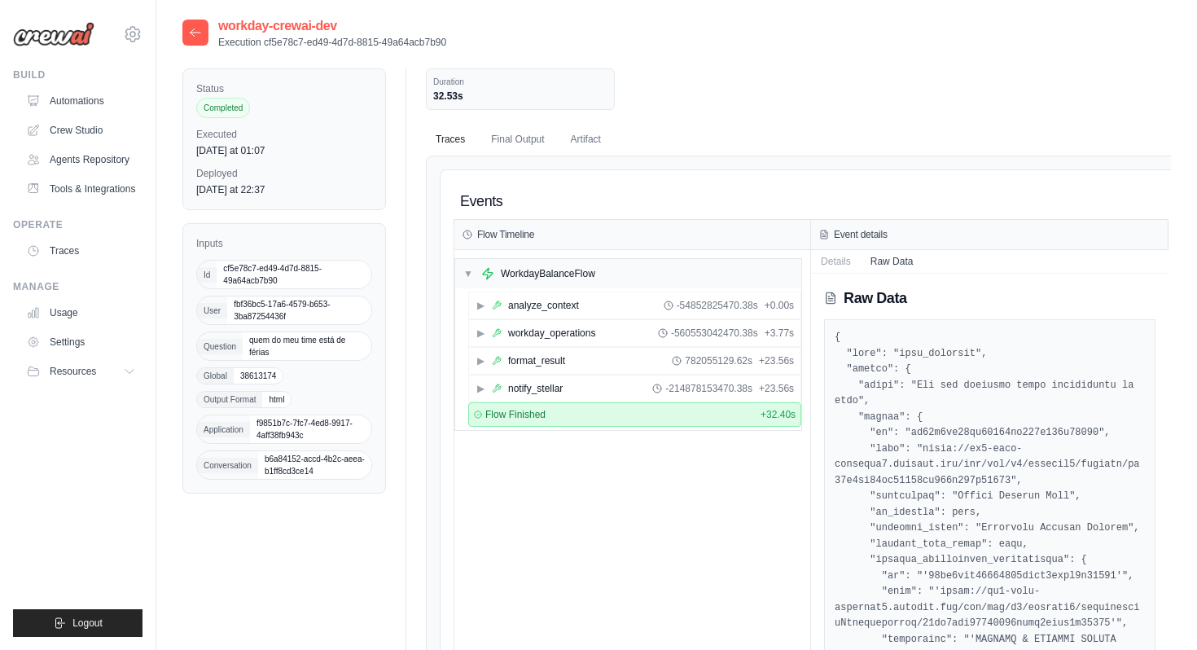
click at [198, 27] on icon at bounding box center [195, 32] width 13 height 13
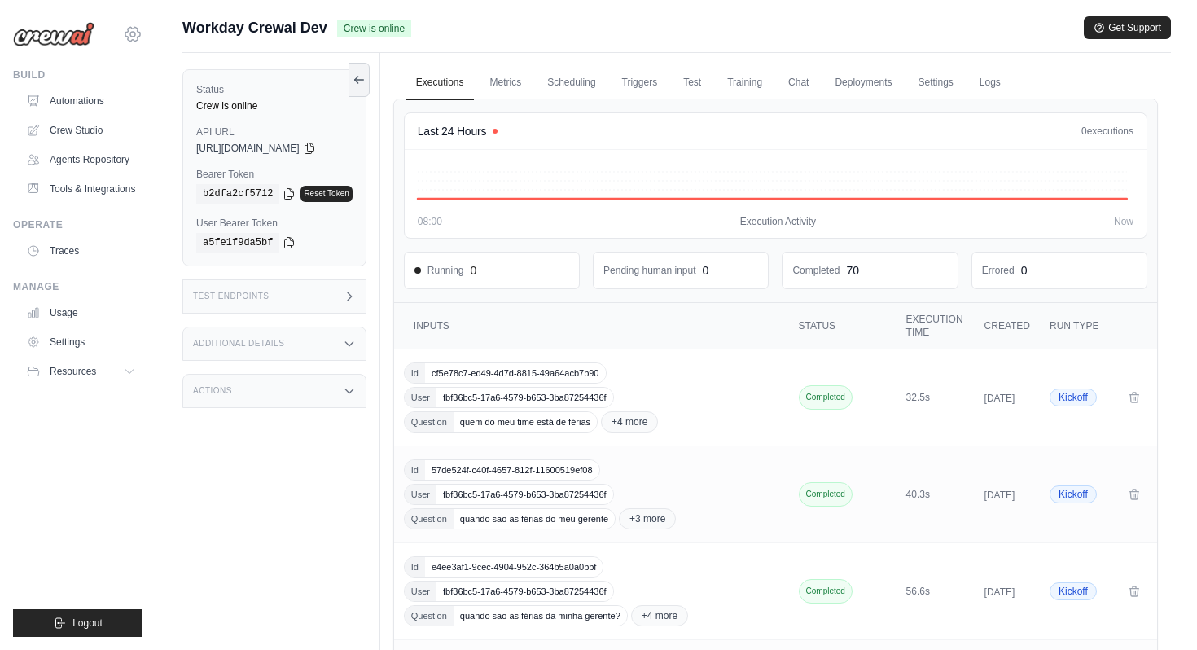
click at [128, 32] on icon at bounding box center [133, 34] width 20 height 20
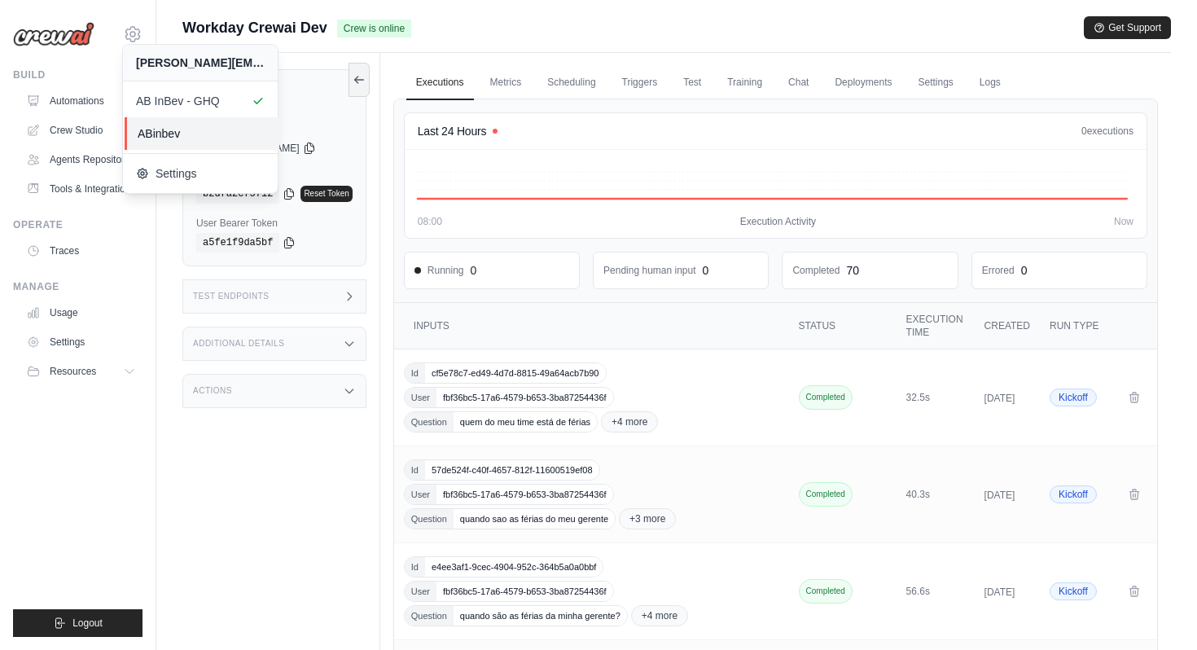
click at [179, 129] on span "ABinbev" at bounding box center [202, 133] width 129 height 16
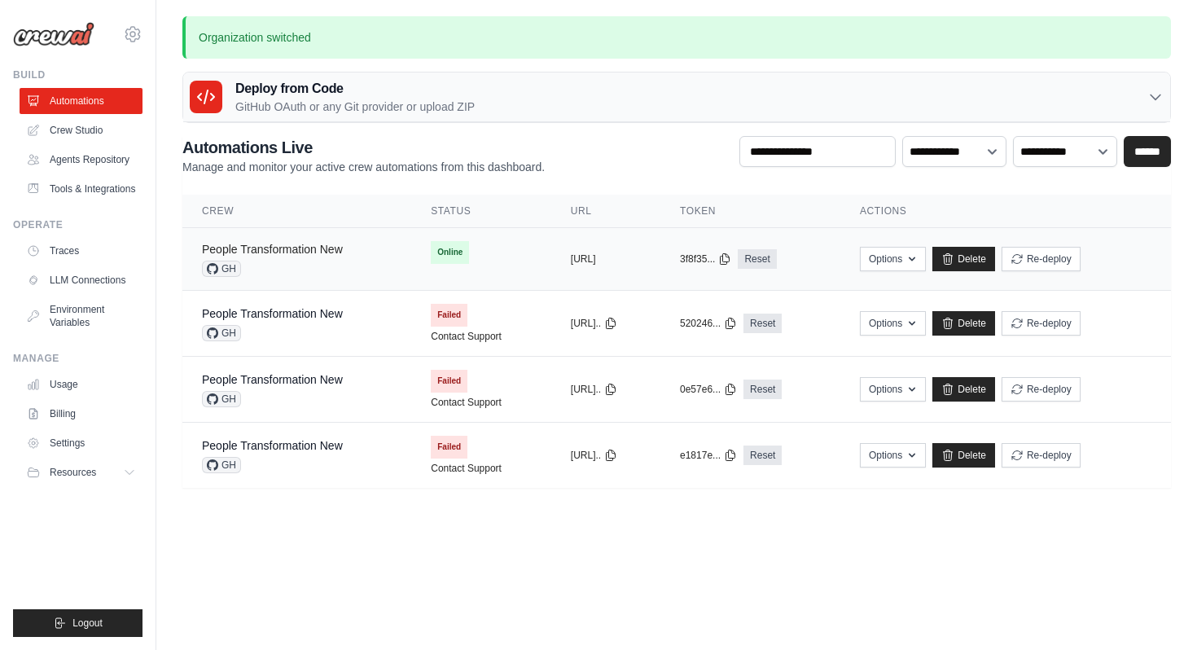
click at [303, 247] on link "People Transformation New" at bounding box center [272, 249] width 141 height 13
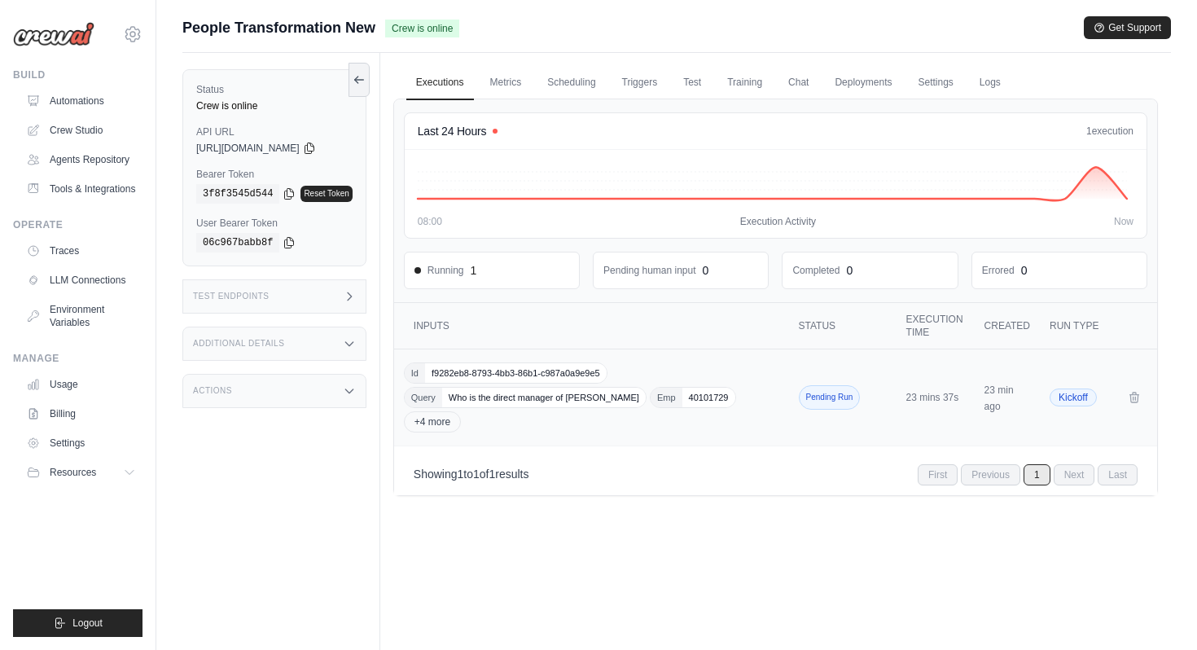
click at [656, 385] on div "Id f9282eb8-8793-4bb3-86b1-c987a0a9e9e5 Query Who is the direct manager of [PER…" at bounding box center [593, 397] width 378 height 70
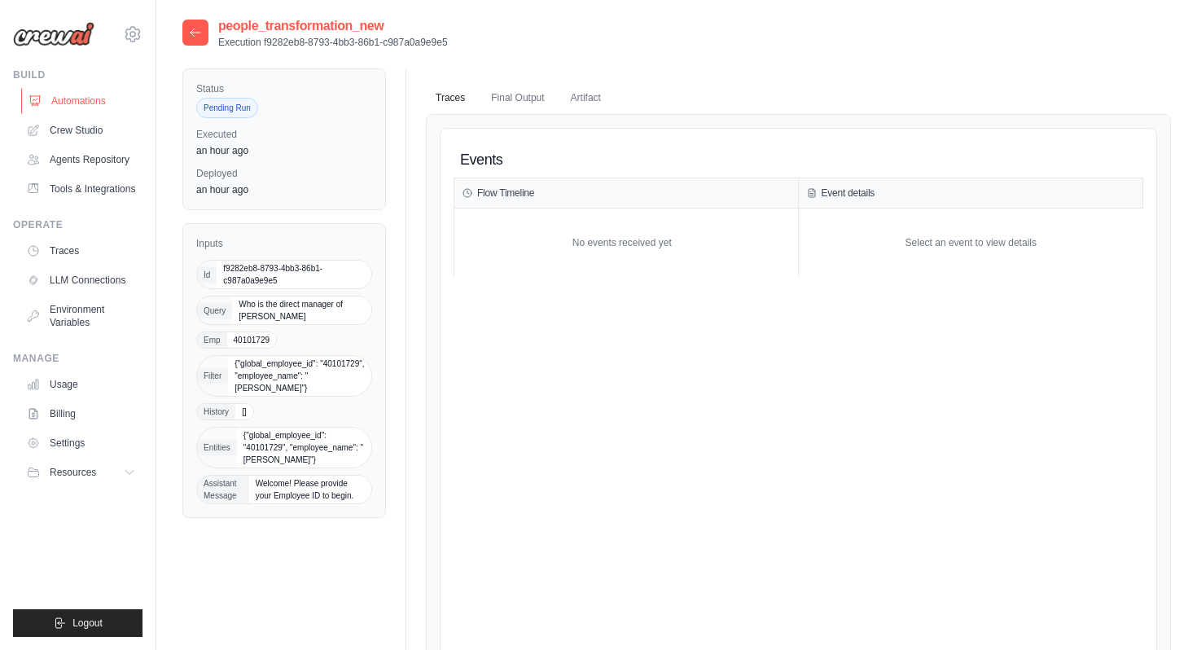
click at [85, 103] on link "Automations" at bounding box center [82, 101] width 123 height 26
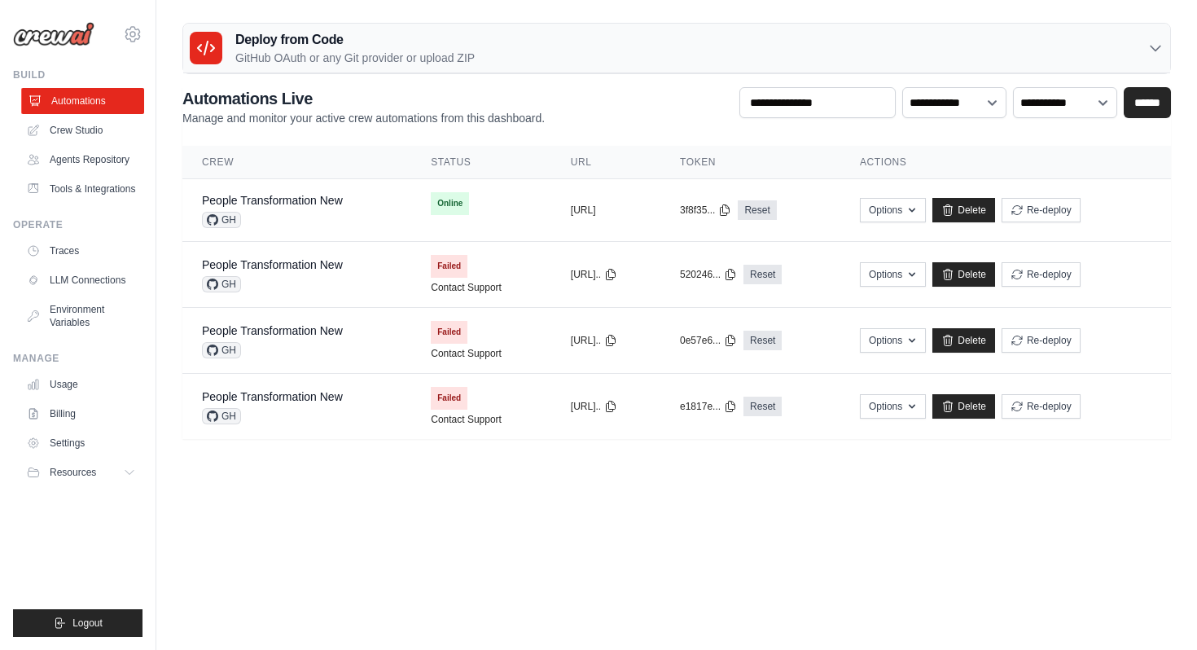
click at [98, 102] on link "Automations" at bounding box center [82, 101] width 123 height 26
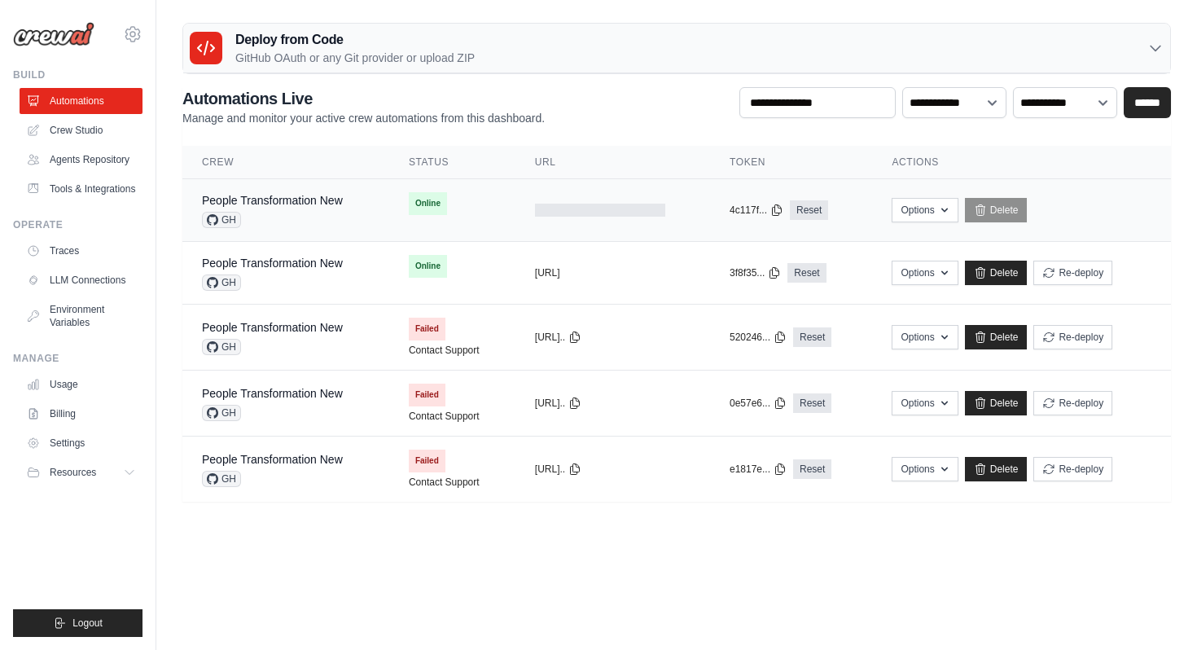
click at [326, 212] on div "GH" at bounding box center [272, 220] width 141 height 16
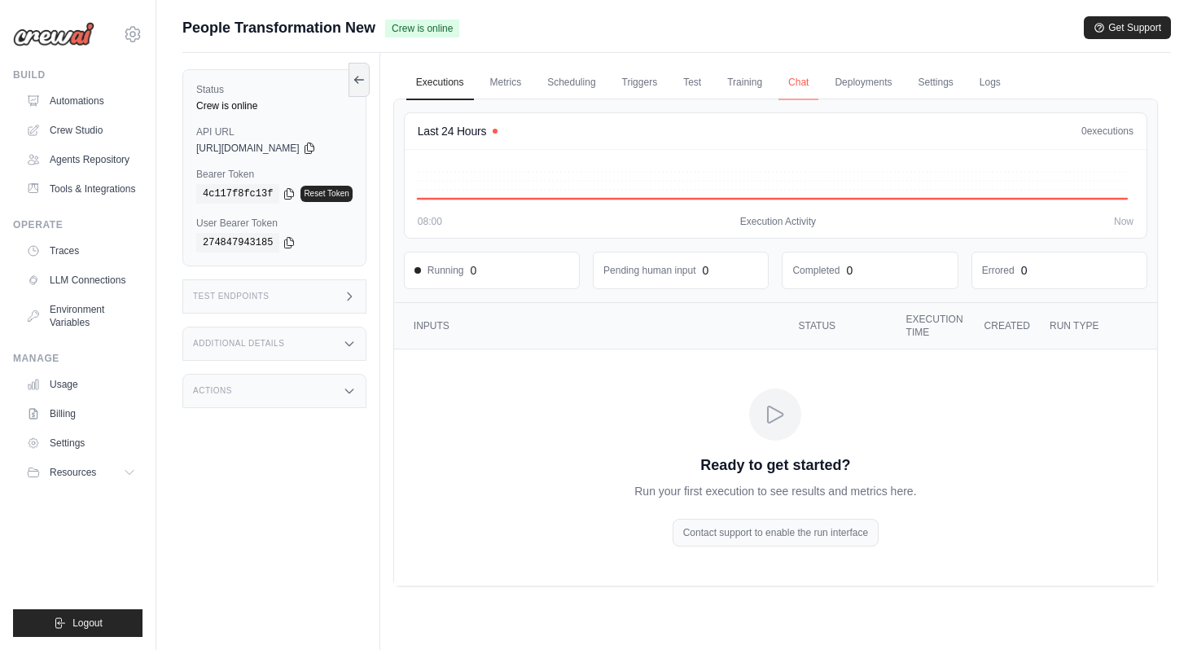
click at [811, 83] on link "Chat" at bounding box center [798, 83] width 40 height 34
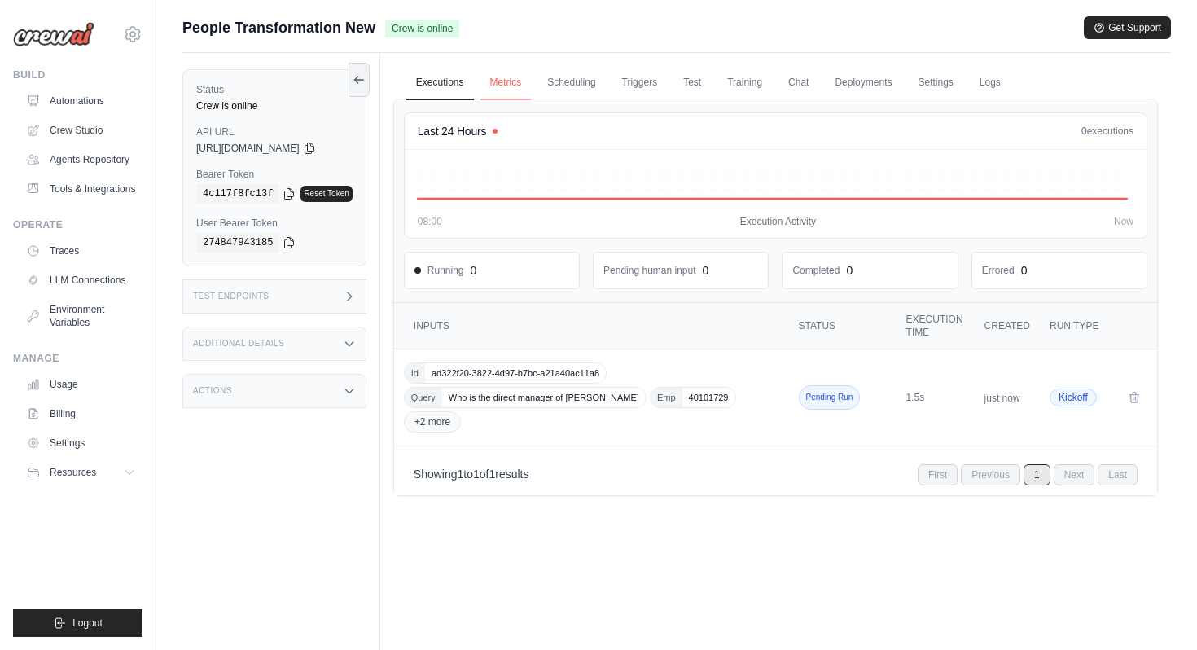
click at [519, 77] on link "Metrics" at bounding box center [505, 83] width 51 height 34
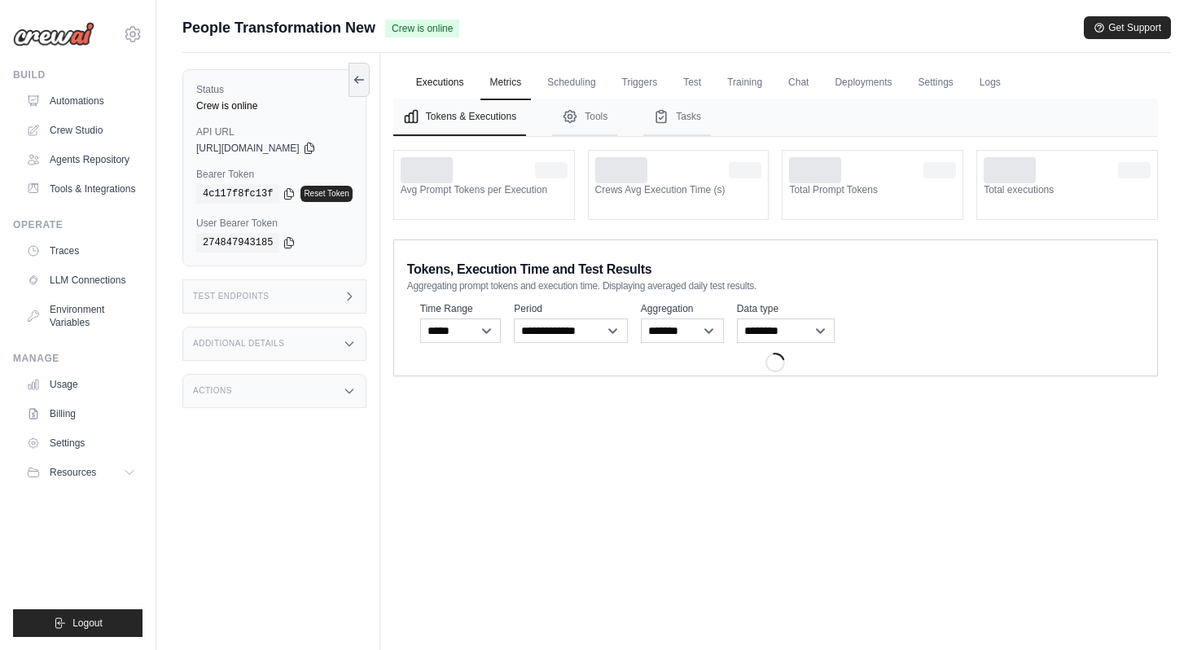
click at [455, 88] on link "Executions" at bounding box center [440, 83] width 68 height 34
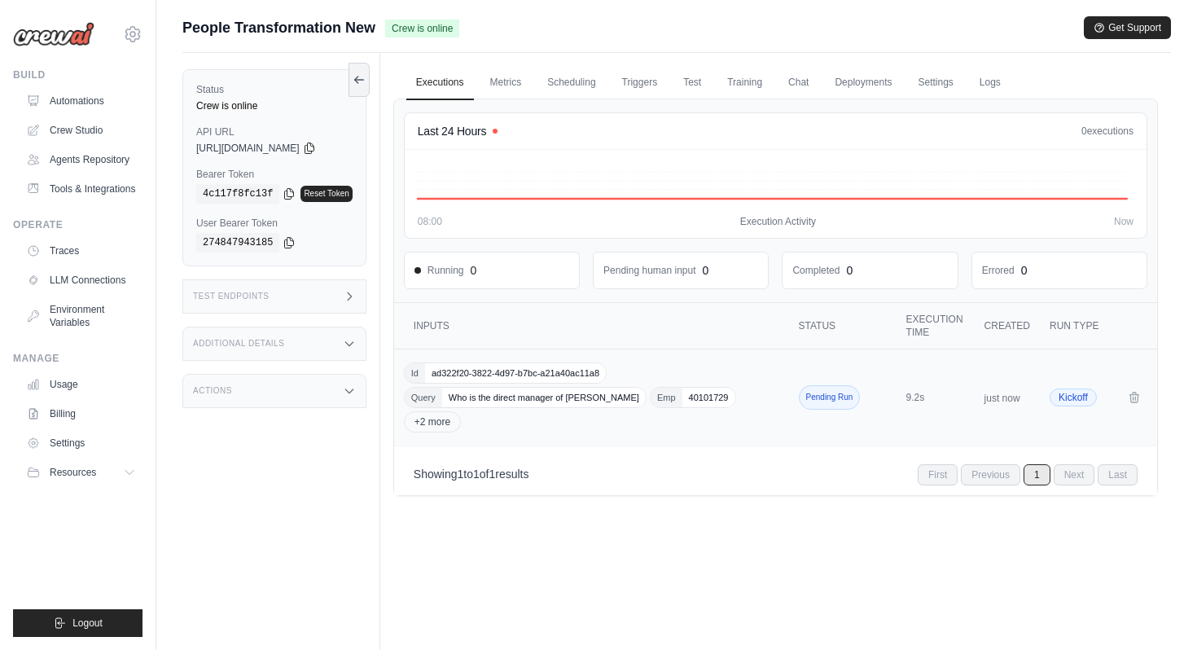
click at [589, 427] on div "Id ad322f20-3822-4d97-b7bc-a21a40ac11a8 Query Who is the direct manager of Gaur…" at bounding box center [593, 397] width 378 height 70
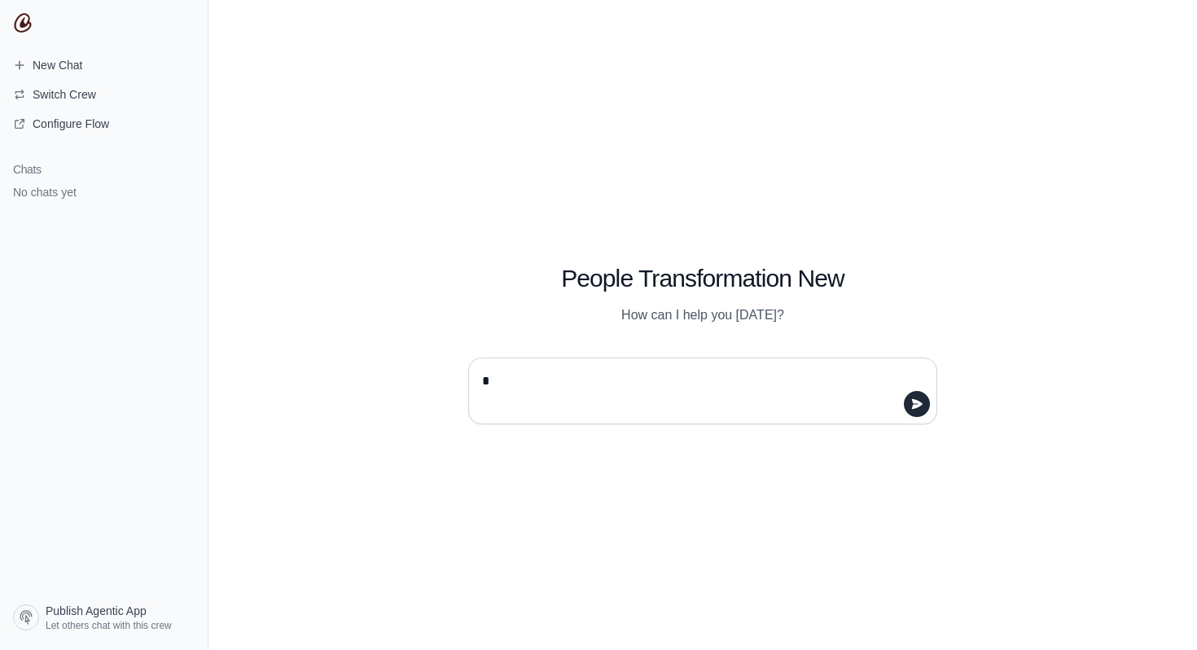
type textarea "**"
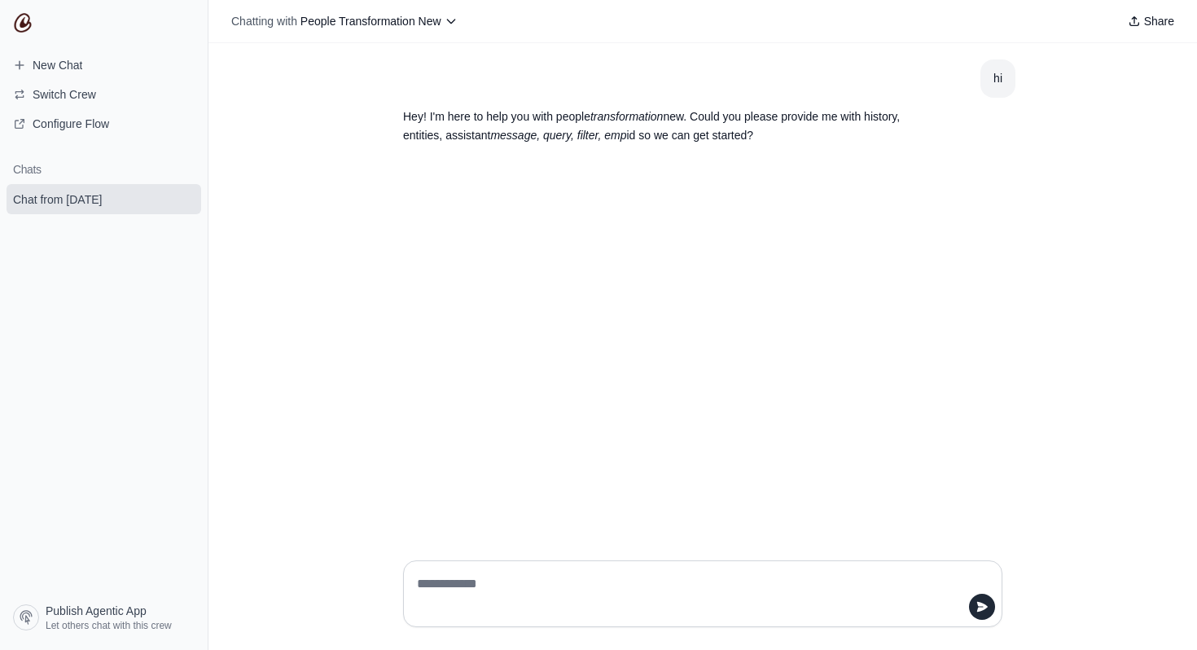
click at [555, 582] on textarea at bounding box center [697, 594] width 568 height 46
paste textarea "**********"
type textarea "**********"
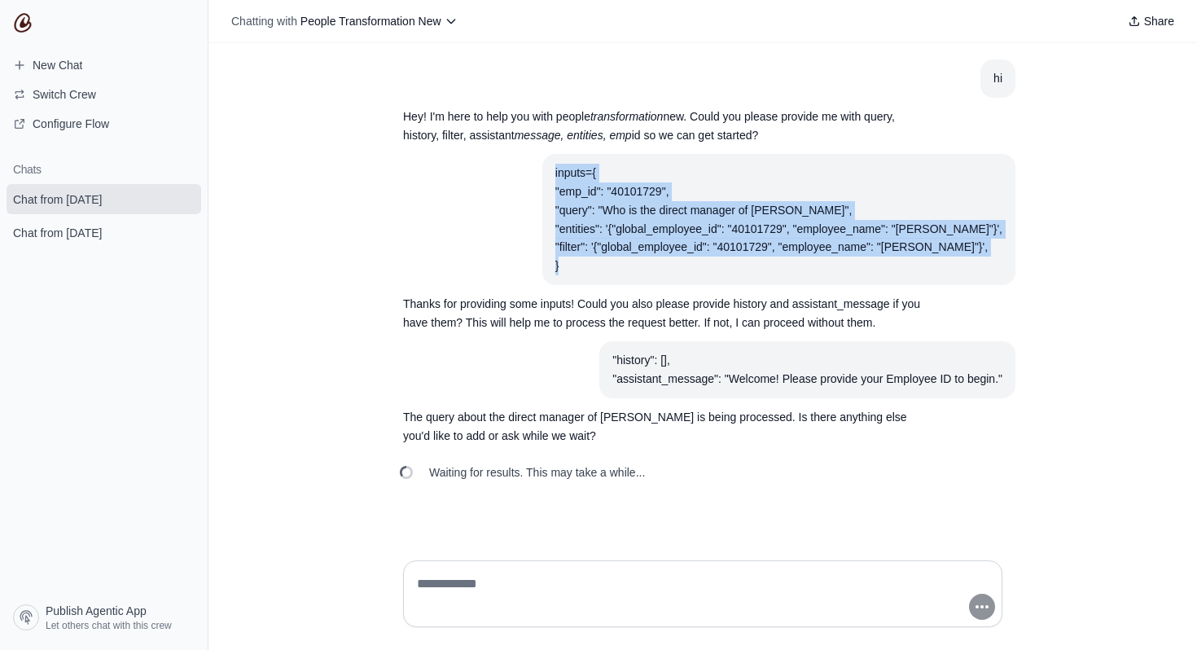
drag, startPoint x: 567, startPoint y: 169, endPoint x: 602, endPoint y: 263, distance: 99.9
click at [604, 265] on section "inputs={ "emp_id": "40101729", "query": "Who is the direct manager of [PERSON_N…" at bounding box center [778, 219] width 473 height 131
copy div "inputs={ "emp_id": "40101729", "query": "Who is the direct manager of [PERSON_N…"
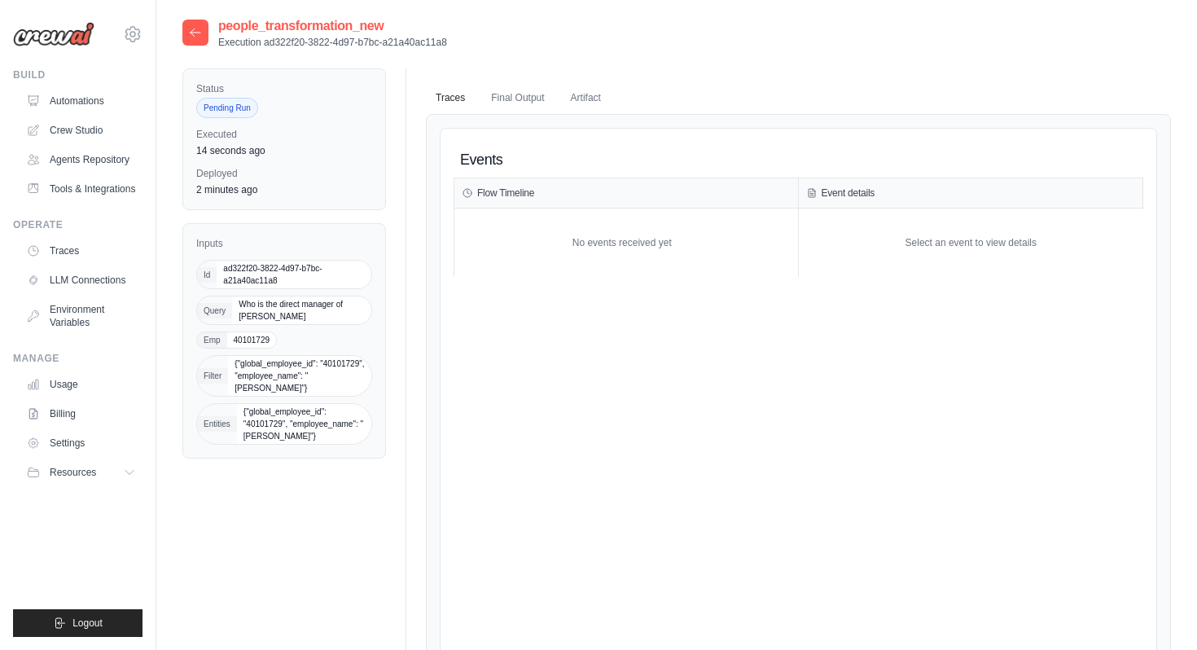
click at [523, 291] on div "Events Flow Timeline No events received yet Event details Select an event to vi…" at bounding box center [797, 467] width 689 height 650
click at [583, 103] on button "Artifact" at bounding box center [586, 98] width 50 height 34
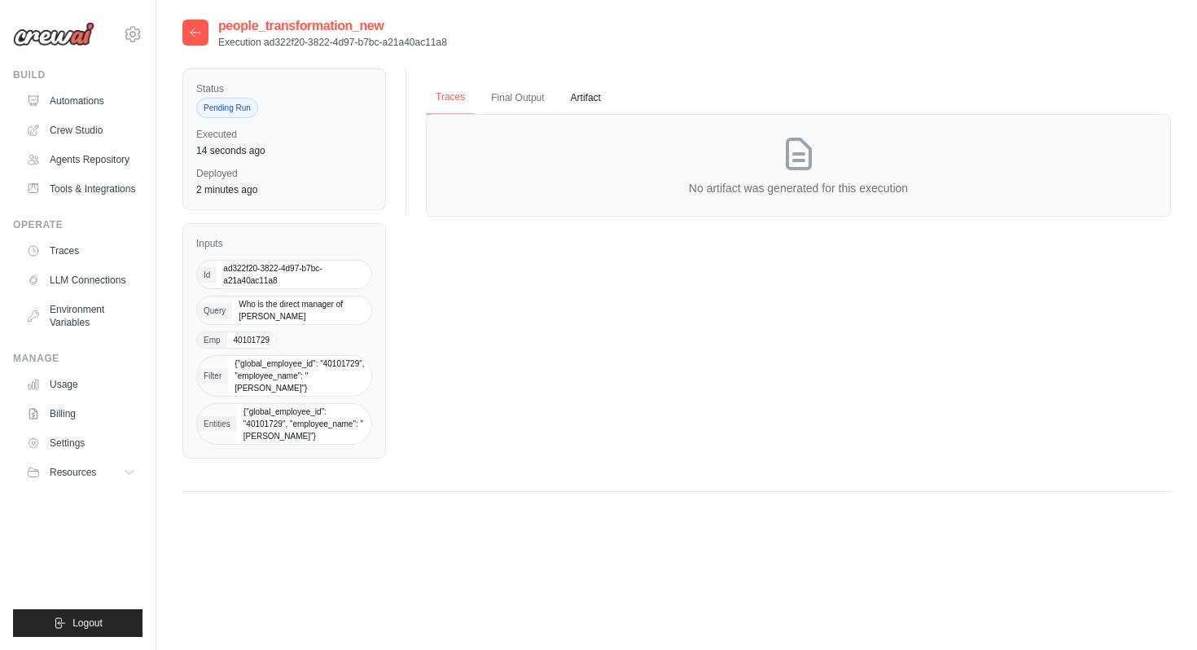
click at [456, 97] on button "Traces" at bounding box center [450, 98] width 49 height 34
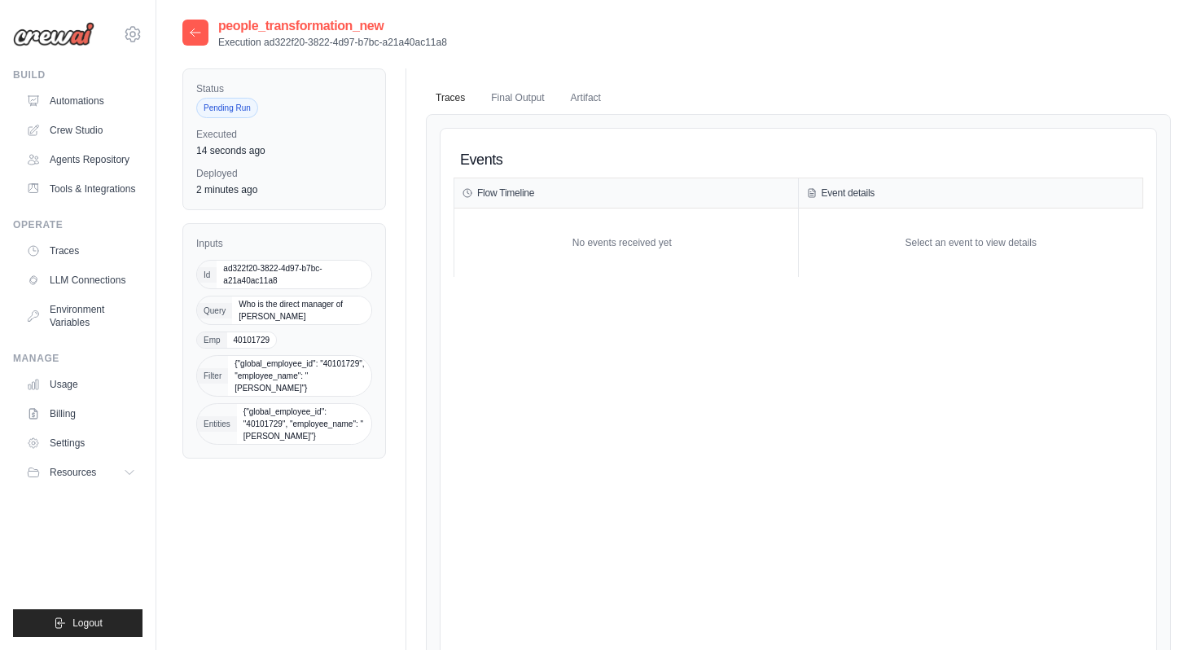
click at [195, 26] on icon at bounding box center [195, 32] width 13 height 13
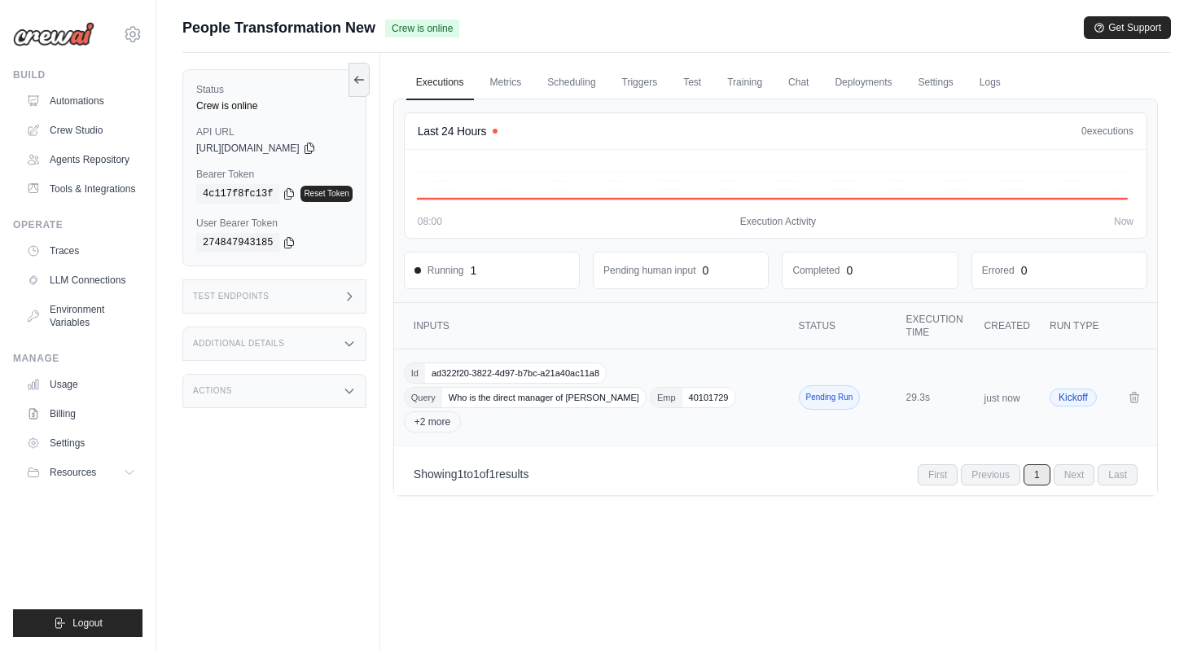
click at [574, 428] on div "Id ad322f20-3822-4d97-b7bc-a21a40ac11a8 Query Who is the direct manager of Gaur…" at bounding box center [593, 397] width 378 height 70
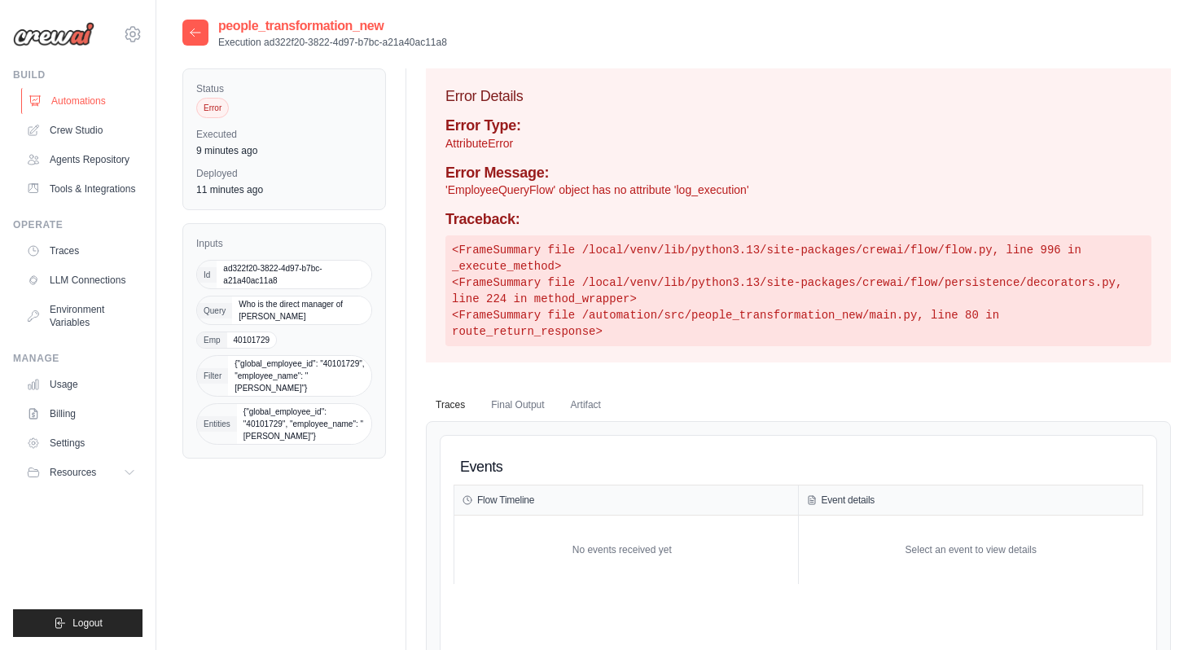
click at [112, 110] on link "Automations" at bounding box center [82, 101] width 123 height 26
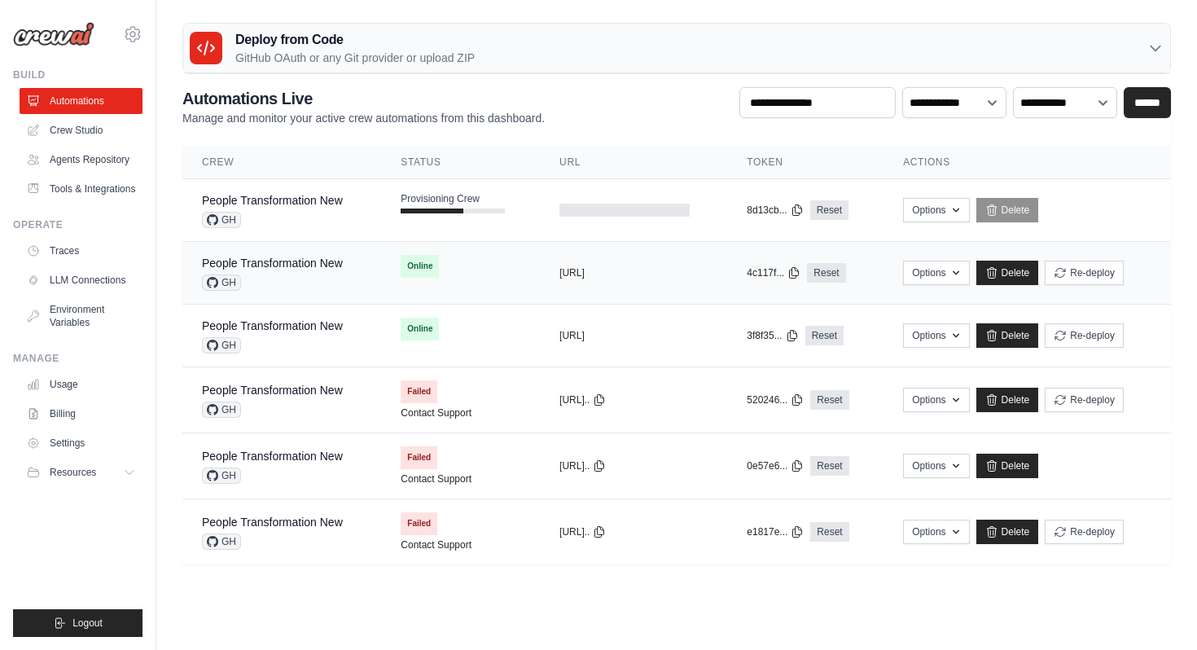
click at [322, 269] on div "People Transformation New" at bounding box center [272, 263] width 141 height 16
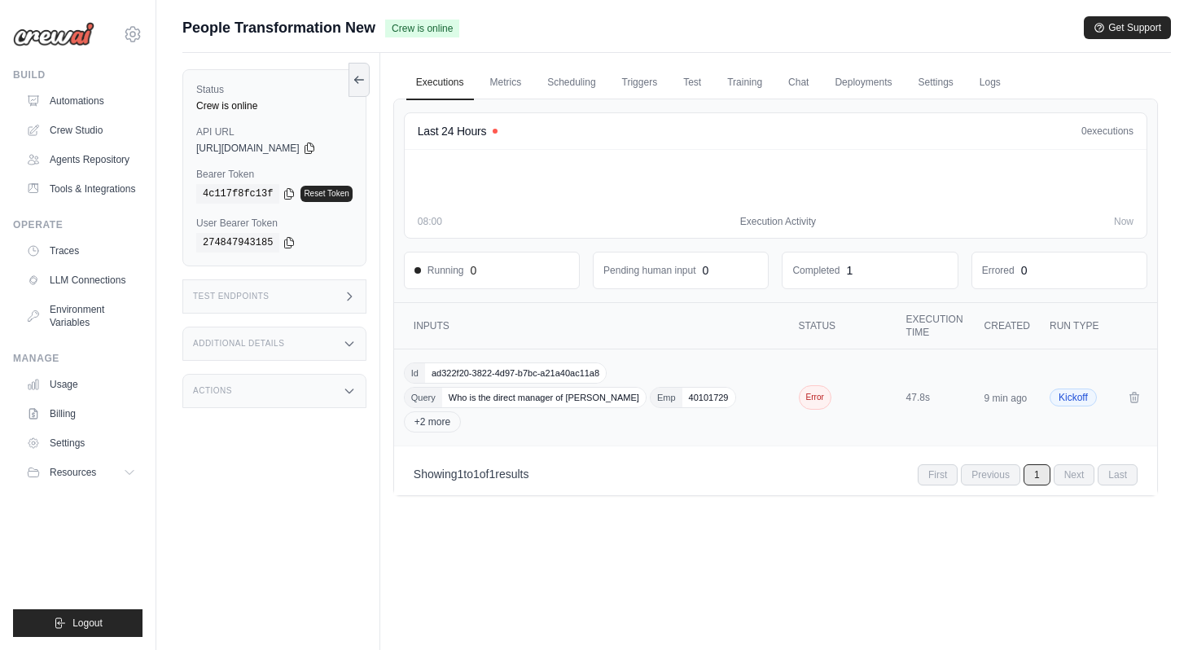
click at [571, 383] on div "Id ad322f20-3822-4d97-b7bc-a21a40ac11a8 Query Who is the direct manager of Gaur…" at bounding box center [593, 397] width 378 height 70
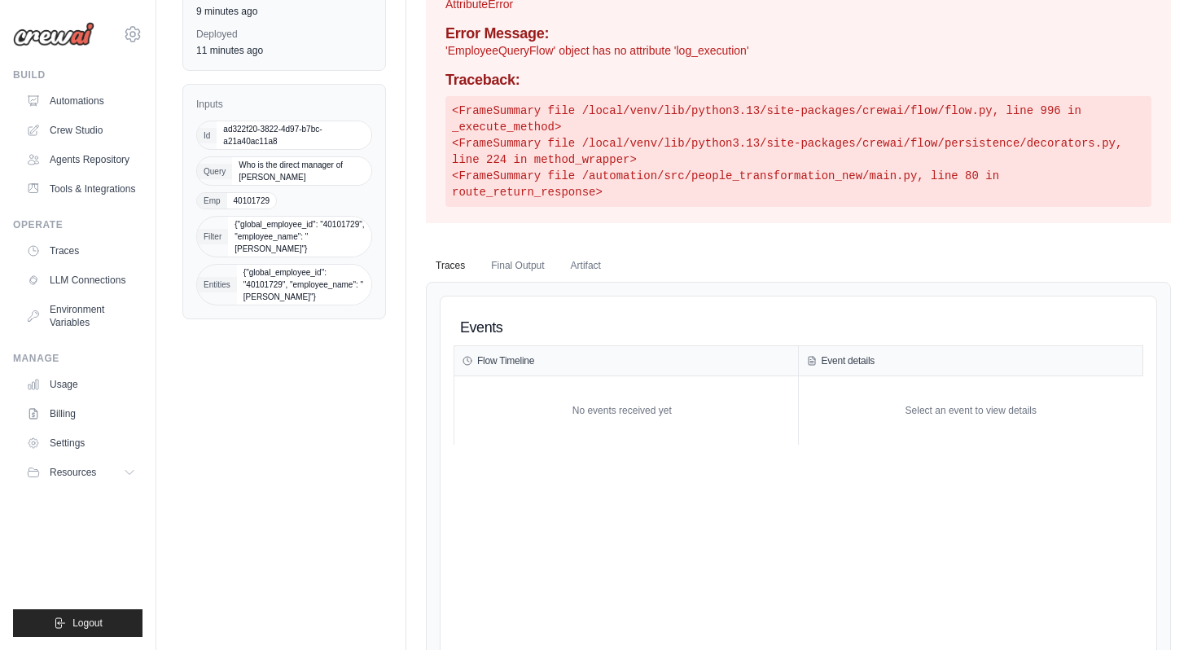
scroll to position [48, 0]
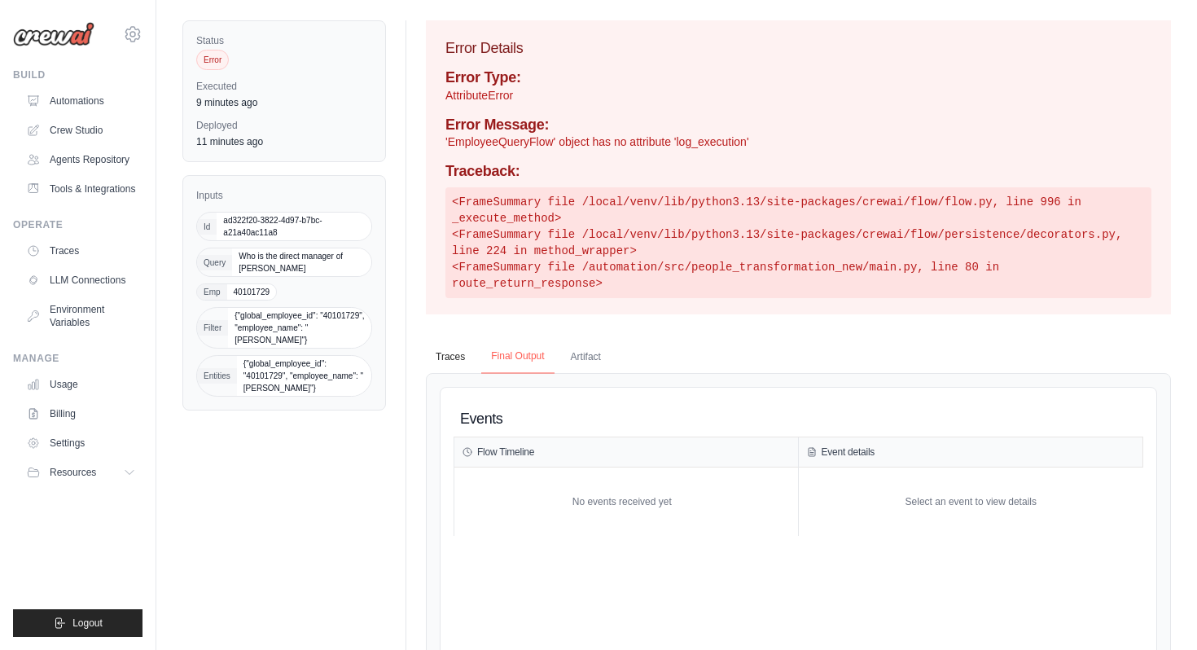
click at [492, 347] on button "Final Output" at bounding box center [517, 356] width 72 height 34
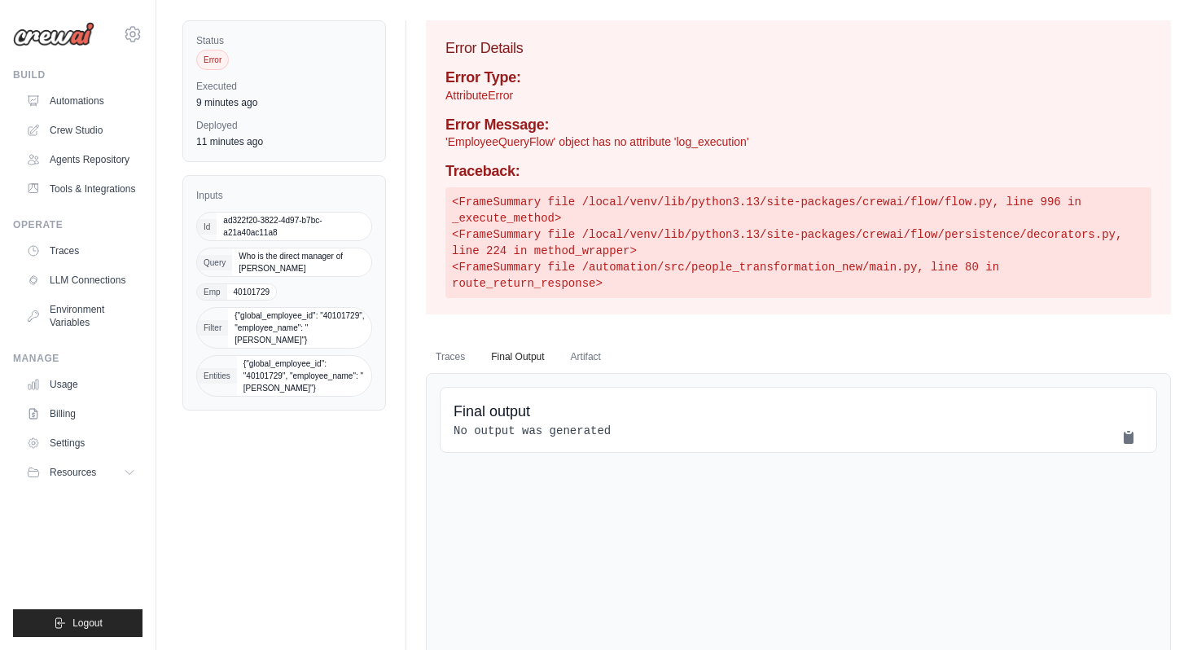
scroll to position [0, 0]
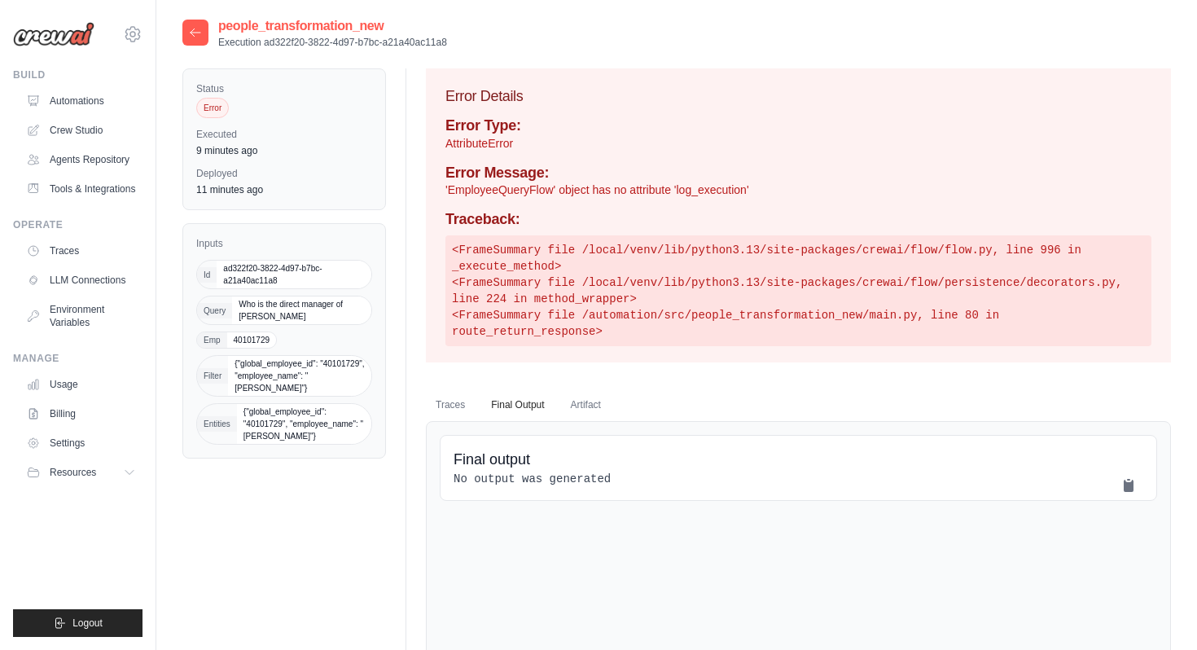
click at [194, 33] on icon at bounding box center [195, 32] width 13 height 13
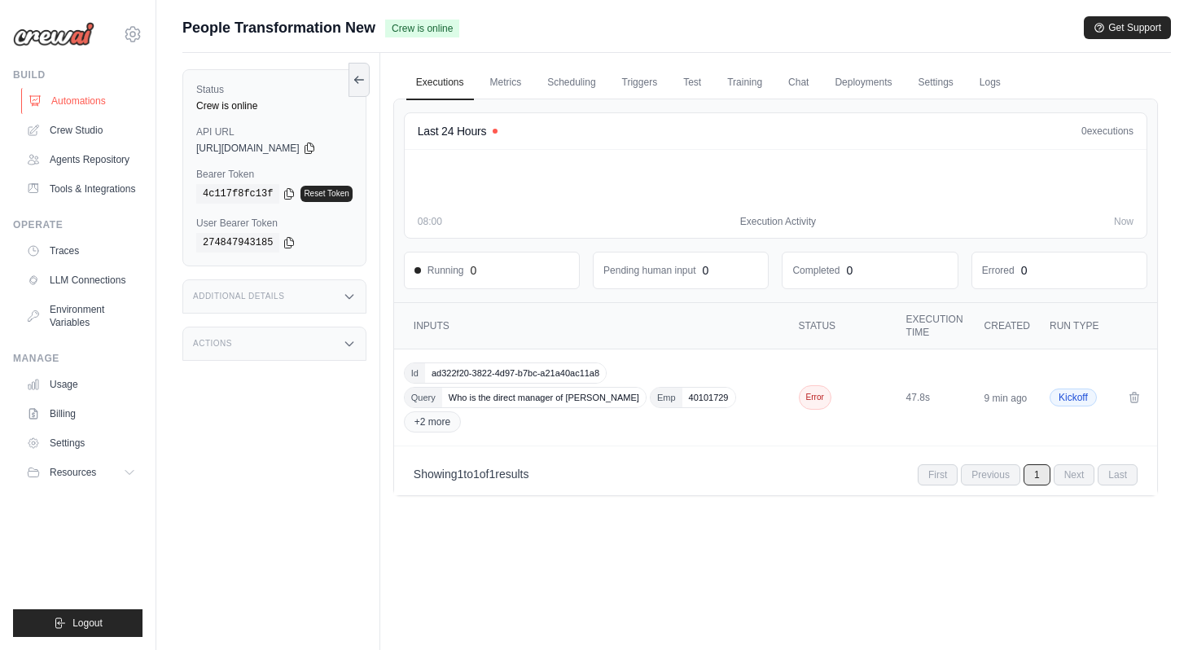
click at [78, 98] on link "Automations" at bounding box center [82, 101] width 123 height 26
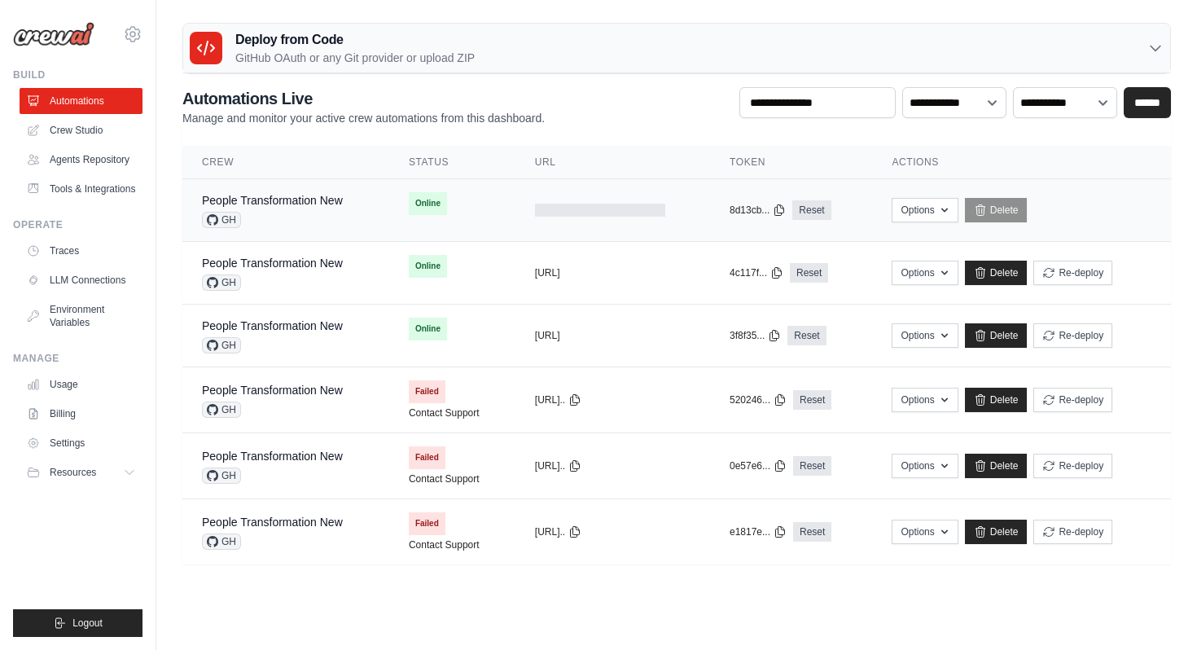
click at [322, 224] on div "GH" at bounding box center [272, 220] width 141 height 16
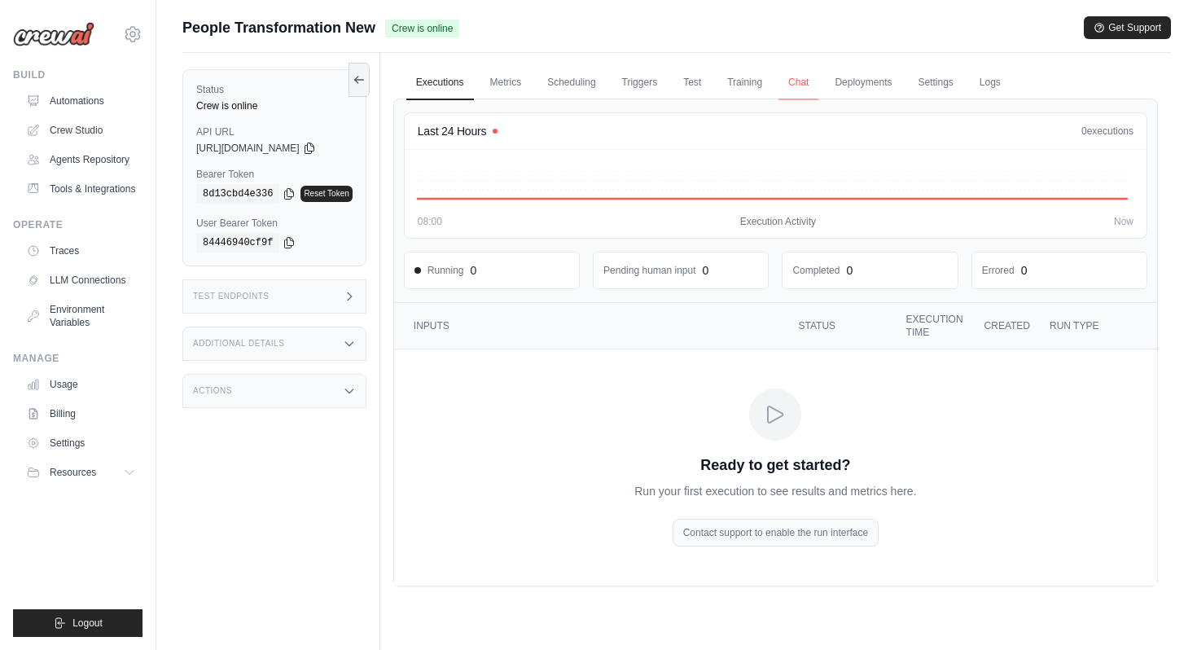
click at [810, 82] on link "Chat" at bounding box center [798, 83] width 40 height 34
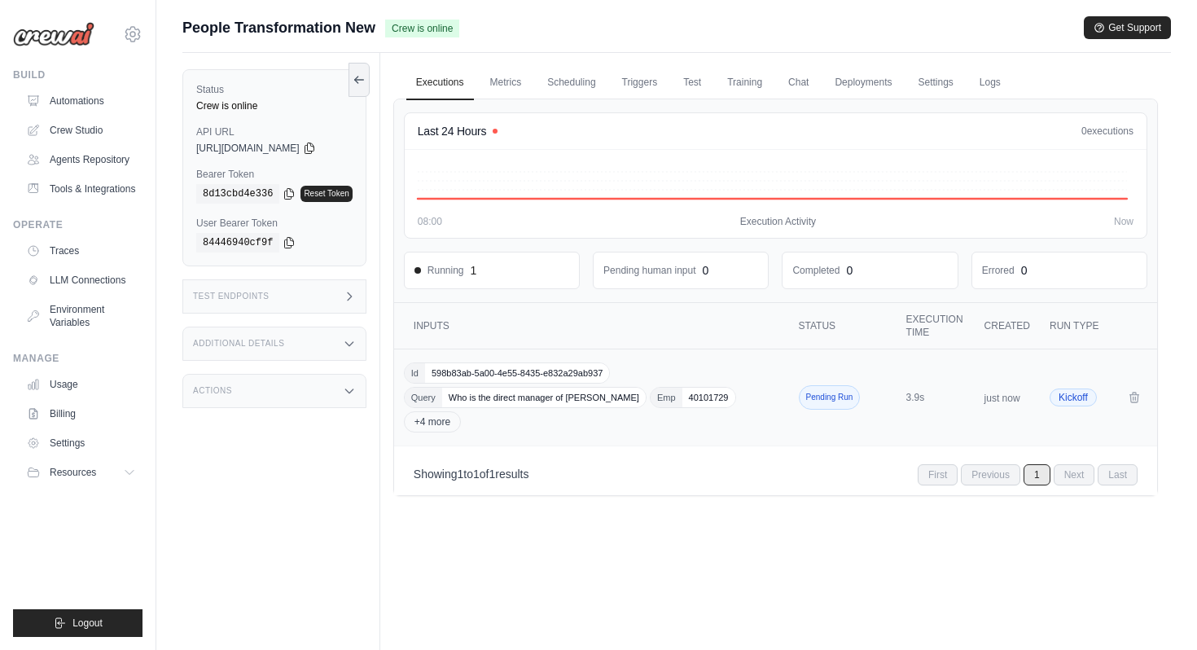
click at [520, 428] on div "Id 598b83ab-5a00-4e55-8435-e832a29ab937 Query Who is the direct manager of Gaur…" at bounding box center [593, 397] width 378 height 70
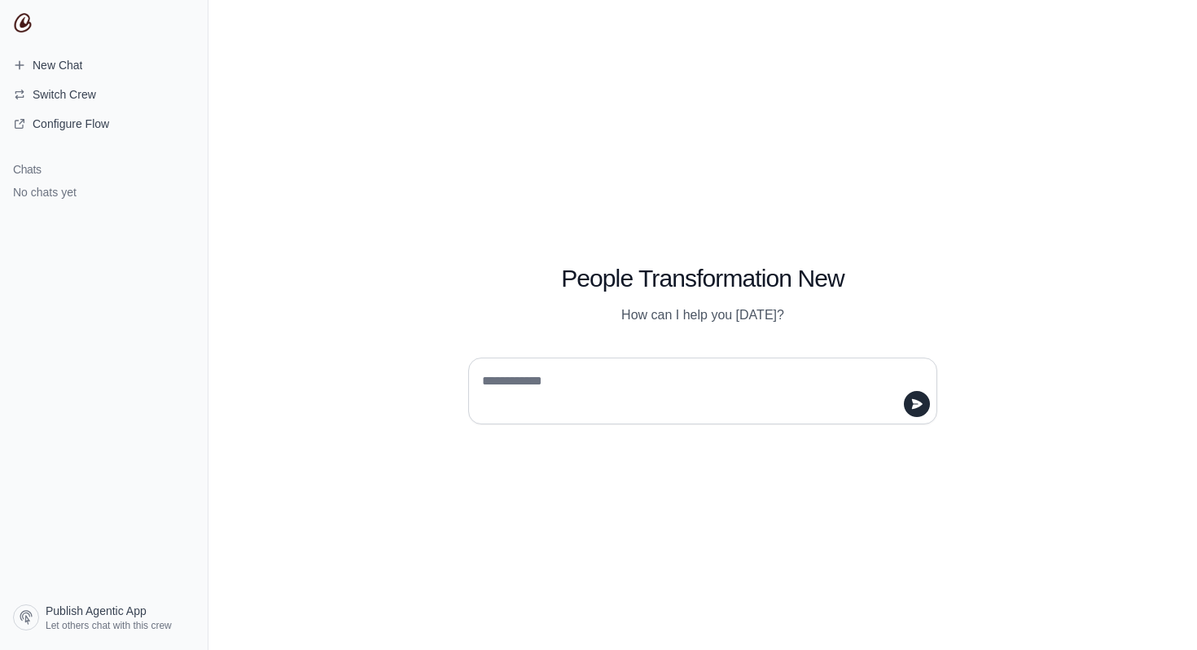
click at [540, 375] on textarea at bounding box center [698, 391] width 438 height 46
type textarea "**"
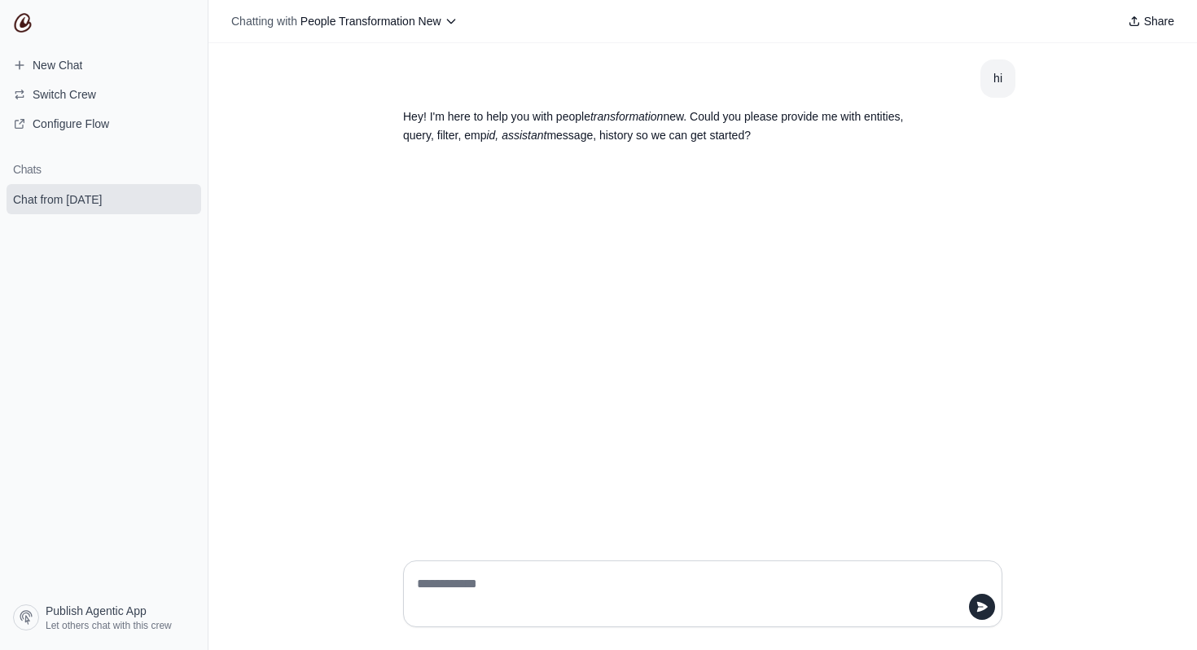
paste textarea "**********"
type textarea "**********"
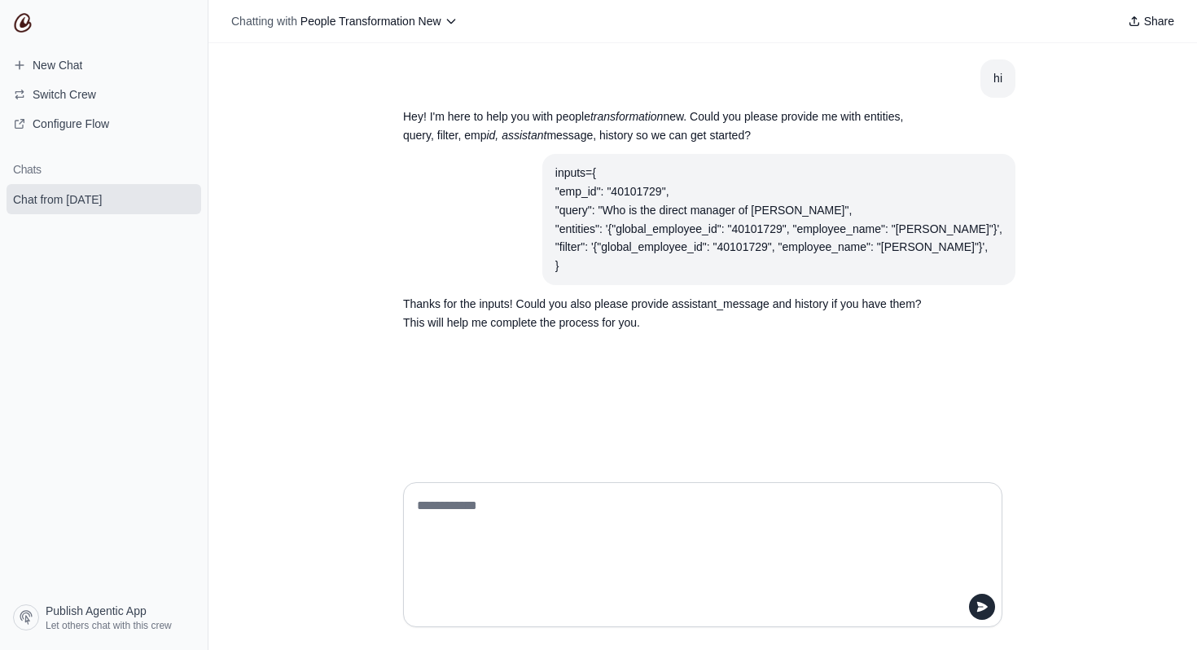
paste textarea "**********"
type textarea "**********"
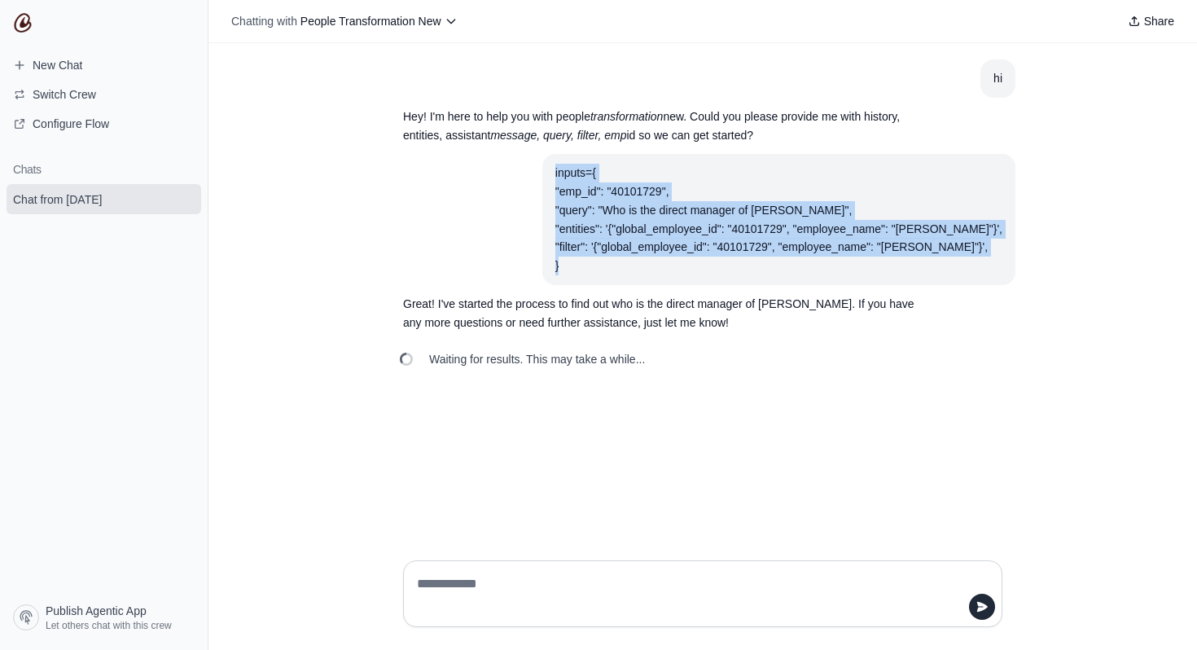
drag, startPoint x: 570, startPoint y: 172, endPoint x: 632, endPoint y: 269, distance: 114.9
click at [632, 269] on div "inputs={ "emp_id": "40101729", "query": "Who is the direct manager of Gaurav Ba…" at bounding box center [778, 220] width 447 height 112
copy div "inputs={ "emp_id": "40101729", "query": "Who is the direct manager of Gaurav Ba…"
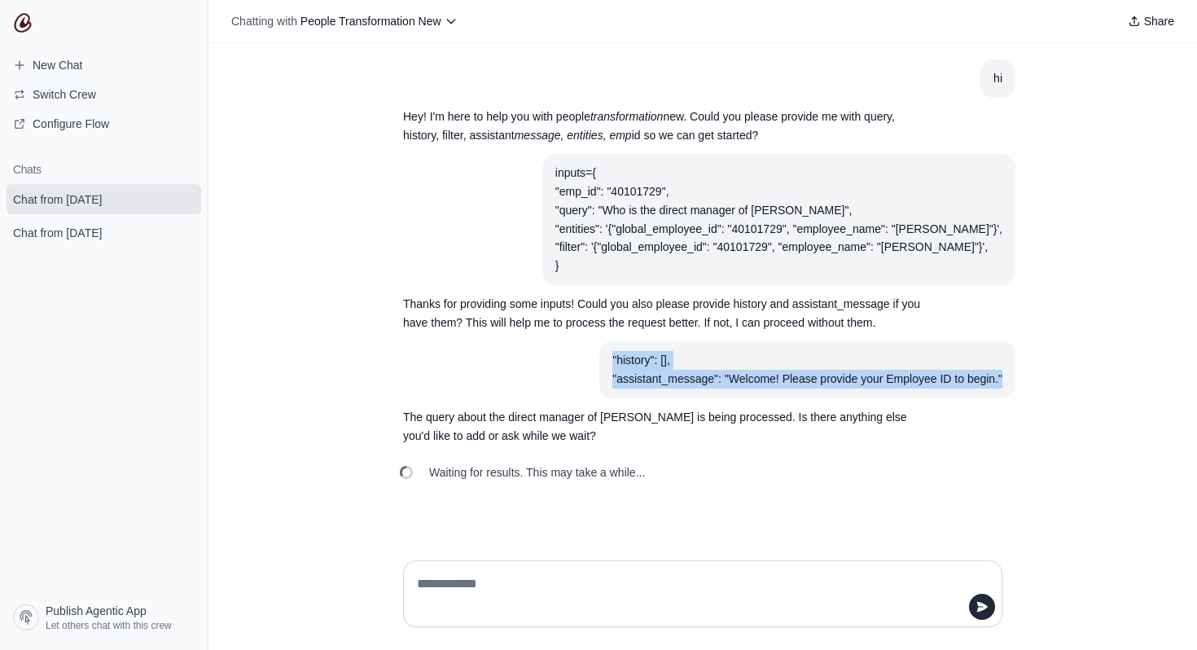
drag, startPoint x: 610, startPoint y: 355, endPoint x: 1000, endPoint y: 393, distance: 390.9
click at [1000, 393] on section ""history": [], "assistant_message": "Welcome! Please provide your Employee ID t…" at bounding box center [807, 369] width 416 height 57
copy div ""history": [], "assistant_message": "Welcome! Please provide your Employee ID t…"
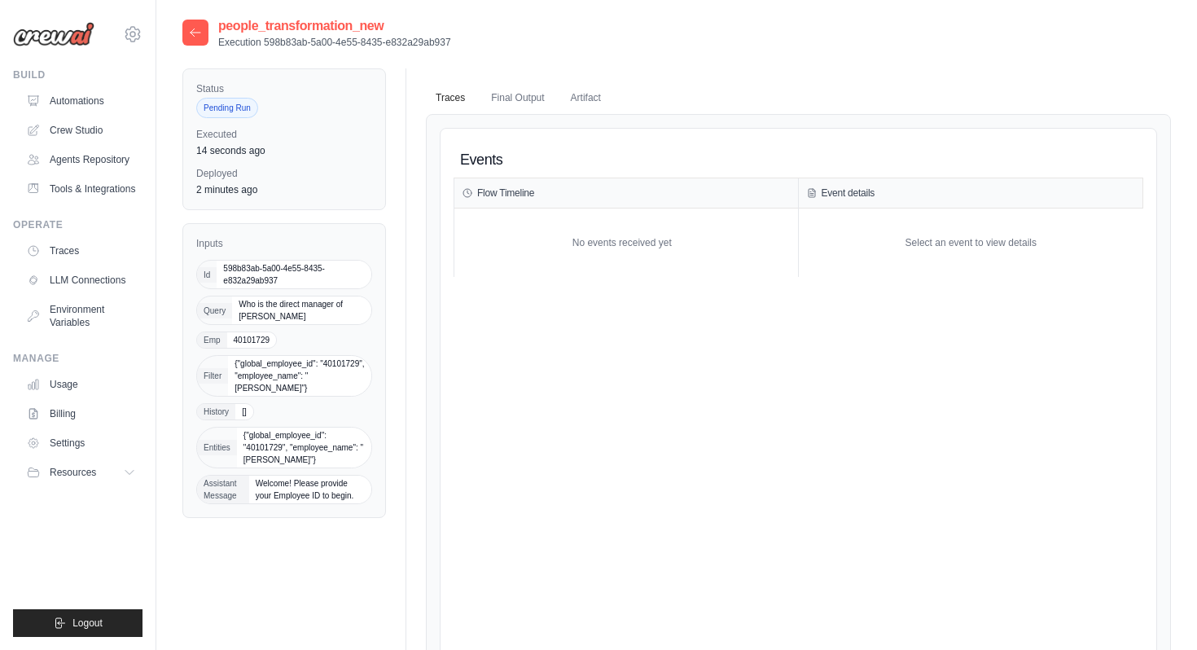
click at [197, 38] on icon at bounding box center [195, 32] width 13 height 13
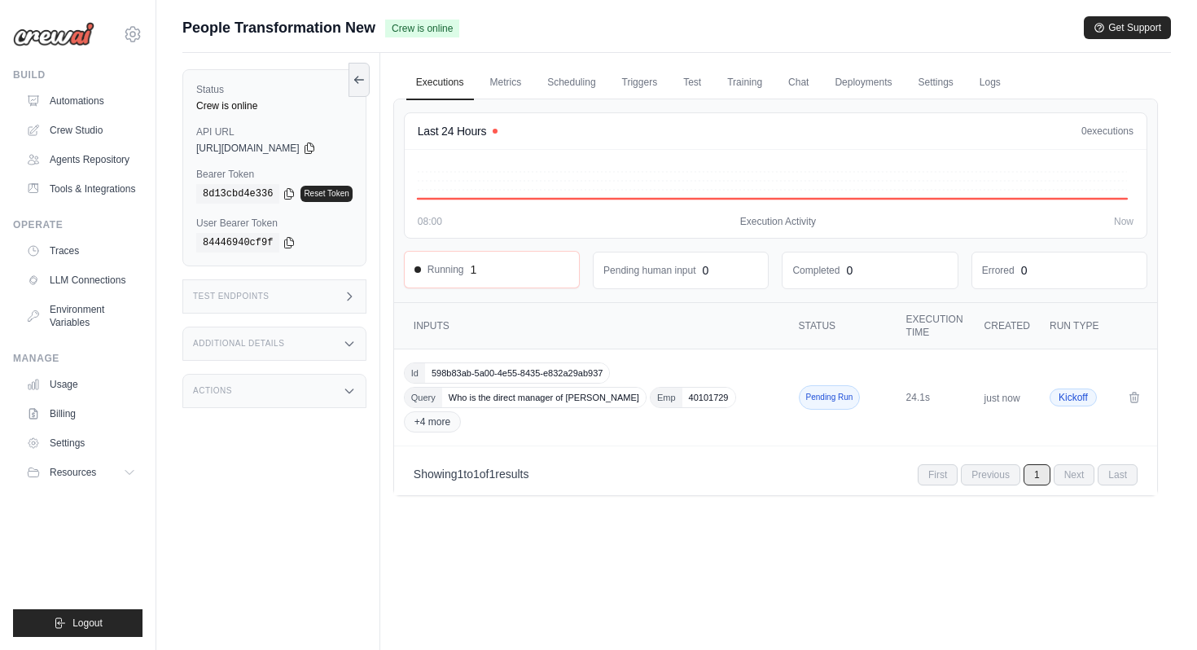
click at [505, 260] on div "Running 1" at bounding box center [492, 270] width 174 height 36
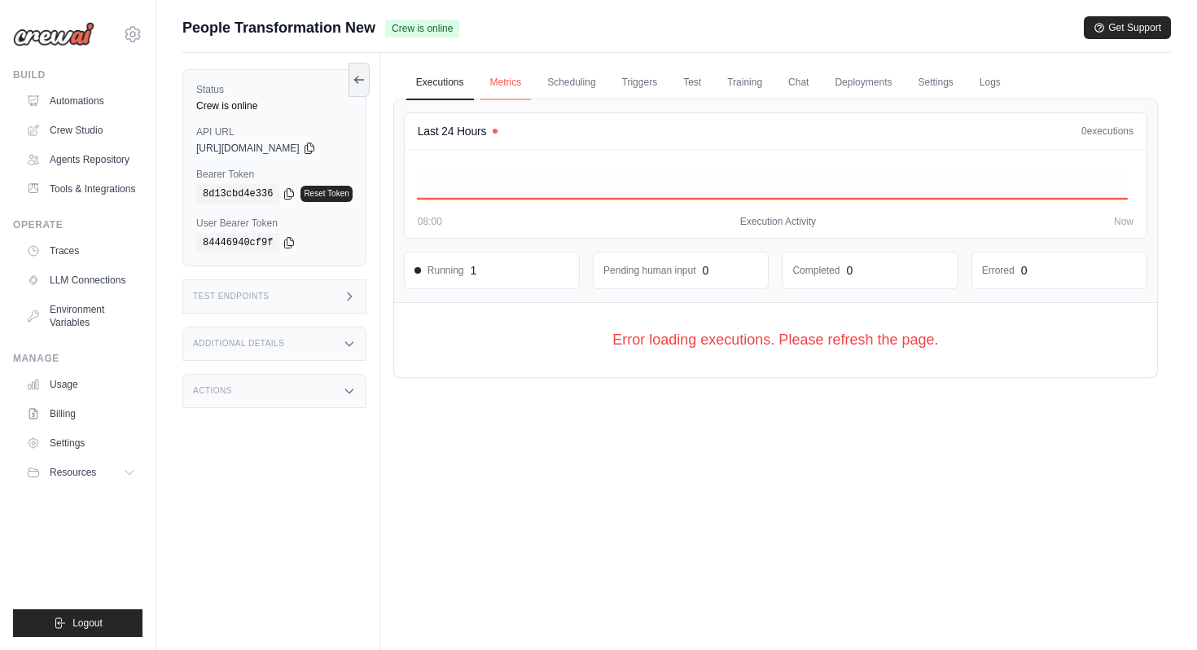
click at [526, 94] on link "Metrics" at bounding box center [505, 83] width 51 height 34
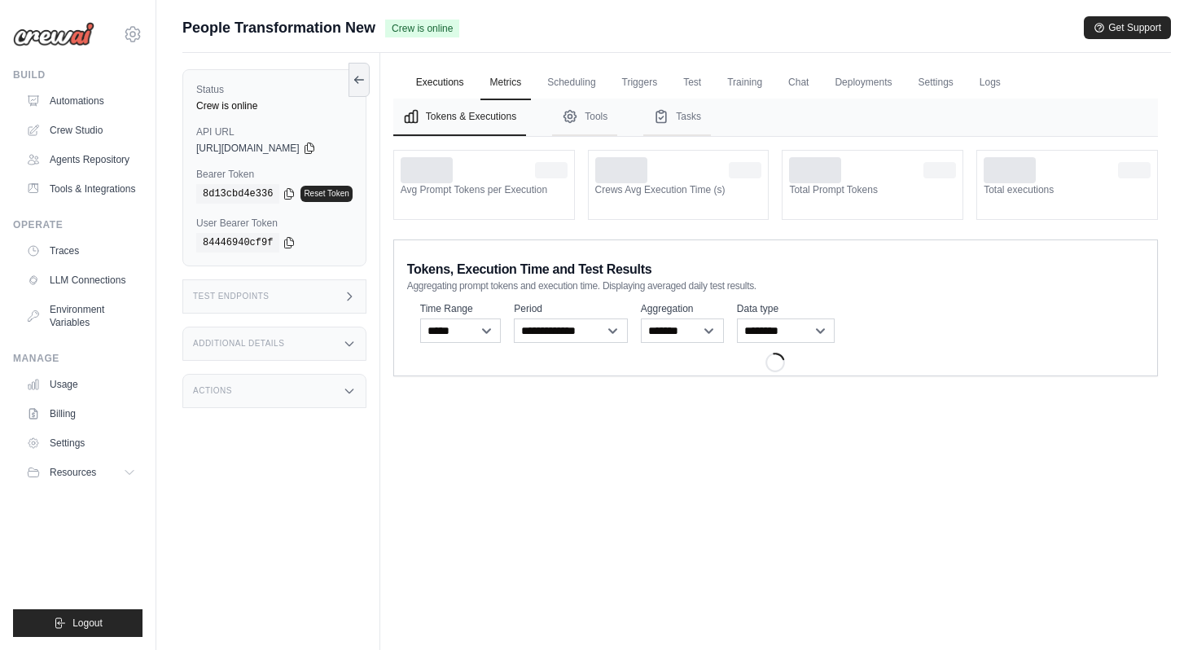
click at [440, 80] on link "Executions" at bounding box center [440, 83] width 68 height 34
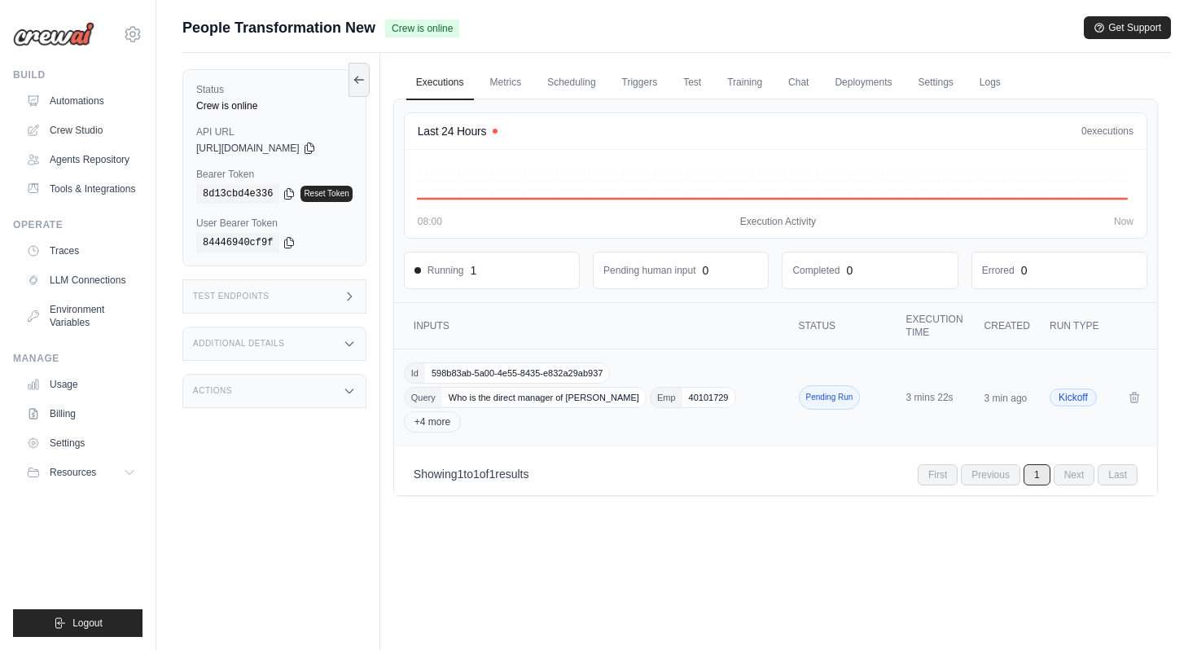
click at [548, 423] on div "Id 598b83ab-5a00-4e55-8435-e832a29ab937 Query Who is the direct manager of Gaur…" at bounding box center [593, 397] width 378 height 70
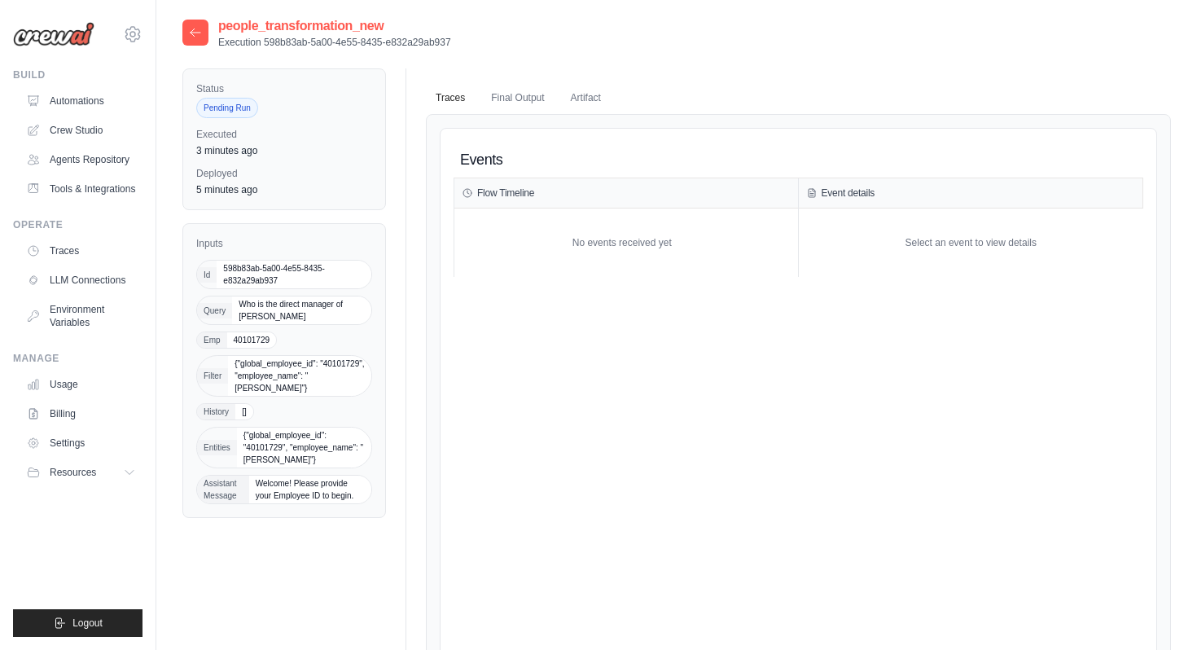
drag, startPoint x: 513, startPoint y: 203, endPoint x: 589, endPoint y: 207, distance: 76.6
click at [589, 208] on div "Flow Timeline No events received yet" at bounding box center [625, 227] width 345 height 98
click at [198, 38] on icon at bounding box center [195, 32] width 13 height 13
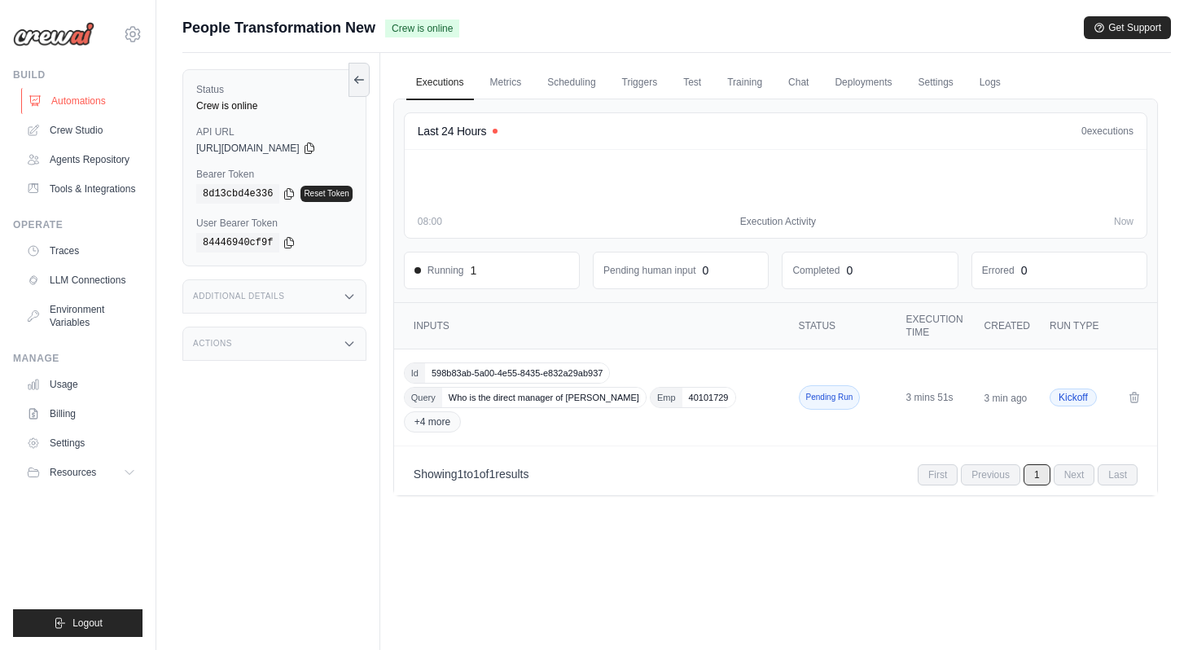
click at [108, 106] on link "Automations" at bounding box center [82, 101] width 123 height 26
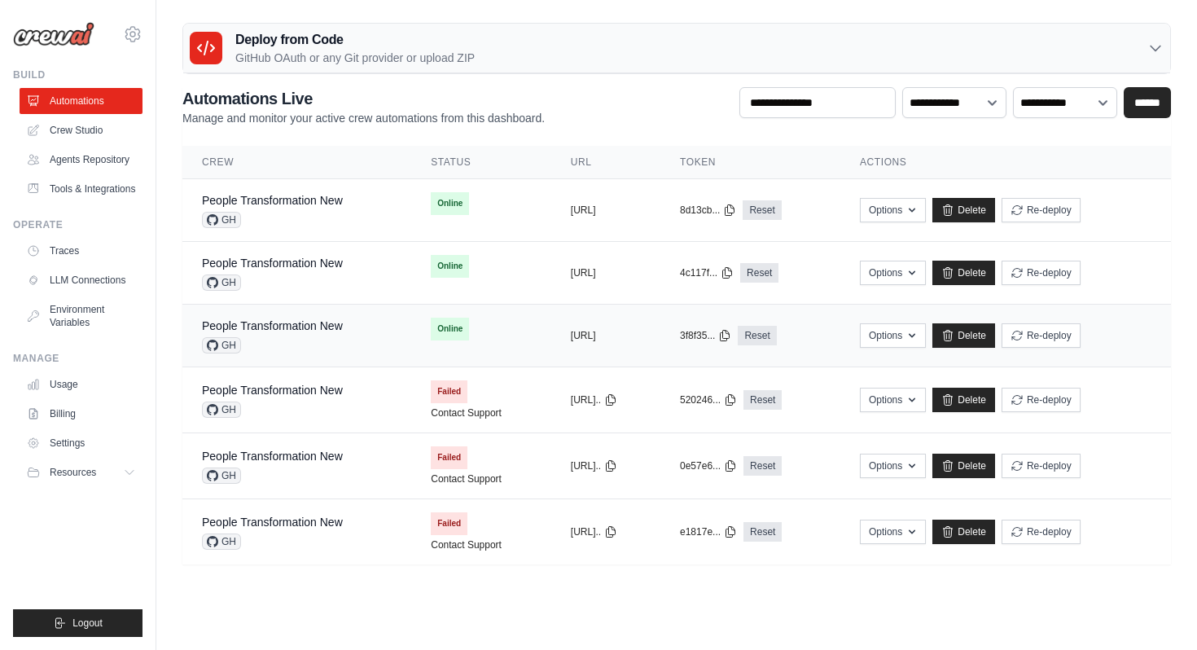
click at [345, 335] on div "People Transformation New GH" at bounding box center [297, 335] width 190 height 36
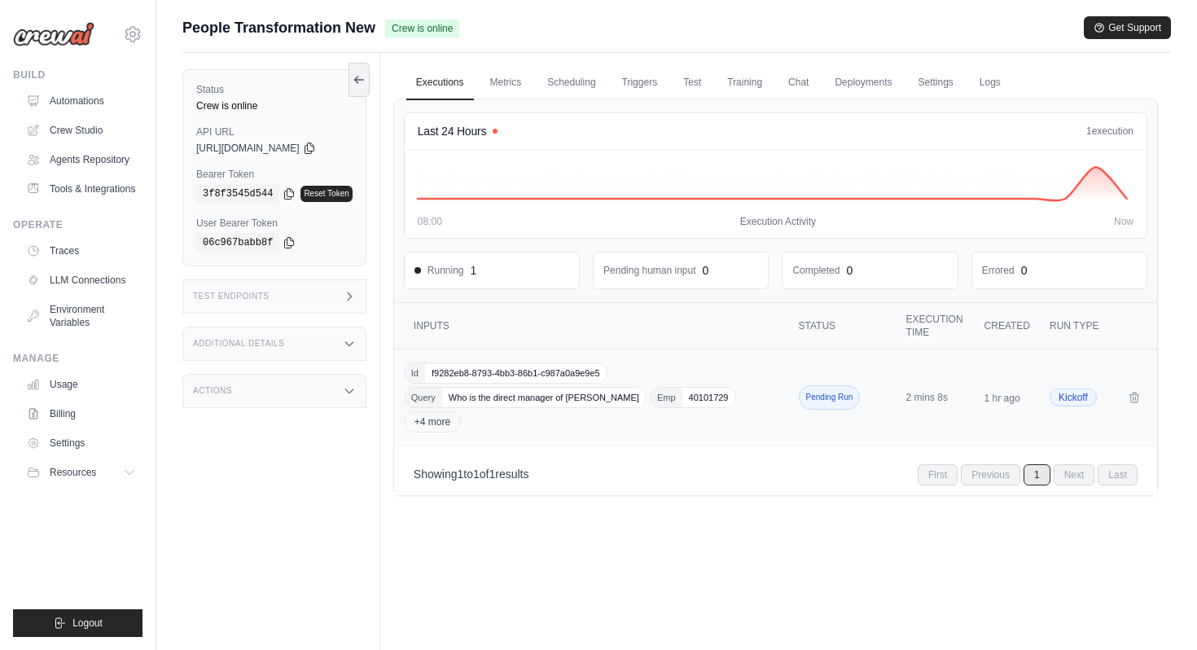
click at [514, 404] on span "Who is the direct manager of [PERSON_NAME]" at bounding box center [543, 397] width 203 height 20
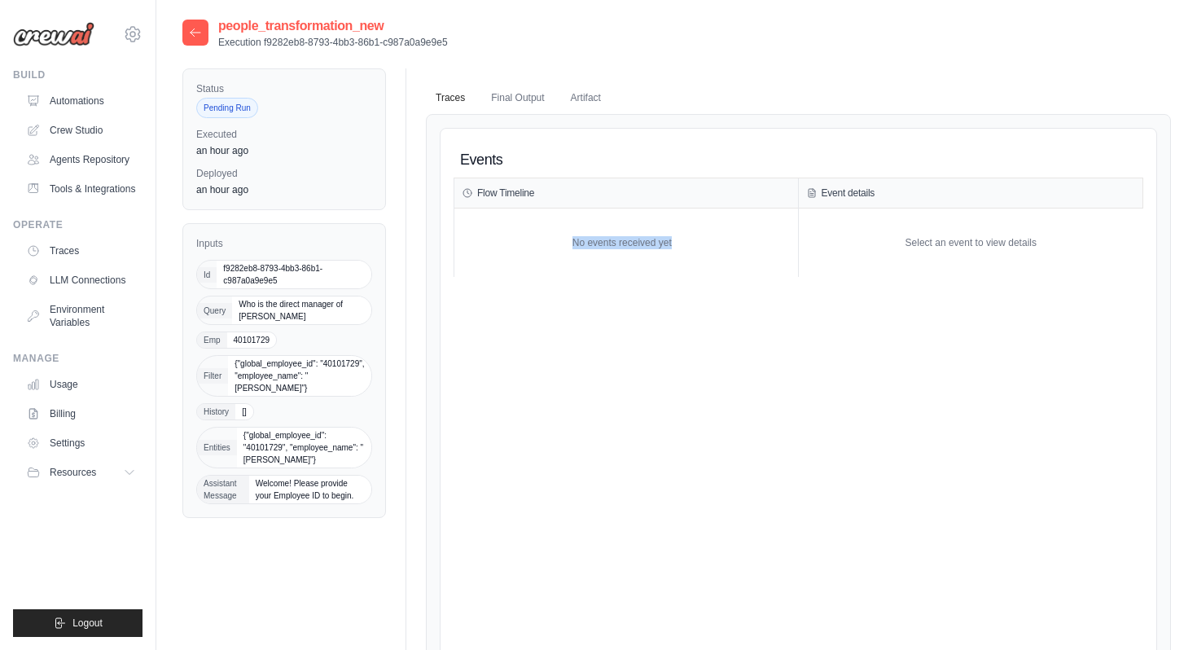
drag, startPoint x: 544, startPoint y: 242, endPoint x: 703, endPoint y: 242, distance: 159.5
click at [704, 243] on div "No events received yet" at bounding box center [621, 243] width 335 height 52
click at [703, 242] on div "No events received yet" at bounding box center [621, 243] width 335 height 52
click at [63, 98] on link "Automations" at bounding box center [82, 101] width 123 height 26
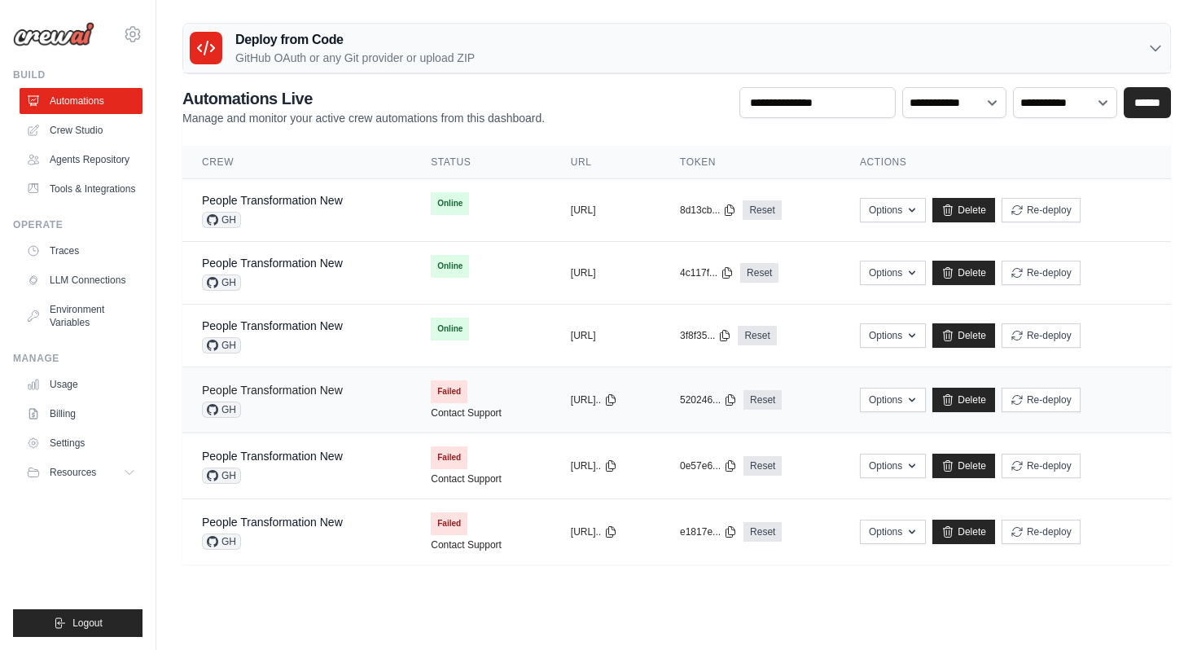
click at [261, 396] on link "People Transformation New" at bounding box center [272, 389] width 141 height 13
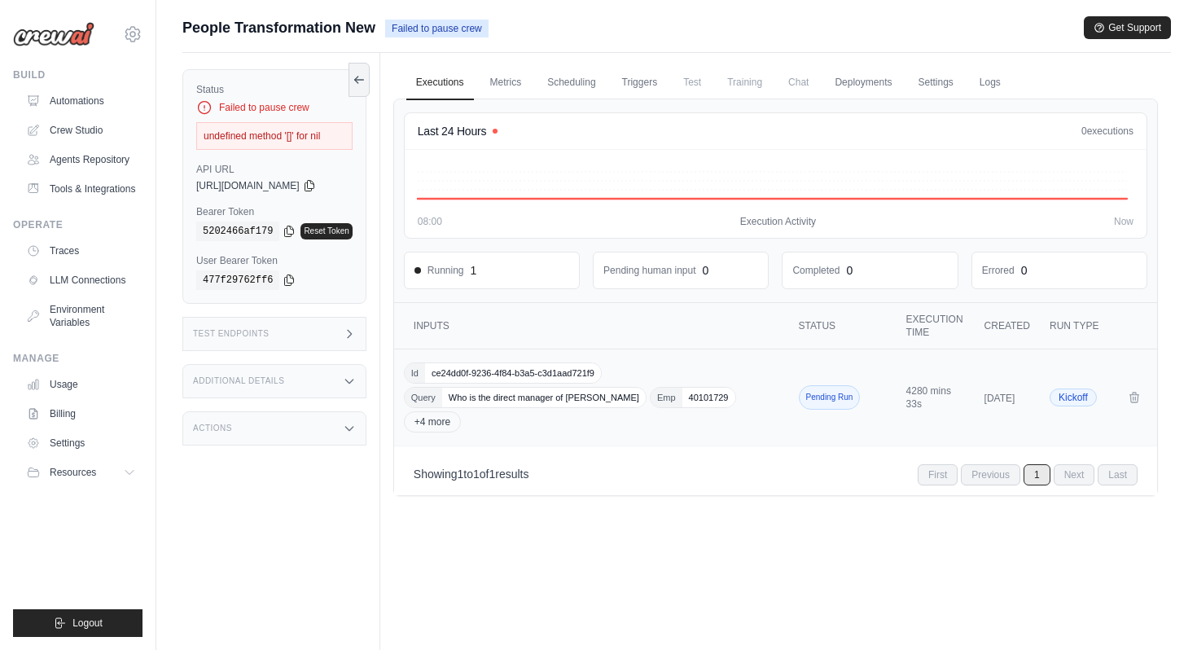
click at [508, 417] on div "Id ce24dd0f-9236-4f84-b3a5-c3d1aad721f9 Query Who is the direct manager of Gaur…" at bounding box center [593, 397] width 378 height 70
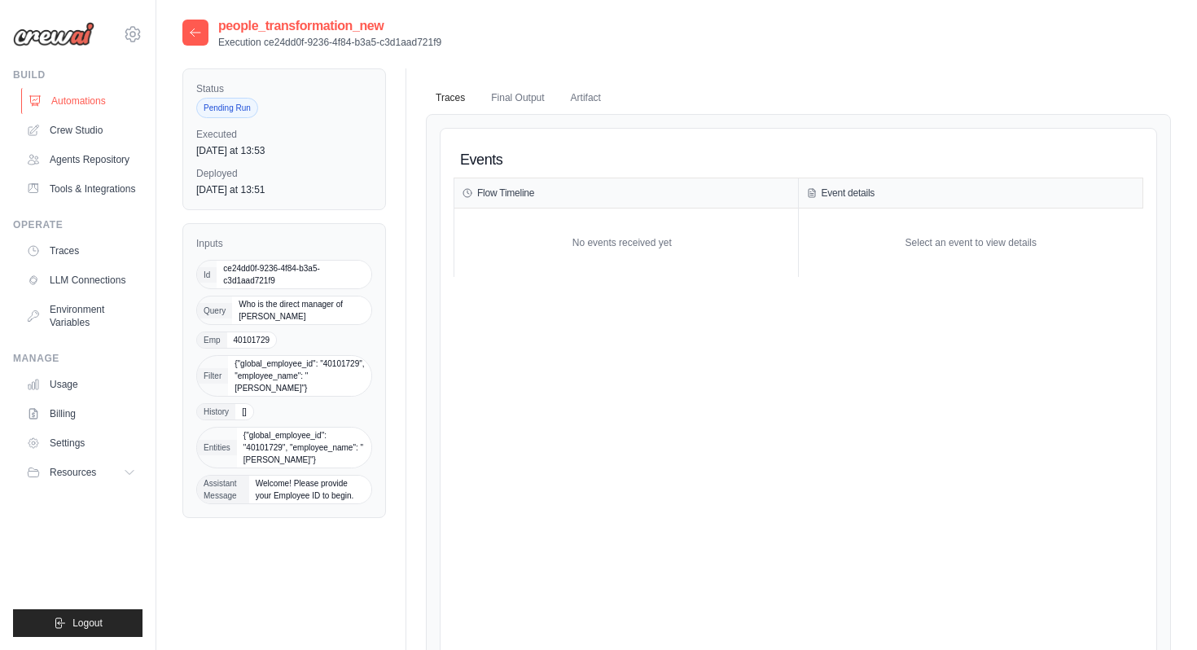
click at [109, 107] on link "Automations" at bounding box center [82, 101] width 123 height 26
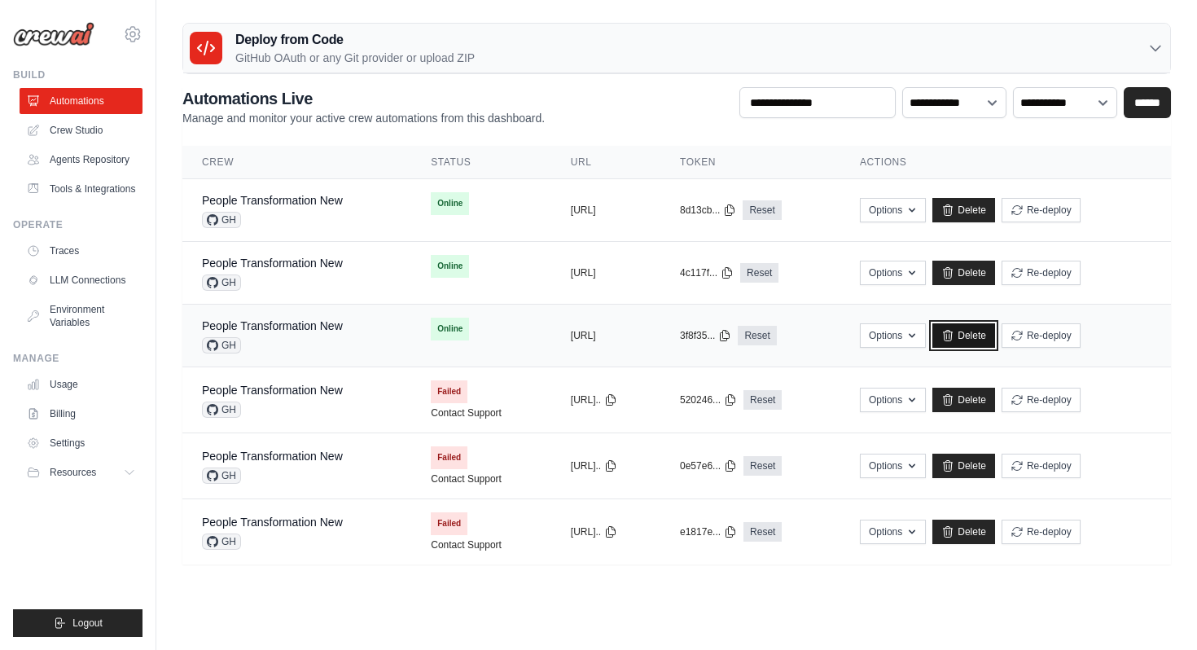
click at [995, 332] on link "Delete" at bounding box center [963, 335] width 63 height 24
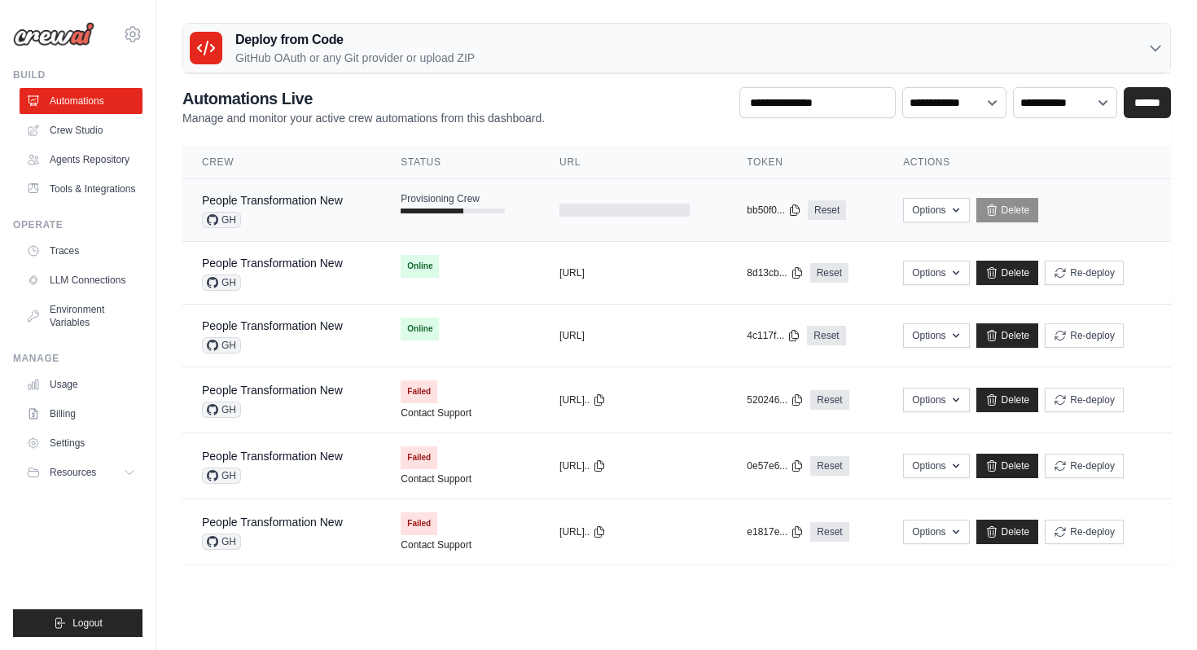
click at [320, 224] on div "GH" at bounding box center [272, 220] width 141 height 16
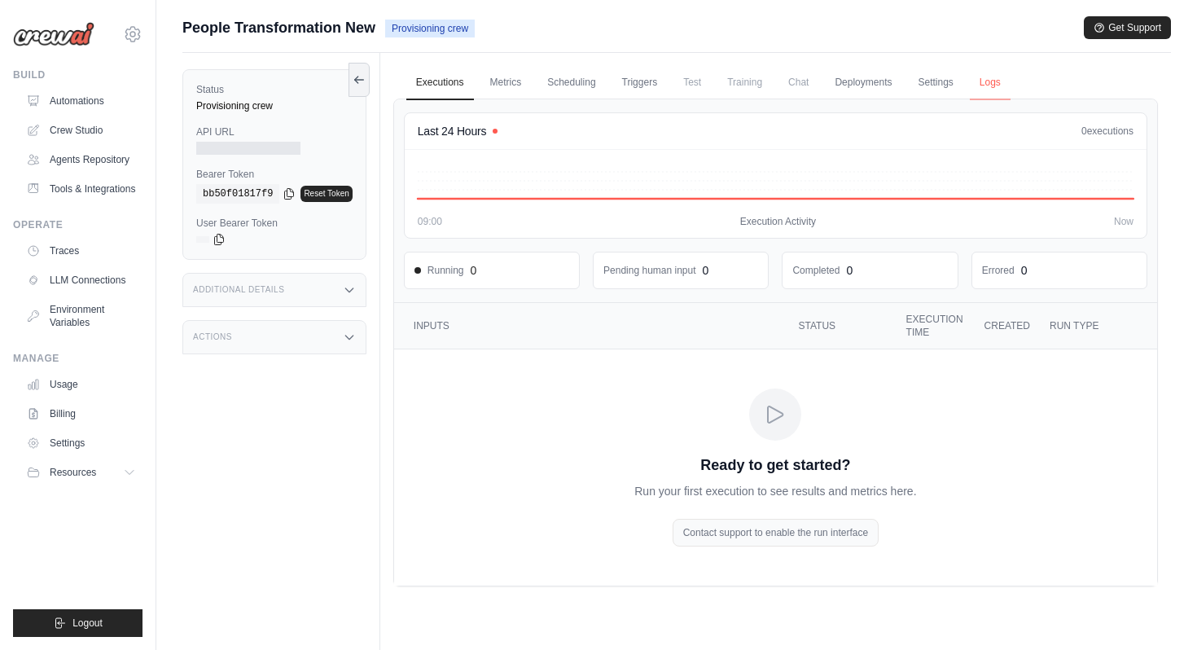
click at [998, 89] on link "Logs" at bounding box center [989, 83] width 41 height 34
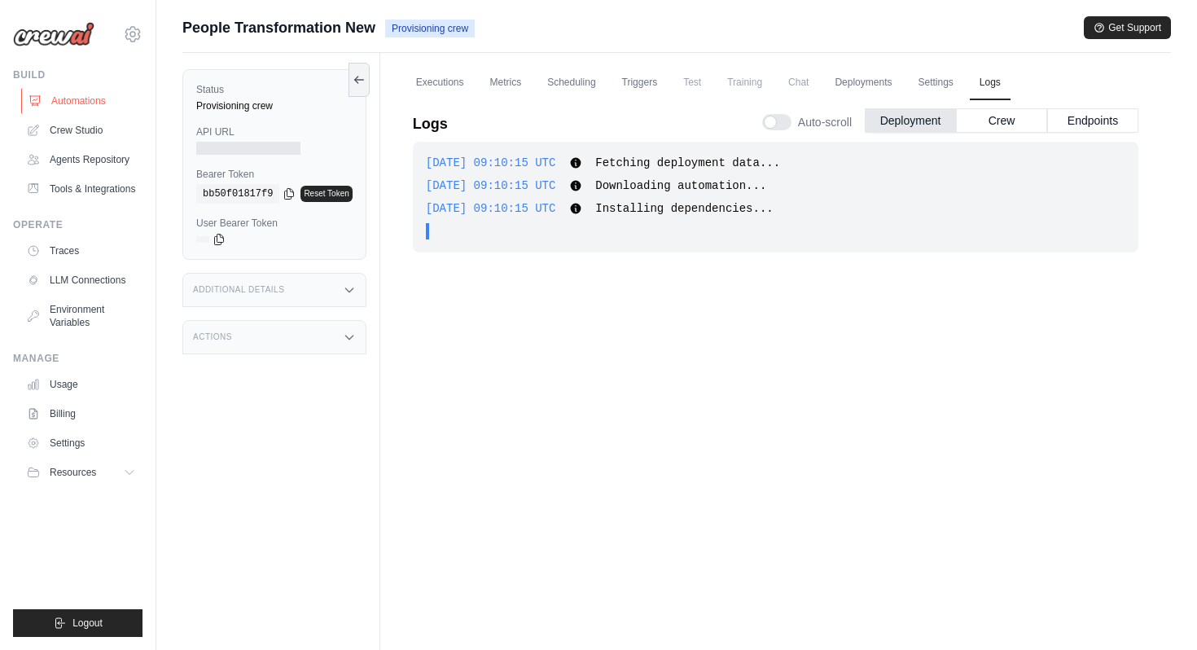
click at [82, 106] on link "Automations" at bounding box center [82, 101] width 123 height 26
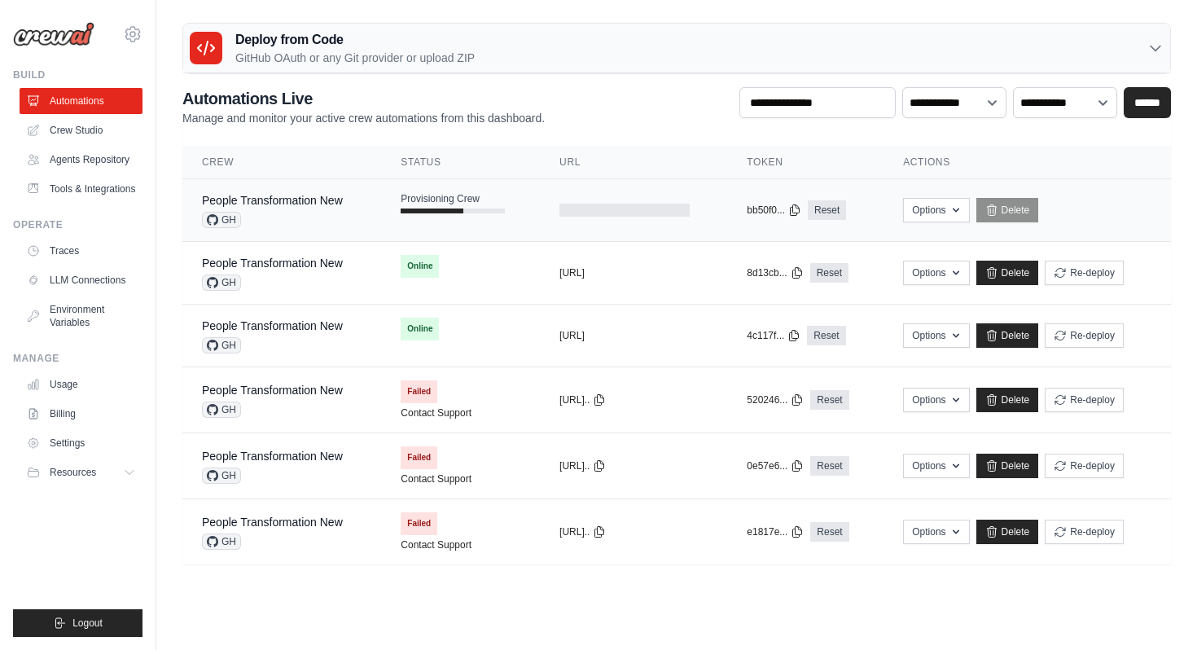
click at [251, 216] on div "GH" at bounding box center [272, 220] width 141 height 16
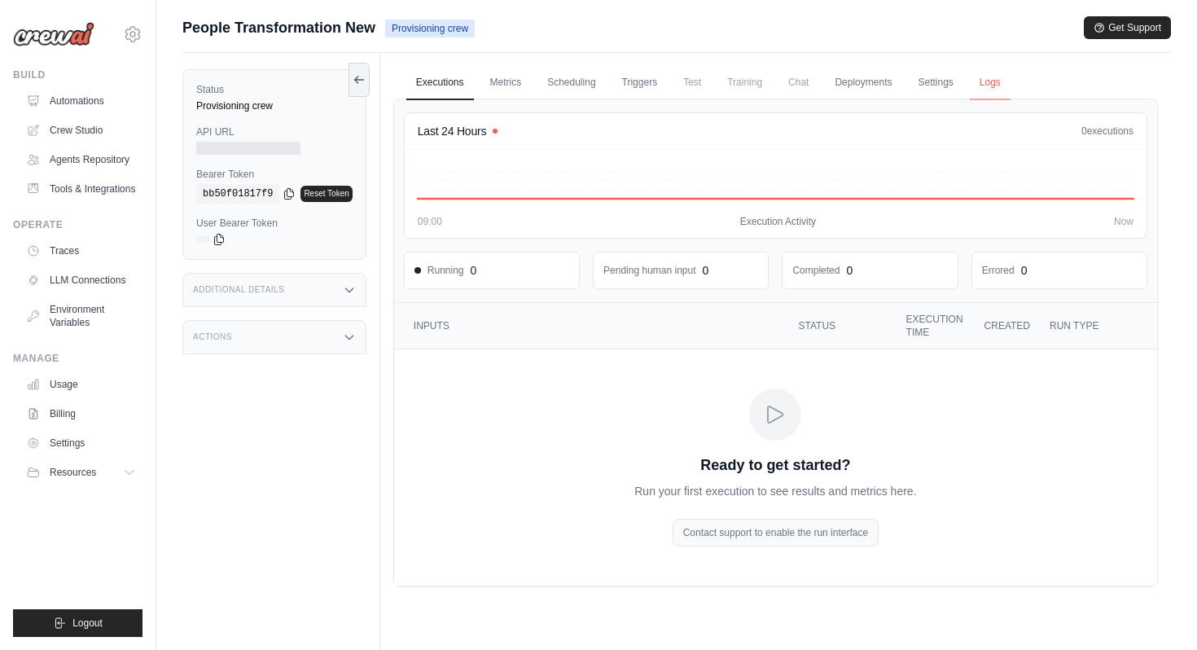
click at [971, 88] on link "Logs" at bounding box center [989, 83] width 41 height 34
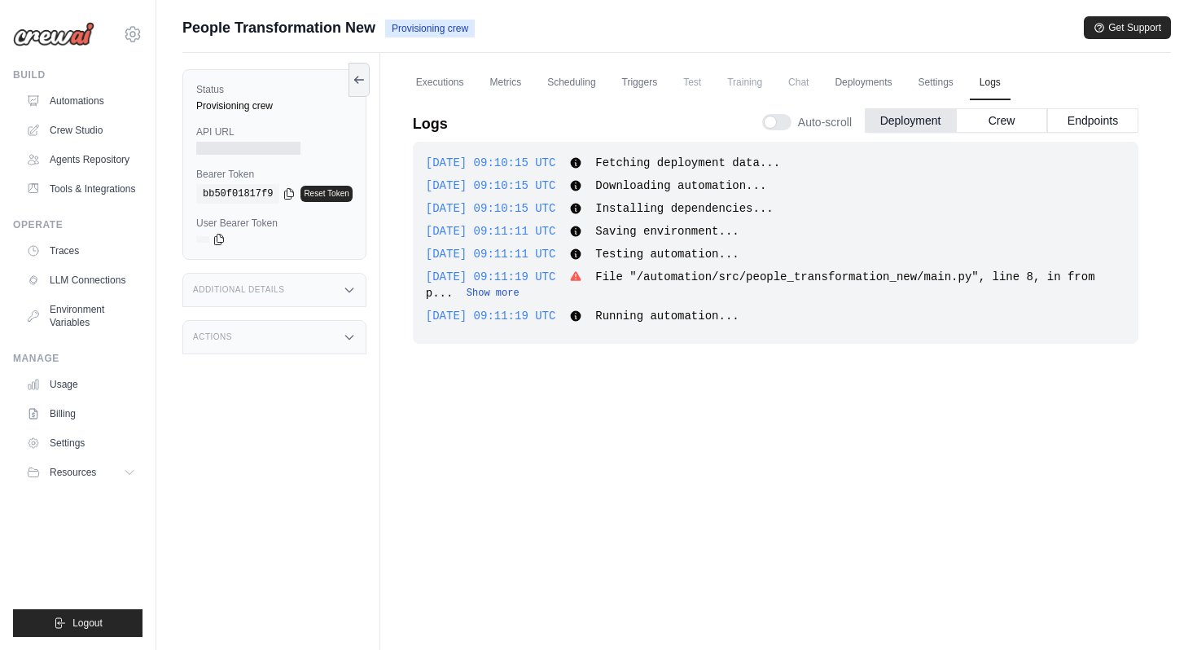
click at [512, 291] on button "Show more" at bounding box center [492, 293] width 53 height 13
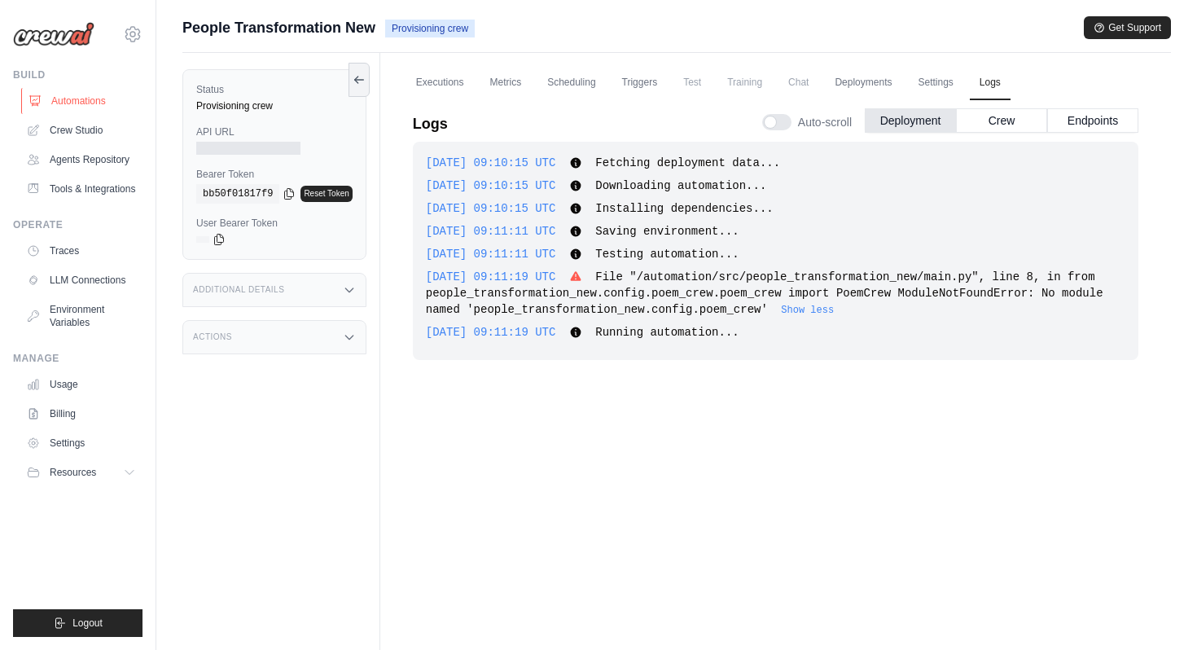
click at [103, 92] on link "Automations" at bounding box center [82, 101] width 123 height 26
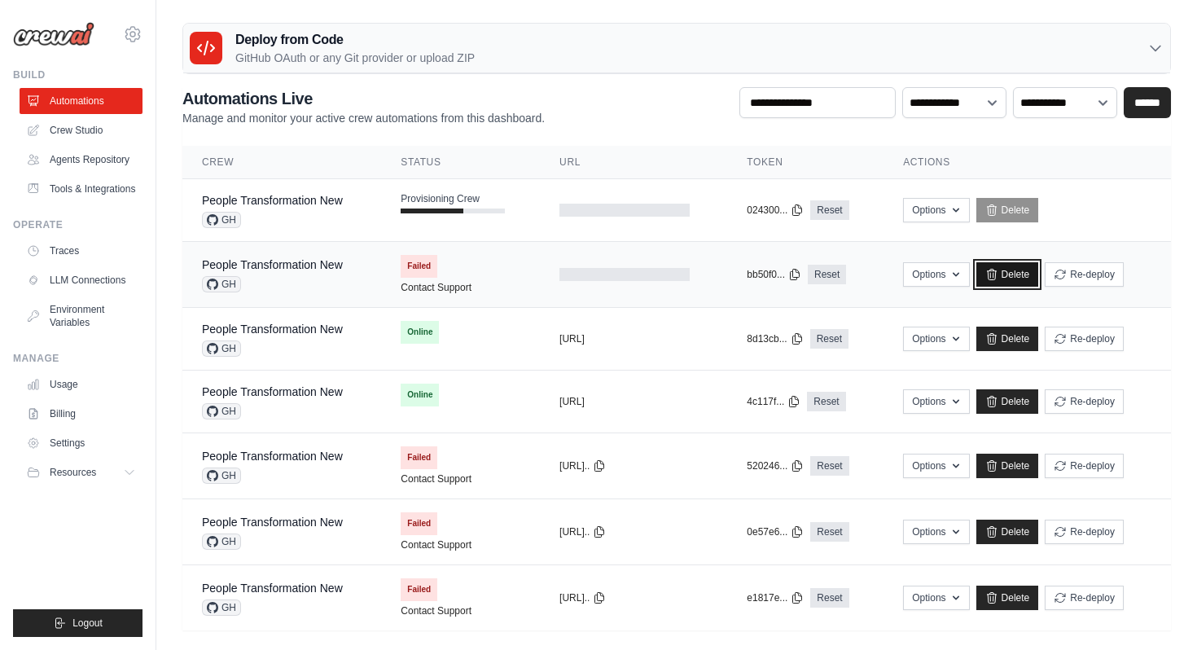
click at [1025, 274] on link "Delete" at bounding box center [1007, 274] width 63 height 24
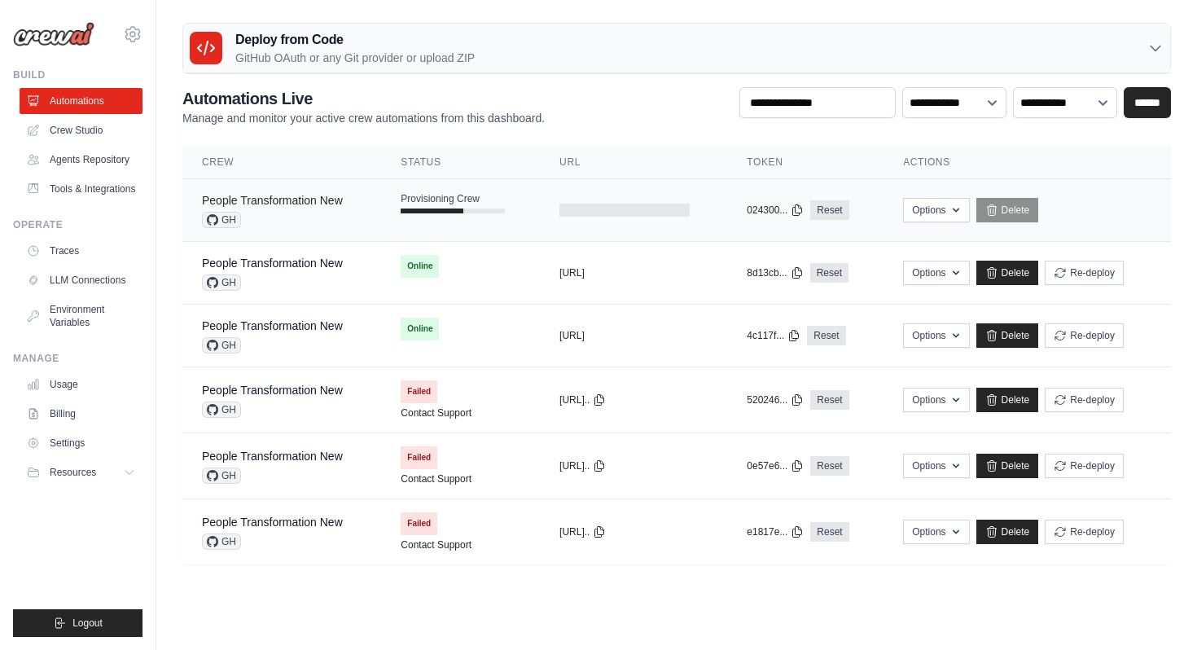
click at [328, 198] on link "People Transformation New" at bounding box center [272, 200] width 141 height 13
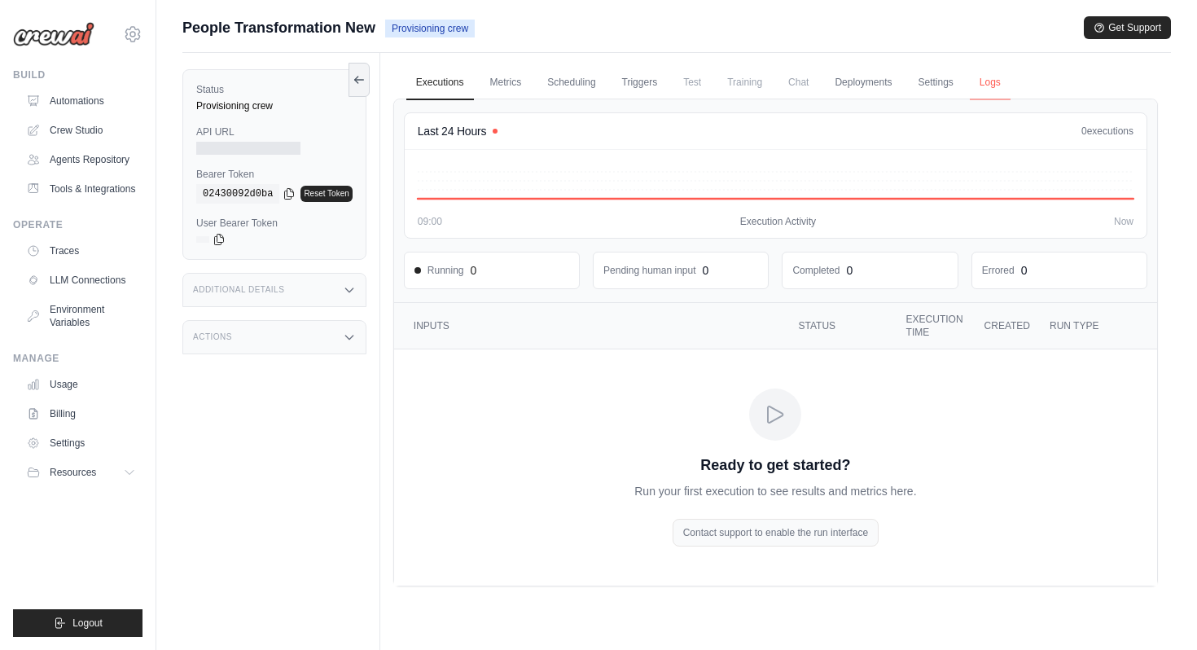
click at [987, 84] on link "Logs" at bounding box center [989, 83] width 41 height 34
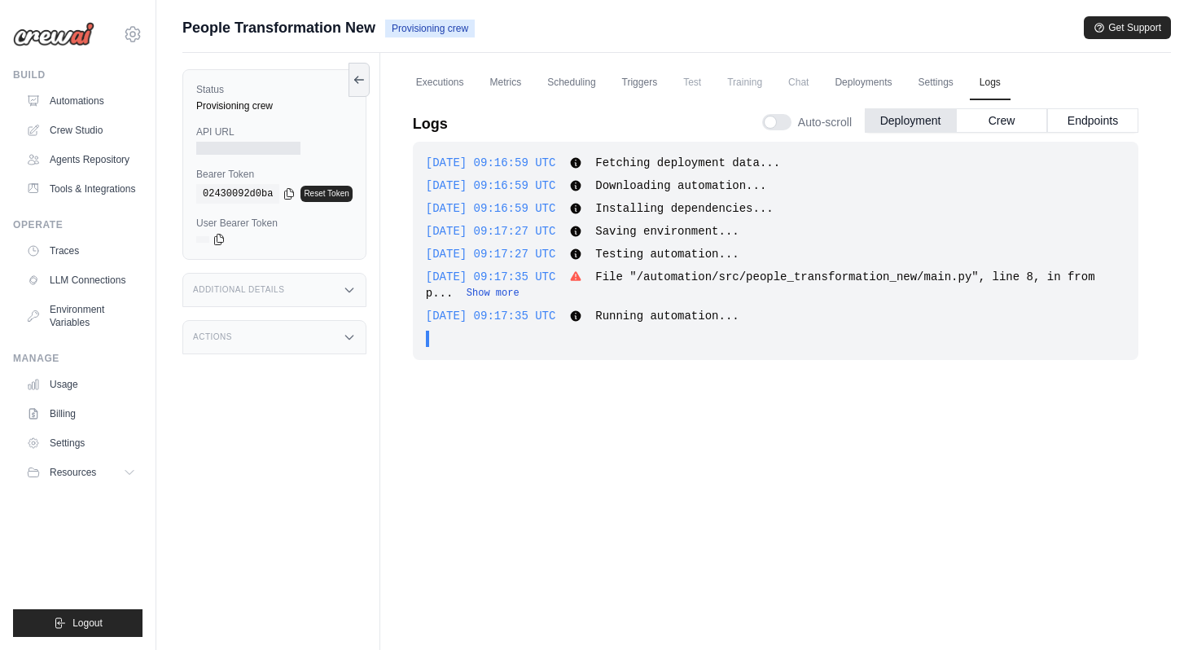
click at [483, 289] on button "Show more" at bounding box center [492, 293] width 53 height 13
click at [483, 290] on button "Show more" at bounding box center [492, 293] width 53 height 13
click at [483, 288] on button "Show more" at bounding box center [492, 293] width 53 height 13
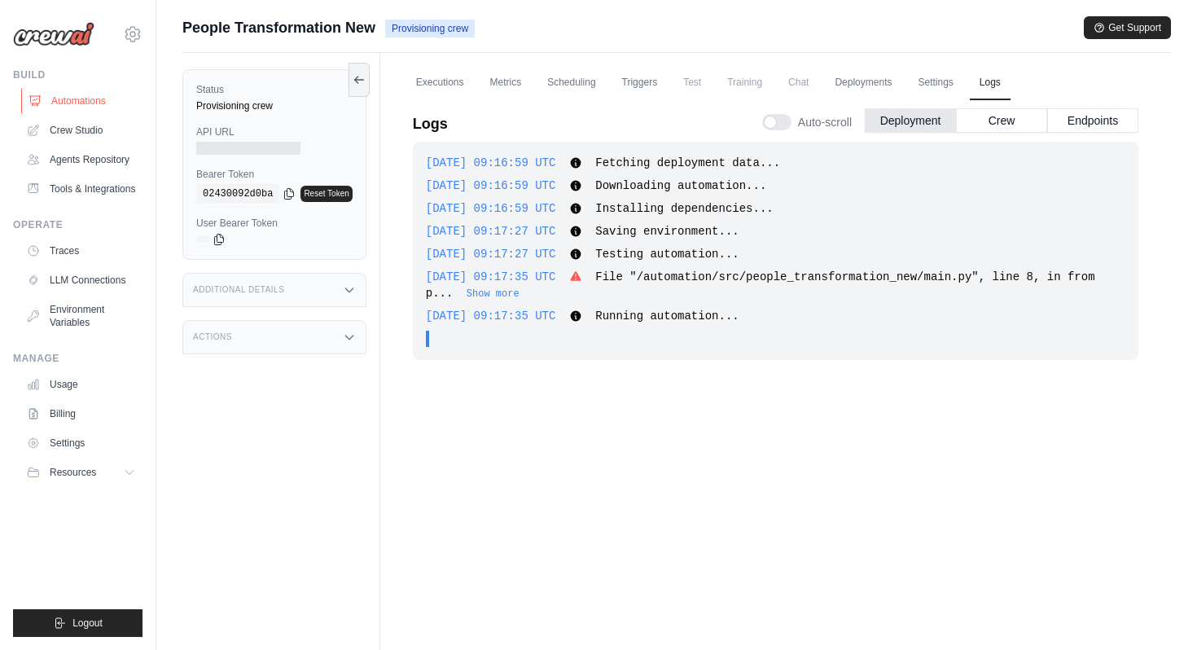
click at [93, 98] on link "Automations" at bounding box center [82, 101] width 123 height 26
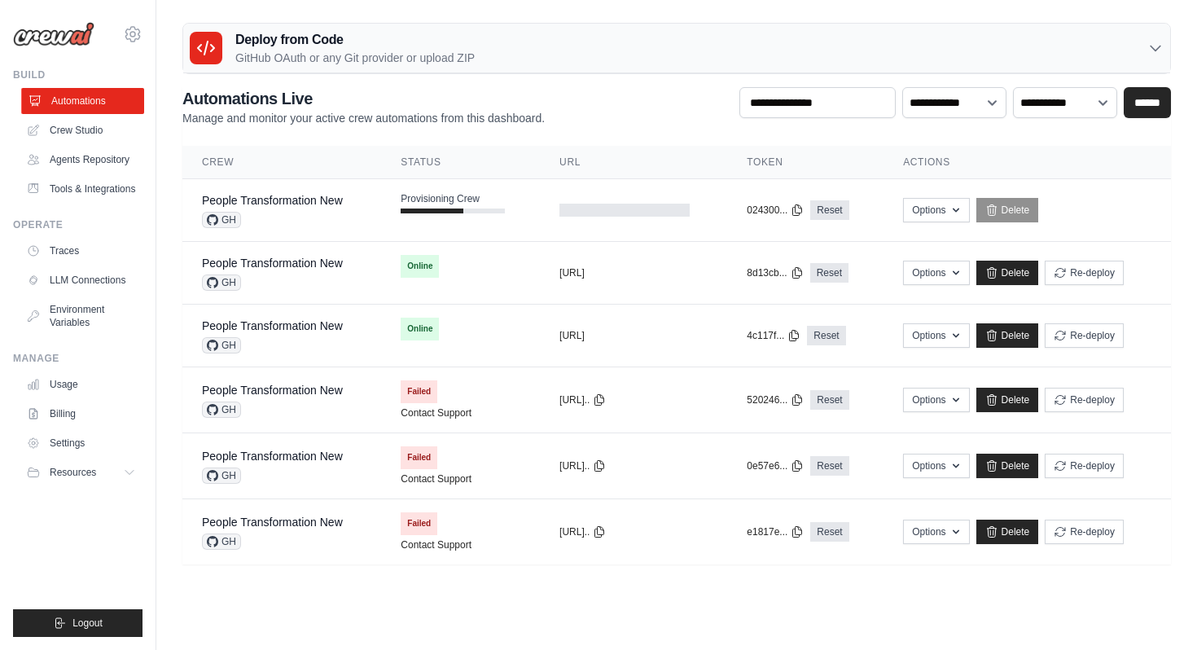
click at [88, 99] on link "Automations" at bounding box center [82, 101] width 123 height 26
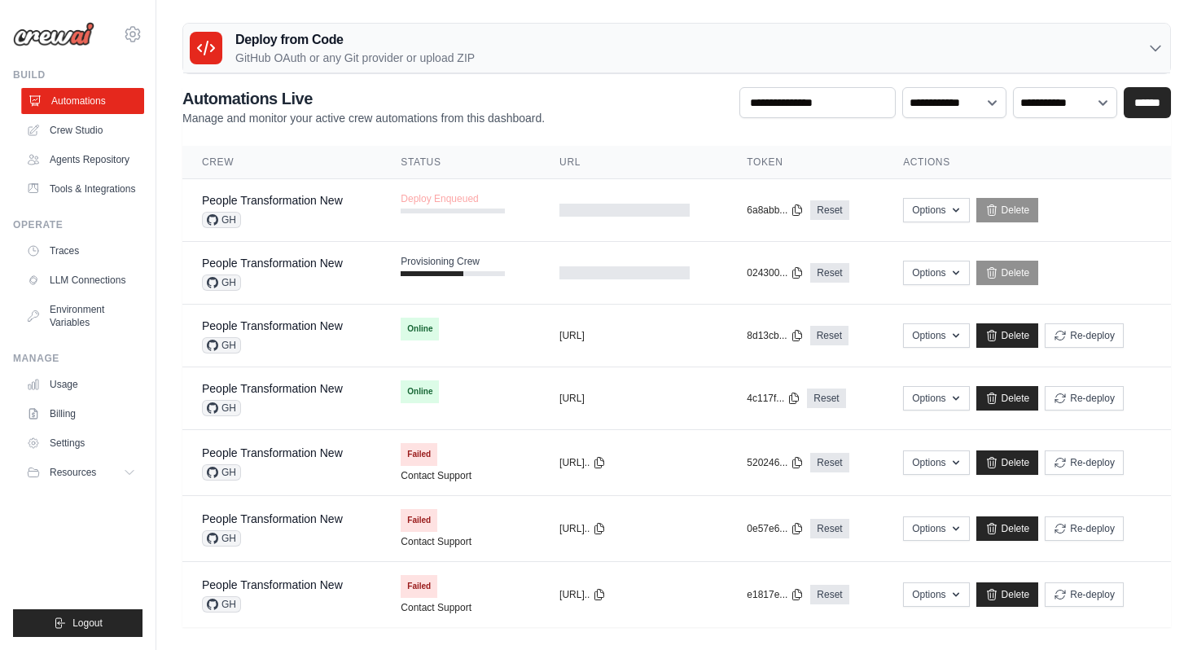
click at [117, 107] on link "Automations" at bounding box center [82, 101] width 123 height 26
click at [921, 271] on button "Options" at bounding box center [936, 272] width 66 height 24
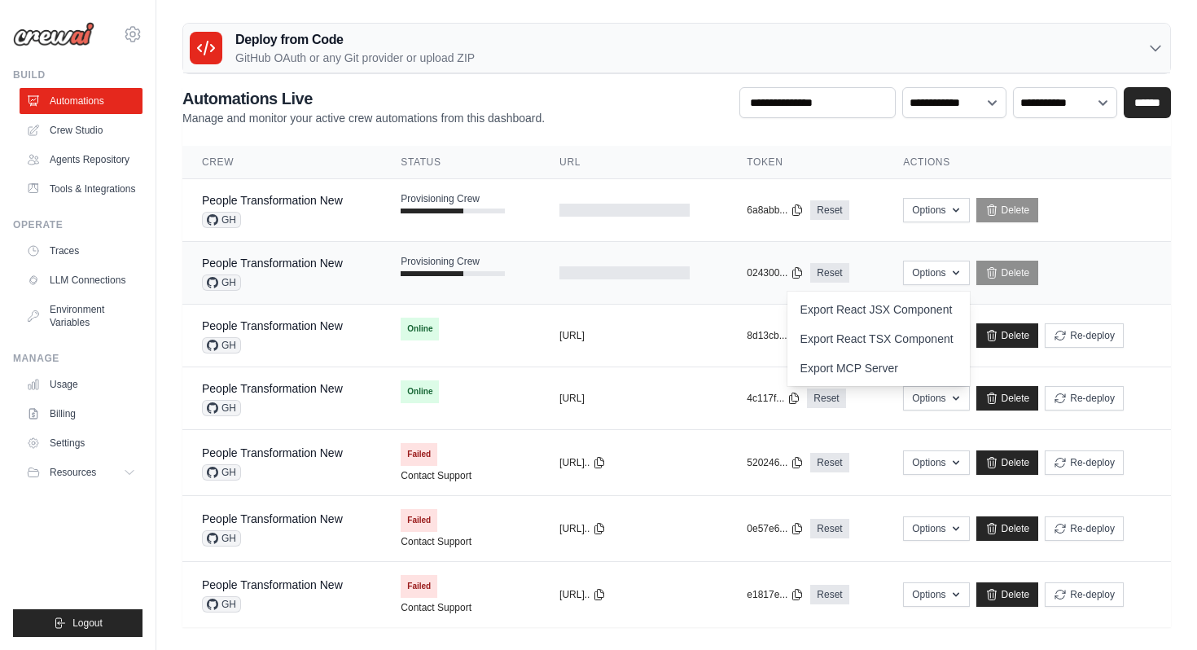
click at [517, 269] on td "Provisioning Crew" at bounding box center [460, 265] width 159 height 47
click at [289, 211] on div "People Transformation New GH" at bounding box center [272, 210] width 141 height 36
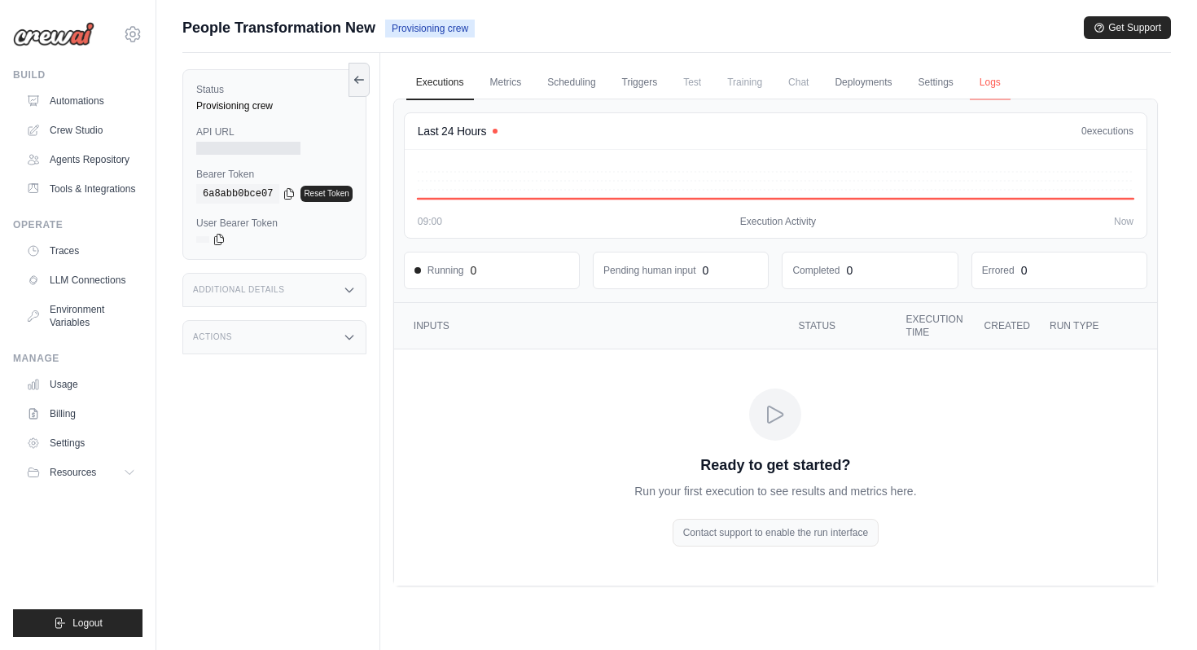
click at [996, 81] on link "Logs" at bounding box center [989, 83] width 41 height 34
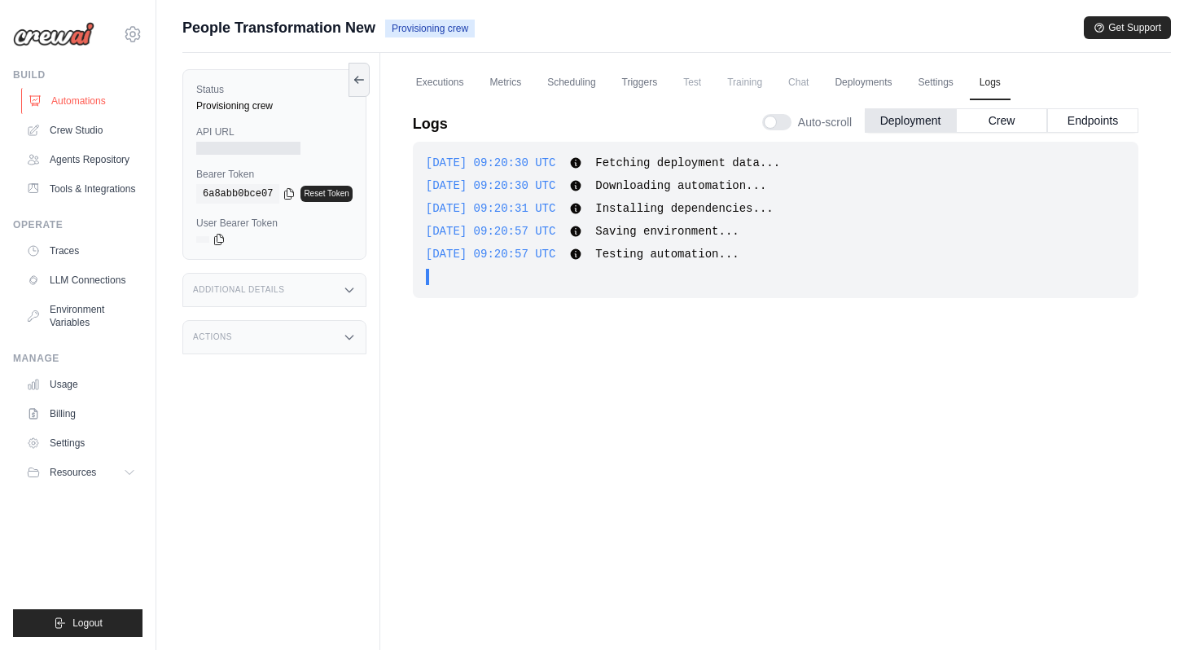
click at [66, 103] on link "Automations" at bounding box center [82, 101] width 123 height 26
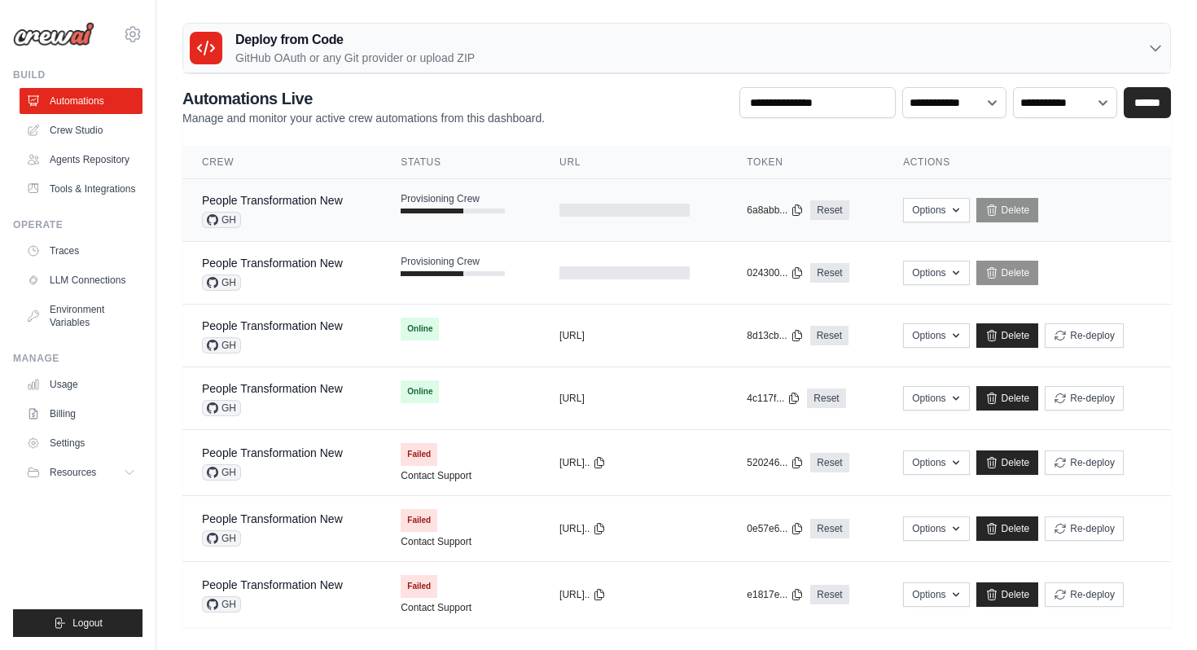
click at [289, 225] on div "GH" at bounding box center [272, 220] width 141 height 16
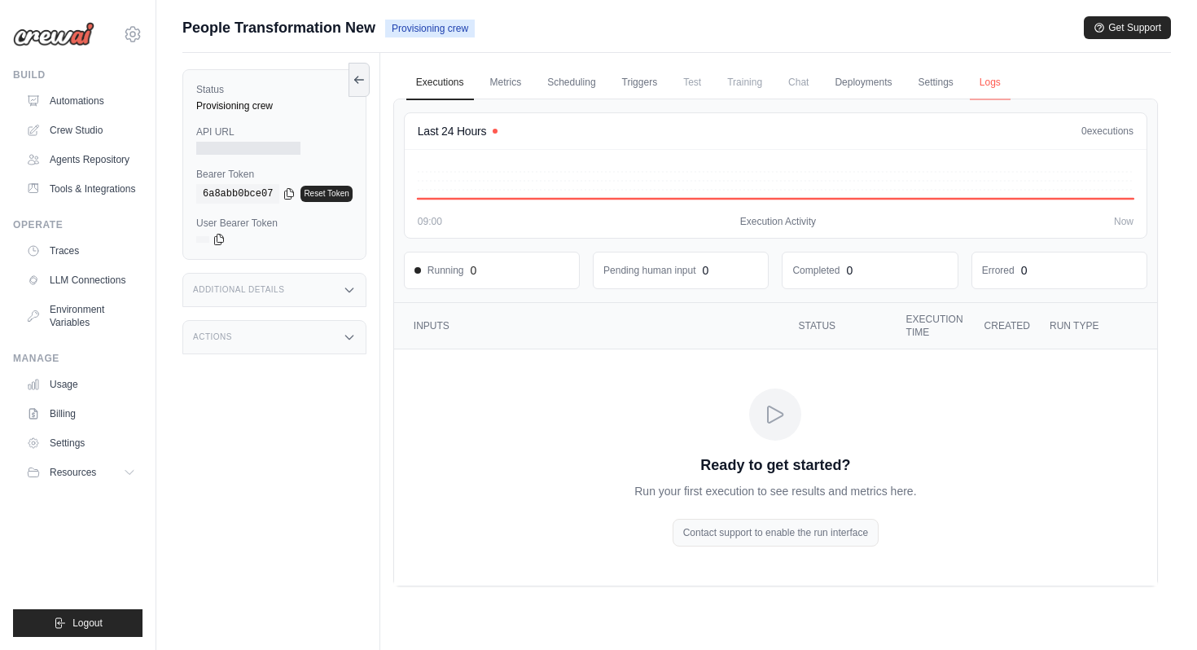
click at [988, 78] on link "Logs" at bounding box center [989, 83] width 41 height 34
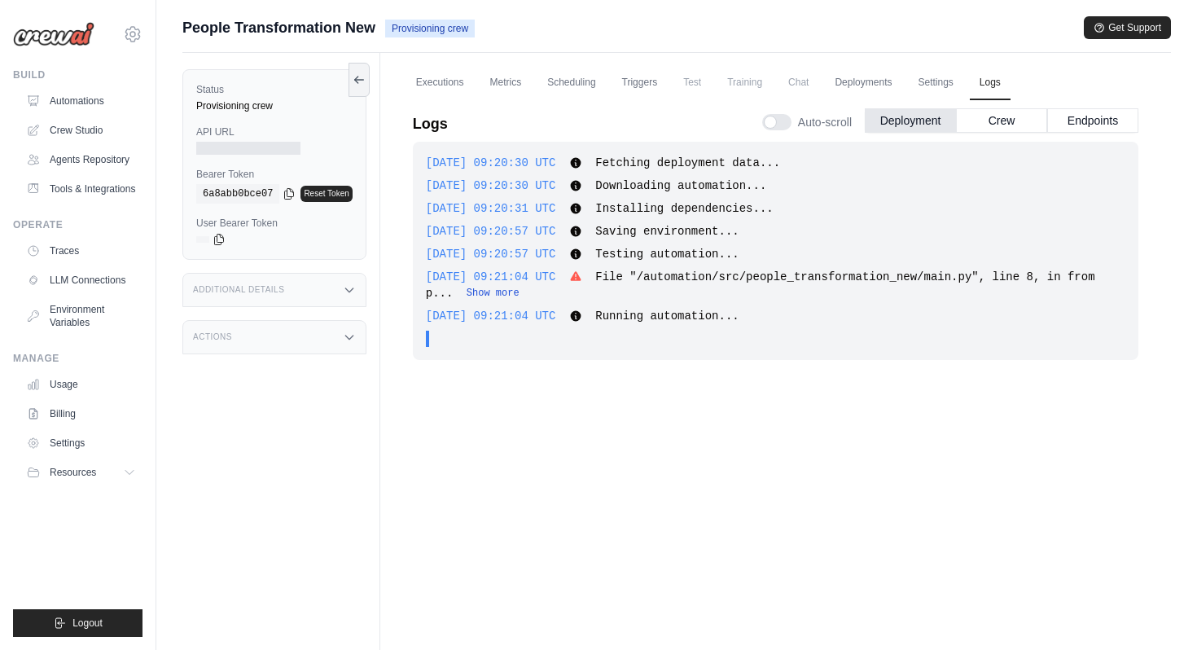
click at [508, 291] on button "Show more" at bounding box center [492, 293] width 53 height 13
click at [483, 288] on button "Show more" at bounding box center [492, 293] width 53 height 13
click at [82, 110] on link "Automations" at bounding box center [82, 101] width 123 height 26
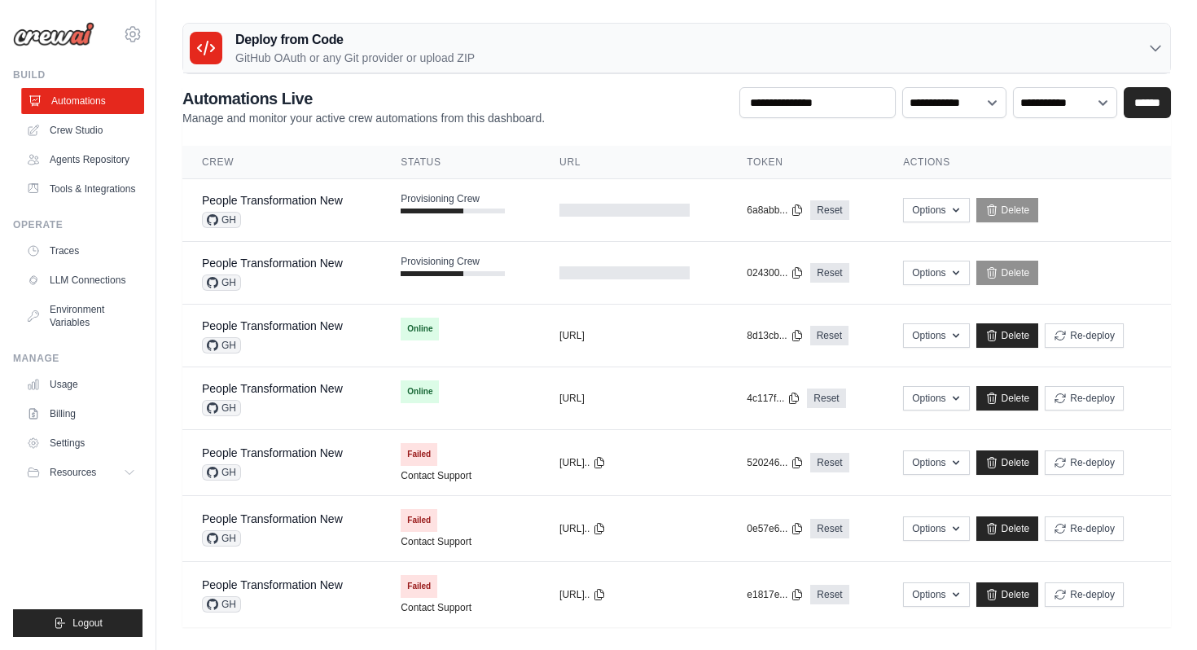
click at [112, 103] on link "Automations" at bounding box center [82, 101] width 123 height 26
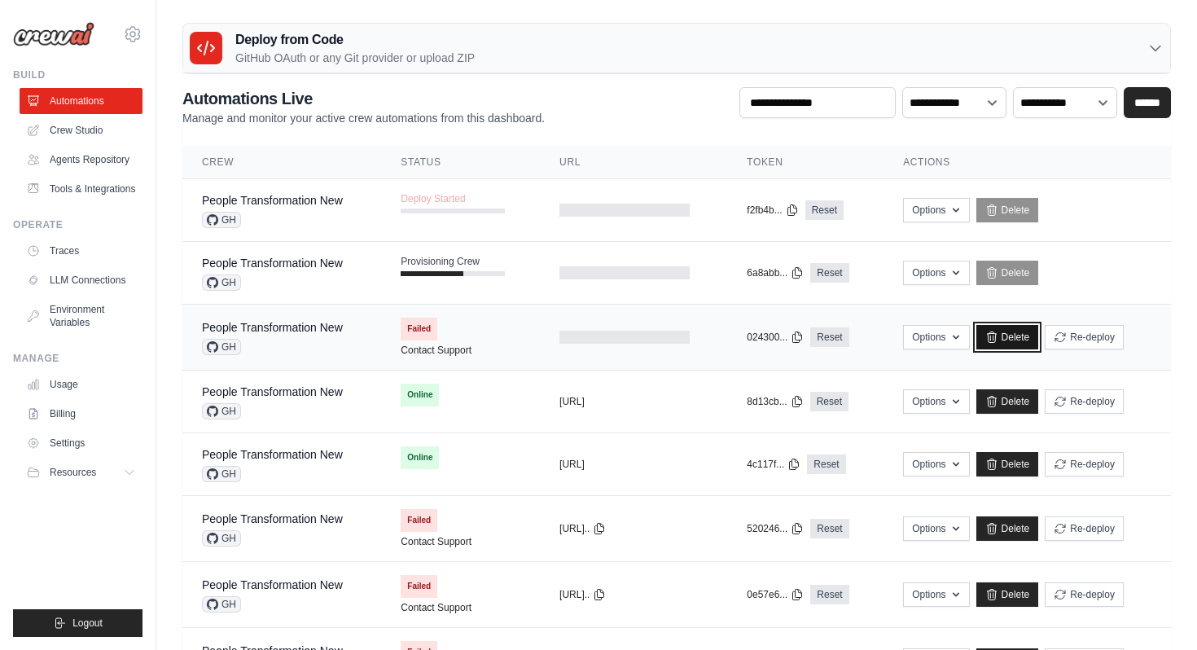
click at [1021, 335] on link "Delete" at bounding box center [1007, 337] width 63 height 24
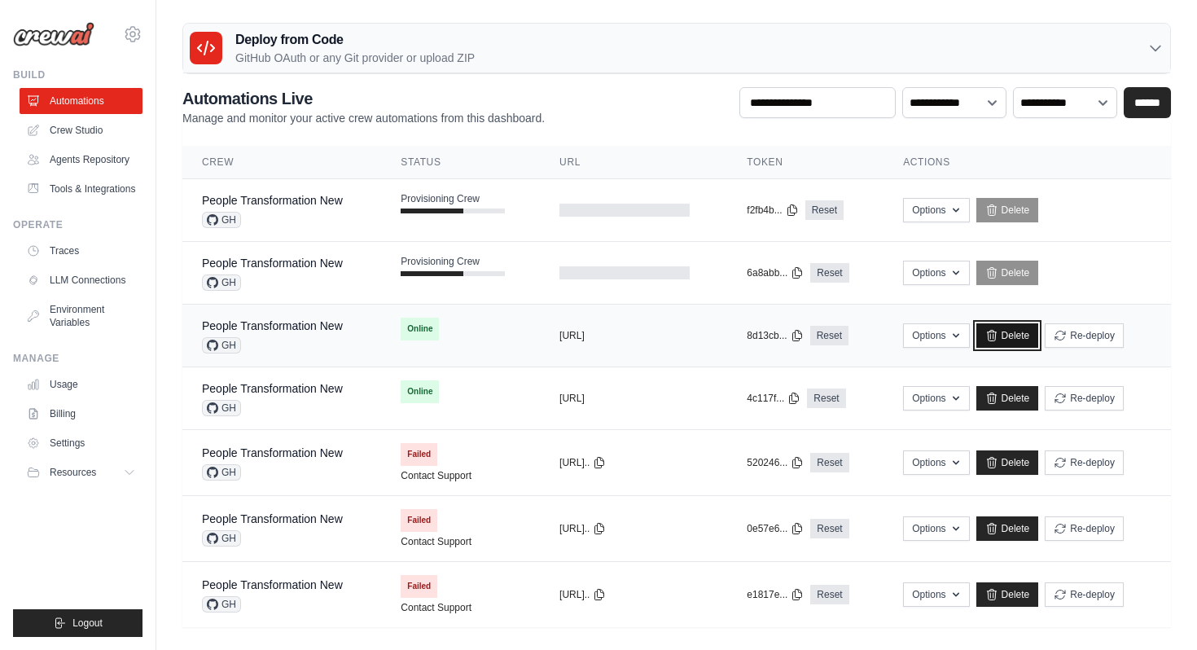
click at [1012, 331] on link "Delete" at bounding box center [1007, 335] width 63 height 24
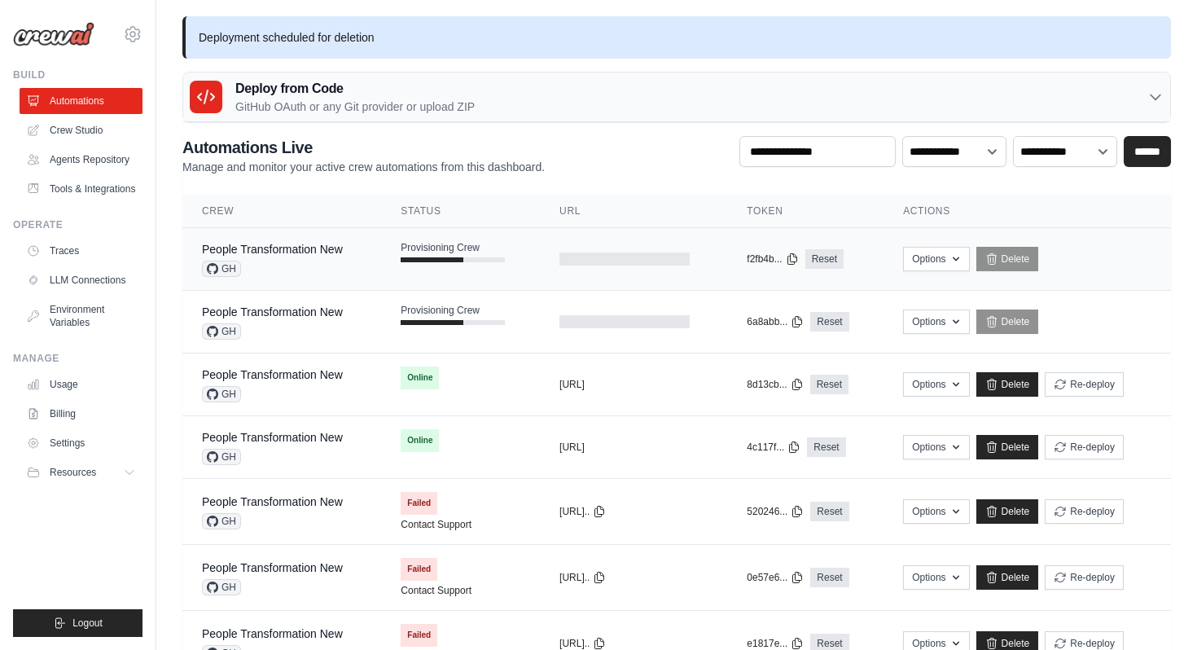
click at [269, 241] on div "People Transformation New" at bounding box center [272, 249] width 141 height 16
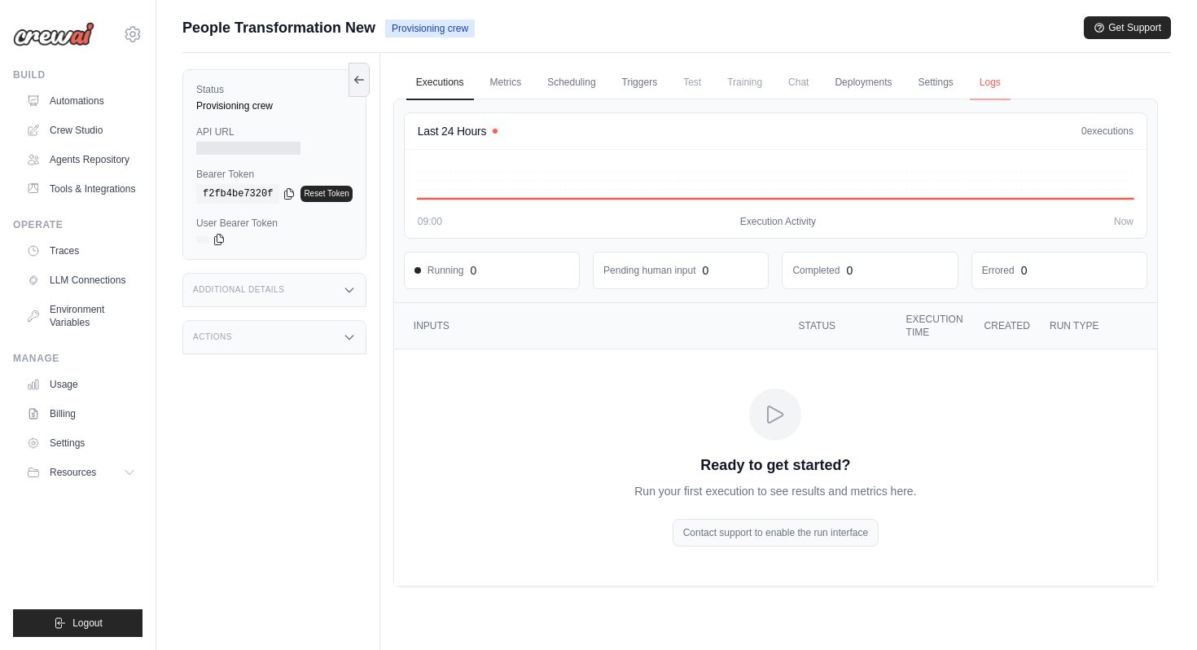
click at [982, 82] on link "Logs" at bounding box center [989, 83] width 41 height 34
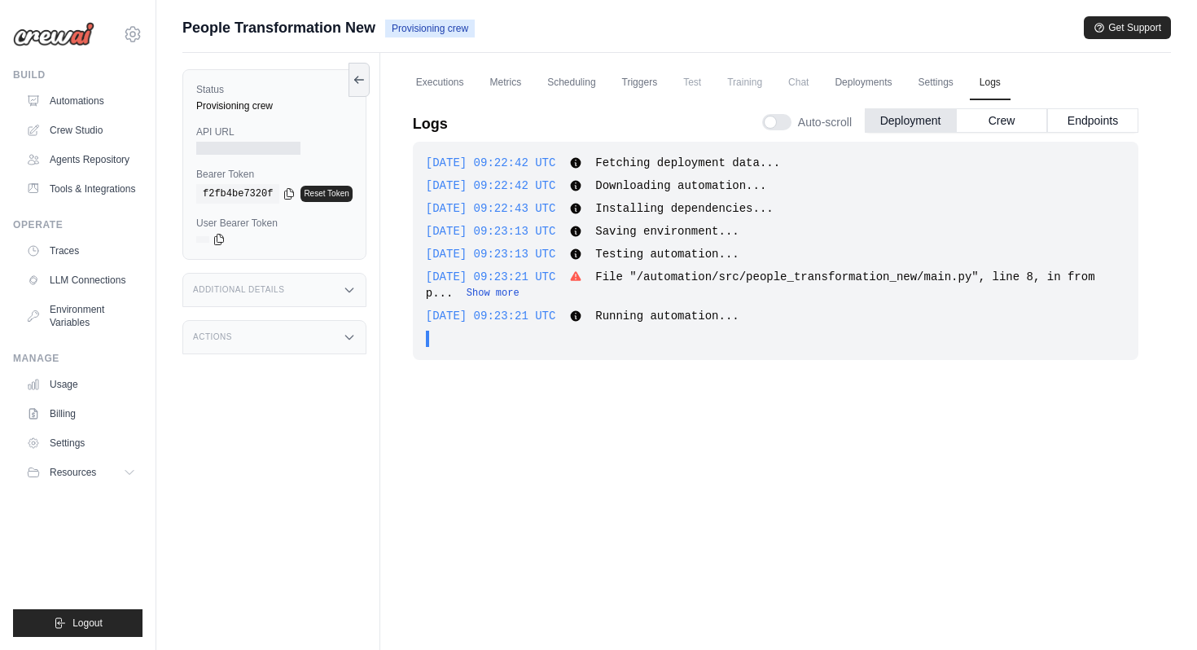
click at [483, 287] on button "Show more" at bounding box center [492, 293] width 53 height 13
click at [507, 295] on button "Show more" at bounding box center [492, 293] width 53 height 13
click at [75, 105] on link "Automations" at bounding box center [82, 101] width 123 height 26
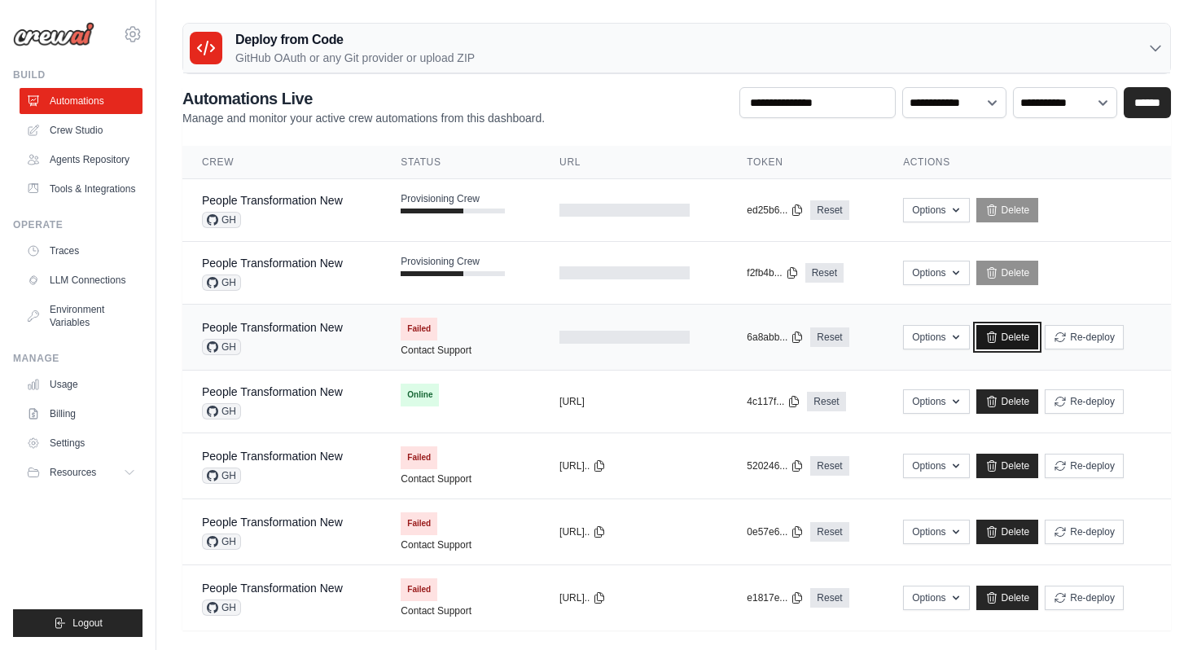
click at [998, 335] on icon at bounding box center [991, 336] width 13 height 13
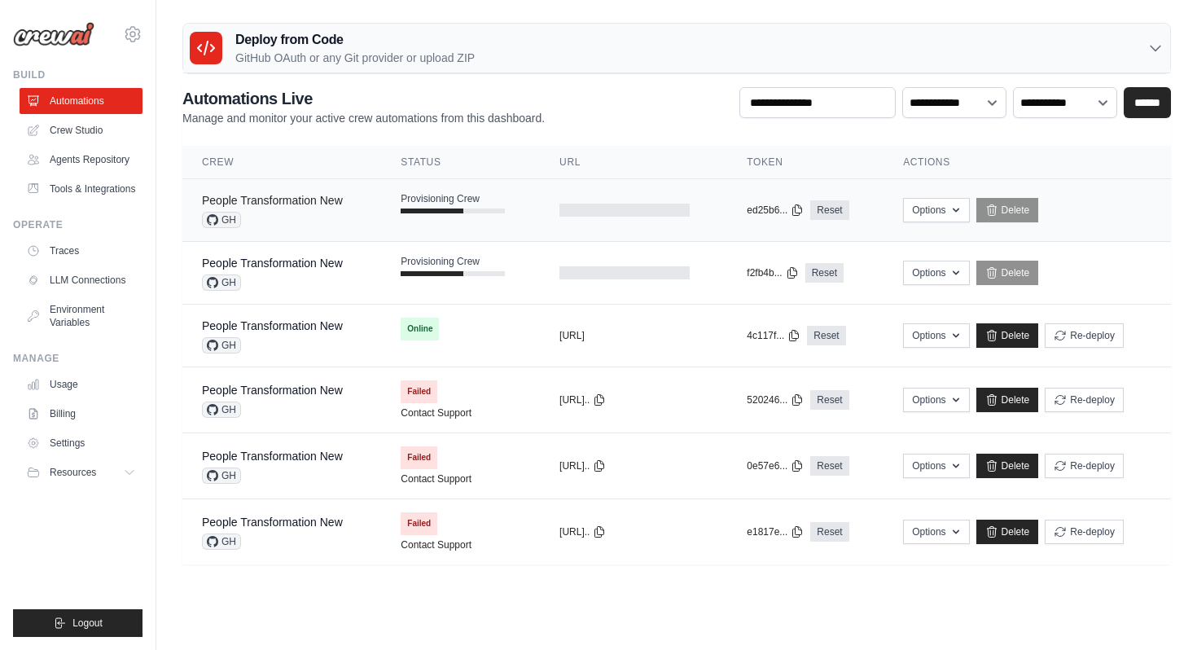
click at [274, 199] on link "People Transformation New" at bounding box center [272, 200] width 141 height 13
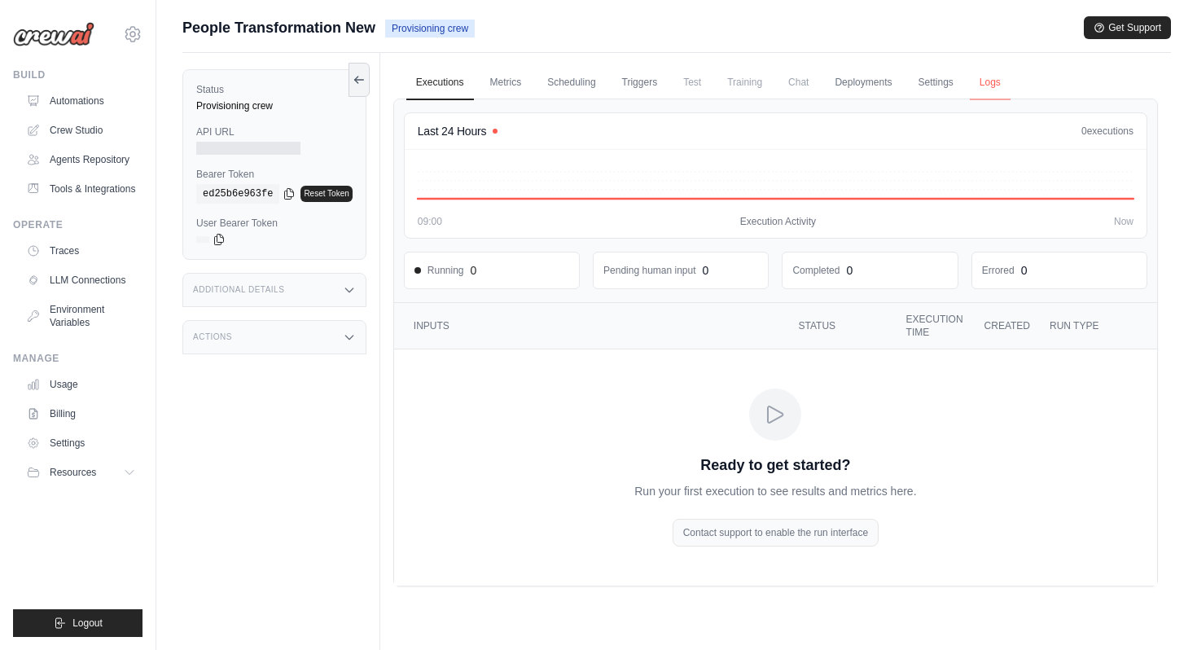
click at [1000, 89] on link "Logs" at bounding box center [989, 83] width 41 height 34
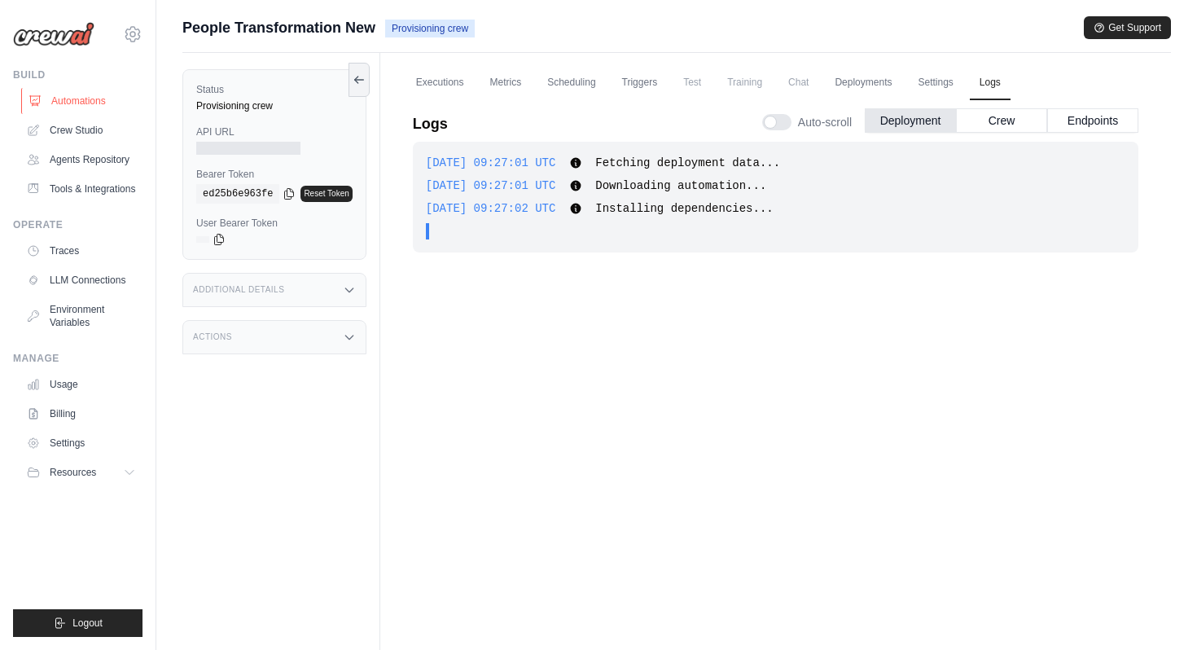
click at [63, 100] on link "Automations" at bounding box center [82, 101] width 123 height 26
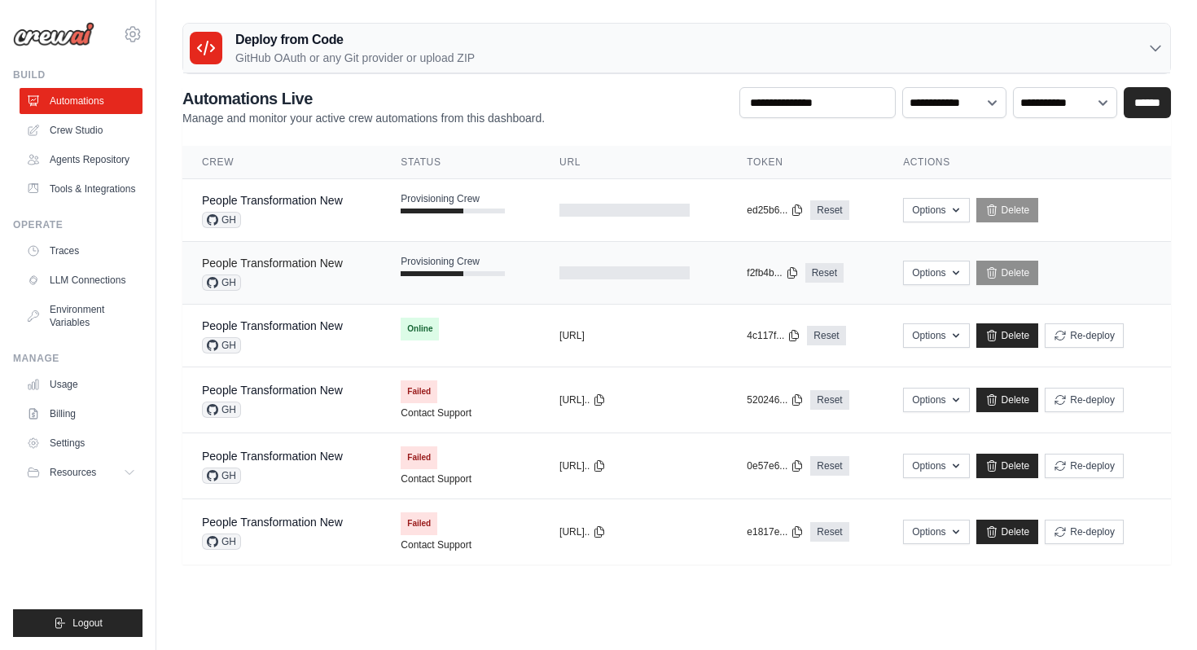
click at [287, 269] on link "People Transformation New" at bounding box center [272, 262] width 141 height 13
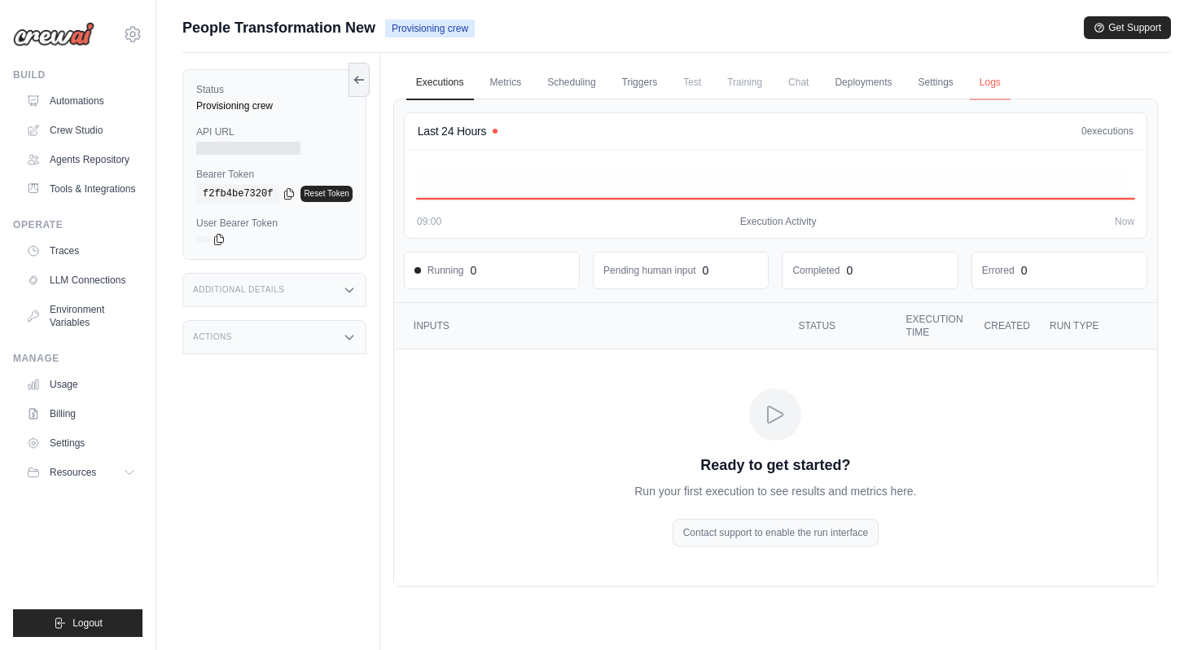
click at [982, 85] on link "Logs" at bounding box center [989, 83] width 41 height 34
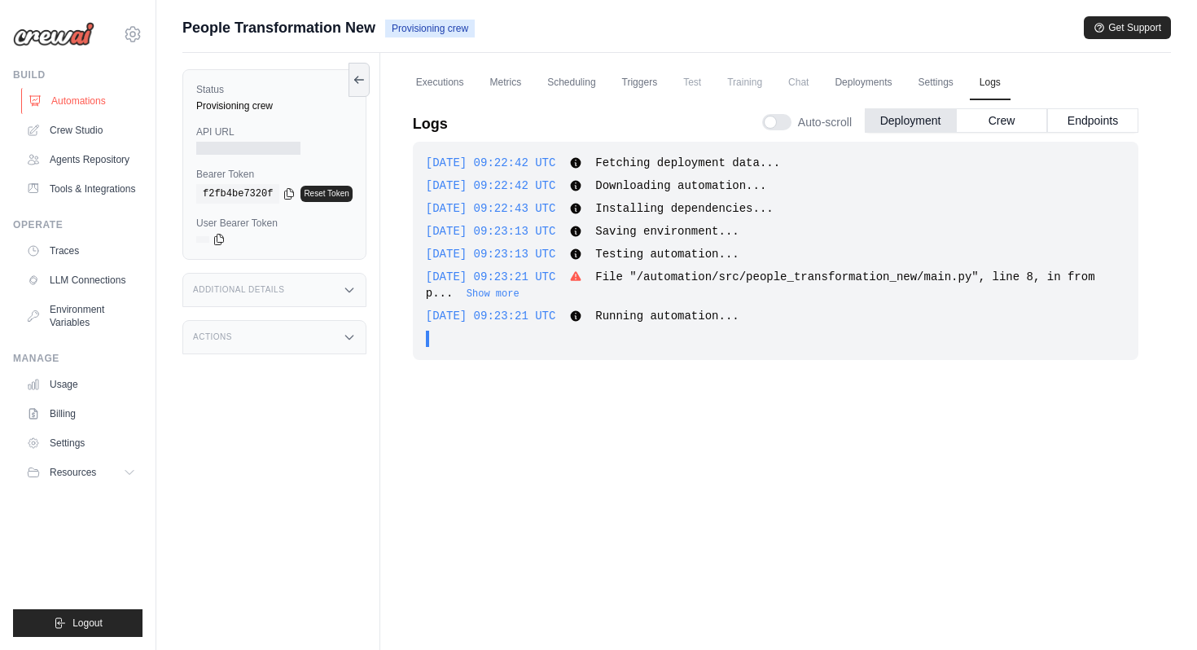
click at [86, 104] on link "Automations" at bounding box center [82, 101] width 123 height 26
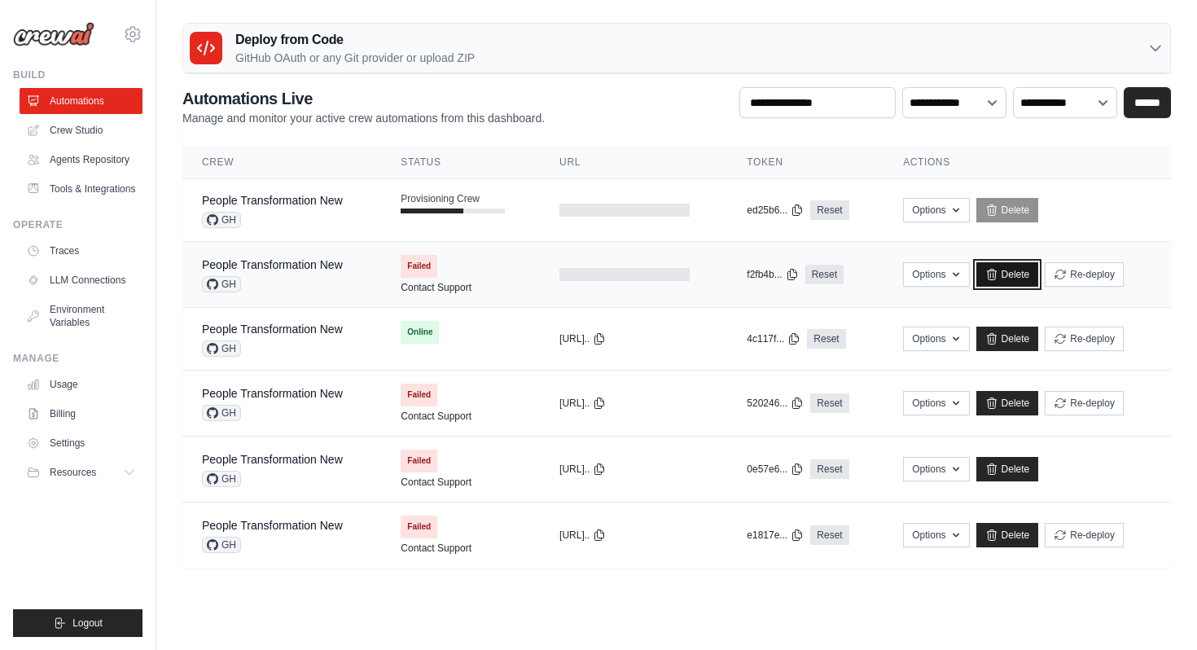
click at [991, 272] on icon at bounding box center [991, 274] width 13 height 13
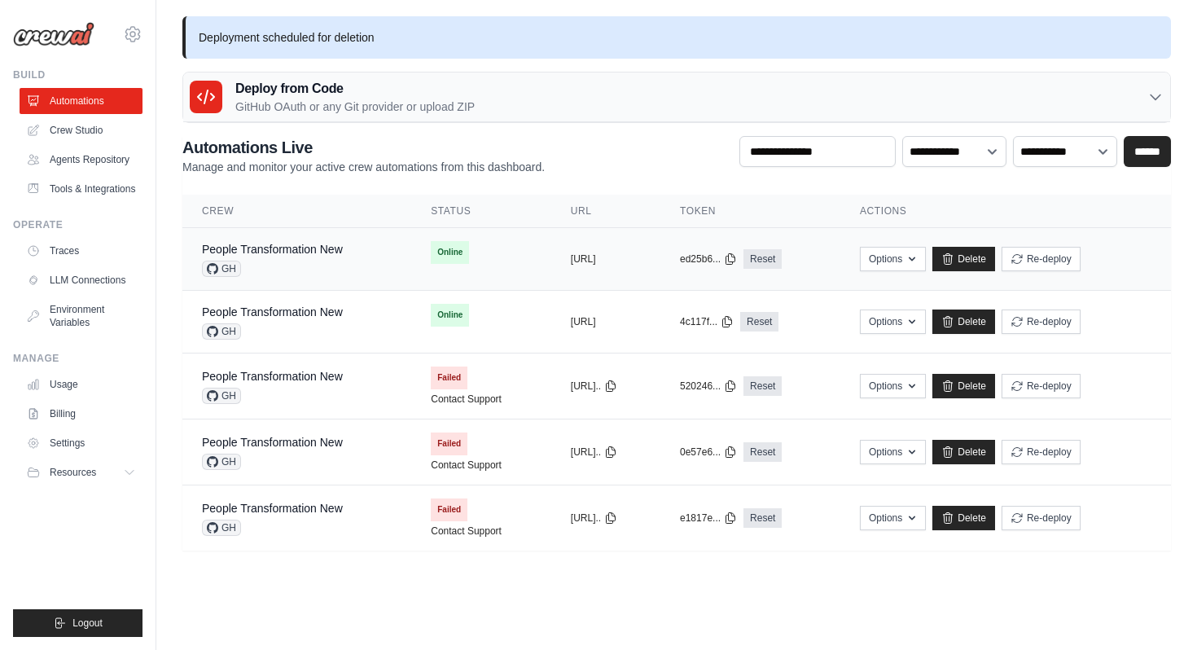
click at [306, 260] on div "GH" at bounding box center [272, 268] width 141 height 16
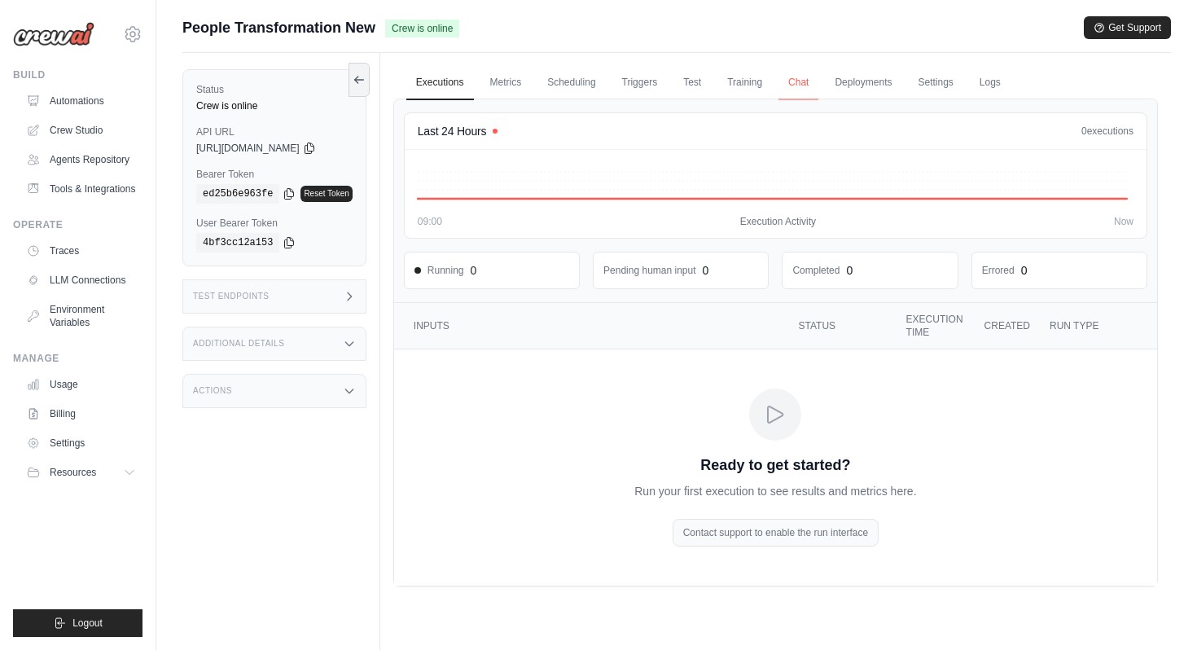
click at [813, 85] on link "Chat" at bounding box center [798, 83] width 40 height 34
click at [501, 77] on link "Metrics" at bounding box center [505, 83] width 51 height 34
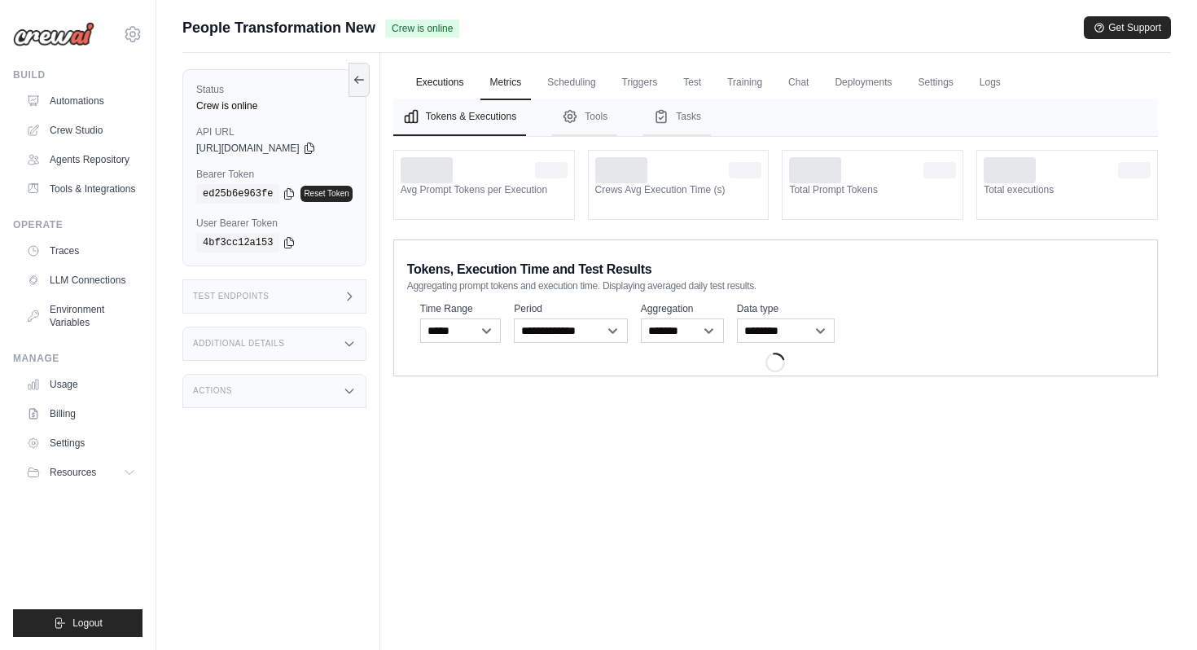
click at [442, 81] on link "Executions" at bounding box center [440, 83] width 68 height 34
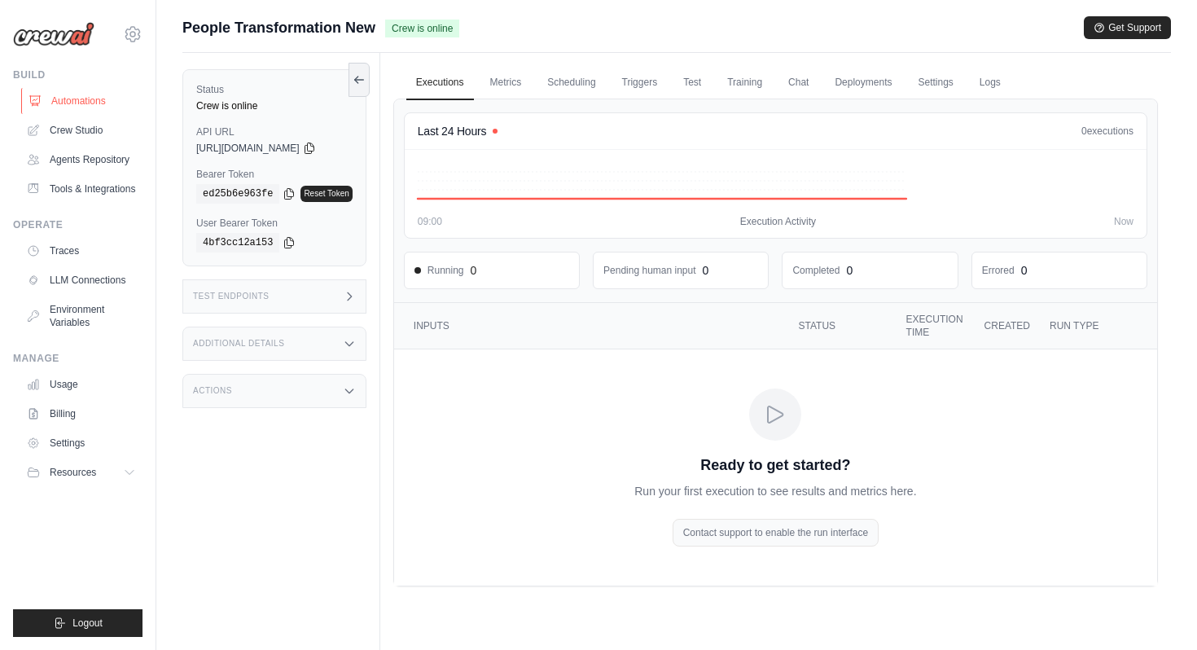
click at [114, 109] on link "Automations" at bounding box center [82, 101] width 123 height 26
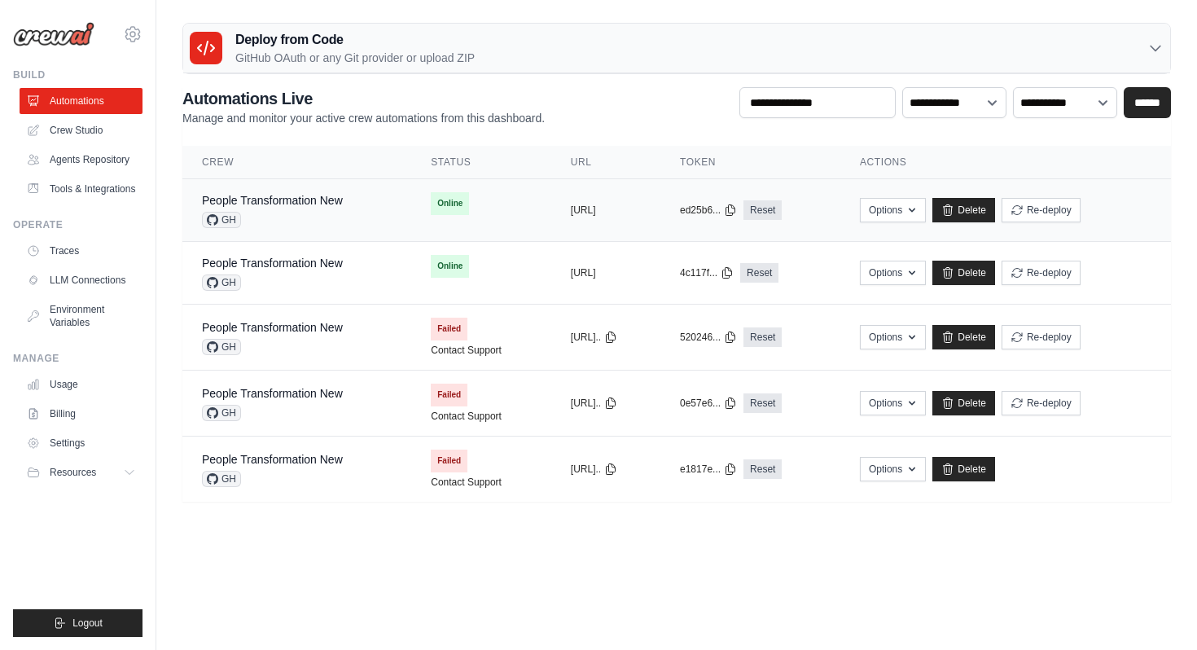
click at [293, 225] on div "GH" at bounding box center [272, 220] width 141 height 16
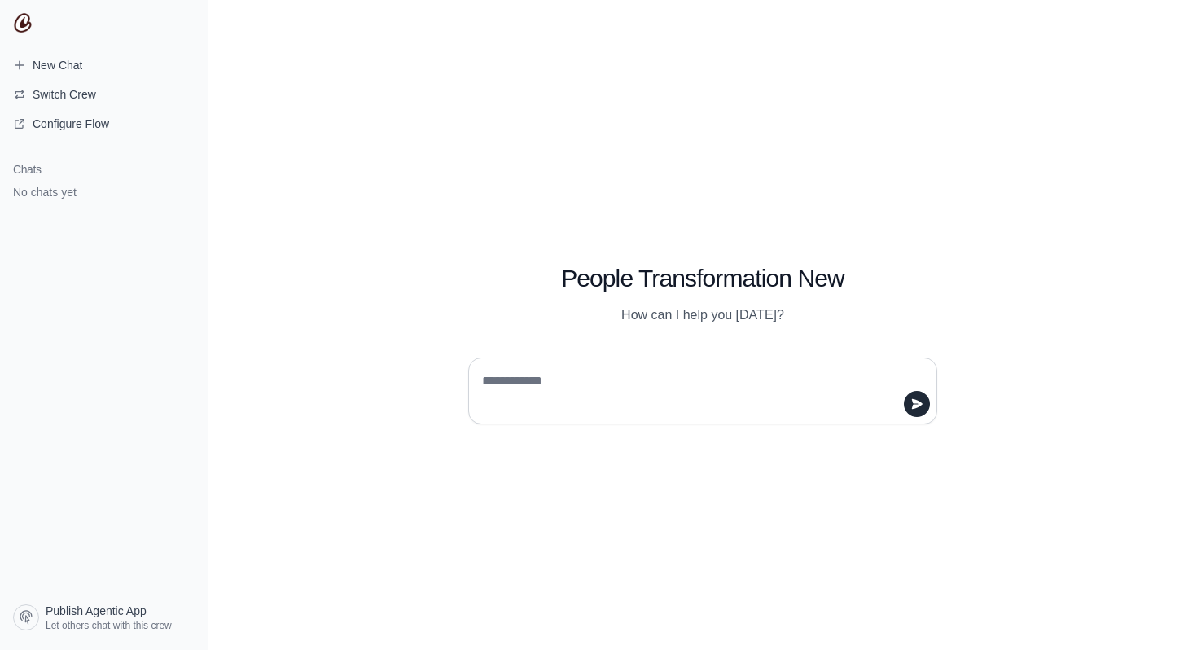
click at [685, 383] on textarea at bounding box center [698, 391] width 438 height 46
type textarea "**"
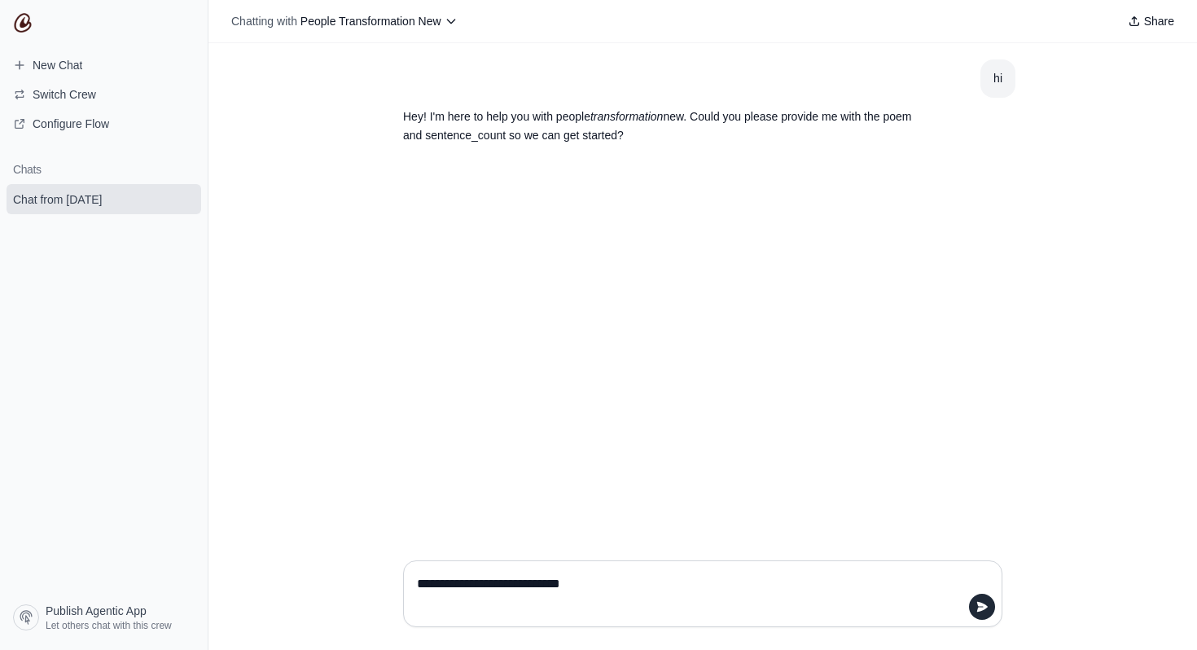
click at [415, 583] on textarea "**********" at bounding box center [697, 594] width 568 height 46
click at [645, 588] on textarea "**********" at bounding box center [697, 594] width 568 height 46
type textarea "**********"
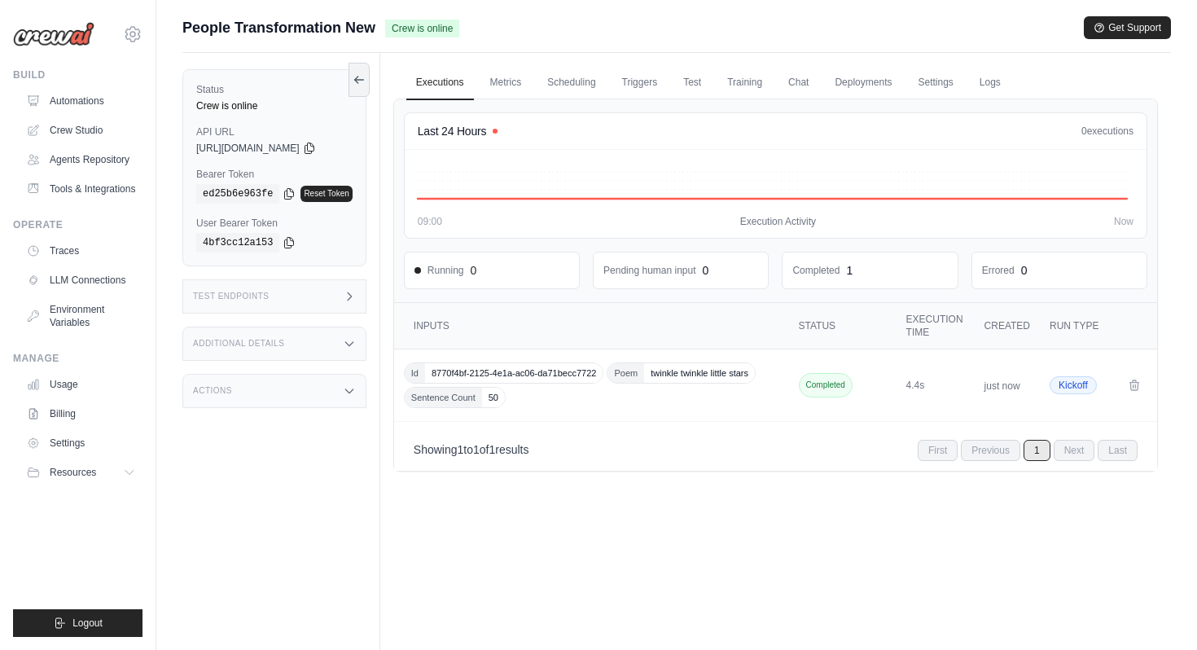
click at [544, 385] on div "Id 8770f4bf-2125-4e1a-ac06-da71becc7722 Poem twinkle twinkle little stars Sente…" at bounding box center [593, 385] width 378 height 46
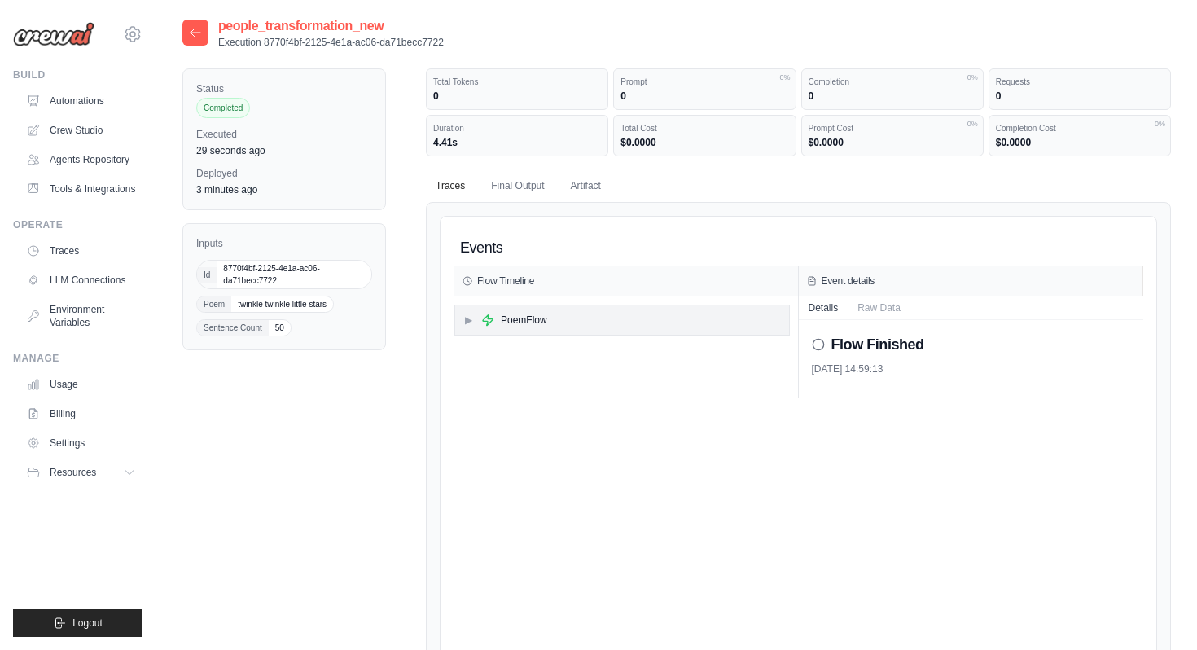
click at [518, 322] on div "PoemFlow" at bounding box center [524, 319] width 46 height 13
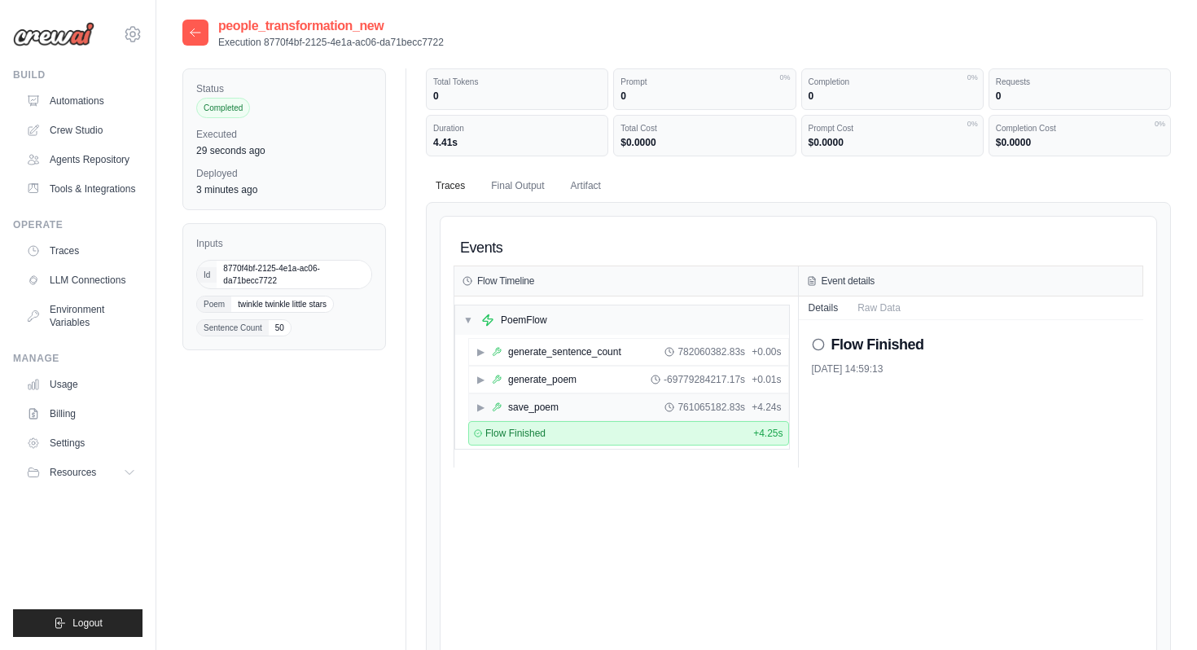
click at [541, 409] on div "save_poem" at bounding box center [533, 406] width 50 height 13
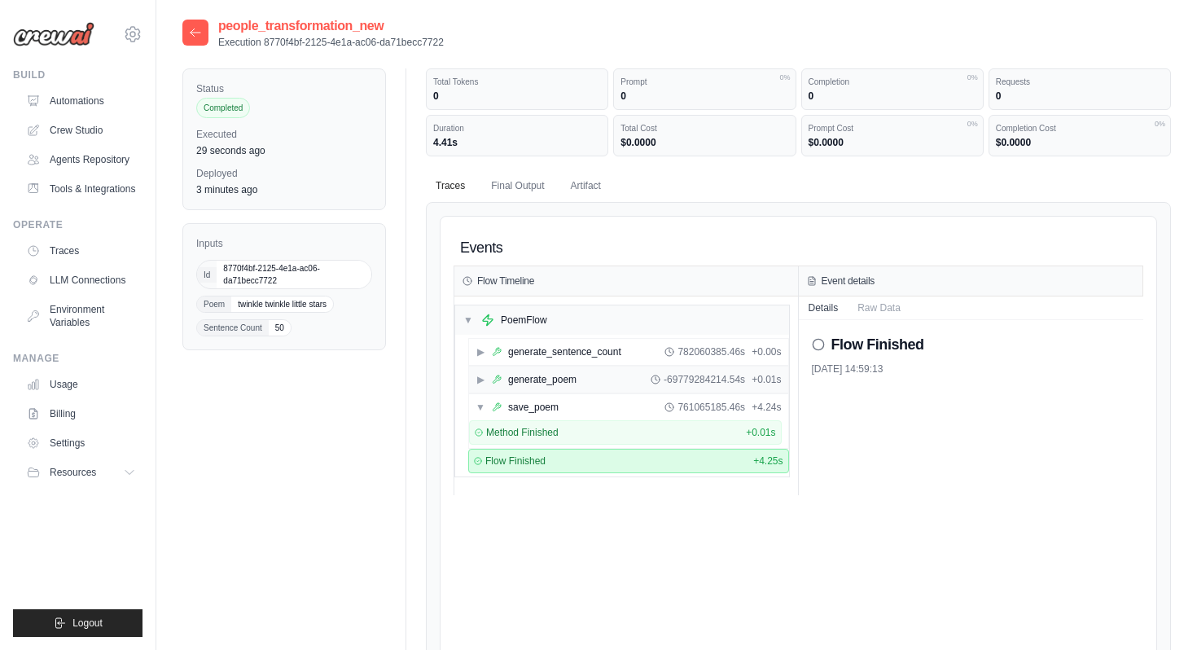
click at [553, 384] on div "generate_poem" at bounding box center [542, 379] width 68 height 13
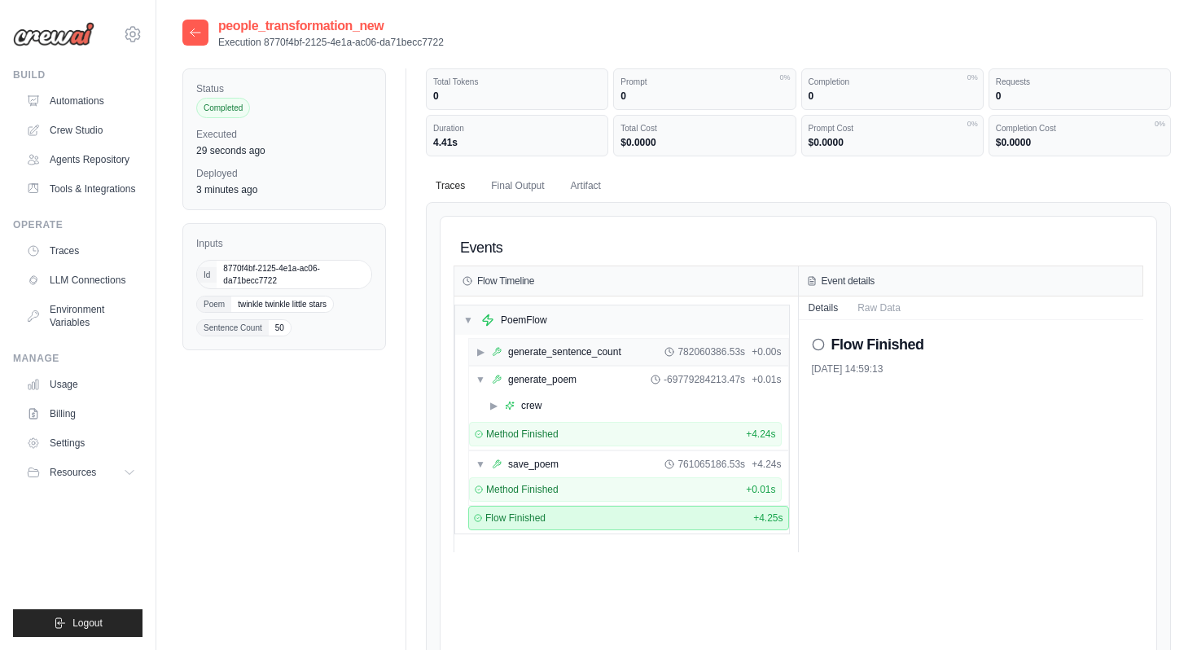
click at [564, 357] on div "generate_sentence_count" at bounding box center [564, 351] width 113 height 13
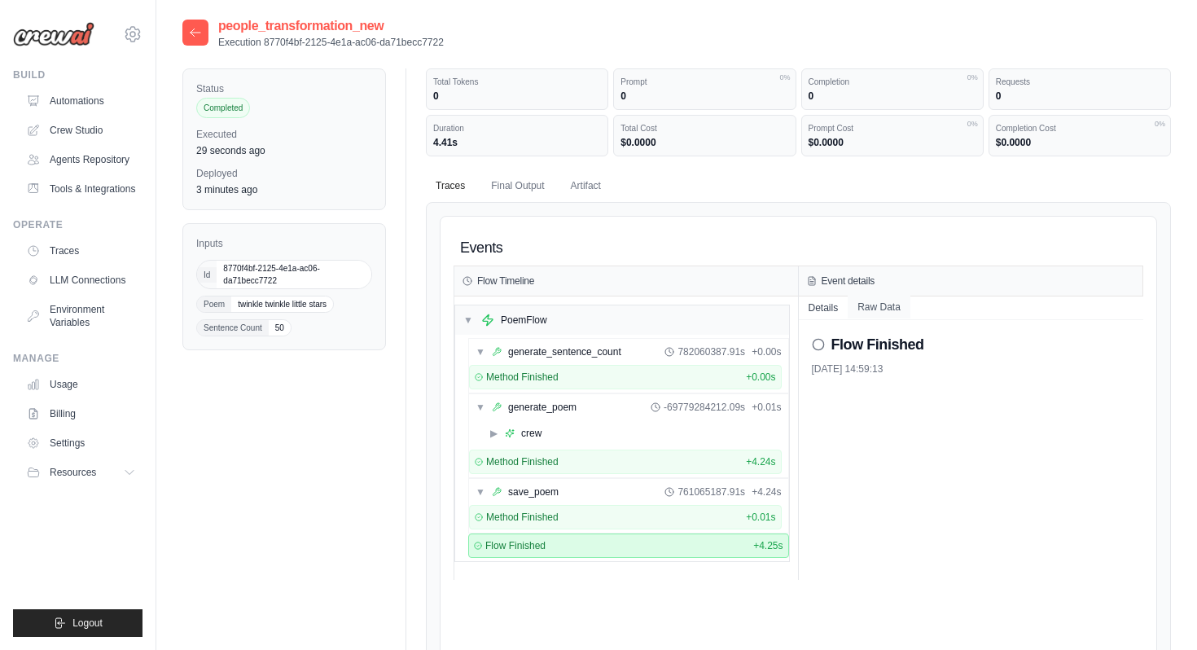
click at [875, 311] on button "Raw Data" at bounding box center [878, 306] width 63 height 23
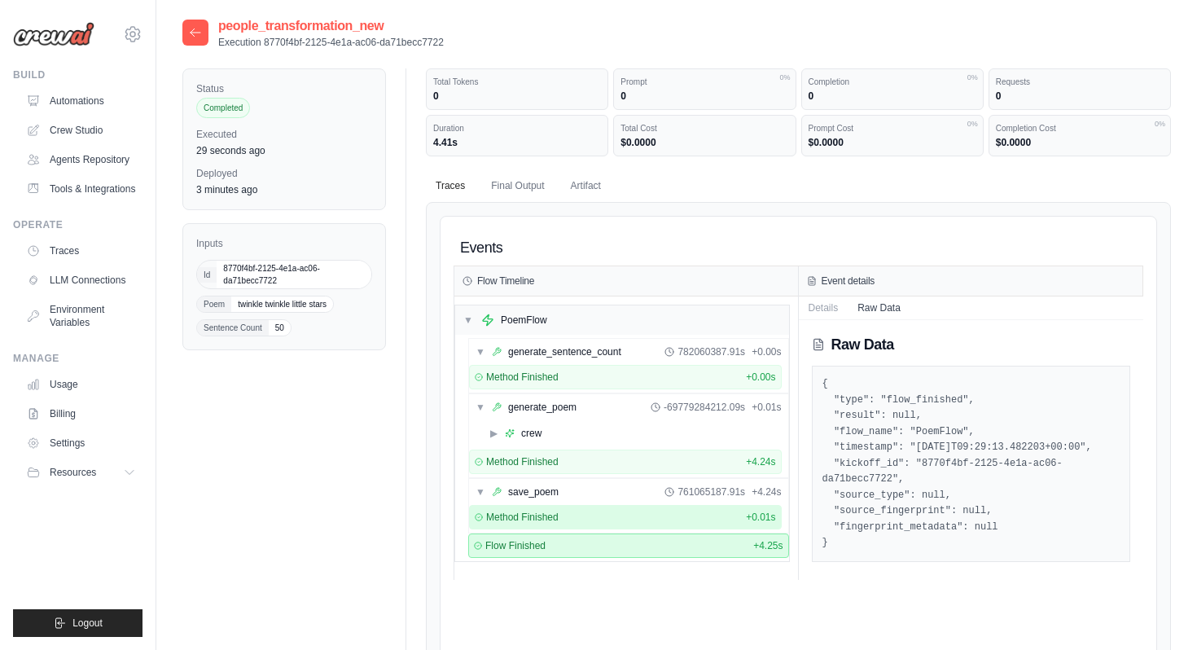
click at [596, 514] on div "Method Finished + 0.01s" at bounding box center [625, 516] width 301 height 13
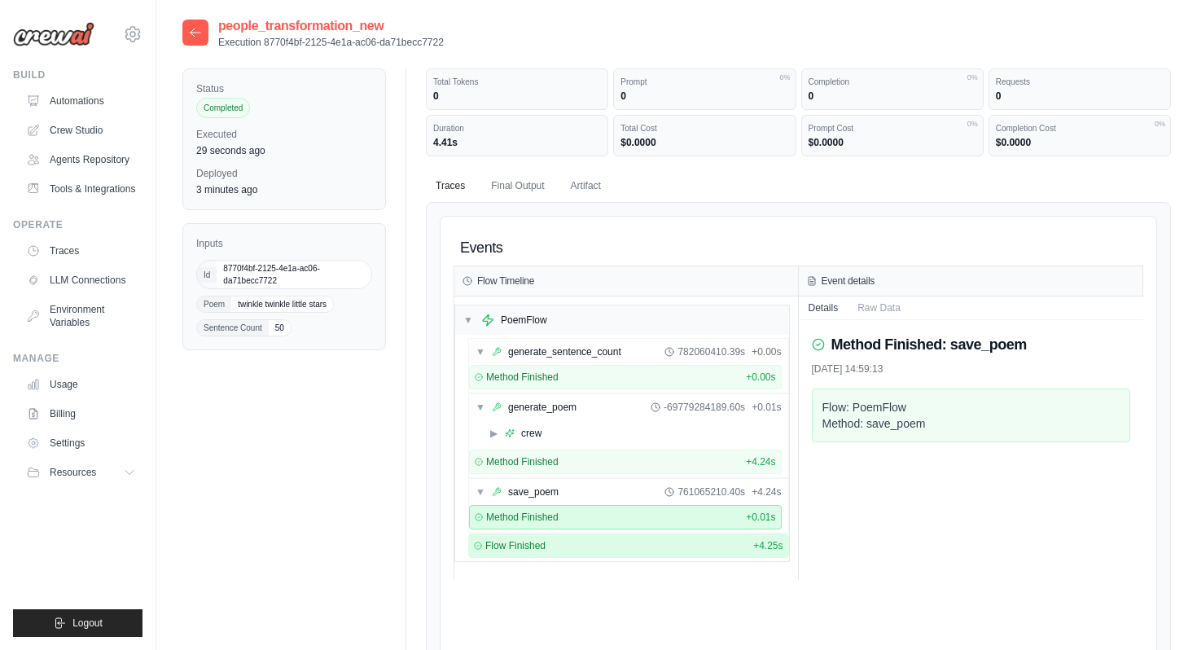
click at [596, 538] on div "Flow Finished + 4.25s" at bounding box center [628, 545] width 321 height 24
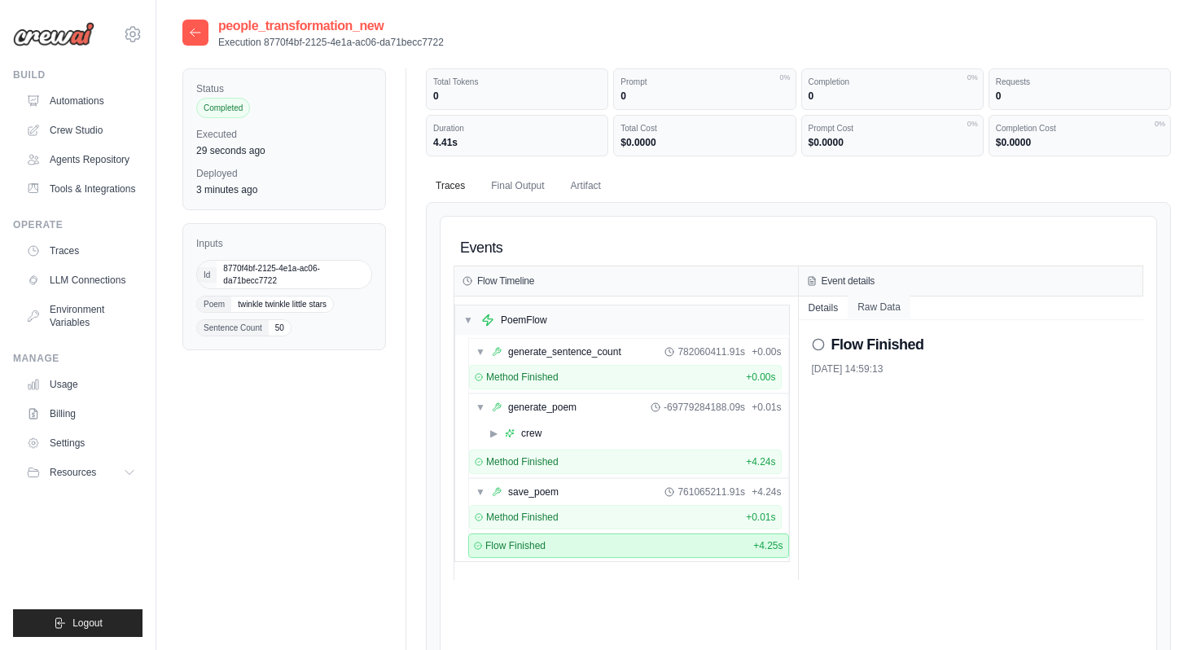
click at [873, 311] on button "Raw Data" at bounding box center [878, 306] width 63 height 23
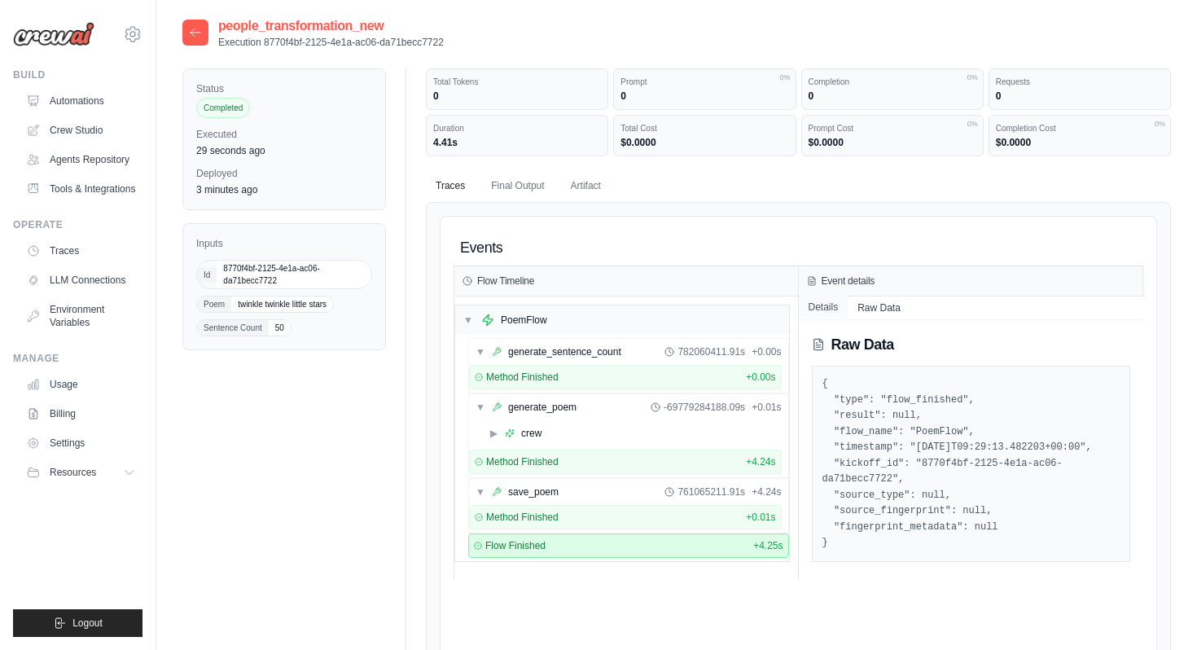
click at [833, 307] on button "Details" at bounding box center [823, 306] width 50 height 23
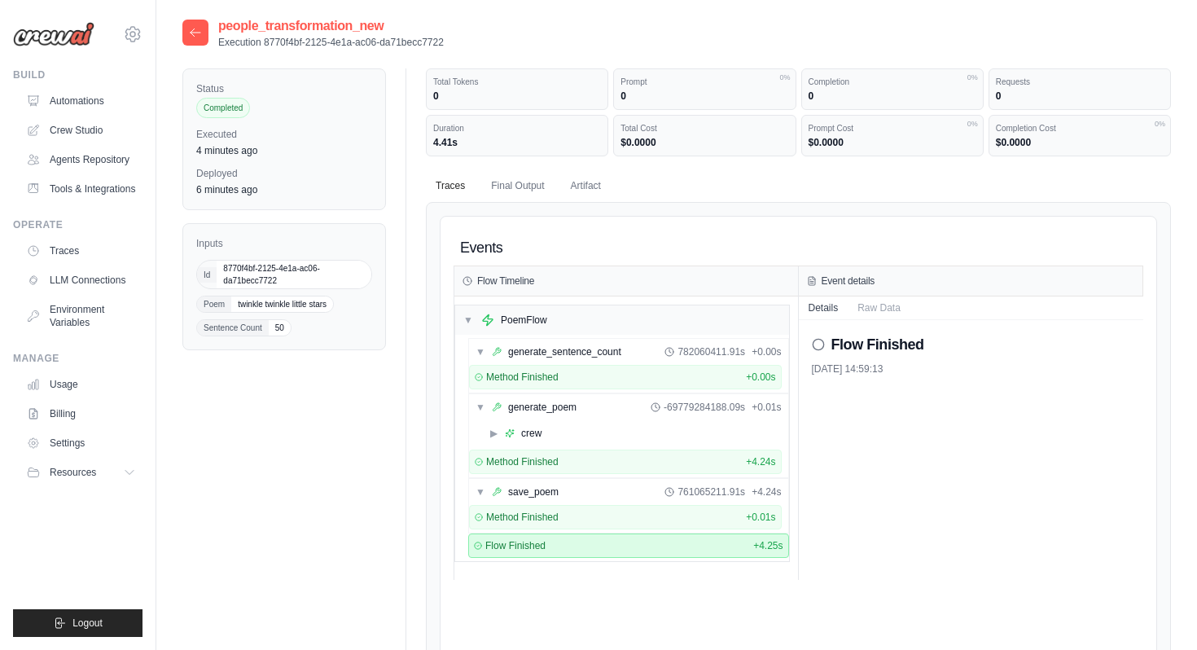
click at [186, 37] on div at bounding box center [195, 33] width 26 height 26
click at [198, 33] on icon at bounding box center [195, 32] width 13 height 13
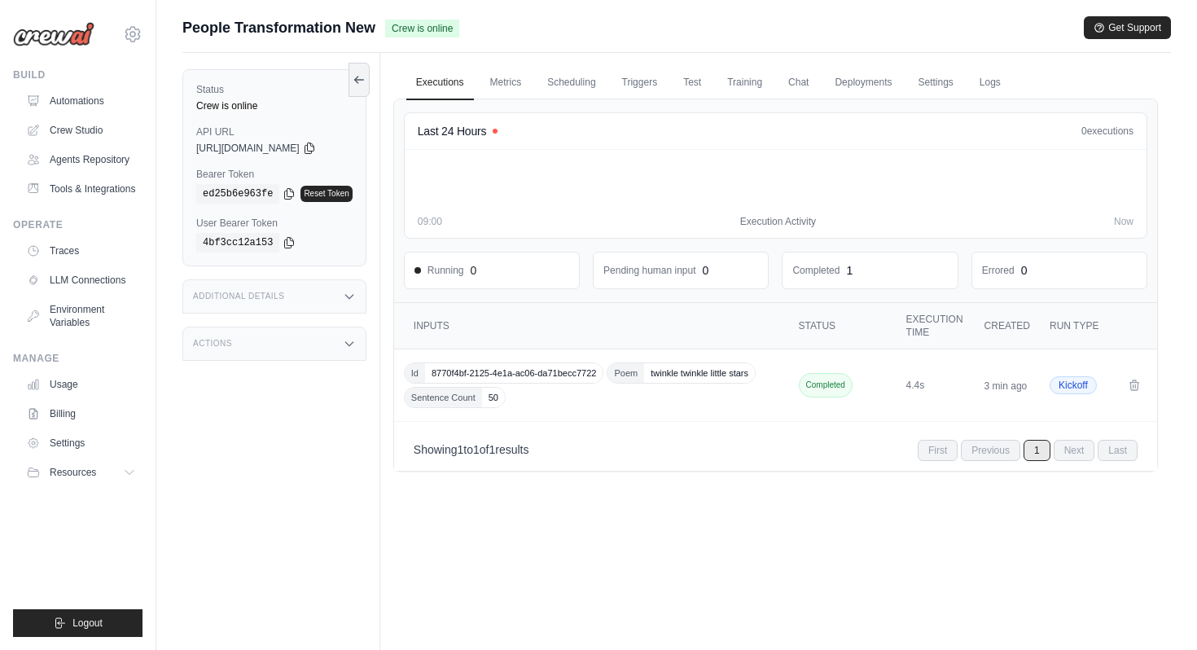
click at [100, 102] on link "Automations" at bounding box center [81, 101] width 123 height 26
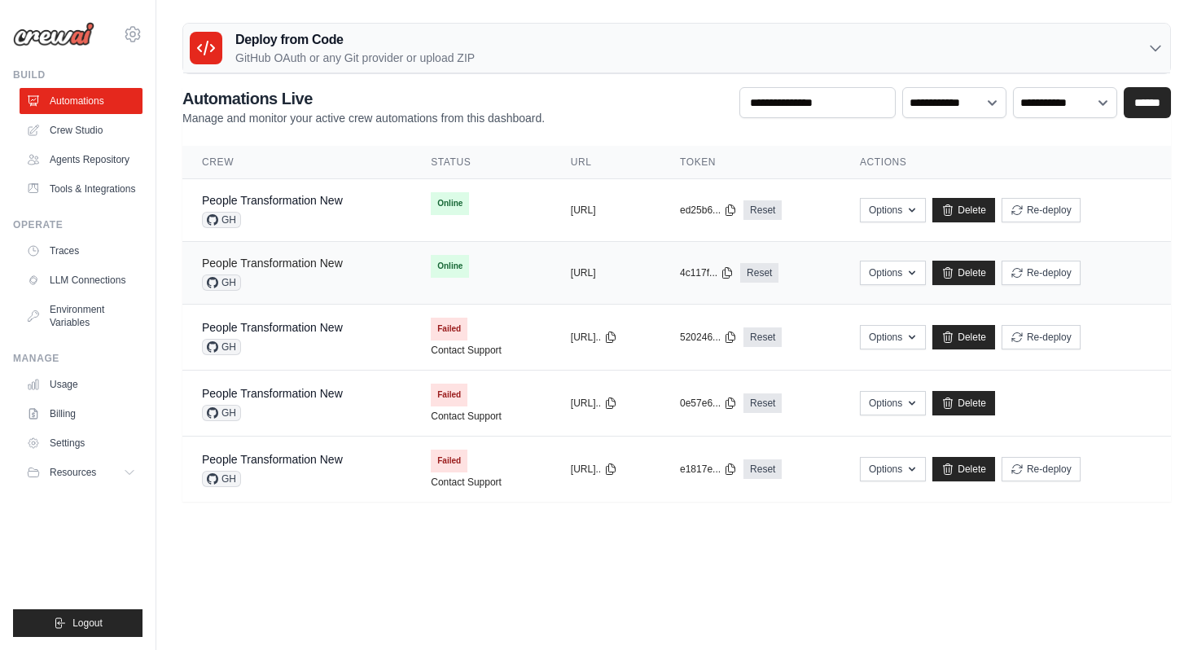
click at [313, 265] on link "People Transformation New" at bounding box center [272, 262] width 141 height 13
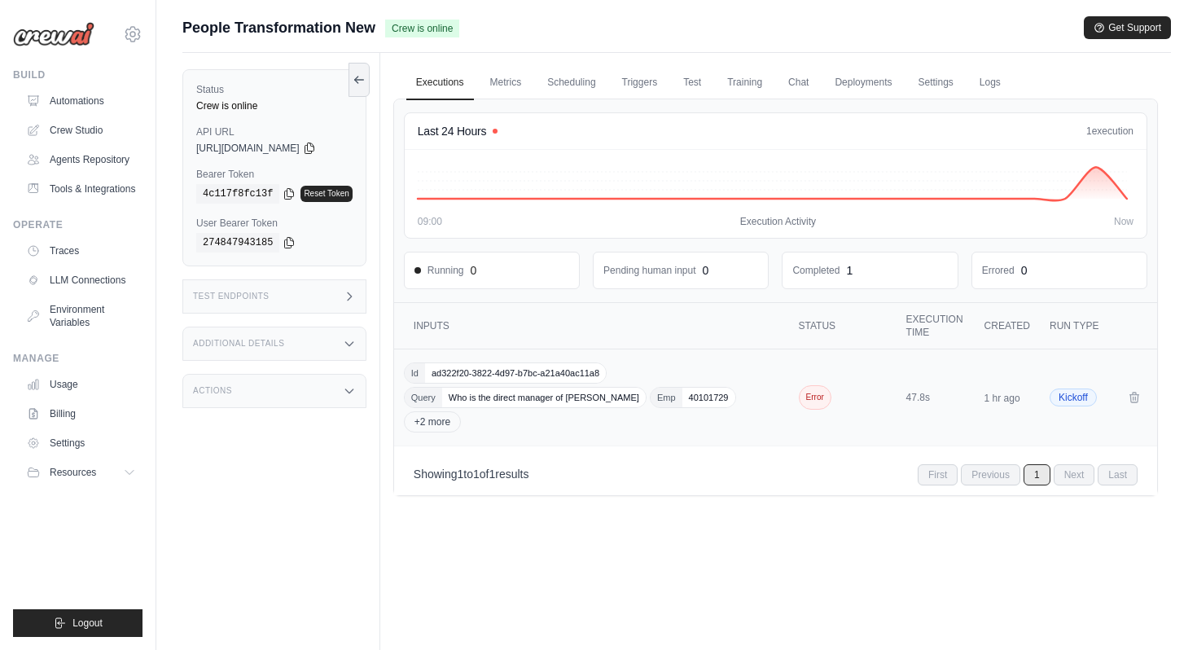
click at [523, 423] on div "Id ad322f20-3822-4d97-b7bc-a21a40ac11a8 Query Who is the direct manager of Gaur…" at bounding box center [593, 397] width 378 height 70
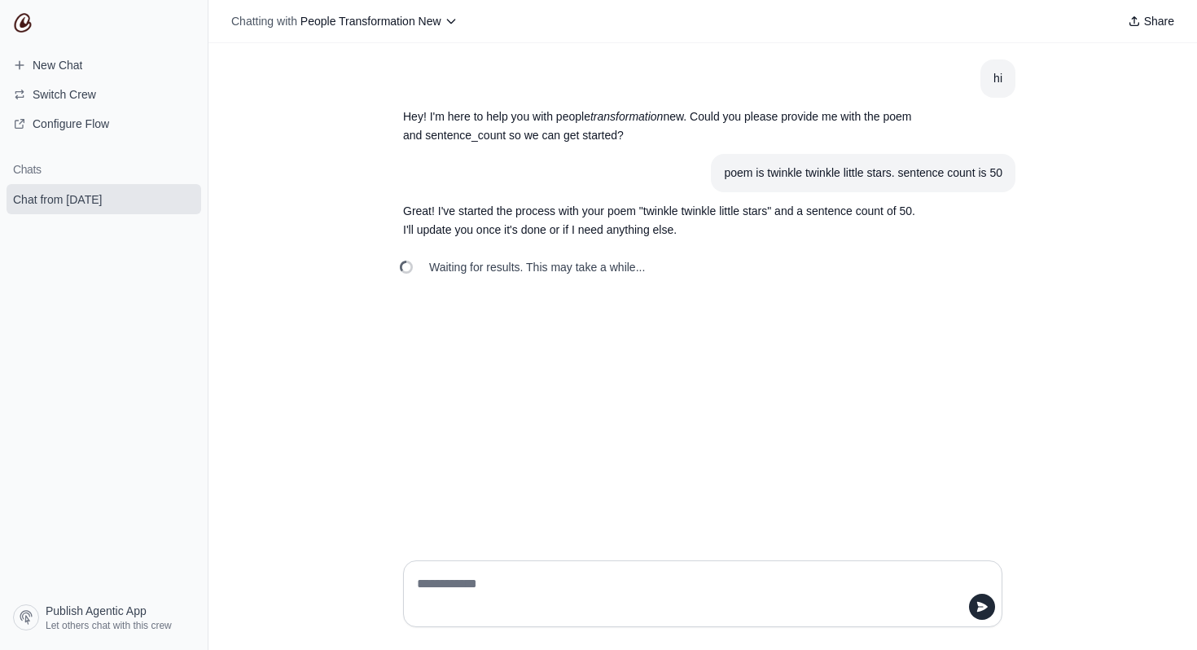
drag, startPoint x: 435, startPoint y: 267, endPoint x: 625, endPoint y: 268, distance: 189.7
click at [625, 268] on span "Waiting for results. This may take a while..." at bounding box center [537, 267] width 216 height 16
drag, startPoint x: 431, startPoint y: 266, endPoint x: 652, endPoint y: 270, distance: 220.6
click at [653, 271] on div "Waiting for results. This may take a while..." at bounding box center [524, 267] width 268 height 36
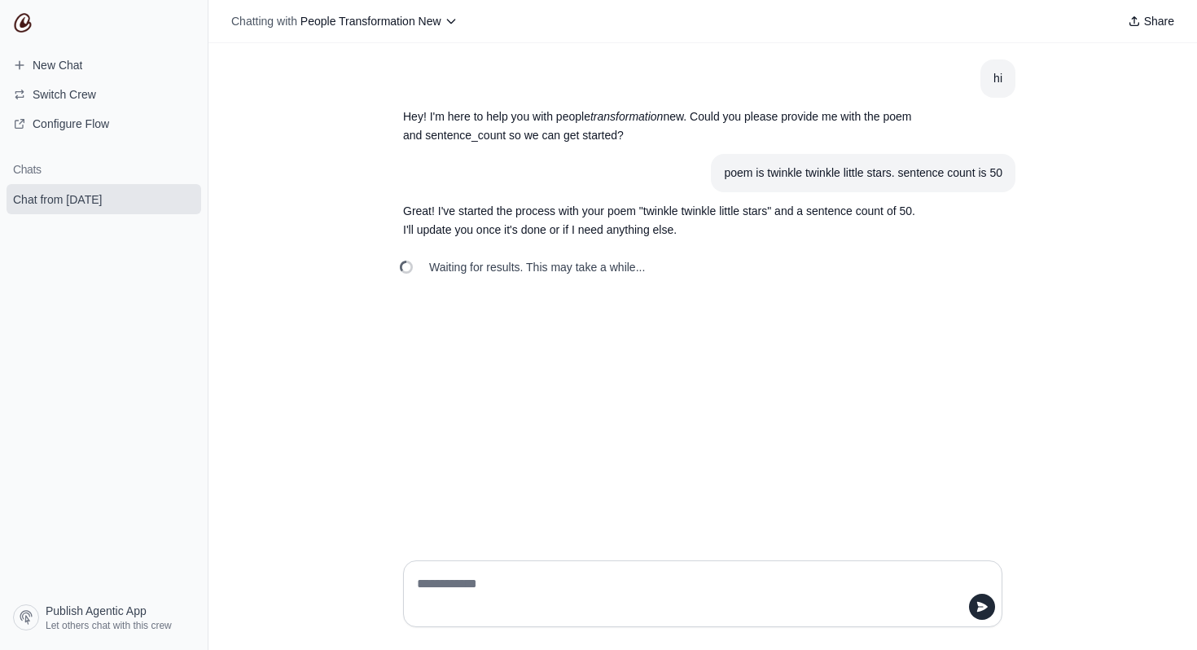
click at [652, 270] on div "Waiting for results. This may take a while..." at bounding box center [524, 267] width 268 height 36
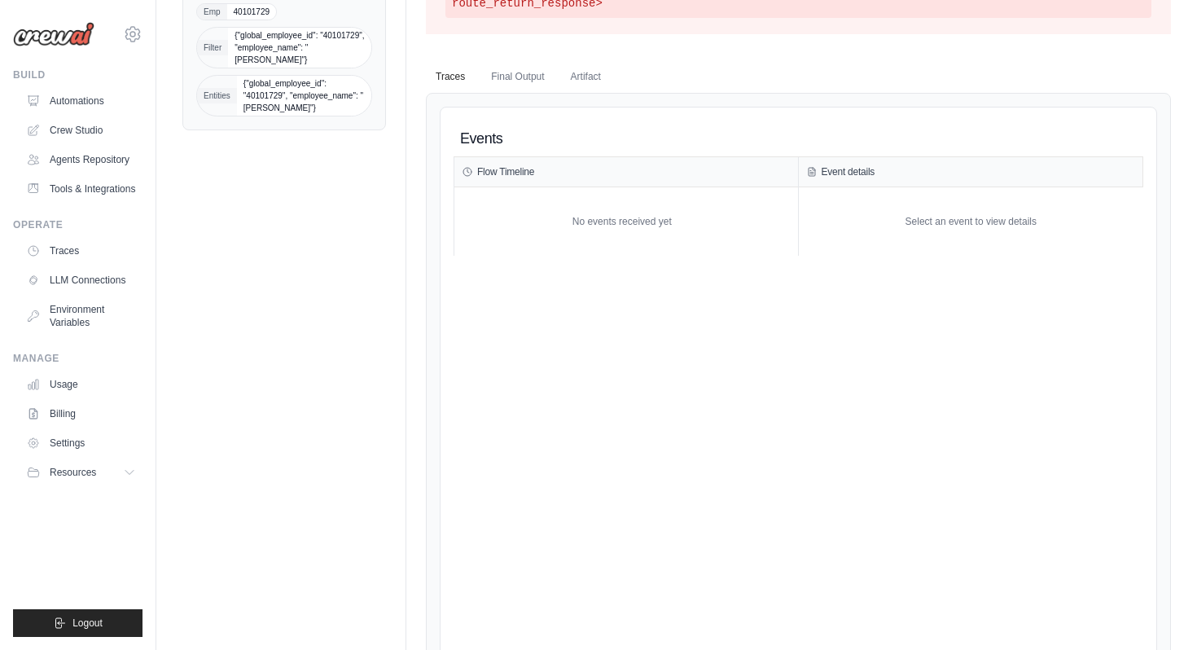
scroll to position [331, 0]
click at [90, 418] on link "Billing" at bounding box center [82, 413] width 123 height 26
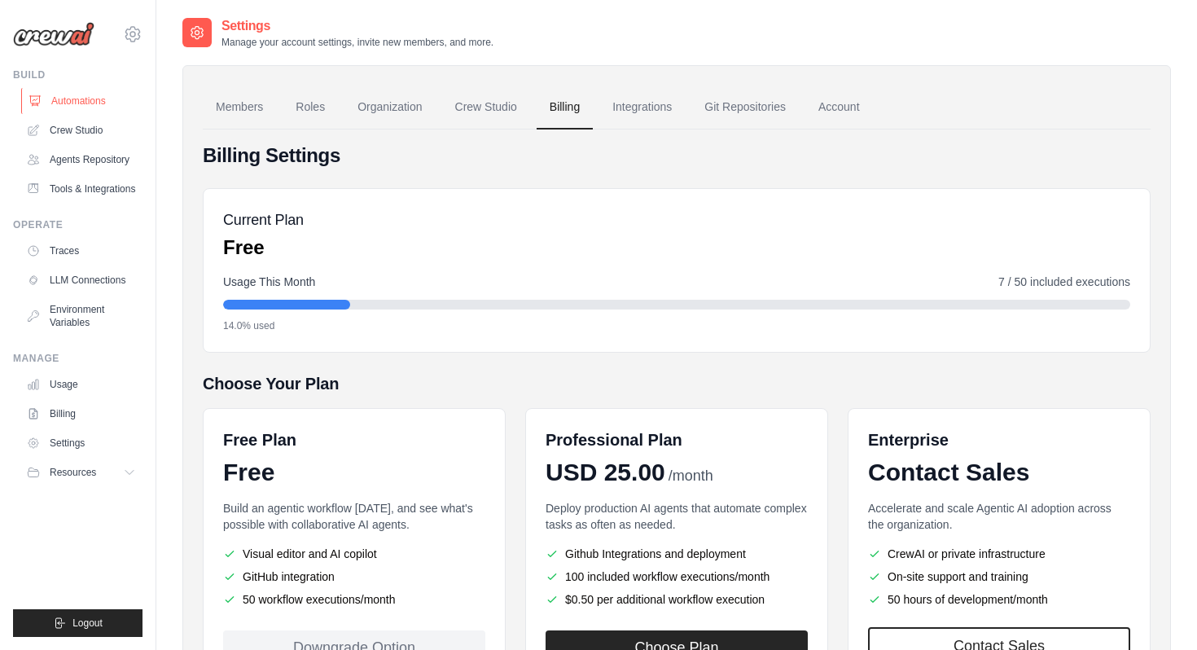
click at [116, 99] on link "Automations" at bounding box center [82, 101] width 123 height 26
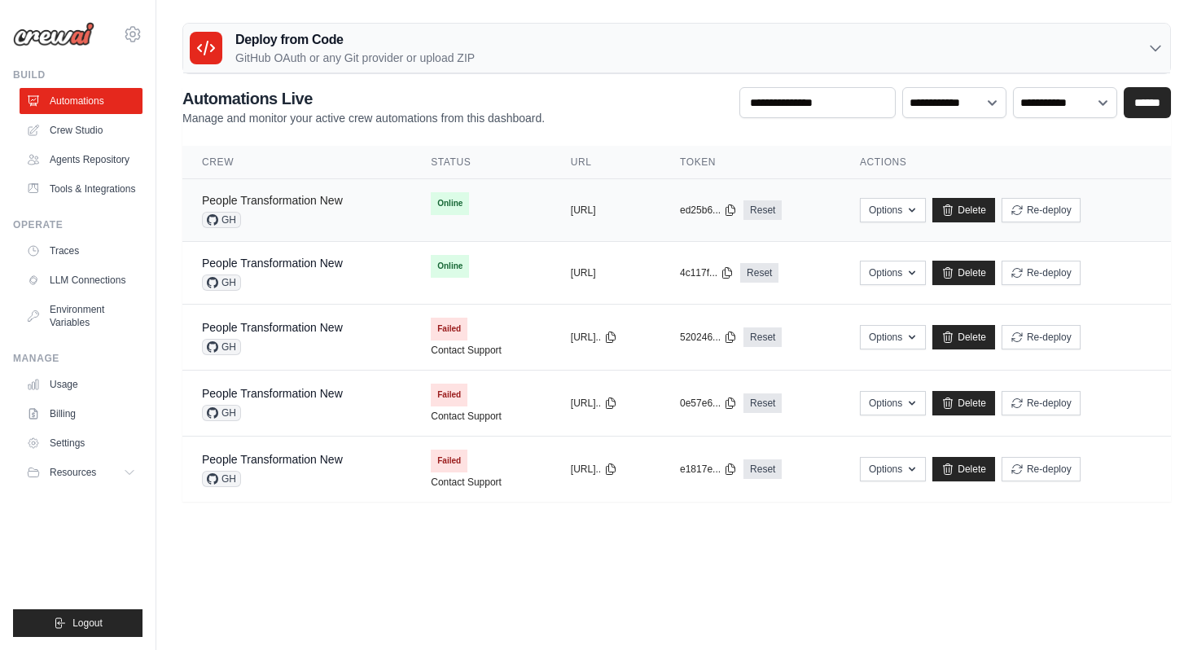
click at [318, 201] on link "People Transformation New" at bounding box center [272, 200] width 141 height 13
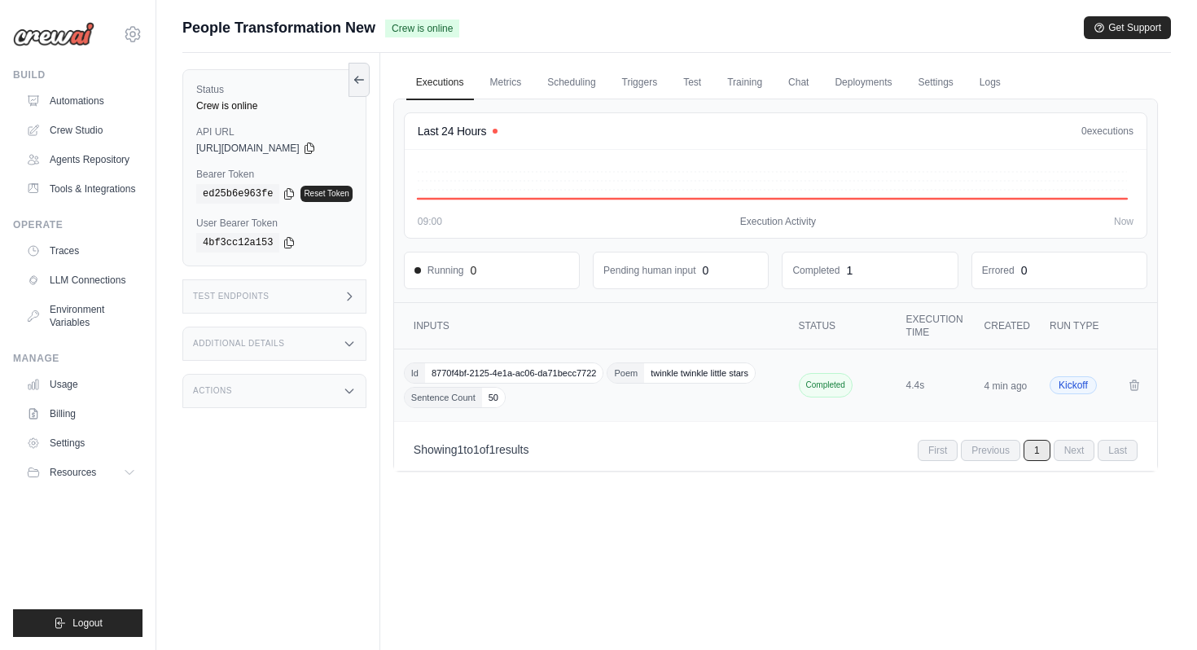
click at [527, 401] on div "Id 8770f4bf-2125-4e1a-ac06-da71becc7722 Poem twinkle twinkle little stars Sente…" at bounding box center [593, 385] width 378 height 46
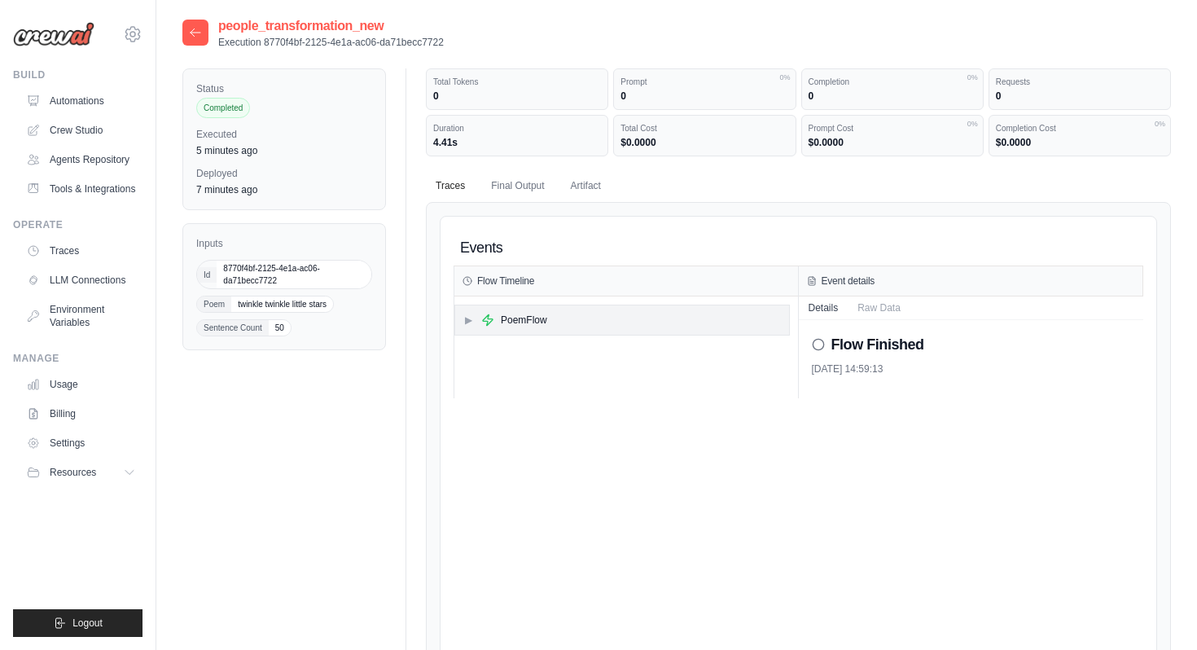
click at [551, 315] on div "▶ PoemFlow" at bounding box center [622, 319] width 334 height 29
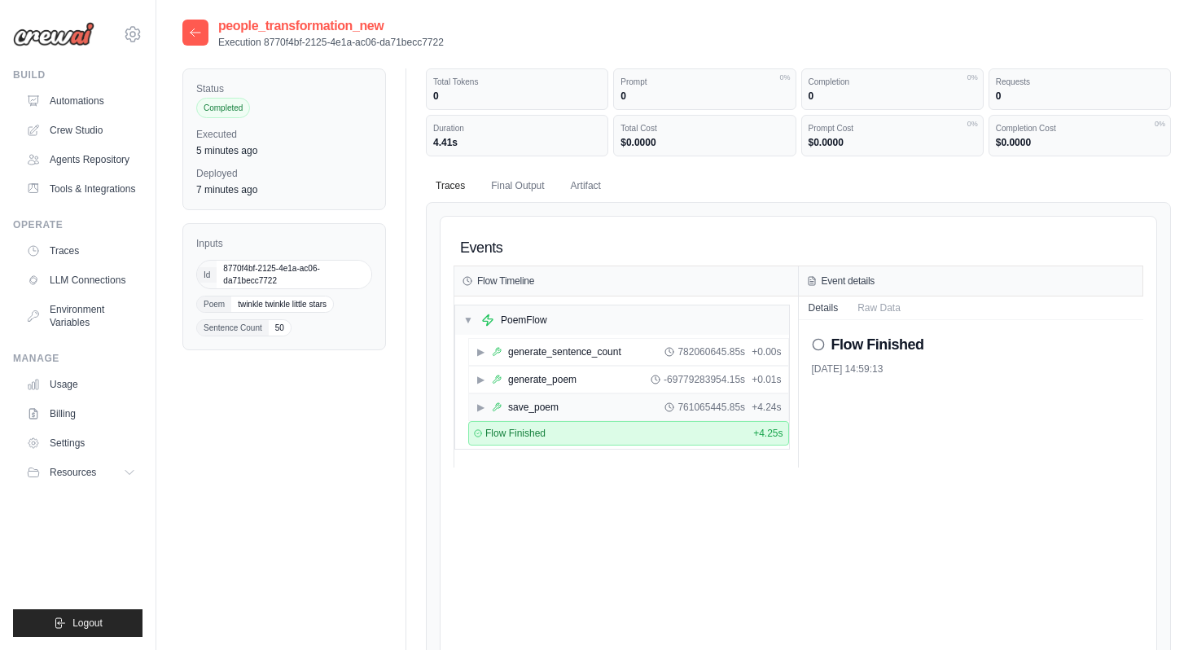
click at [552, 412] on div "save_poem" at bounding box center [533, 406] width 50 height 13
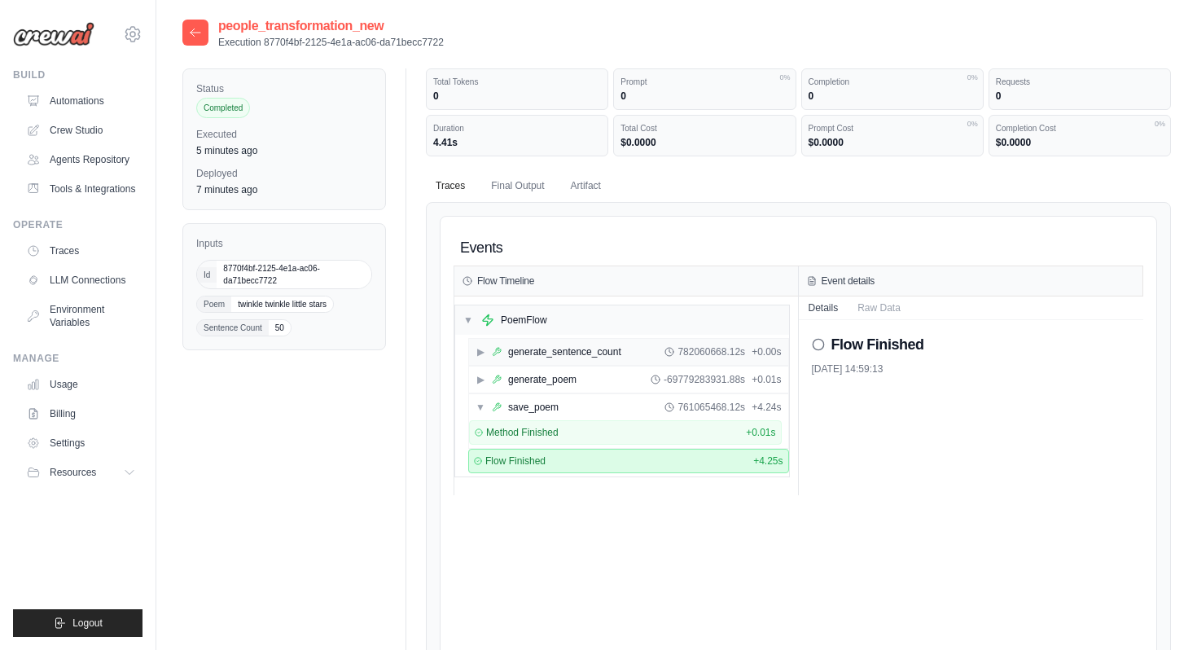
scroll to position [46, 0]
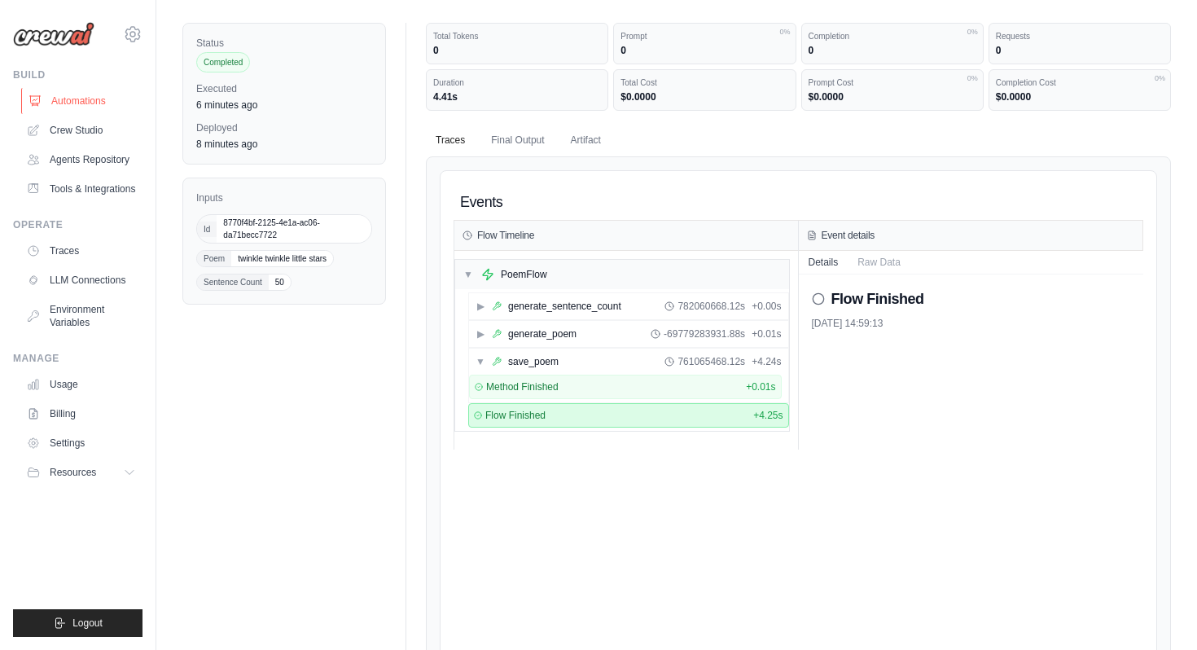
click at [111, 103] on link "Automations" at bounding box center [82, 101] width 123 height 26
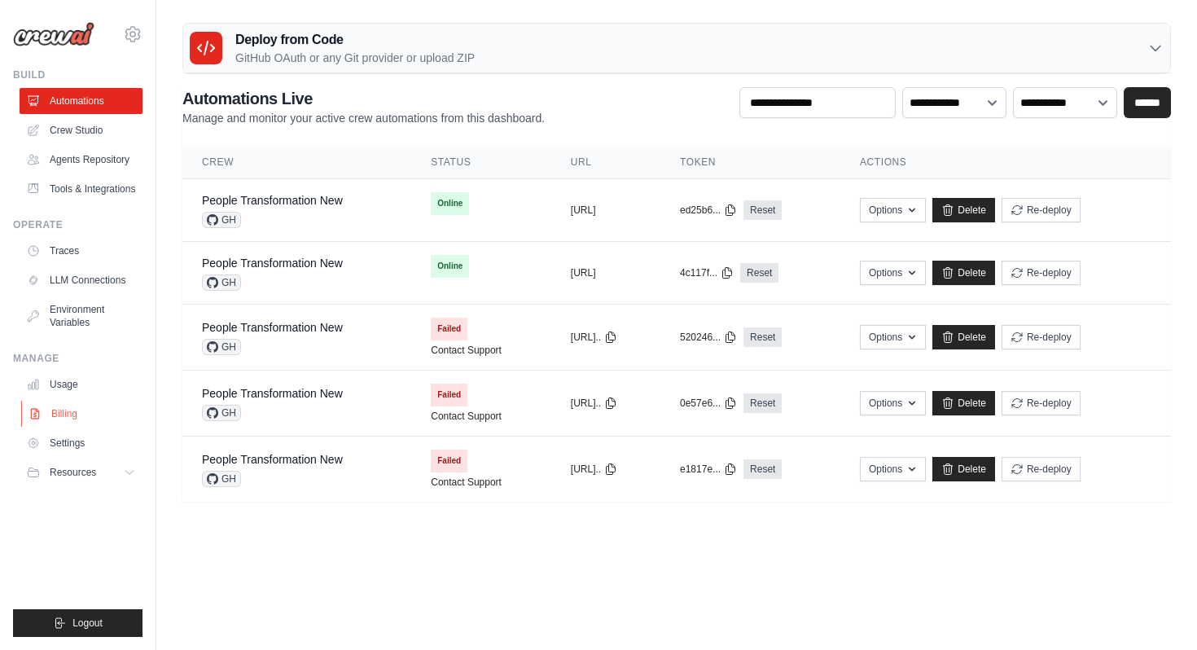
click at [71, 420] on link "Billing" at bounding box center [82, 413] width 123 height 26
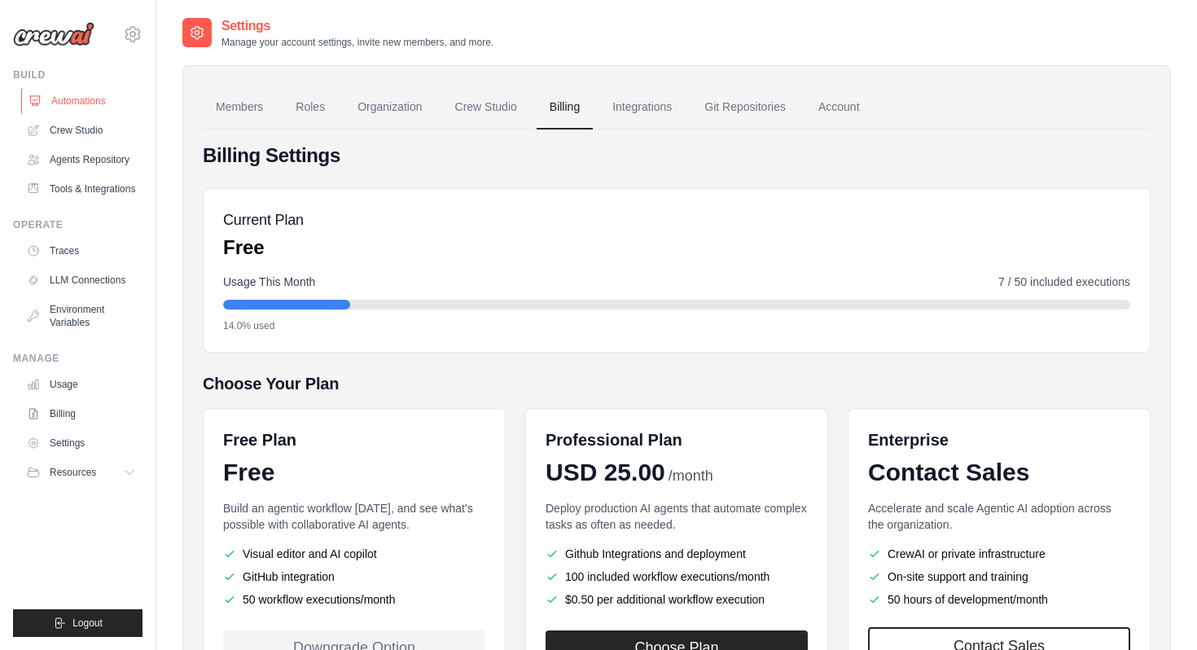
click at [107, 96] on link "Automations" at bounding box center [82, 101] width 123 height 26
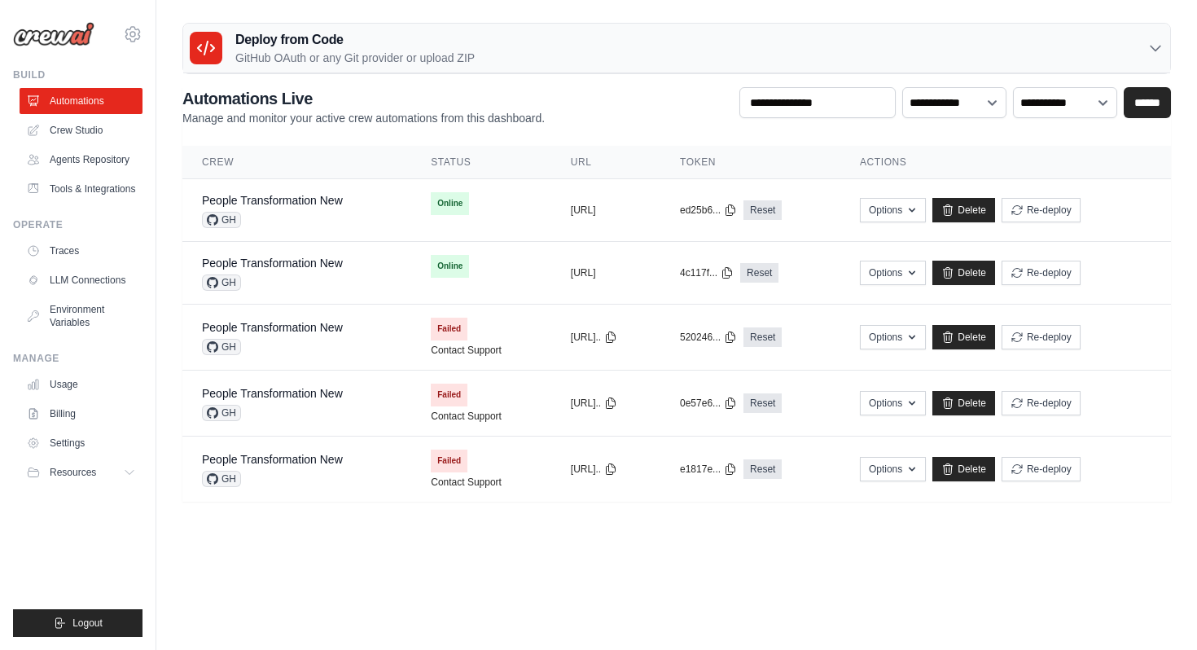
click at [441, 579] on body "[PERSON_NAME][EMAIL_ADDRESS][PERSON_NAME][DOMAIN_NAME] AB InBev - GHQ ABinbev" at bounding box center [598, 325] width 1197 height 650
